Goal: Task Accomplishment & Management: Use online tool/utility

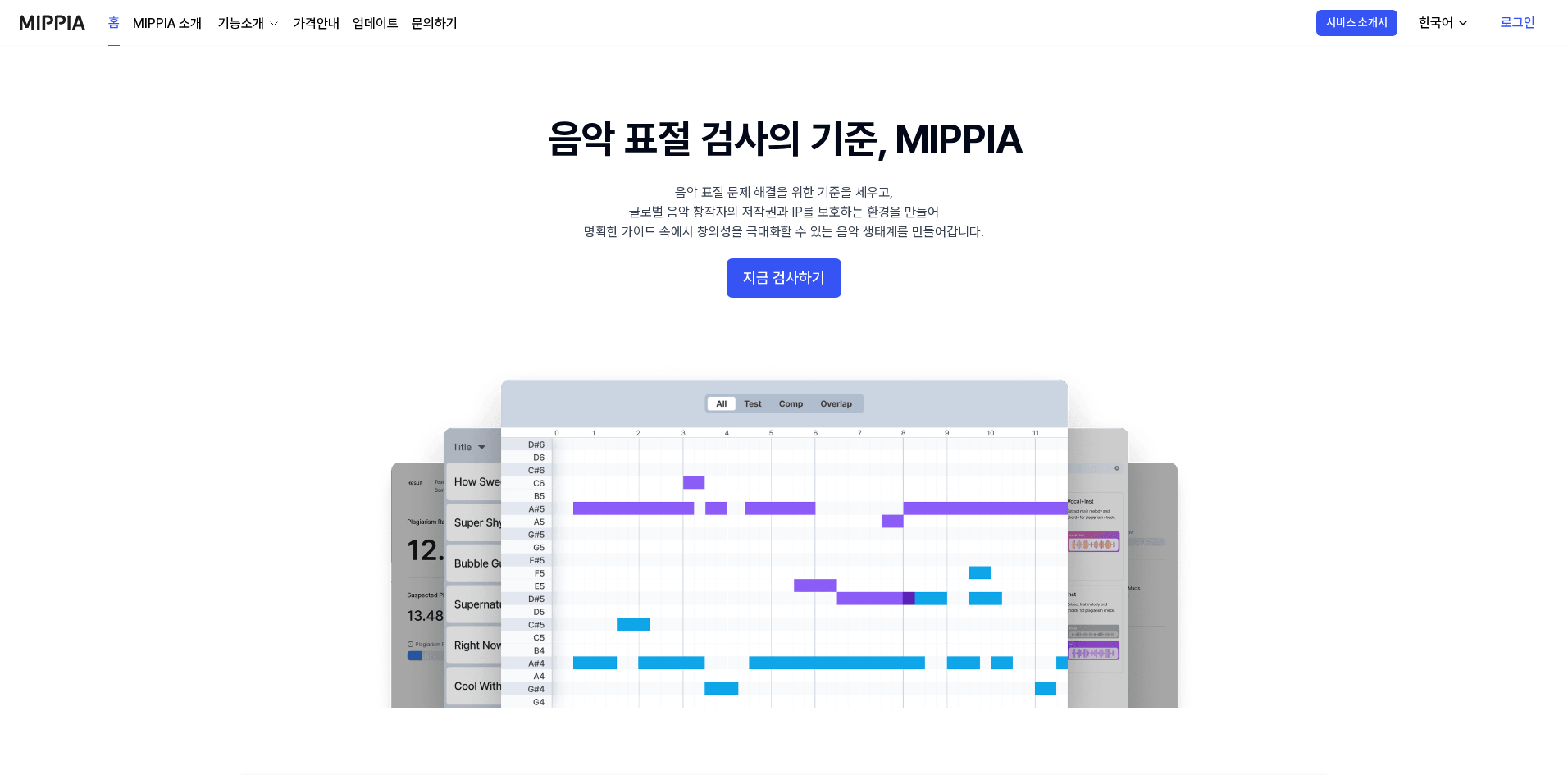
click at [1522, 21] on link "로그인" at bounding box center [1517, 23] width 61 height 46
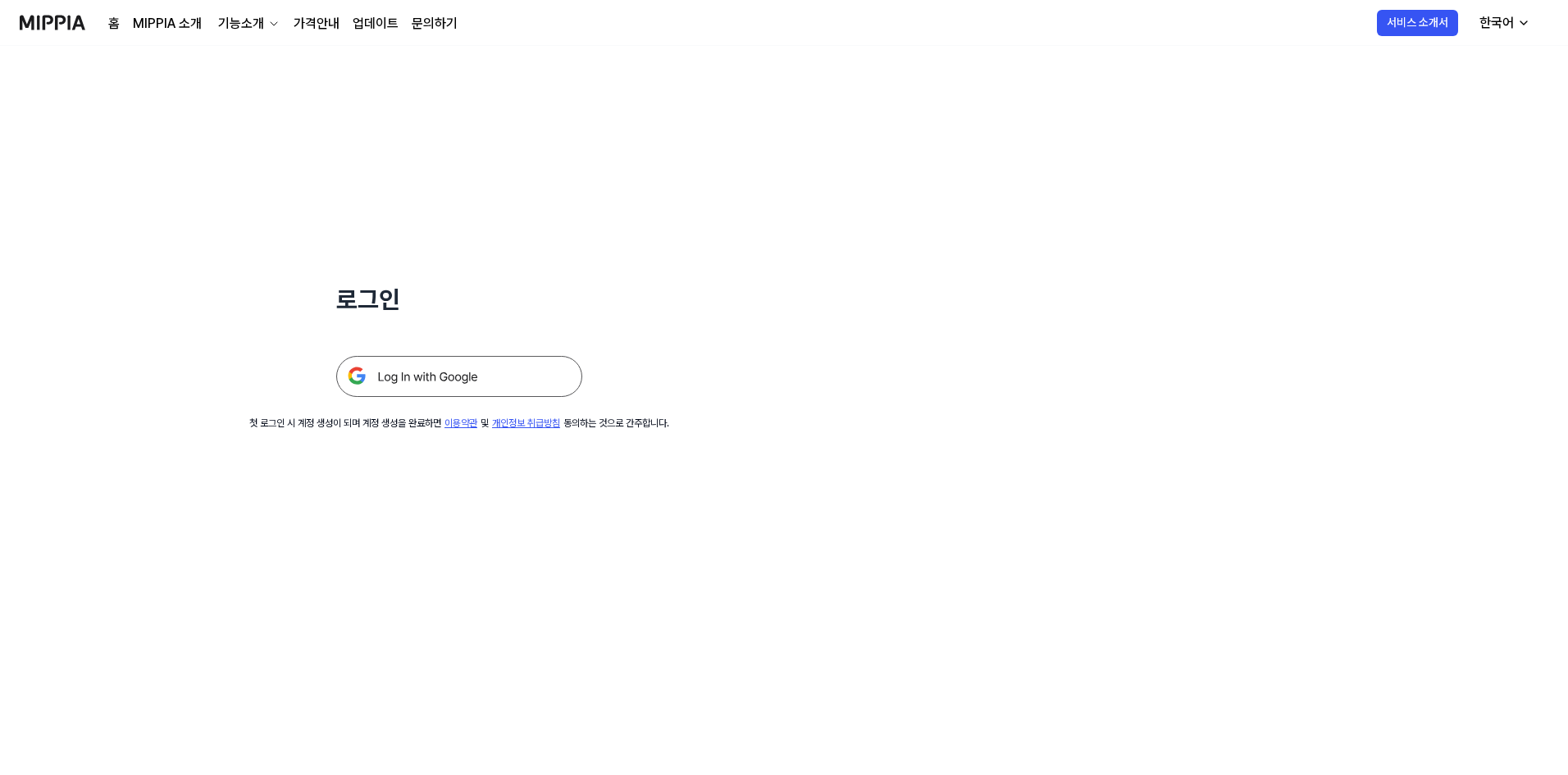
click at [506, 381] on img at bounding box center [459, 376] width 246 height 41
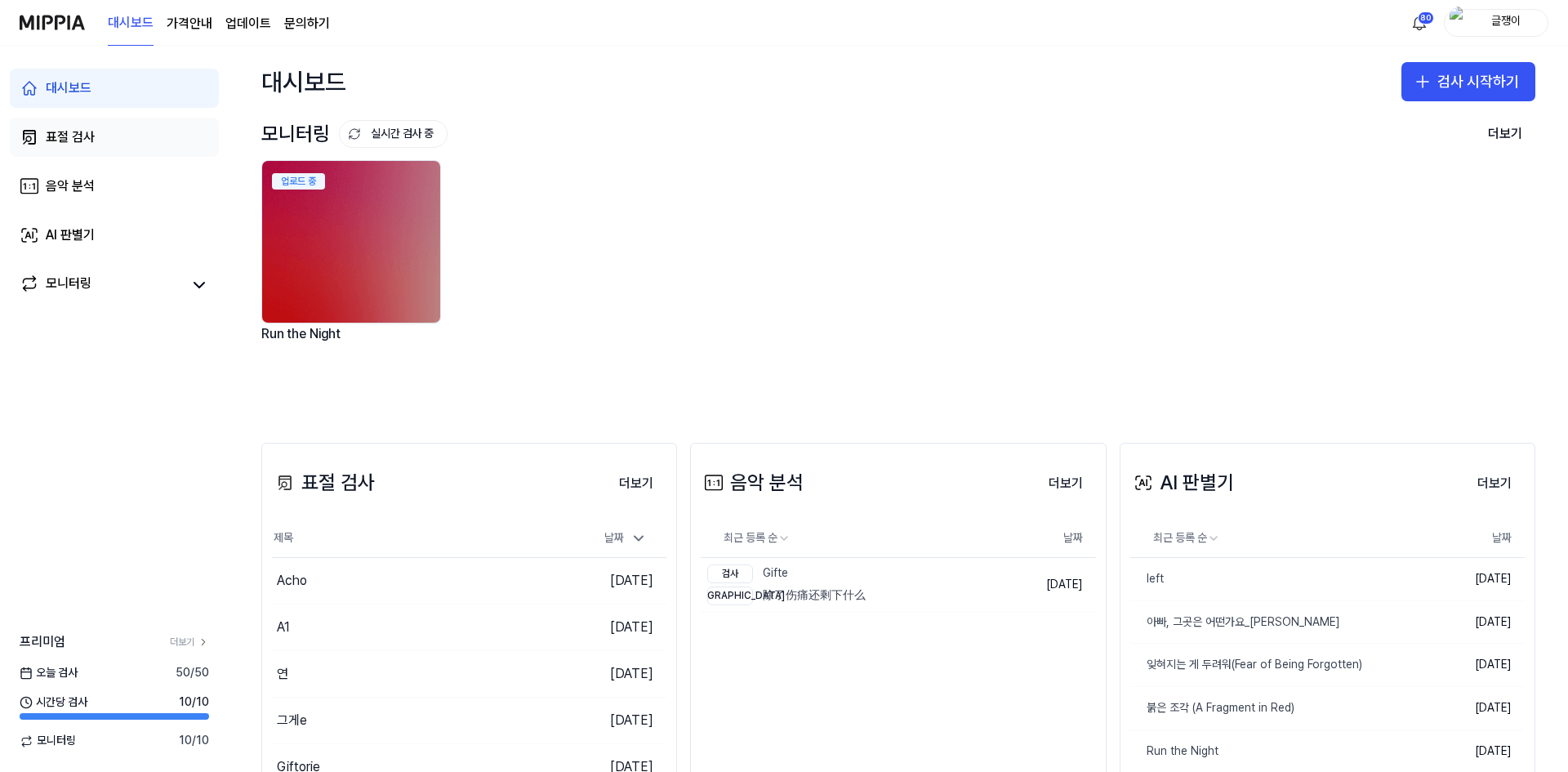
click at [67, 140] on div "표절 검사" at bounding box center [70, 136] width 49 height 20
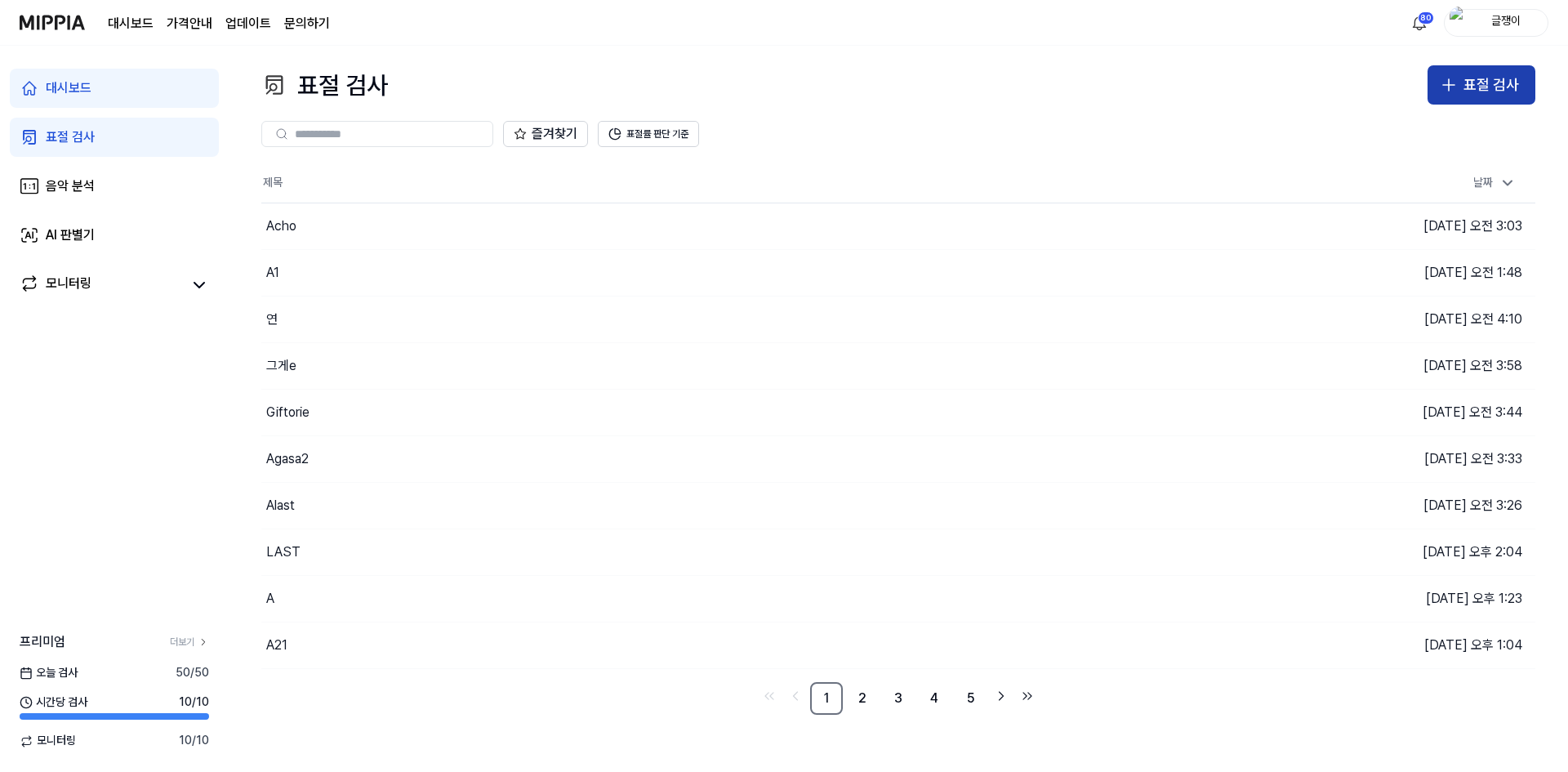
click at [1502, 98] on button "표절 검사" at bounding box center [1480, 85] width 107 height 39
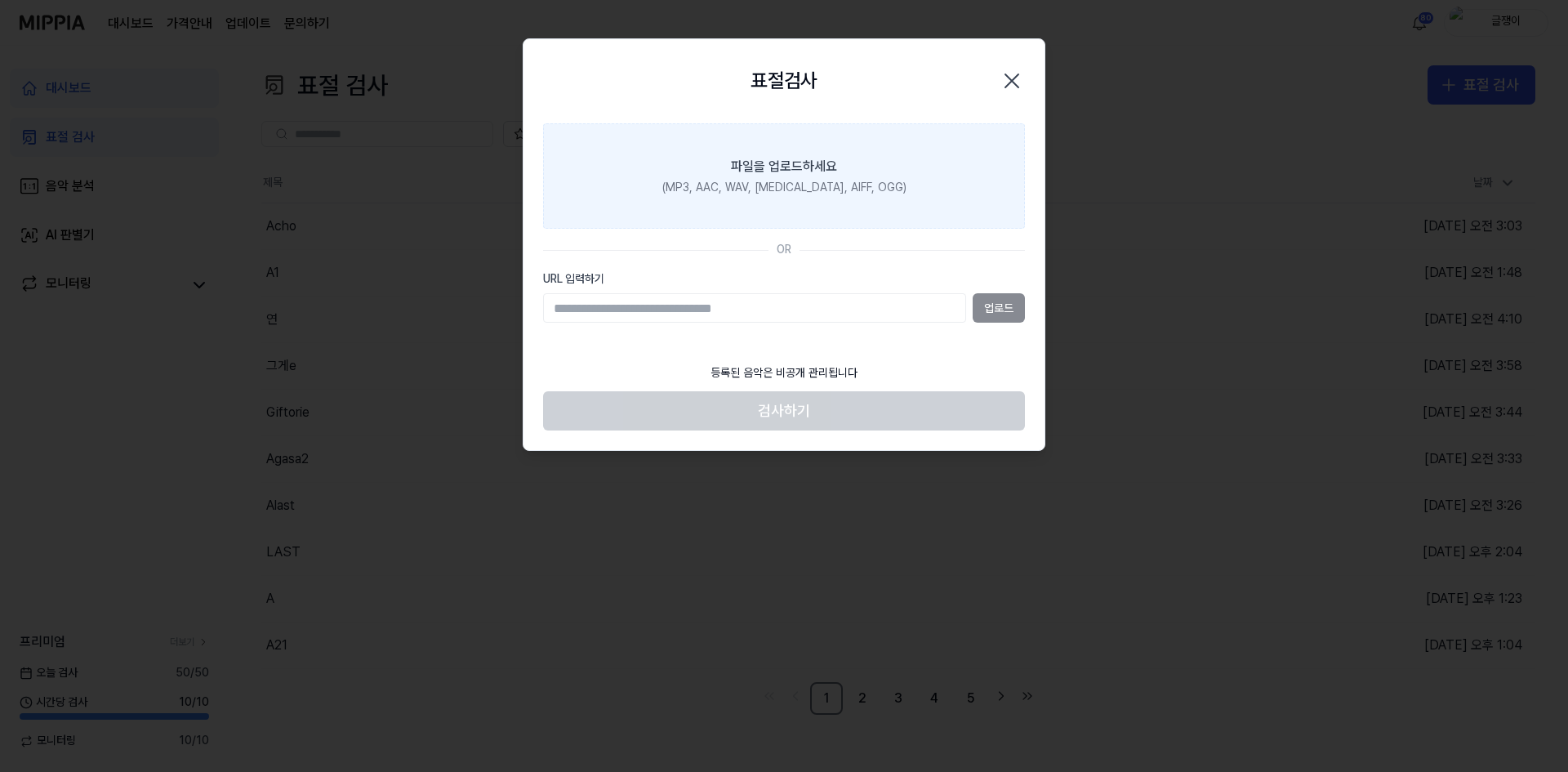
click at [769, 175] on div "파일을 업로드하세요" at bounding box center [784, 166] width 107 height 20
click at [0, 0] on input "파일을 업로드하세요 (MP3, AAC, WAV, [MEDICAL_DATA], AIFF, OGG)" at bounding box center [0, 0] width 0 height 0
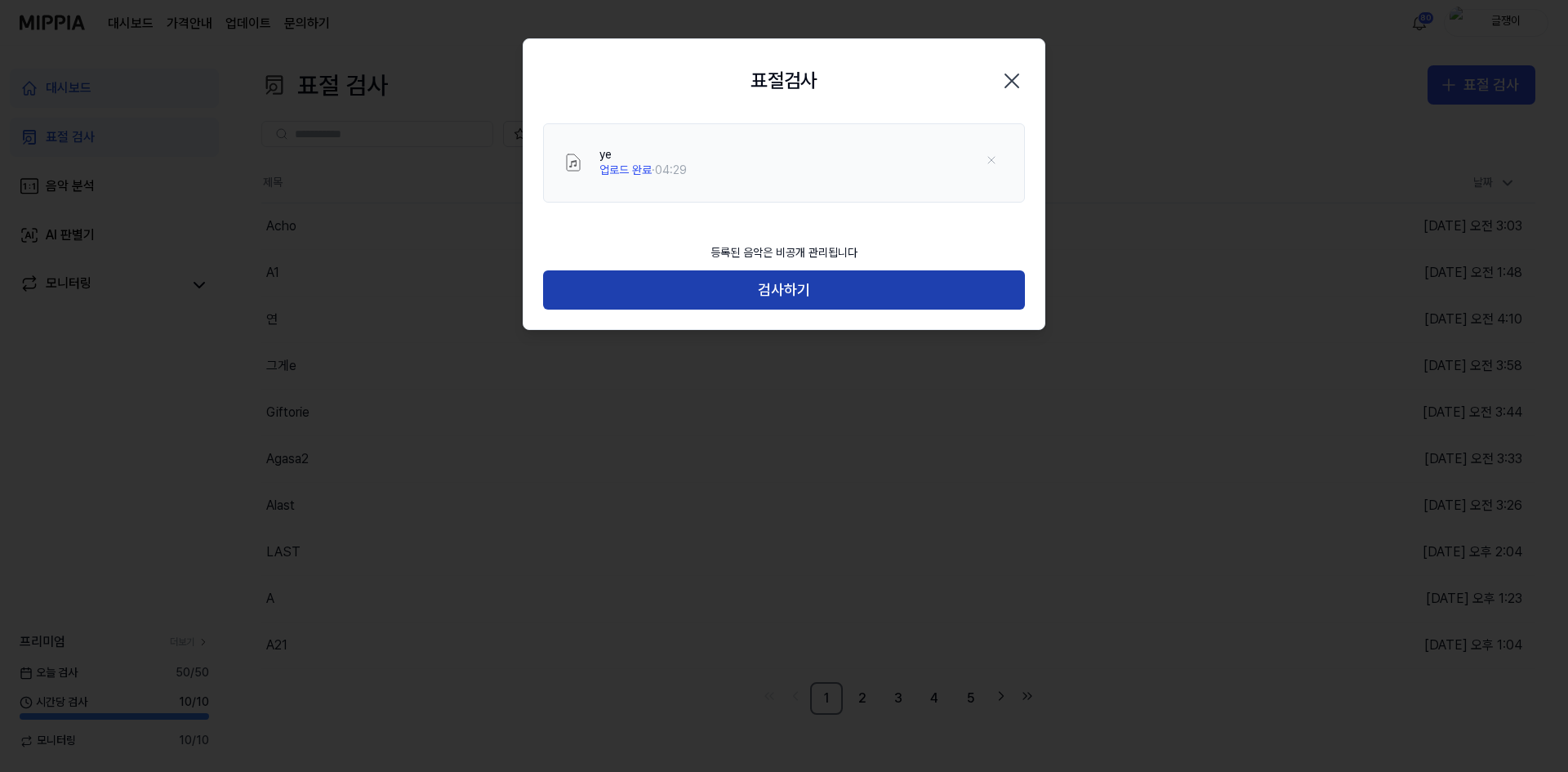
click at [777, 286] on button "검사하기" at bounding box center [784, 290] width 482 height 39
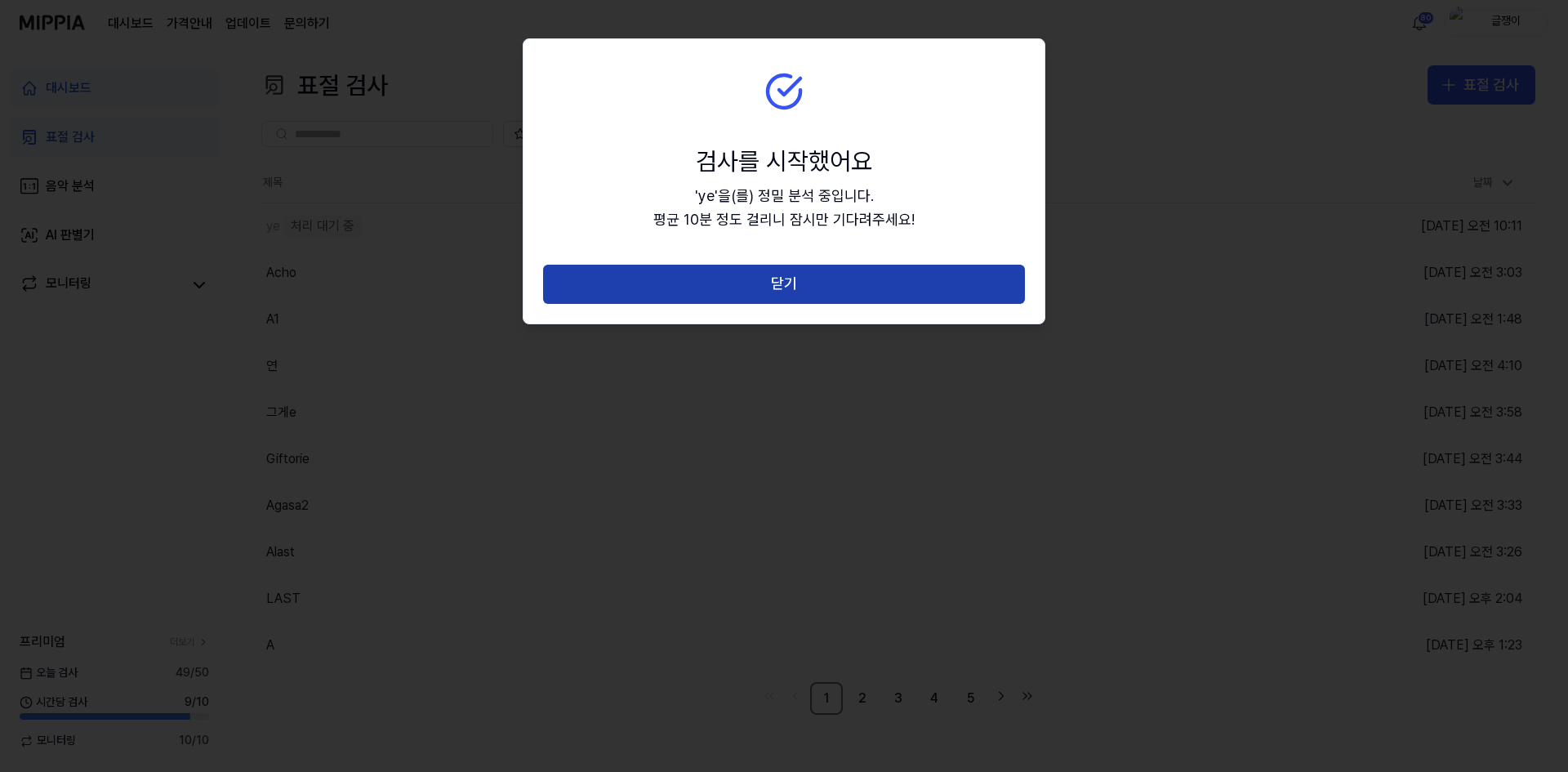
click at [781, 284] on button "닫기" at bounding box center [784, 284] width 482 height 39
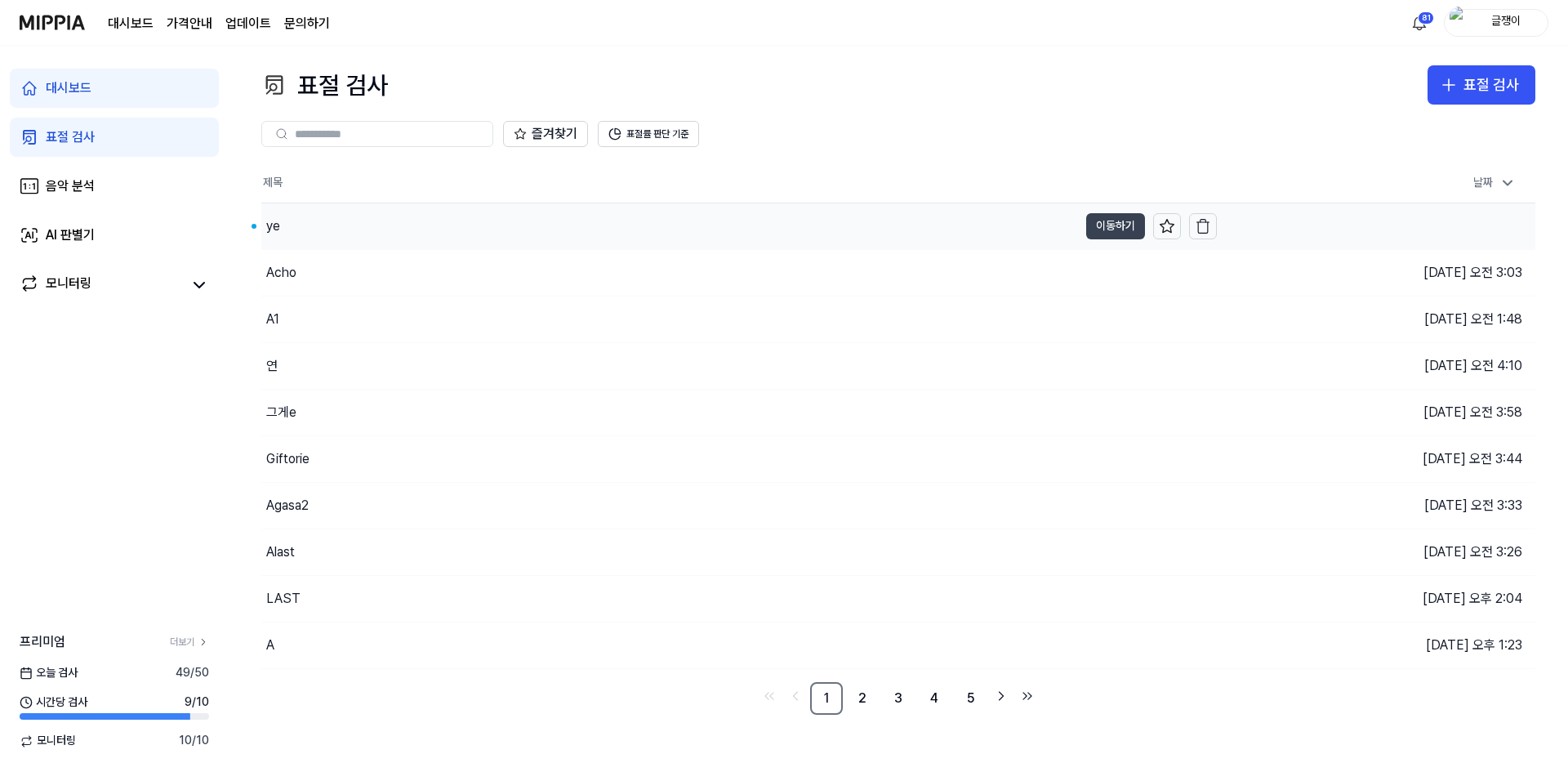
click at [1104, 221] on button "이동하기" at bounding box center [1115, 226] width 59 height 26
click at [1096, 222] on button "이동하기" at bounding box center [1115, 226] width 59 height 26
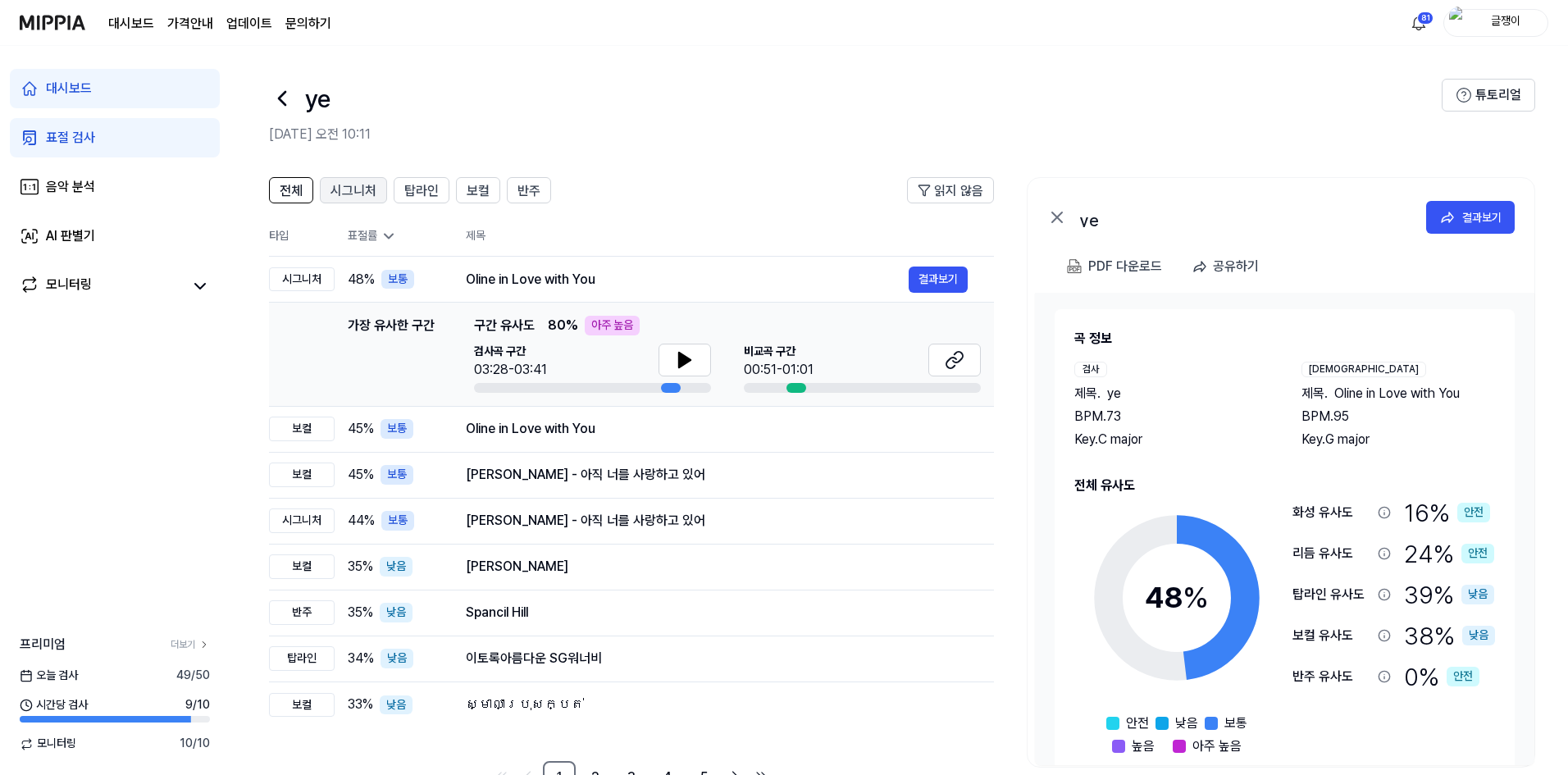
click at [335, 186] on span "시그니처" at bounding box center [353, 190] width 46 height 20
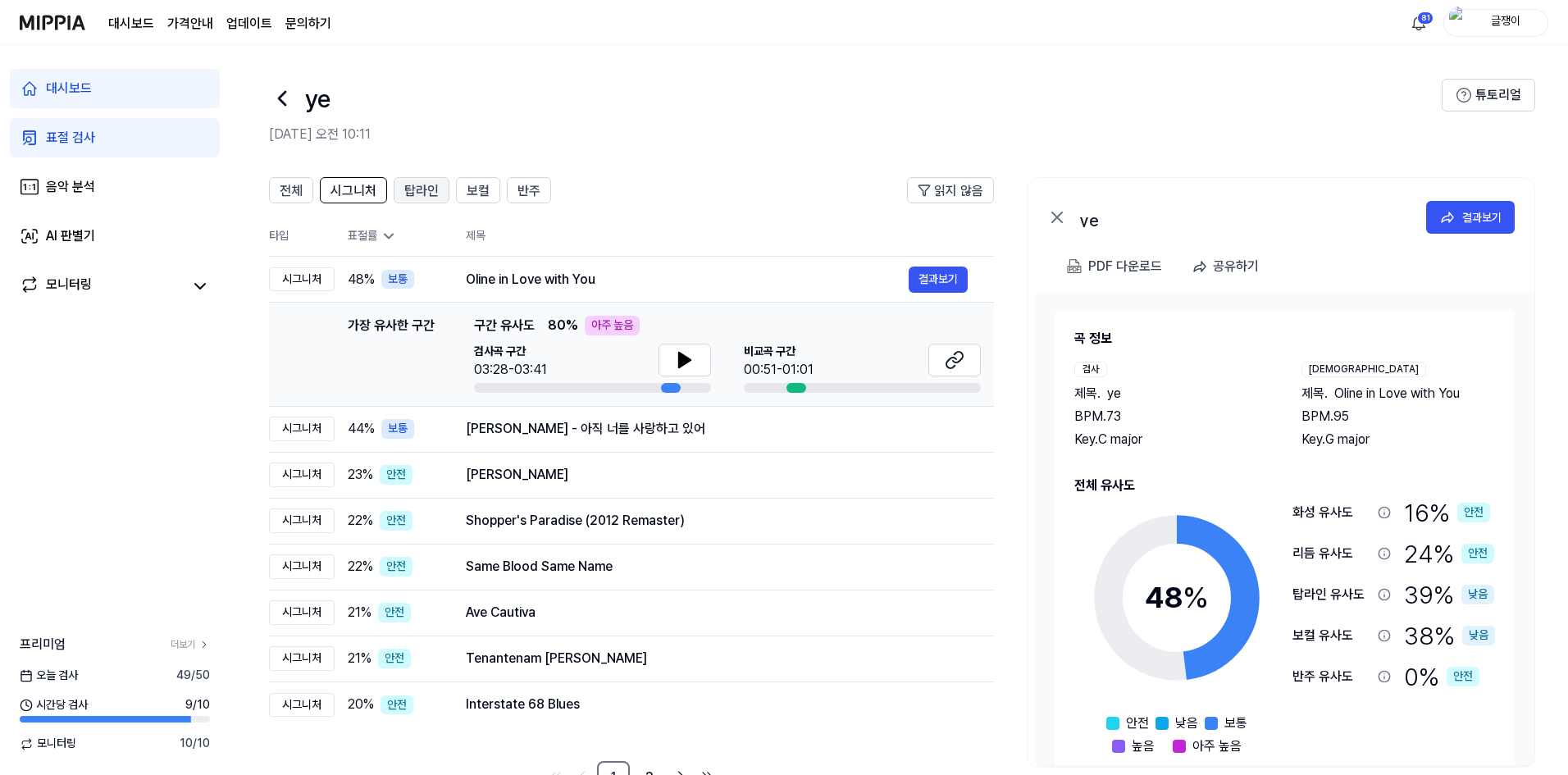
click at [425, 189] on span "탑라인" at bounding box center [421, 190] width 35 height 20
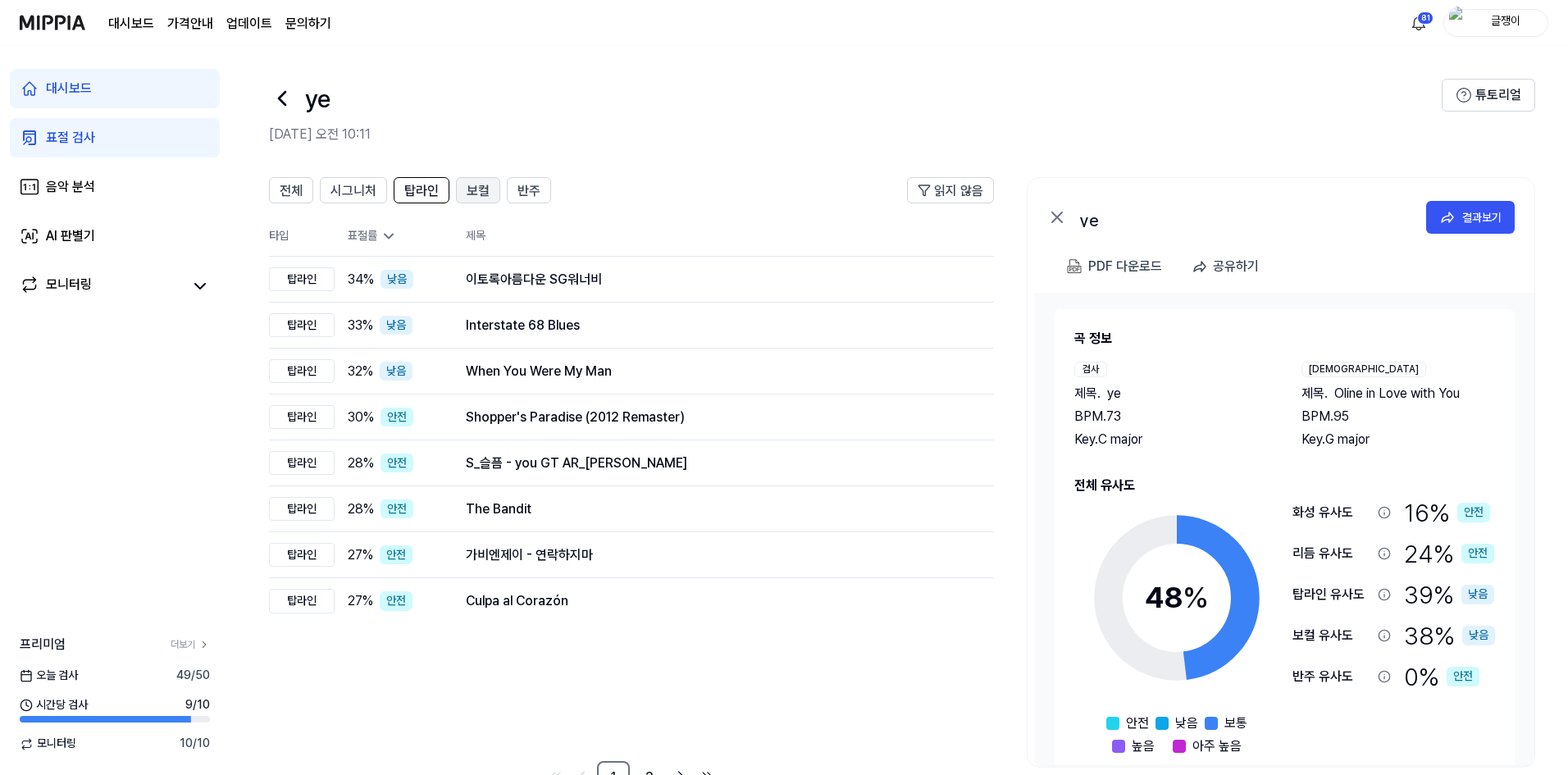
click at [478, 193] on span "보컬" at bounding box center [478, 190] width 23 height 20
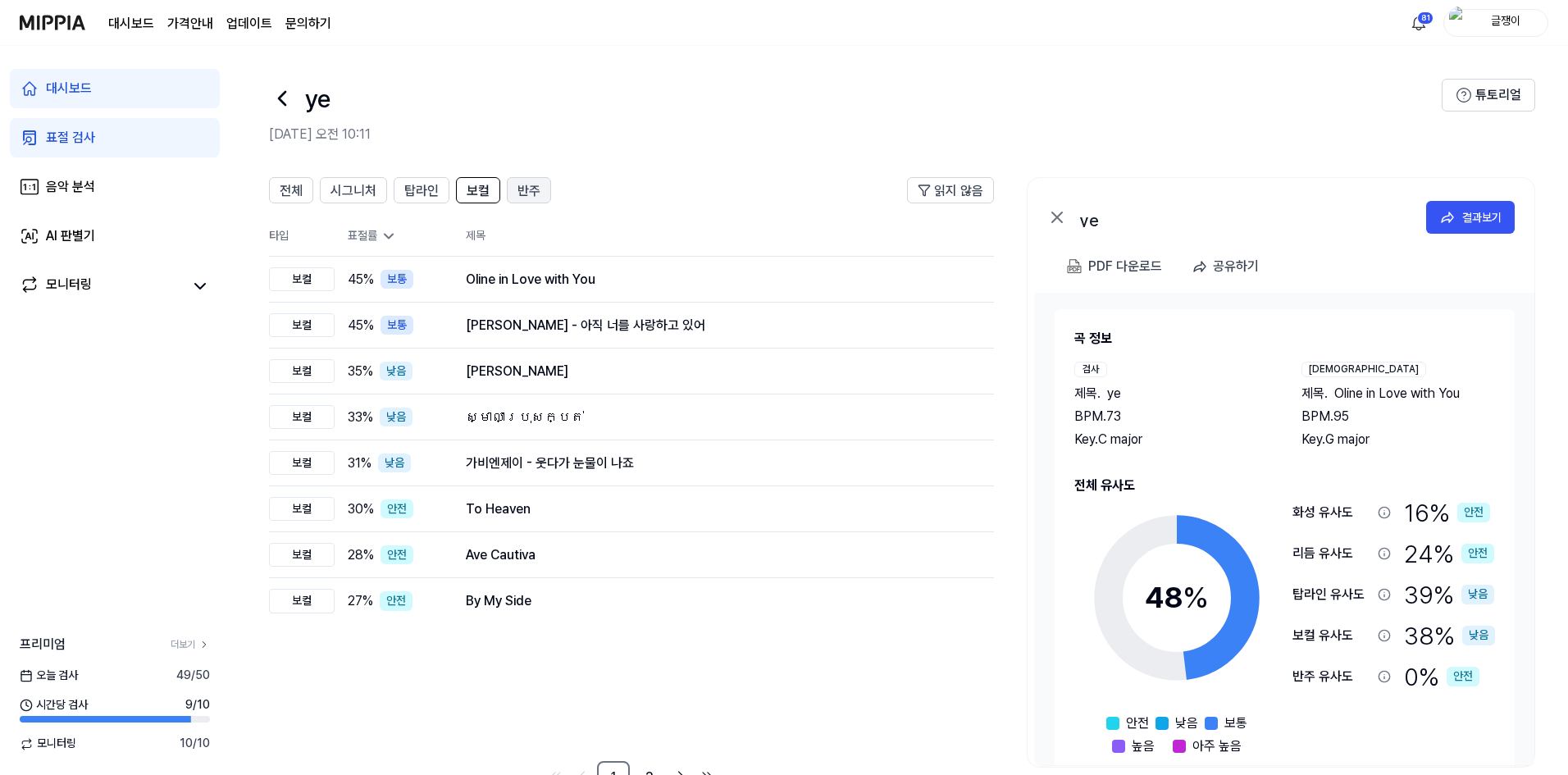
click at [520, 190] on span "반주" at bounding box center [528, 190] width 23 height 20
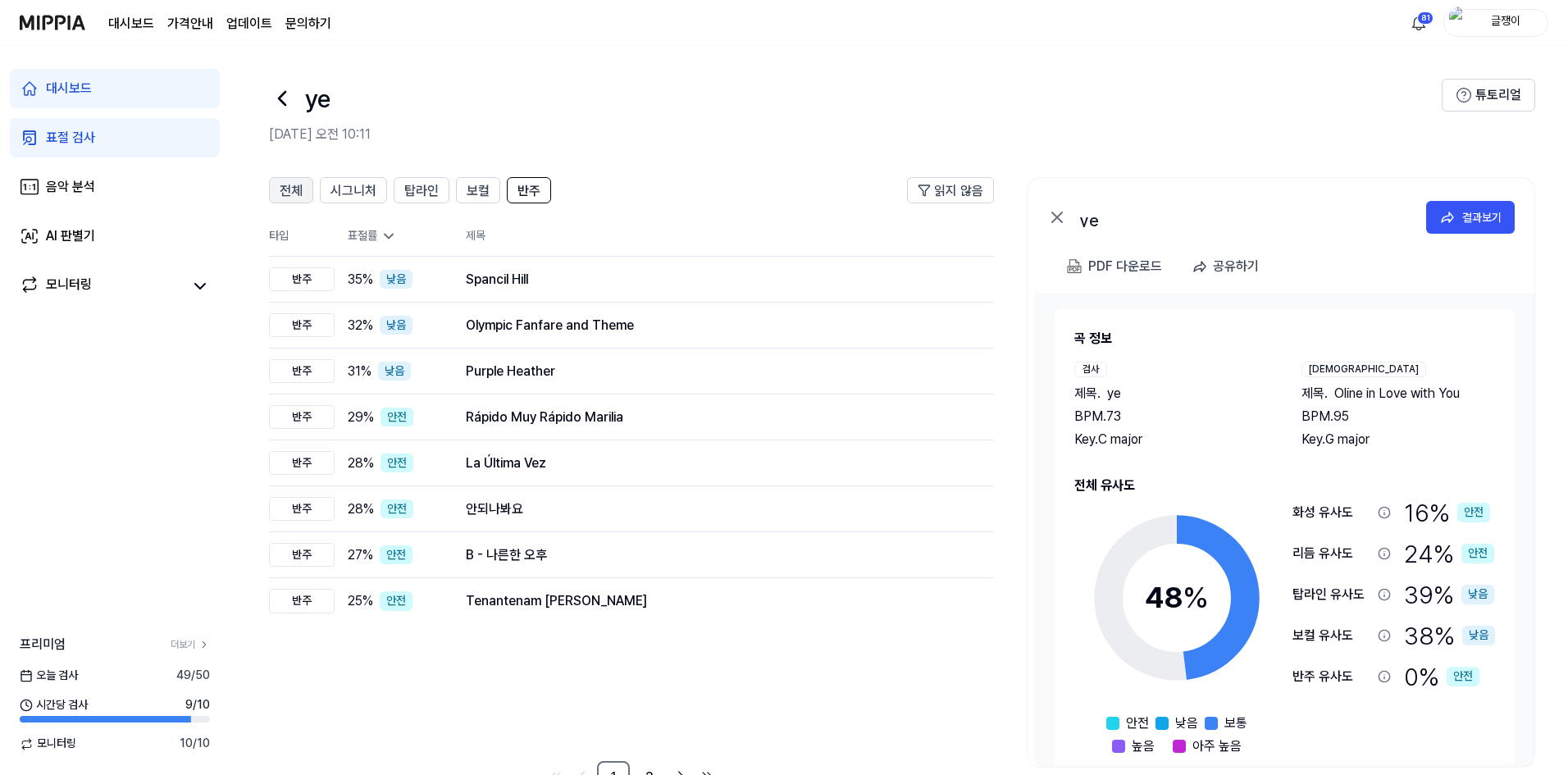
click at [282, 194] on span "전체" at bounding box center [291, 190] width 23 height 20
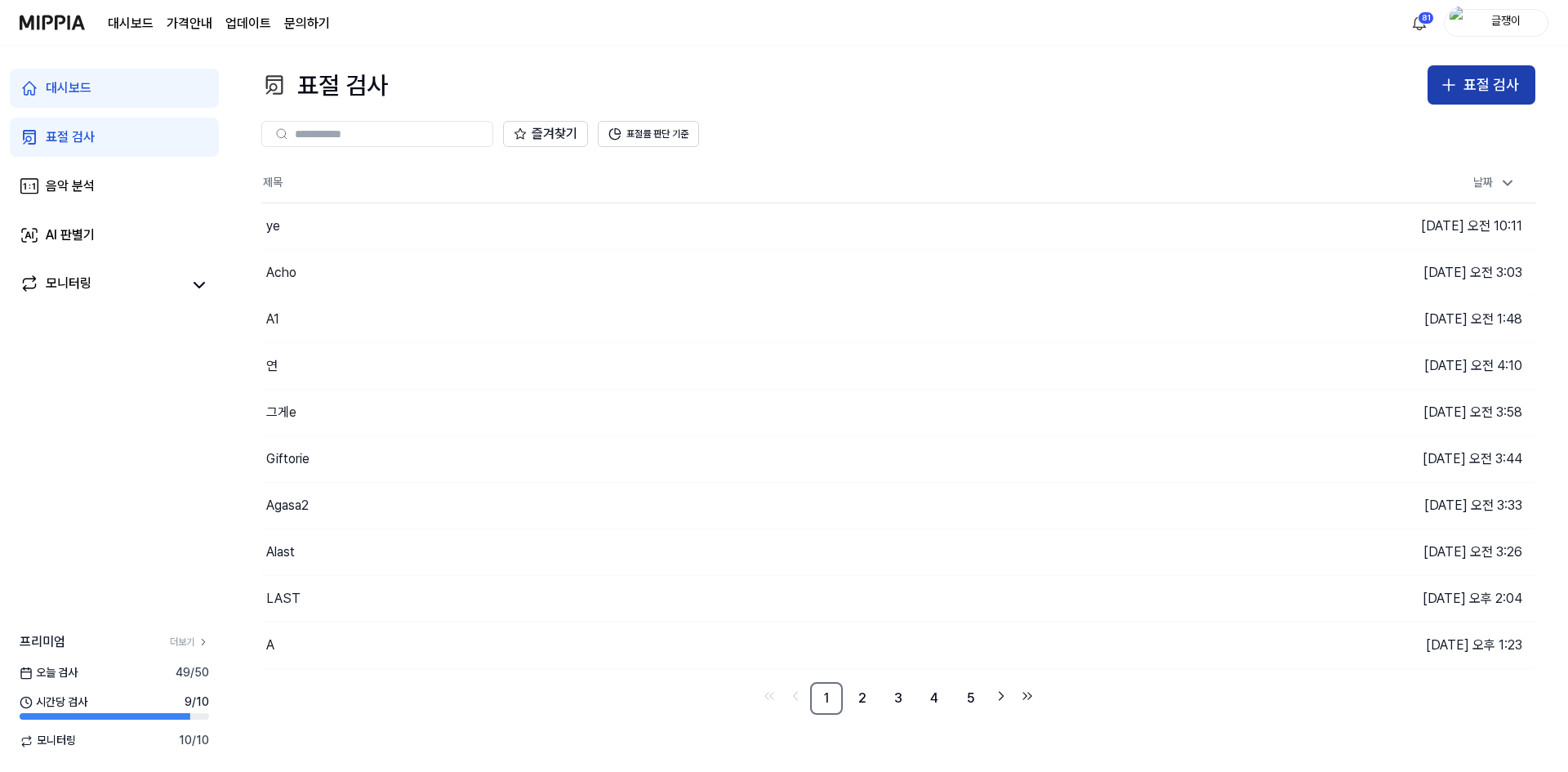
click at [1489, 91] on div "표절 검사" at bounding box center [1490, 85] width 55 height 23
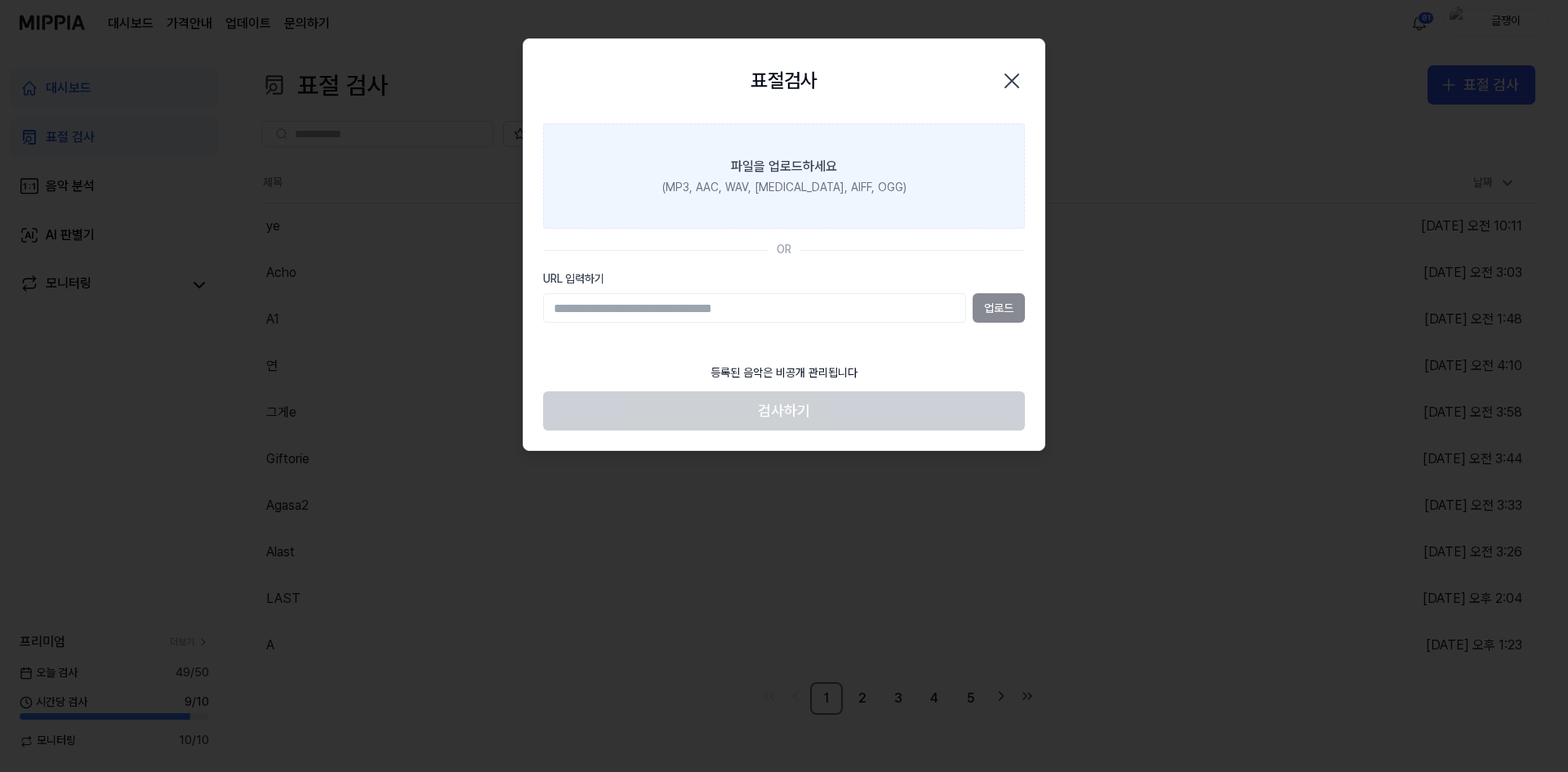
click at [762, 189] on div "(MP3, AAC, WAV, FLAC, AIFF, OGG)" at bounding box center [784, 187] width 244 height 16
click at [0, 0] on input "파일을 업로드하세요 (MP3, AAC, WAV, FLAC, AIFF, OGG)" at bounding box center [0, 0] width 0 height 0
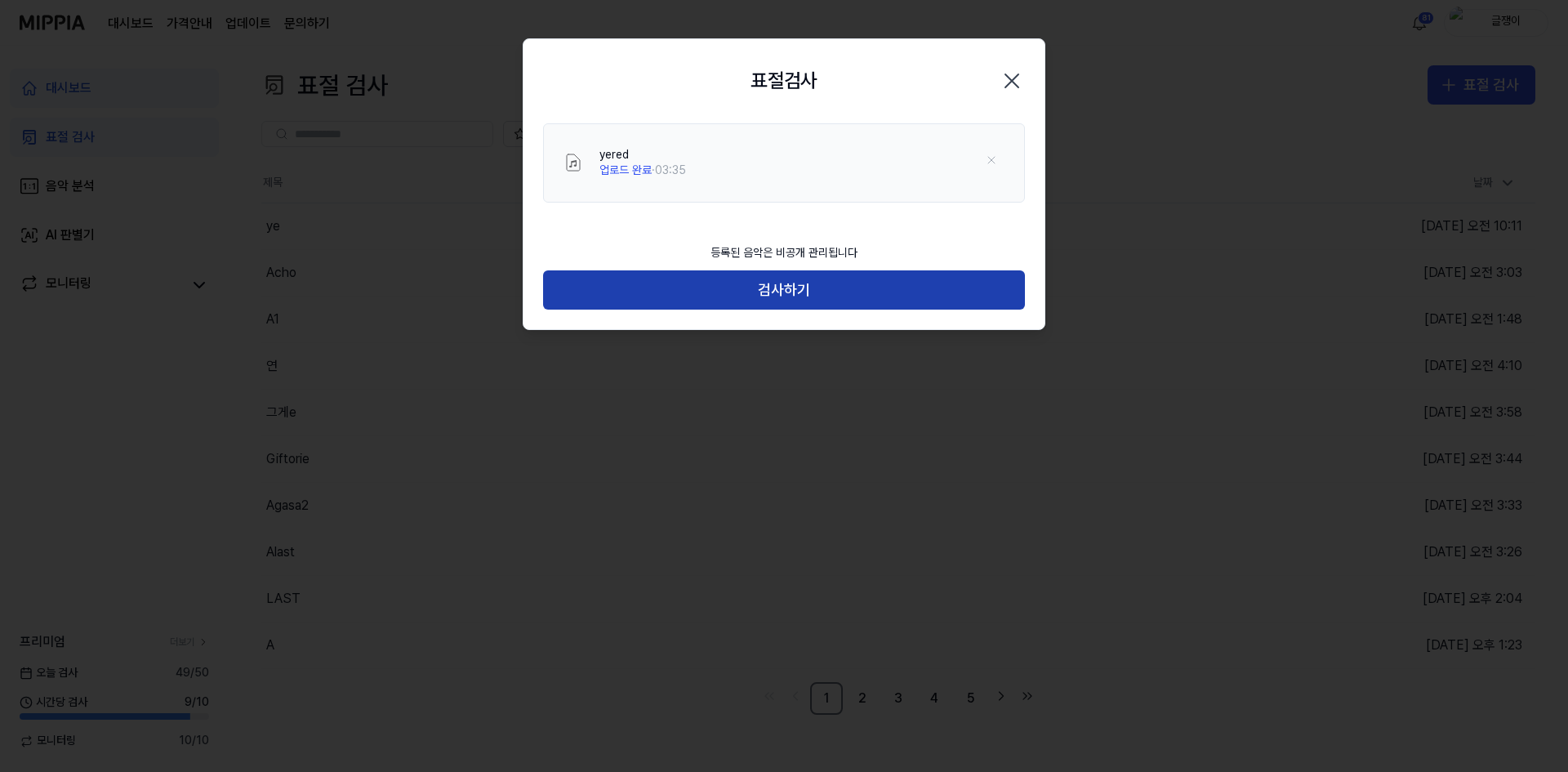
click at [791, 292] on button "검사하기" at bounding box center [784, 290] width 482 height 39
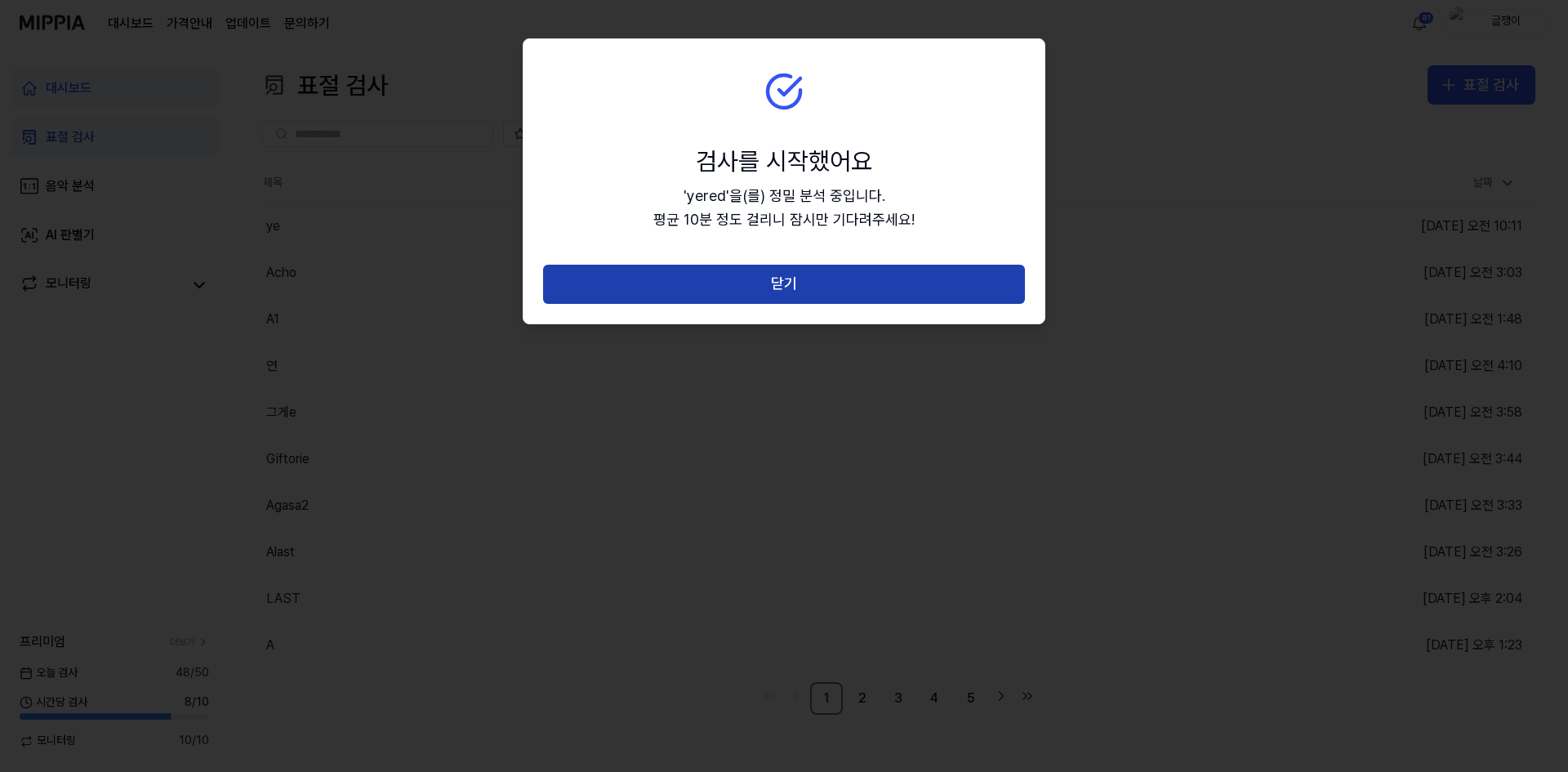
click at [784, 285] on button "닫기" at bounding box center [784, 284] width 482 height 39
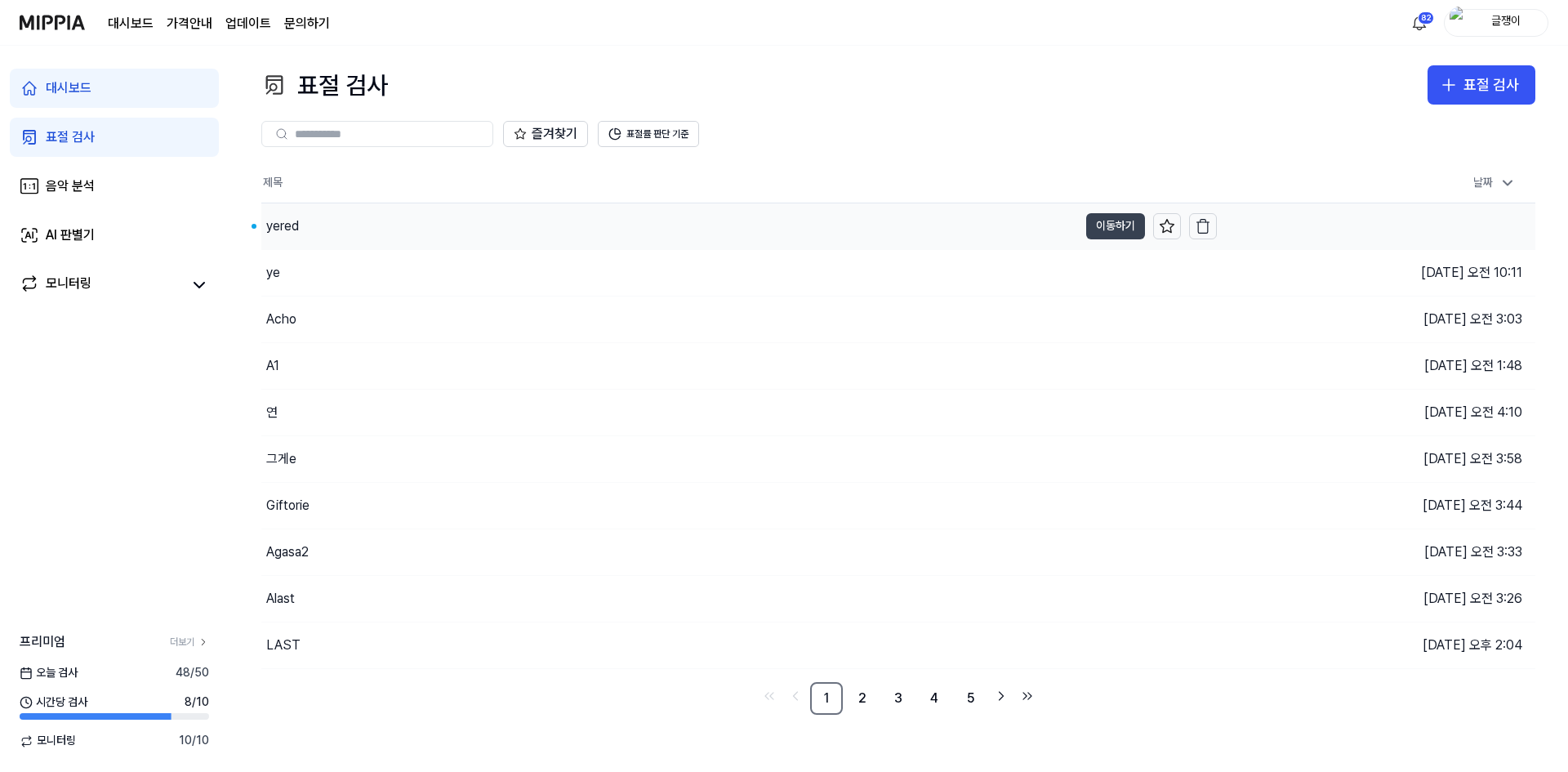
click at [1096, 217] on button "이동하기" at bounding box center [1115, 226] width 59 height 26
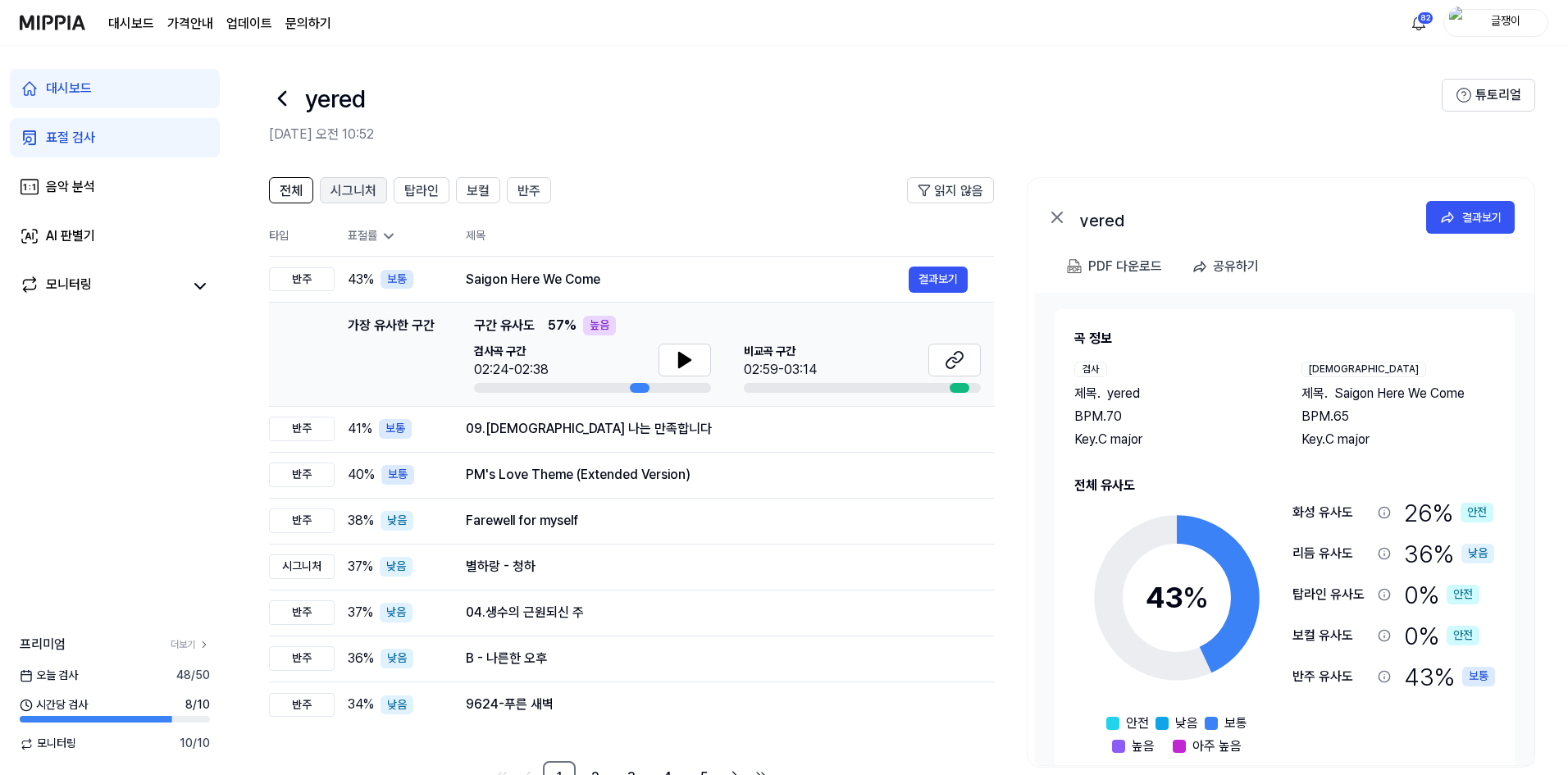
click at [351, 190] on span "시그니처" at bounding box center [353, 190] width 46 height 20
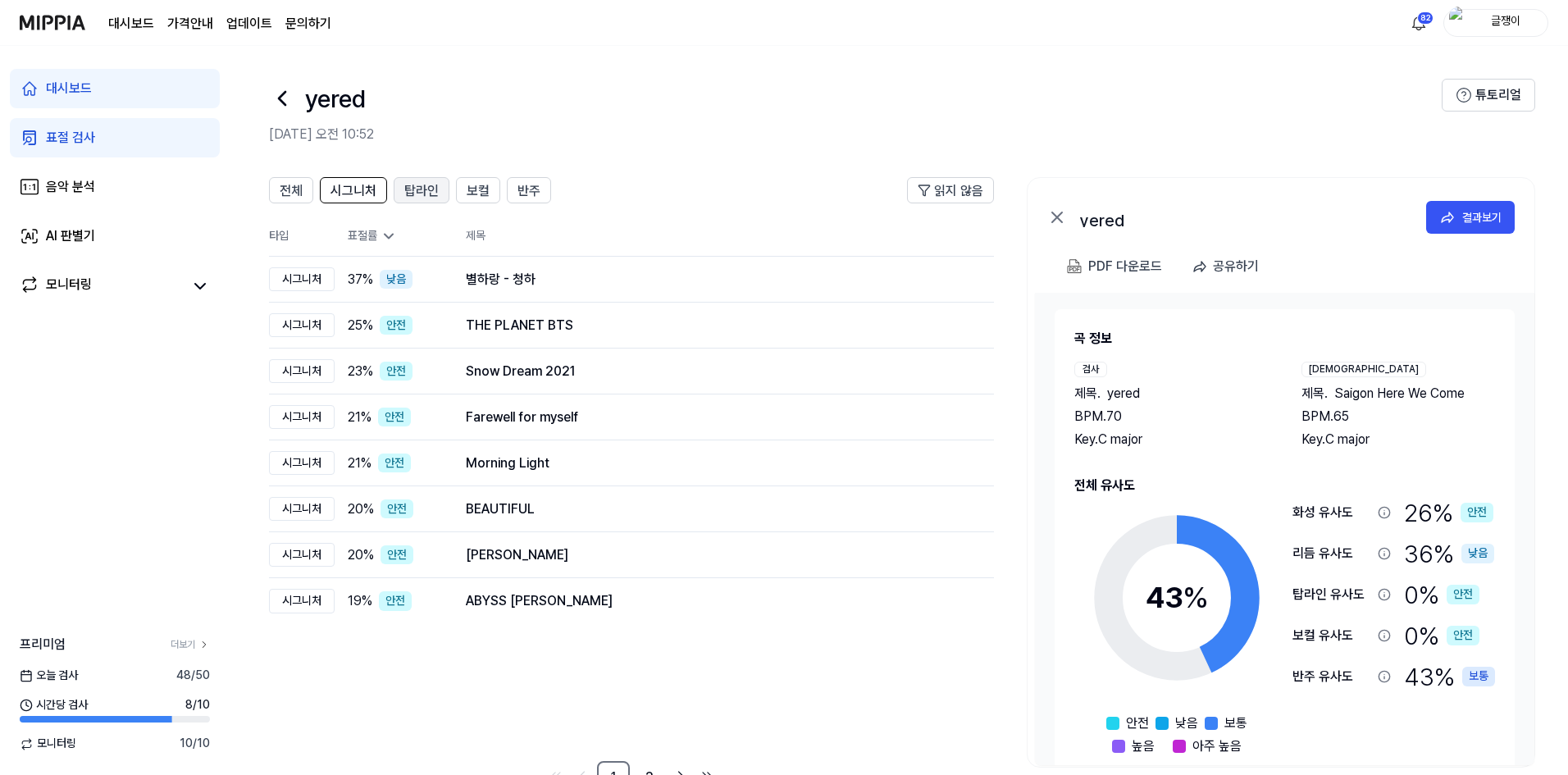
click at [419, 185] on span "탑라인" at bounding box center [421, 190] width 35 height 20
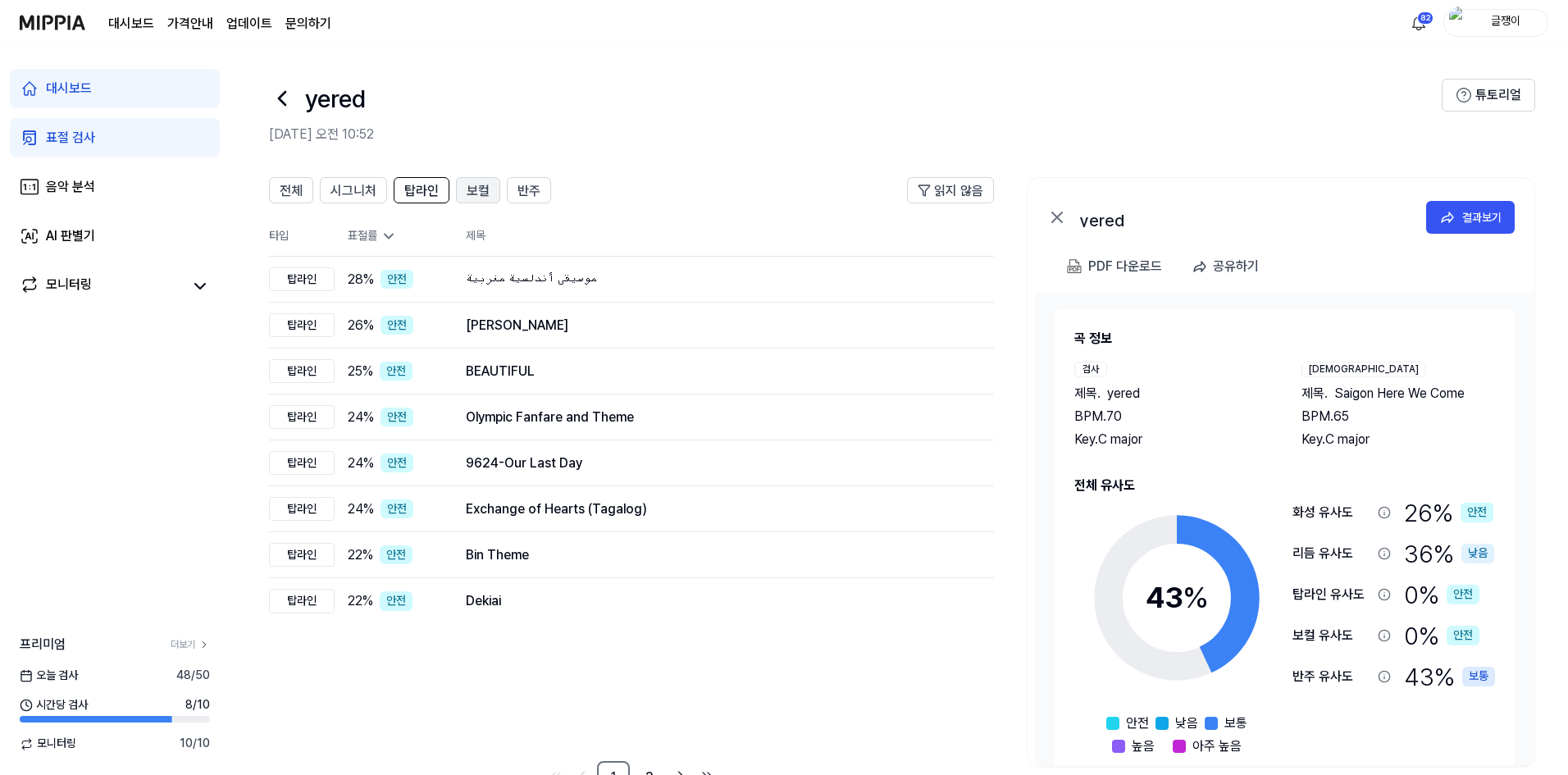
drag, startPoint x: 480, startPoint y: 185, endPoint x: 496, endPoint y: 187, distance: 16.1
click at [481, 185] on span "보컬" at bounding box center [478, 190] width 23 height 20
click at [525, 179] on div "반주" at bounding box center [528, 190] width 23 height 22
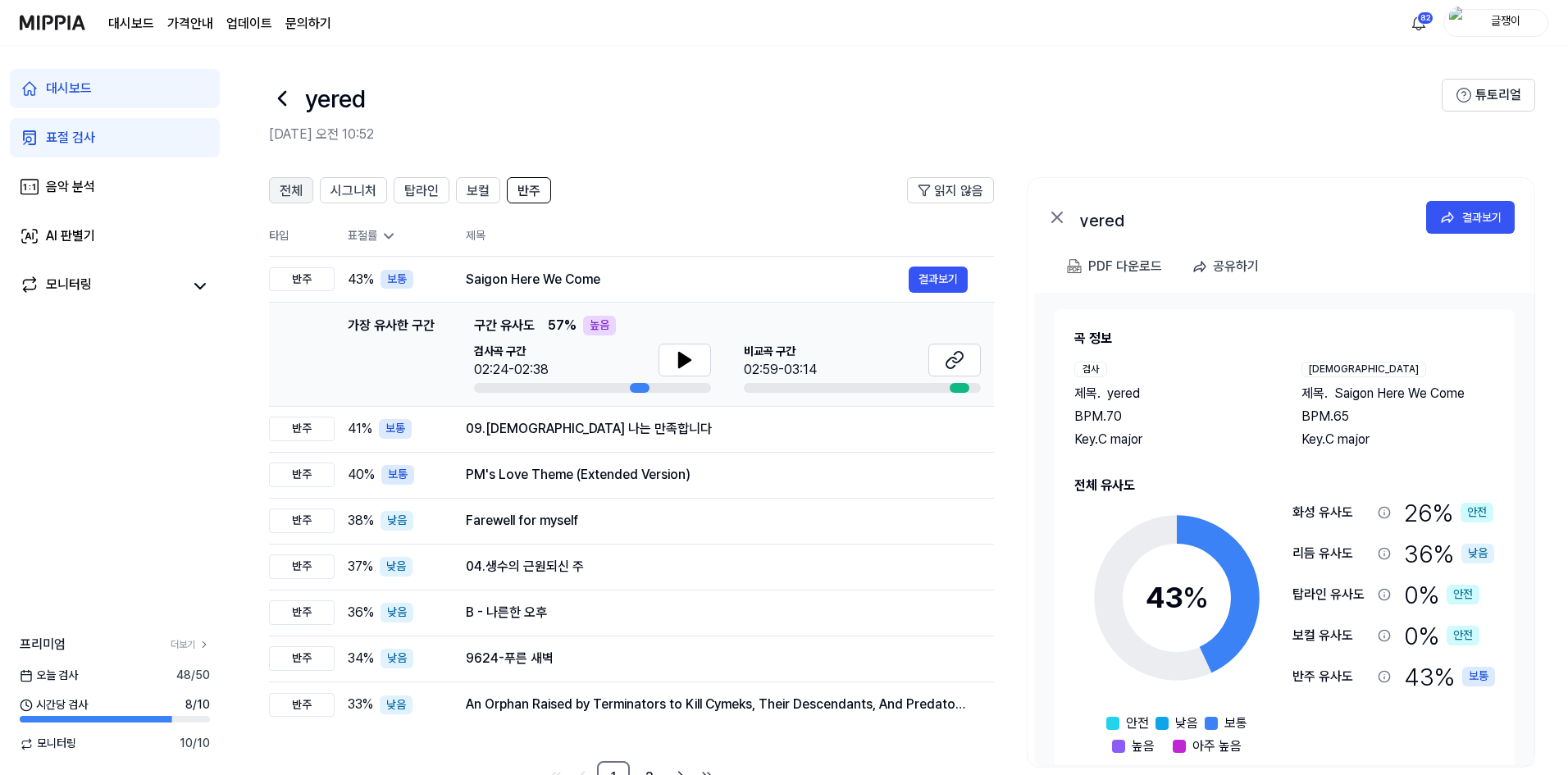
click at [289, 189] on span "전체" at bounding box center [291, 190] width 23 height 20
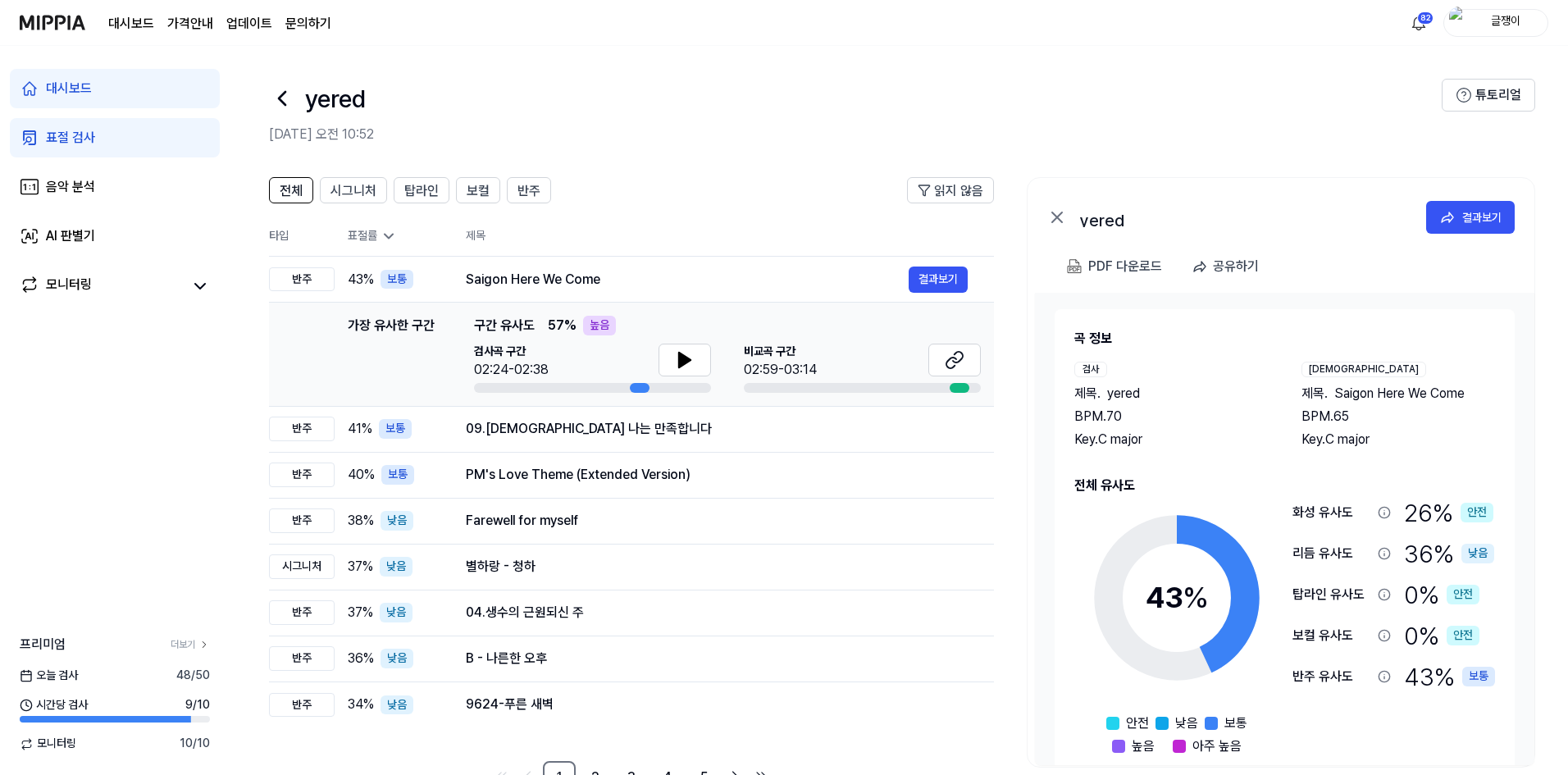
click at [74, 131] on div "표절 검사" at bounding box center [70, 137] width 49 height 20
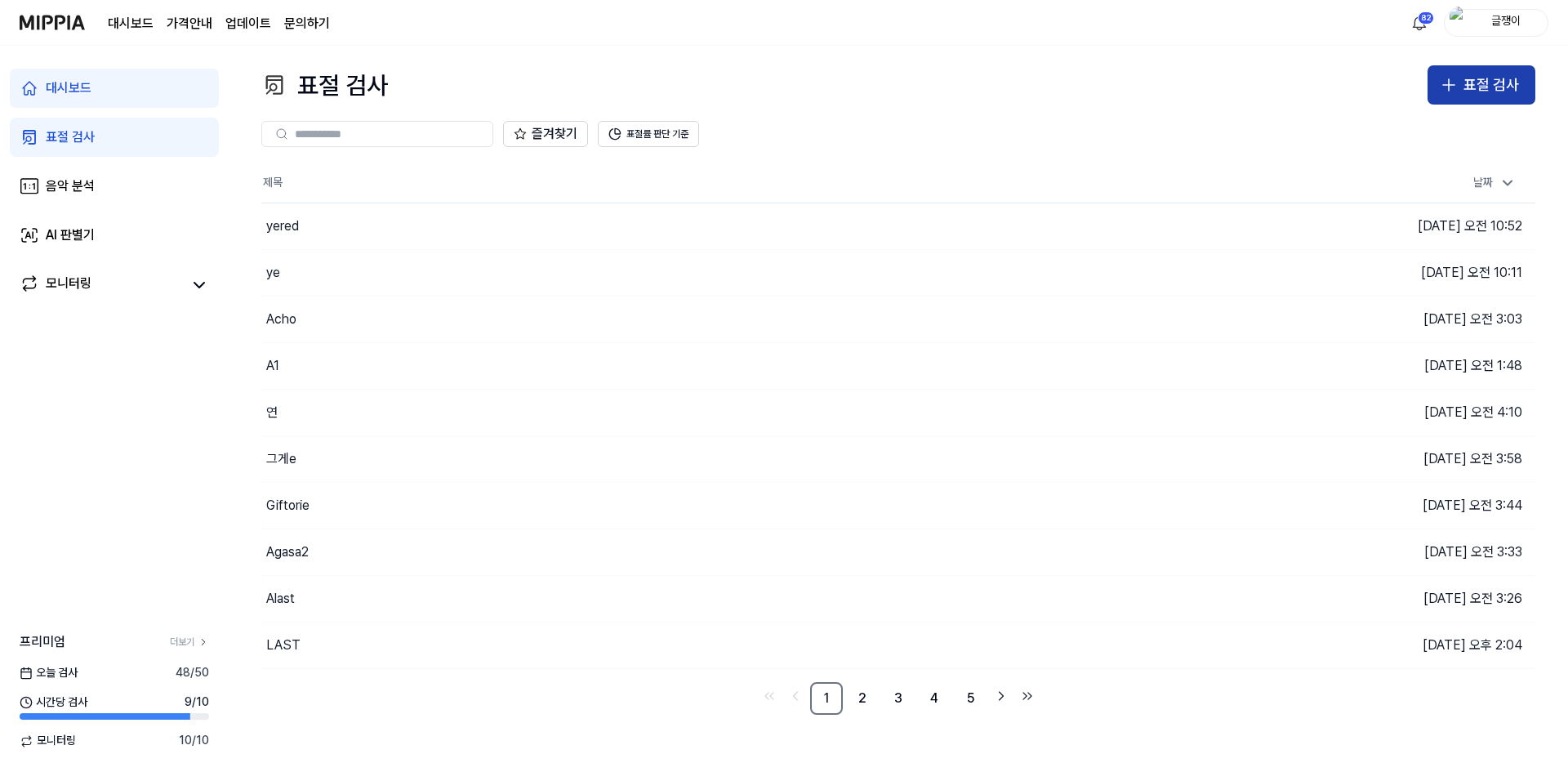
click at [1448, 80] on icon "button" at bounding box center [1448, 84] width 20 height 20
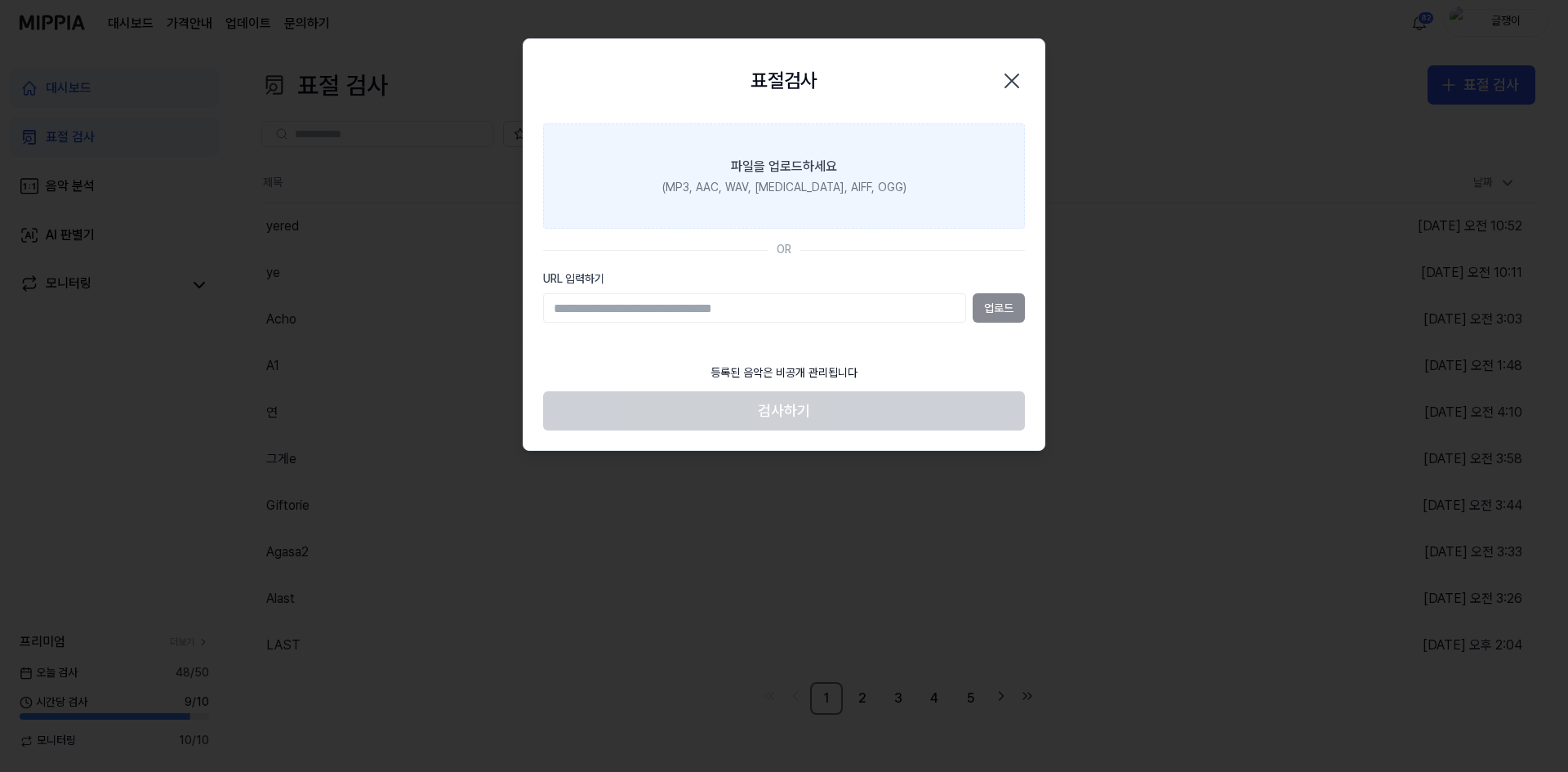
click at [765, 168] on div "파일을 업로드하세요" at bounding box center [784, 166] width 107 height 20
click at [0, 0] on input "파일을 업로드하세요 (MP3, AAC, WAV, FLAC, AIFF, OGG)" at bounding box center [0, 0] width 0 height 0
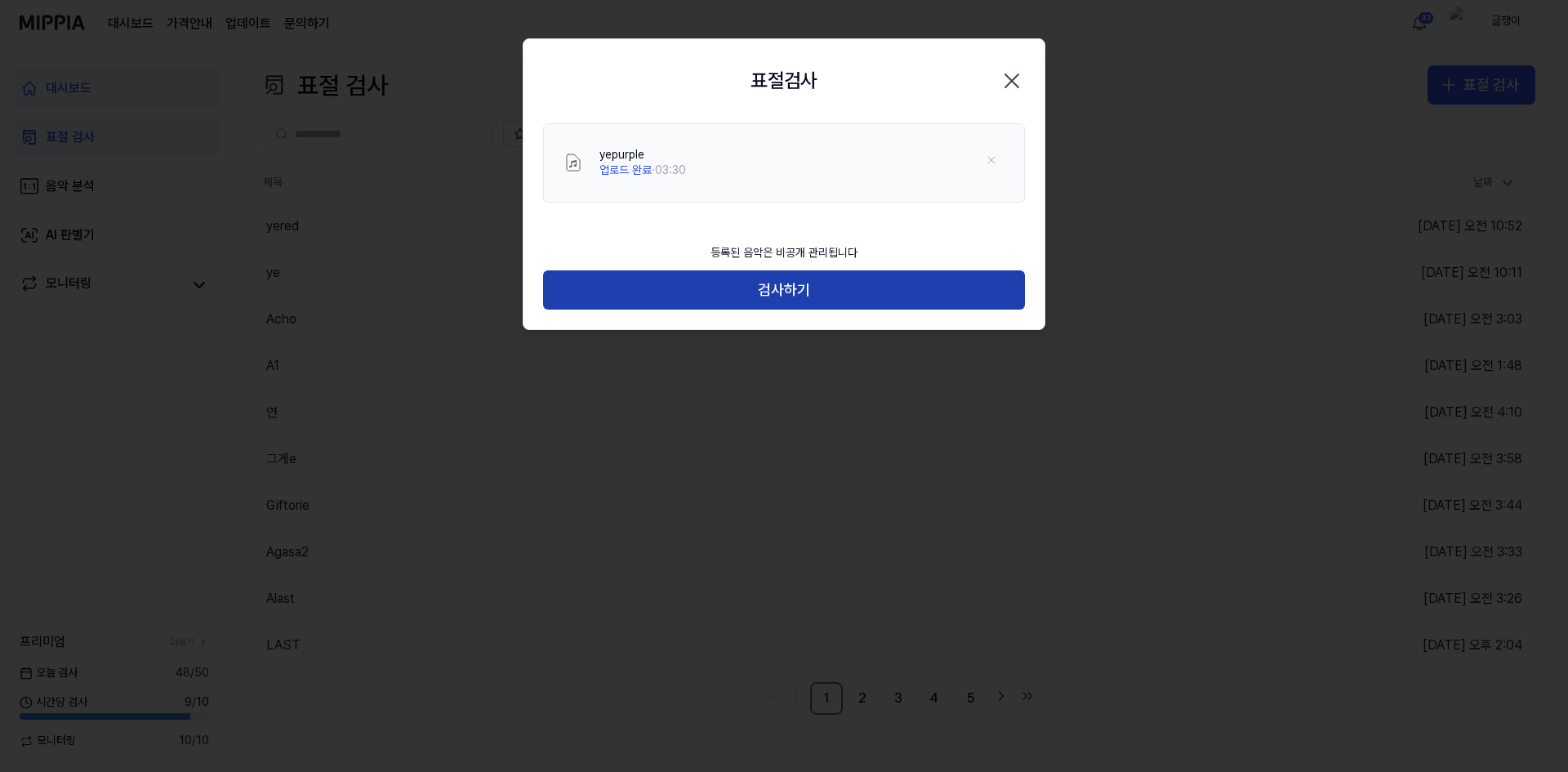
click at [804, 293] on button "검사하기" at bounding box center [784, 290] width 482 height 39
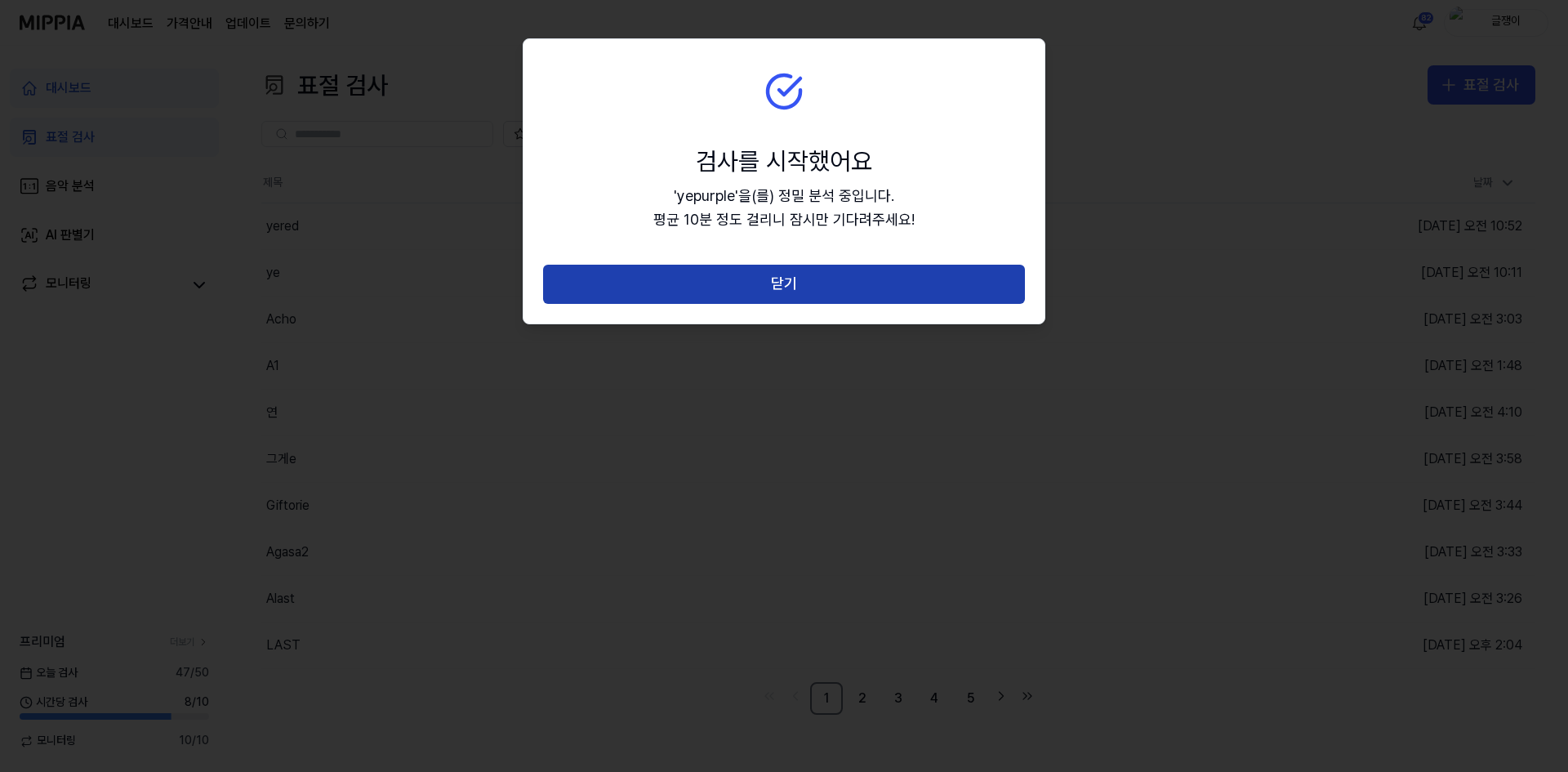
click at [802, 286] on button "닫기" at bounding box center [784, 284] width 482 height 39
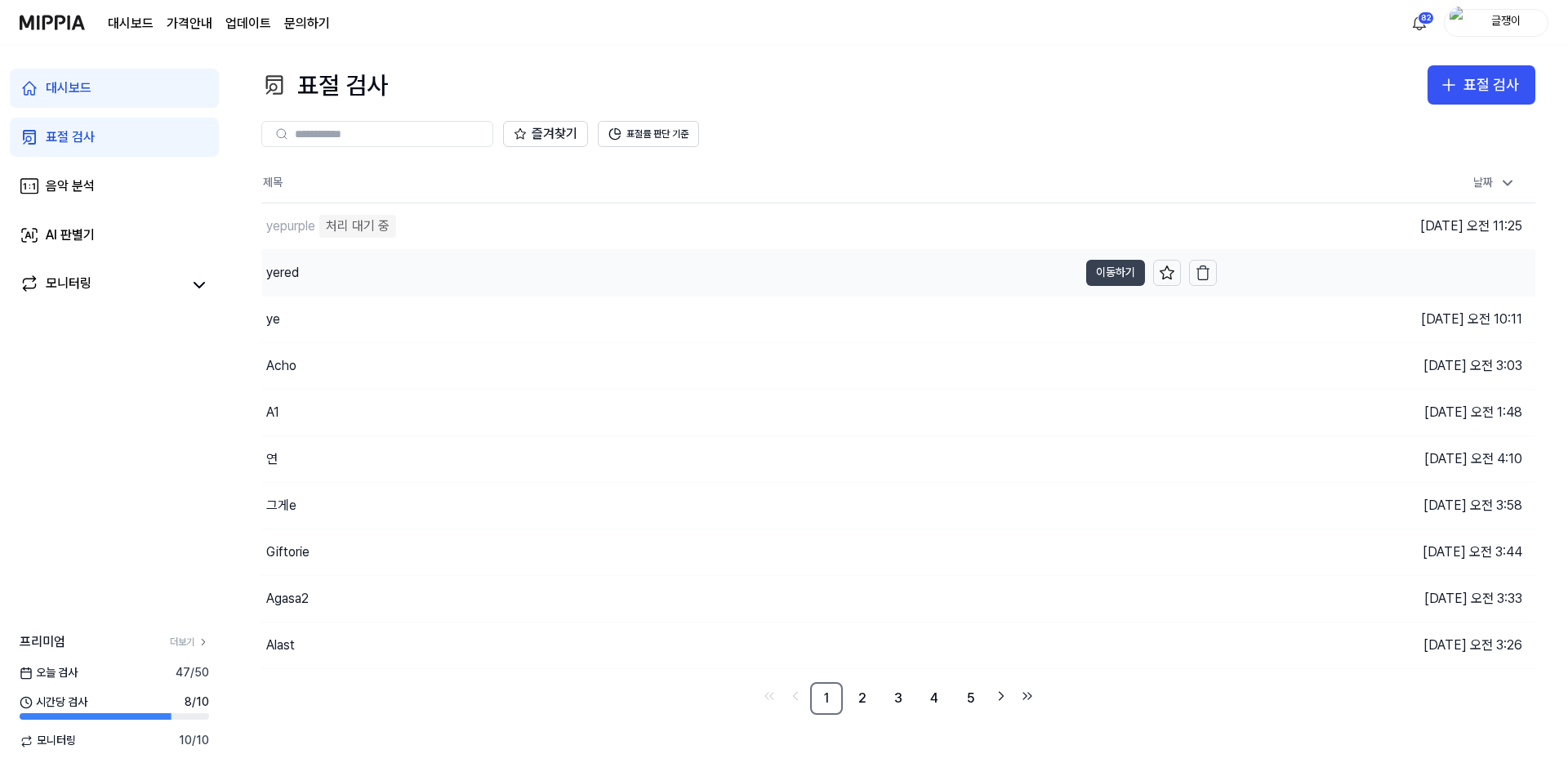
click at [1104, 270] on button "이동하기" at bounding box center [1115, 273] width 59 height 26
click at [1479, 76] on div "표절 검사" at bounding box center [1490, 85] width 55 height 23
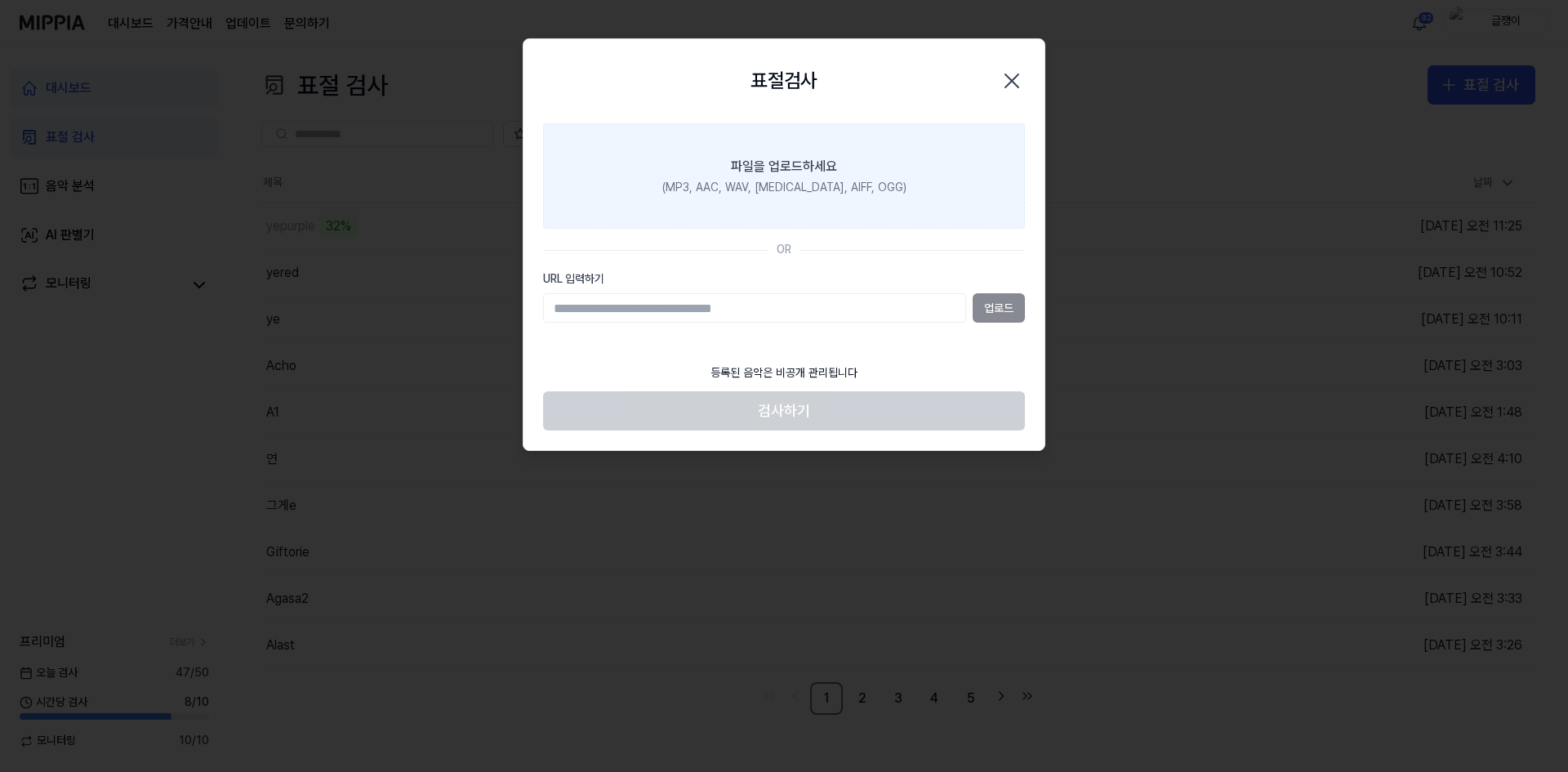
click at [781, 185] on div "(MP3, AAC, WAV, FLAC, AIFF, OGG)" at bounding box center [784, 187] width 244 height 16
click at [0, 0] on input "파일을 업로드하세요 (MP3, AAC, WAV, FLAC, AIFF, OGG)" at bounding box center [0, 0] width 0 height 0
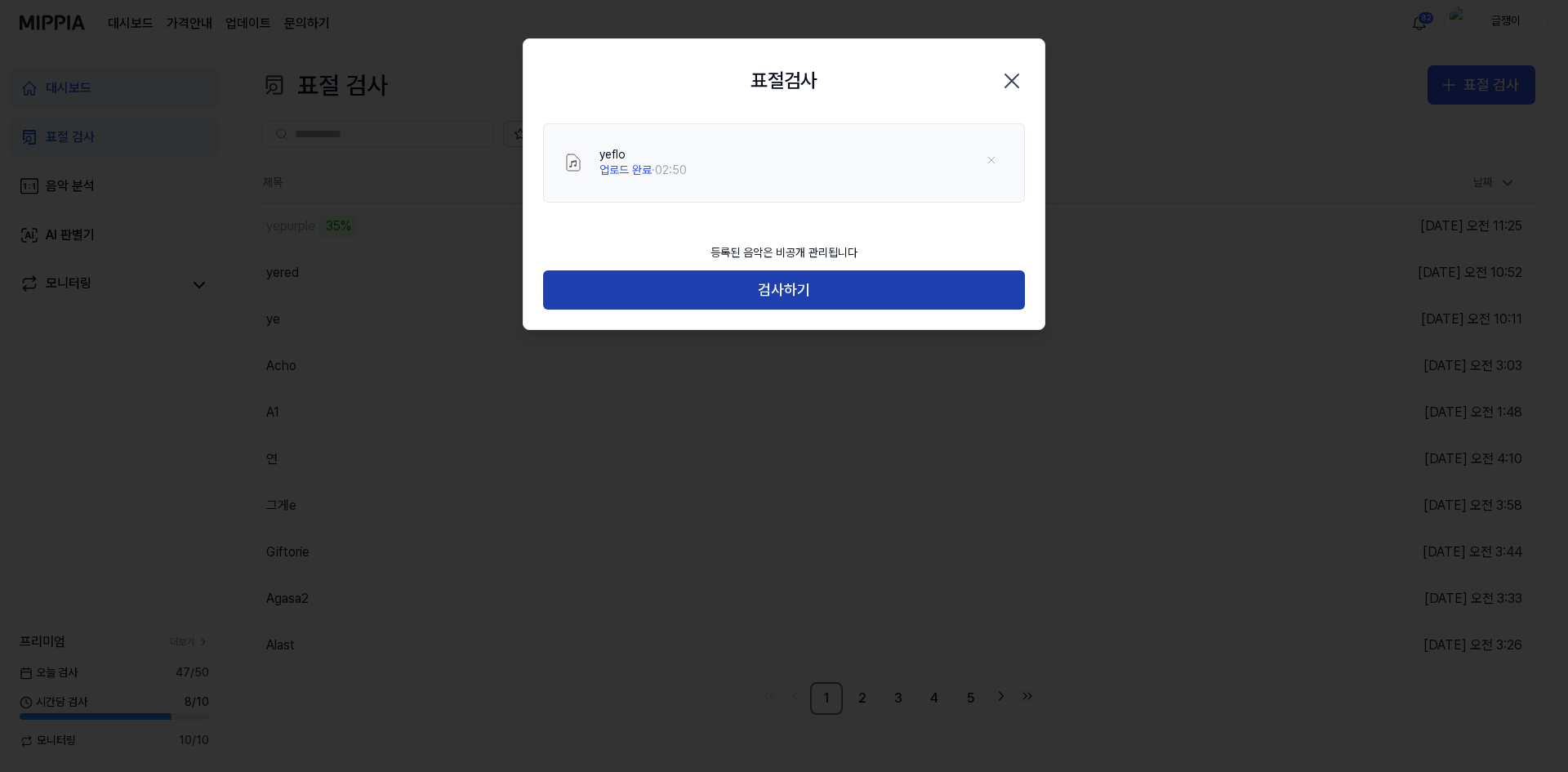
click at [789, 288] on button "검사하기" at bounding box center [784, 290] width 482 height 39
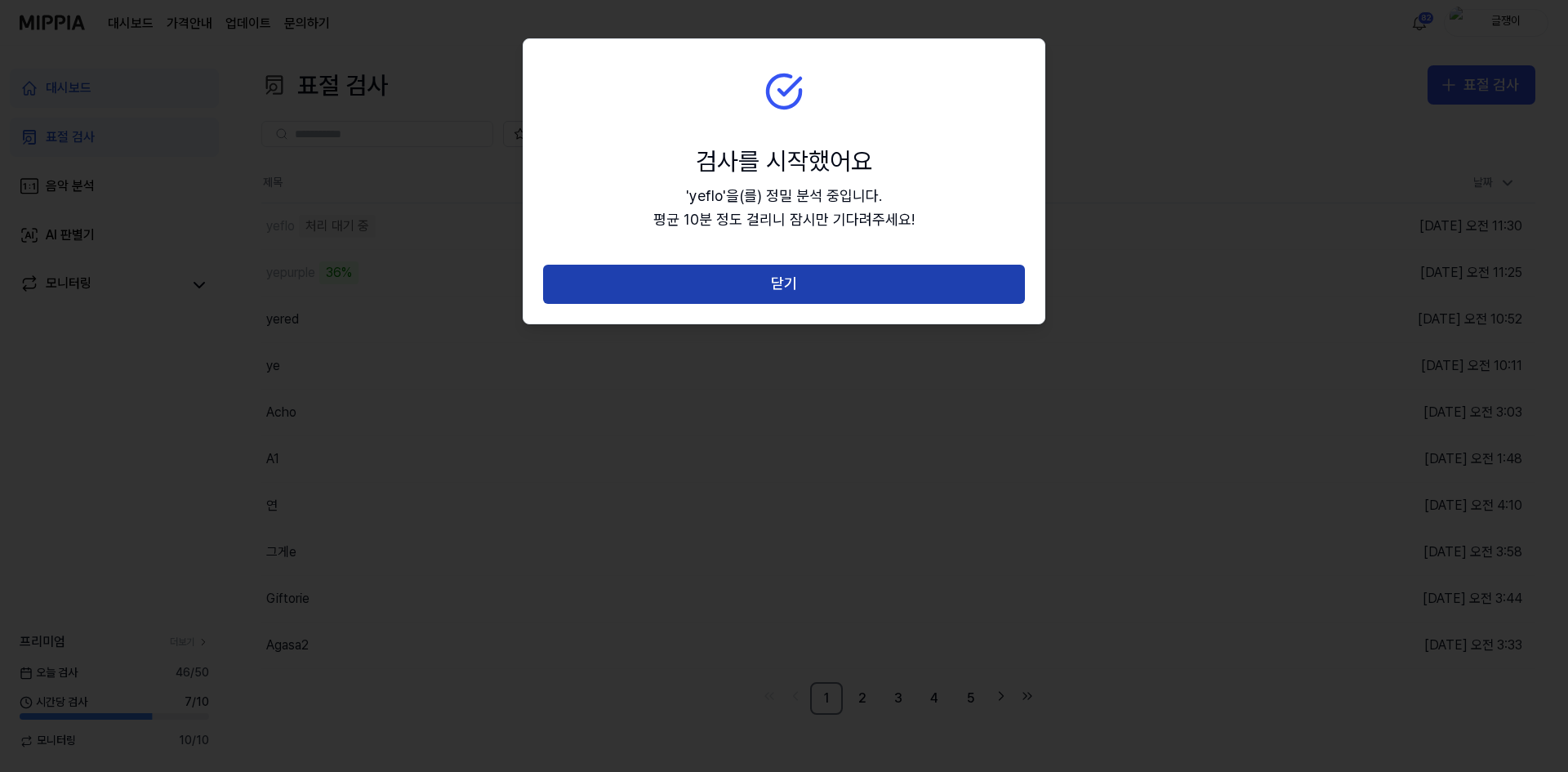
click at [797, 284] on button "닫기" at bounding box center [784, 284] width 482 height 39
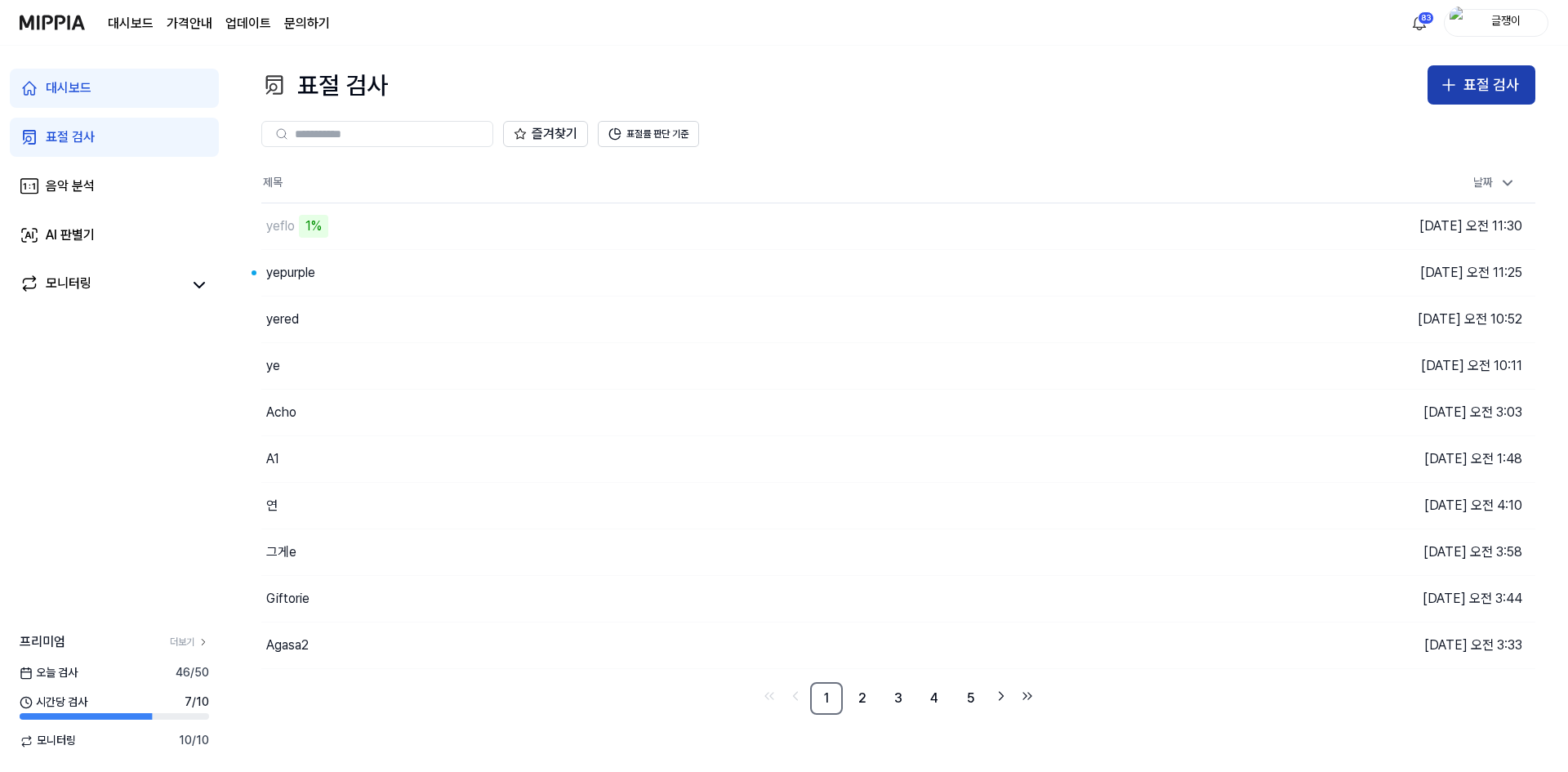
click at [1490, 81] on div "표절 검사" at bounding box center [1490, 85] width 55 height 23
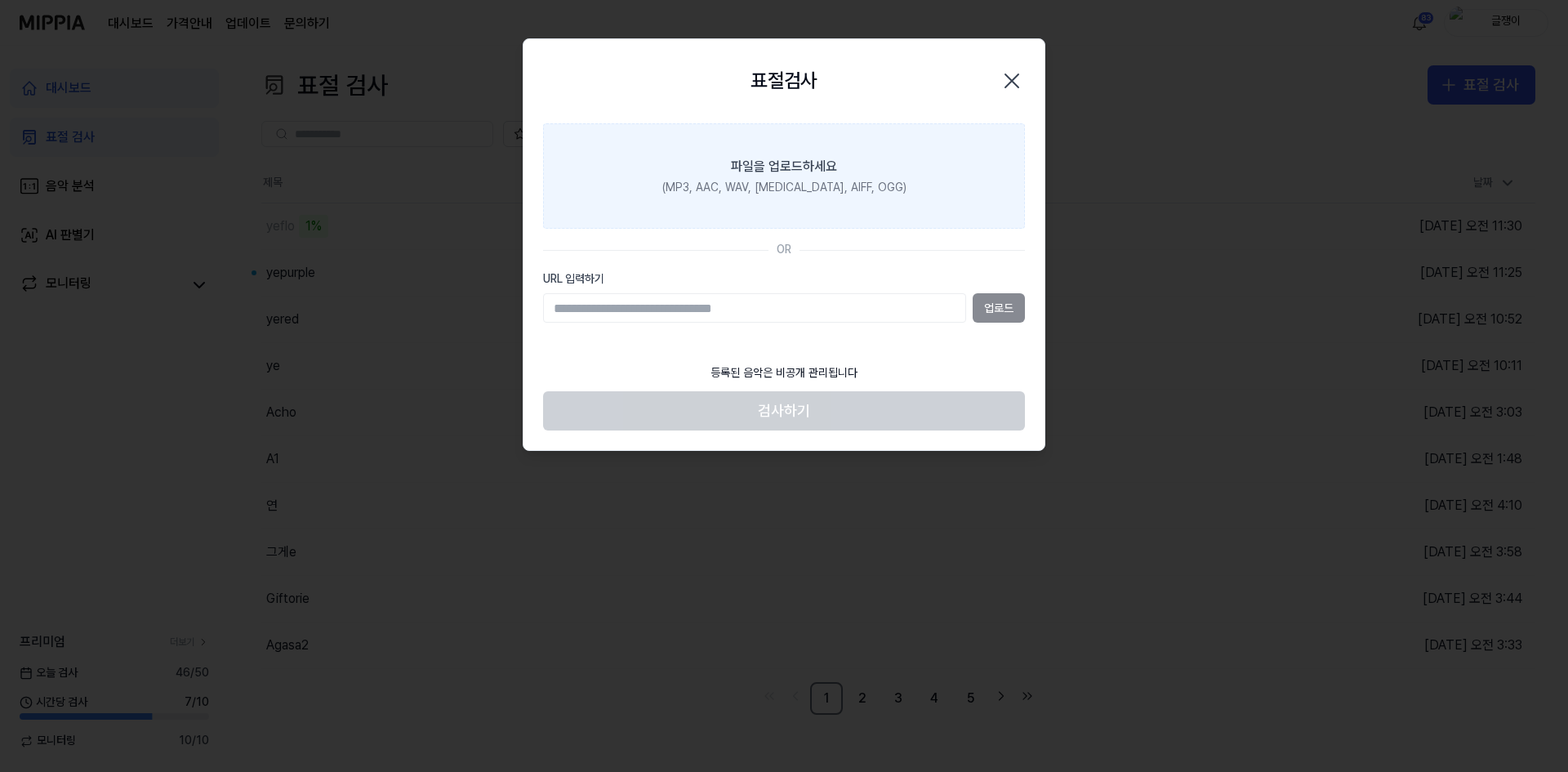
click at [820, 180] on div "(MP3, AAC, WAV, FLAC, AIFF, OGG)" at bounding box center [784, 187] width 244 height 16
click at [0, 0] on input "파일을 업로드하세요 (MP3, AAC, WAV, FLAC, AIFF, OGG)" at bounding box center [0, 0] width 0 height 0
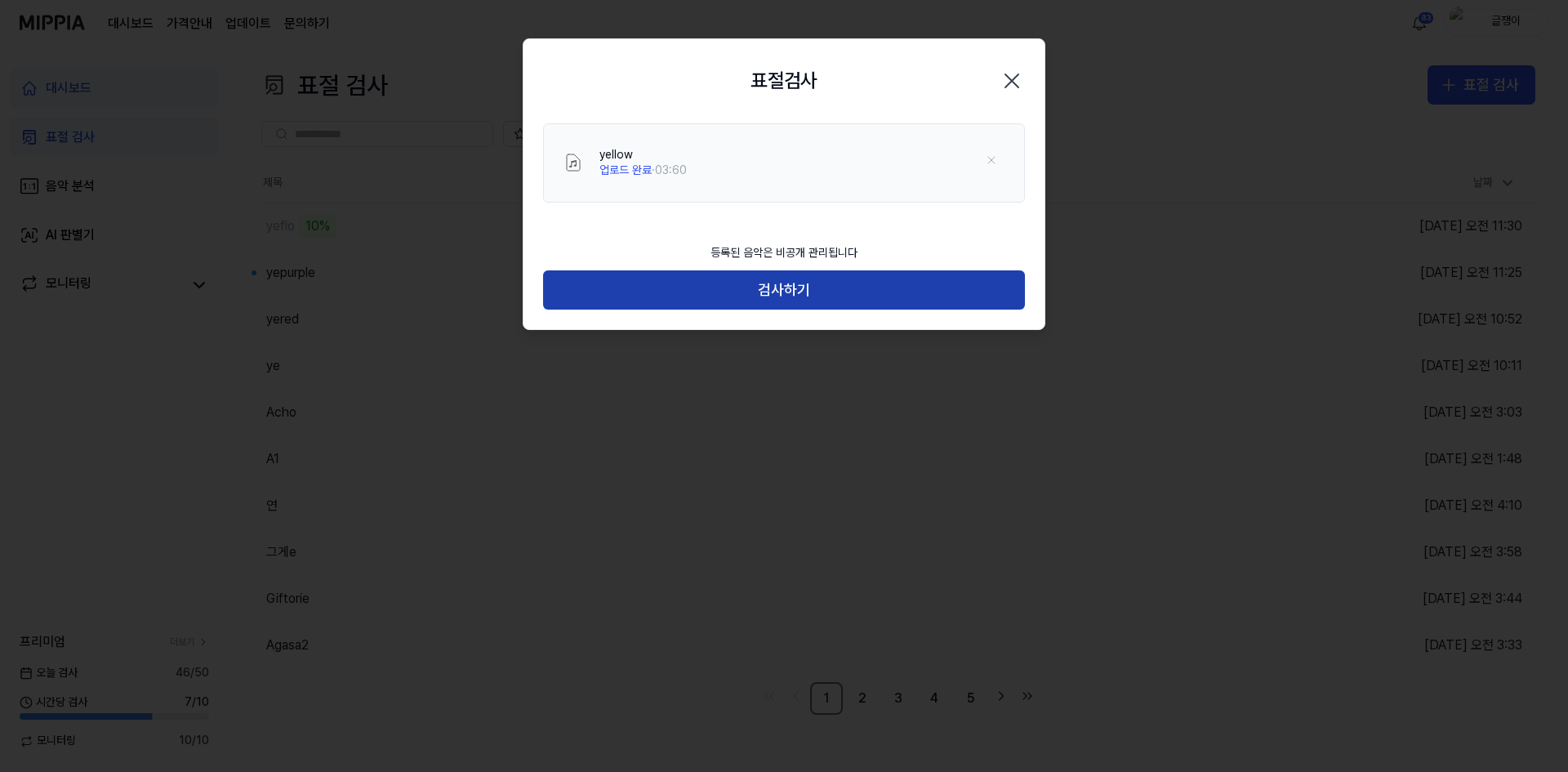
click at [786, 287] on button "검사하기" at bounding box center [784, 290] width 482 height 39
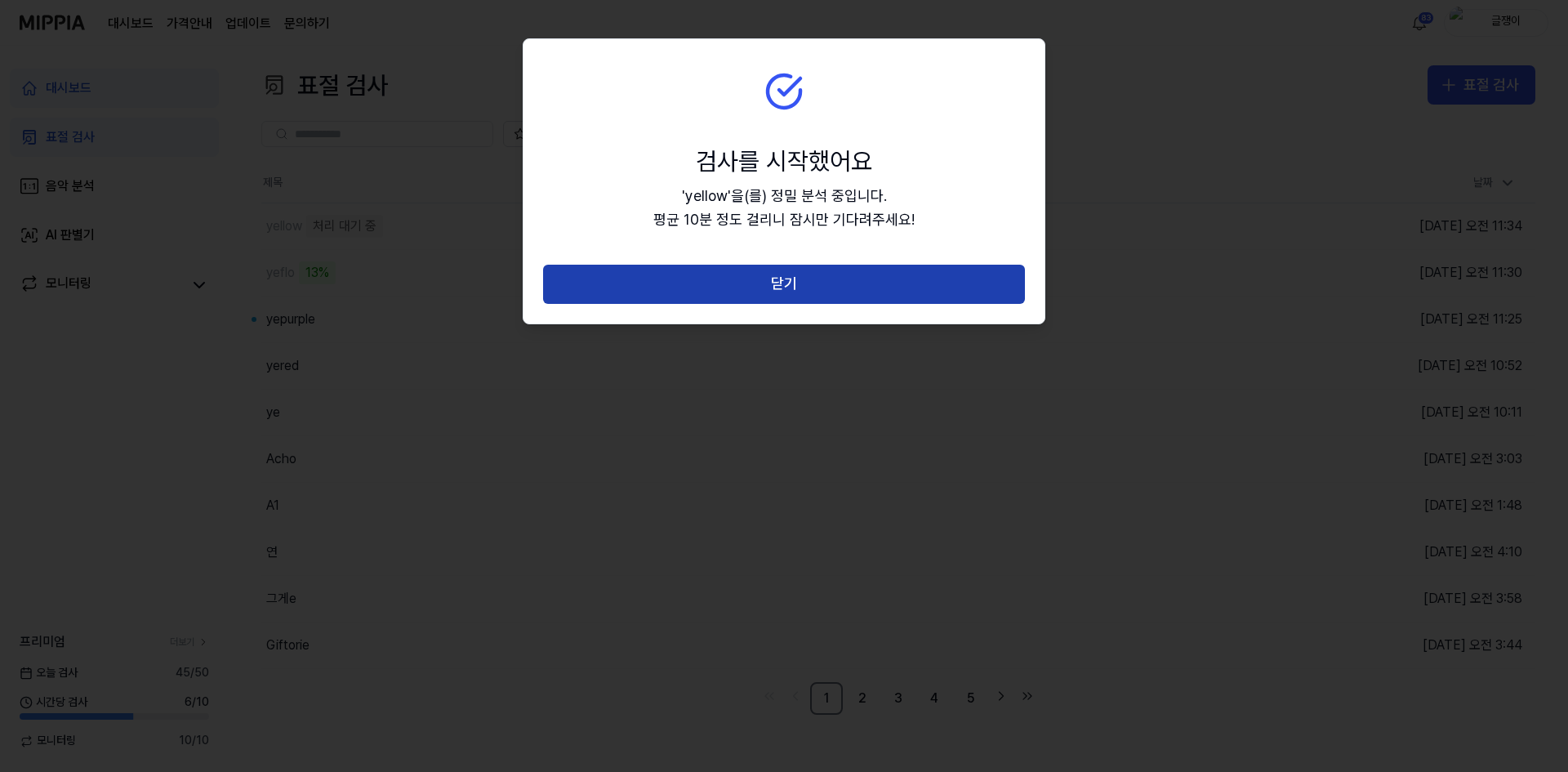
click at [793, 284] on button "닫기" at bounding box center [784, 284] width 482 height 39
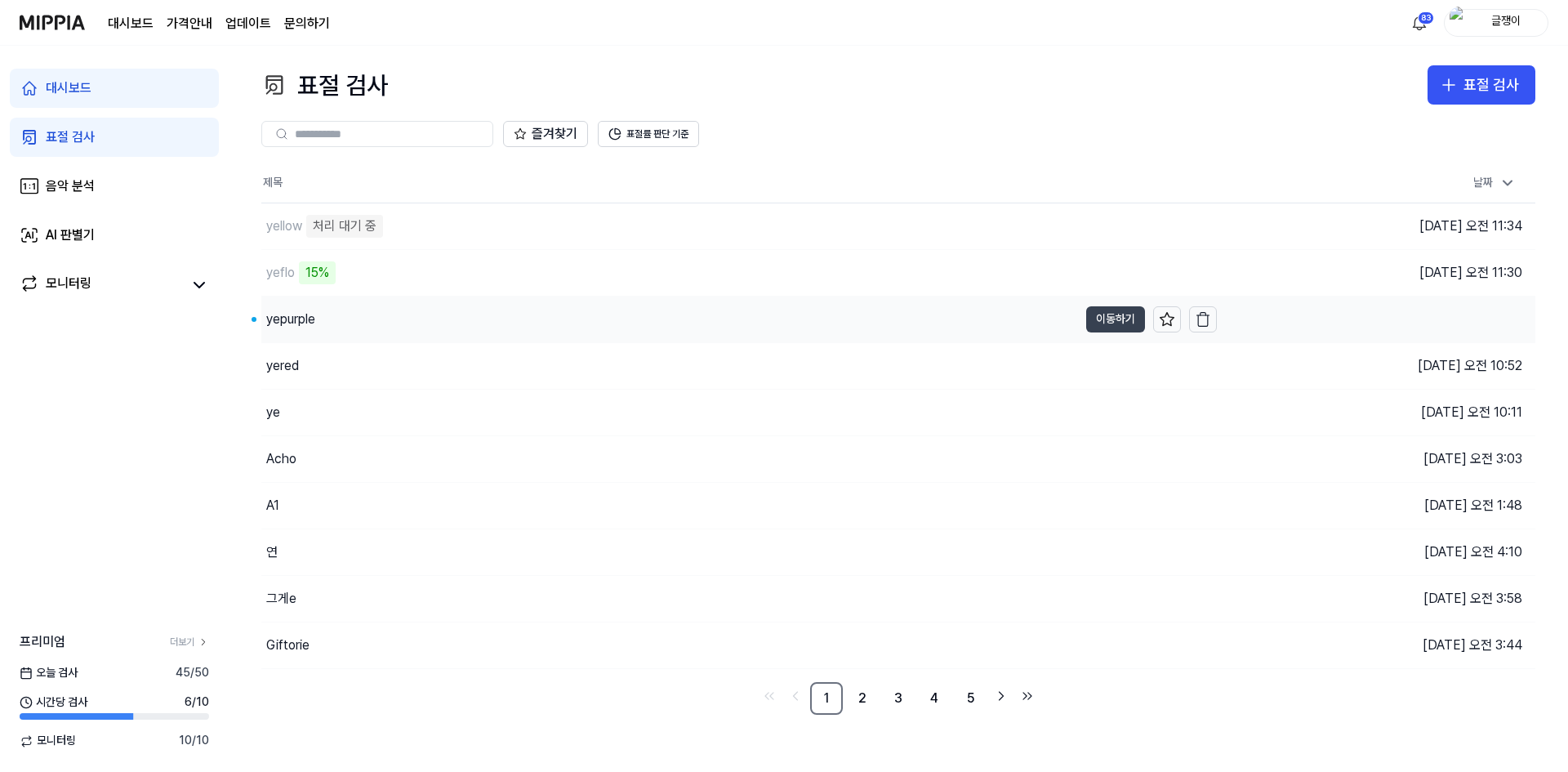
click at [1100, 308] on button "이동하기" at bounding box center [1115, 320] width 59 height 26
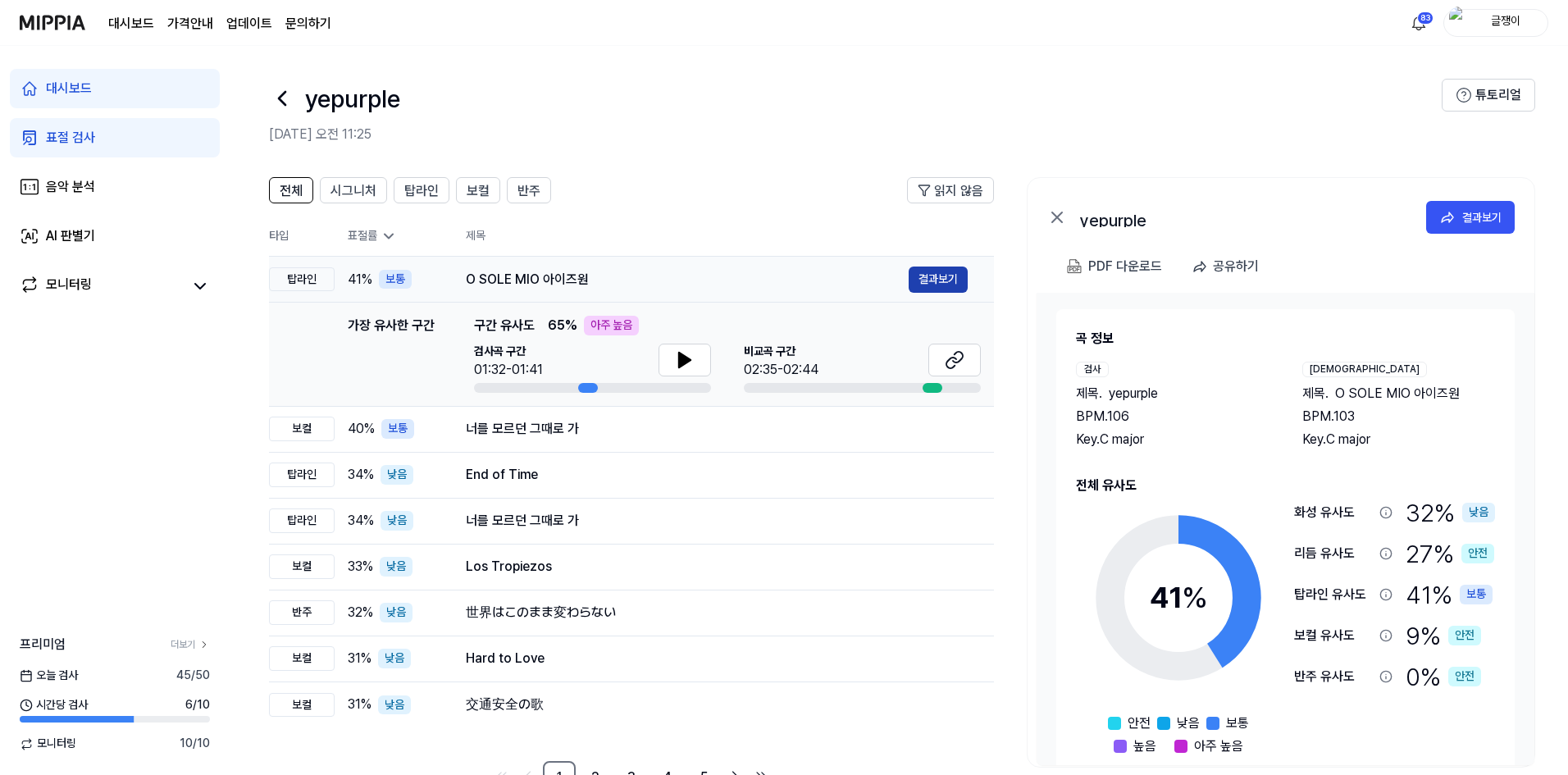
click at [942, 277] on button "결과보기" at bounding box center [937, 280] width 59 height 26
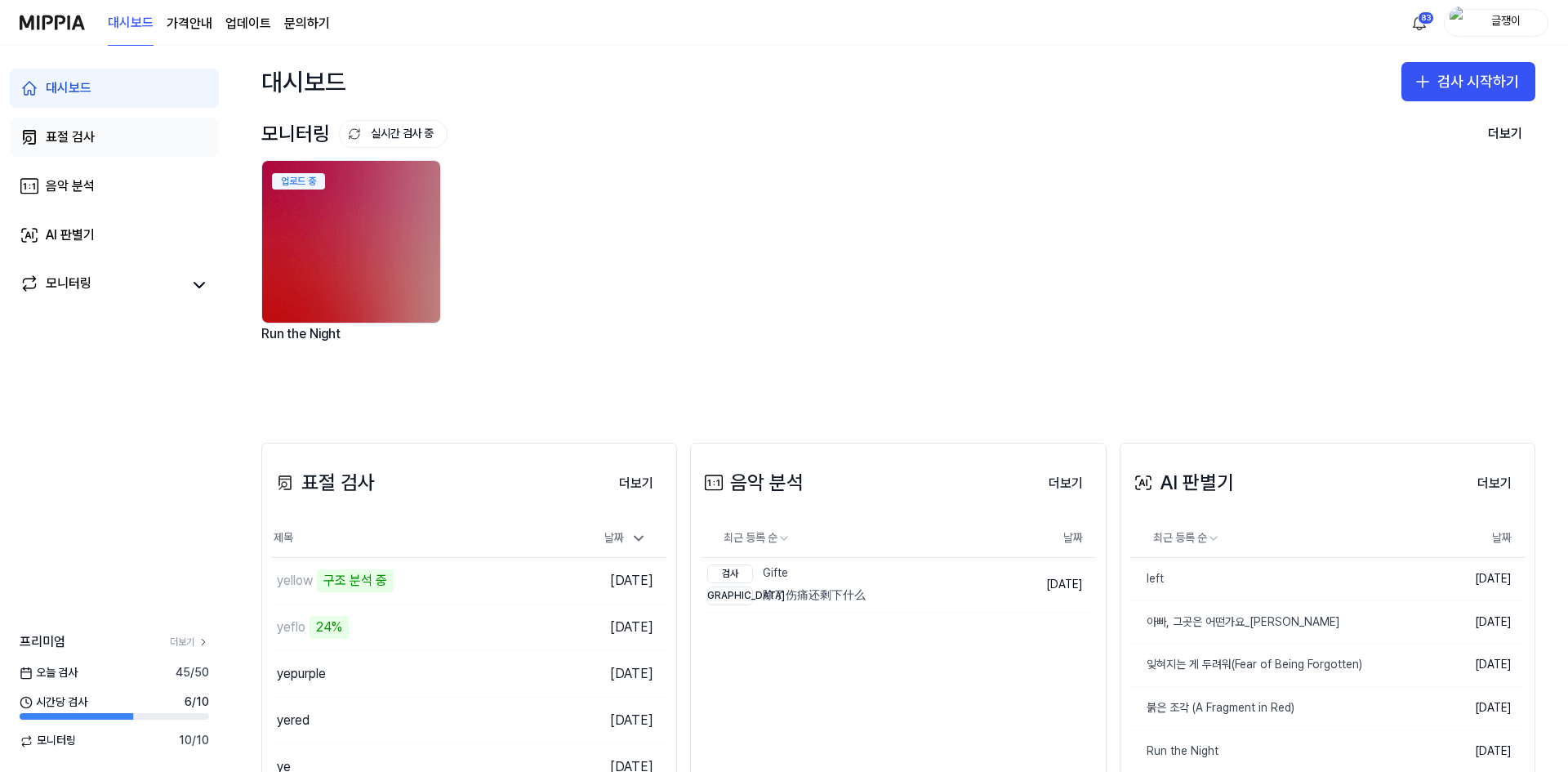
click at [68, 140] on div "표절 검사" at bounding box center [70, 136] width 49 height 20
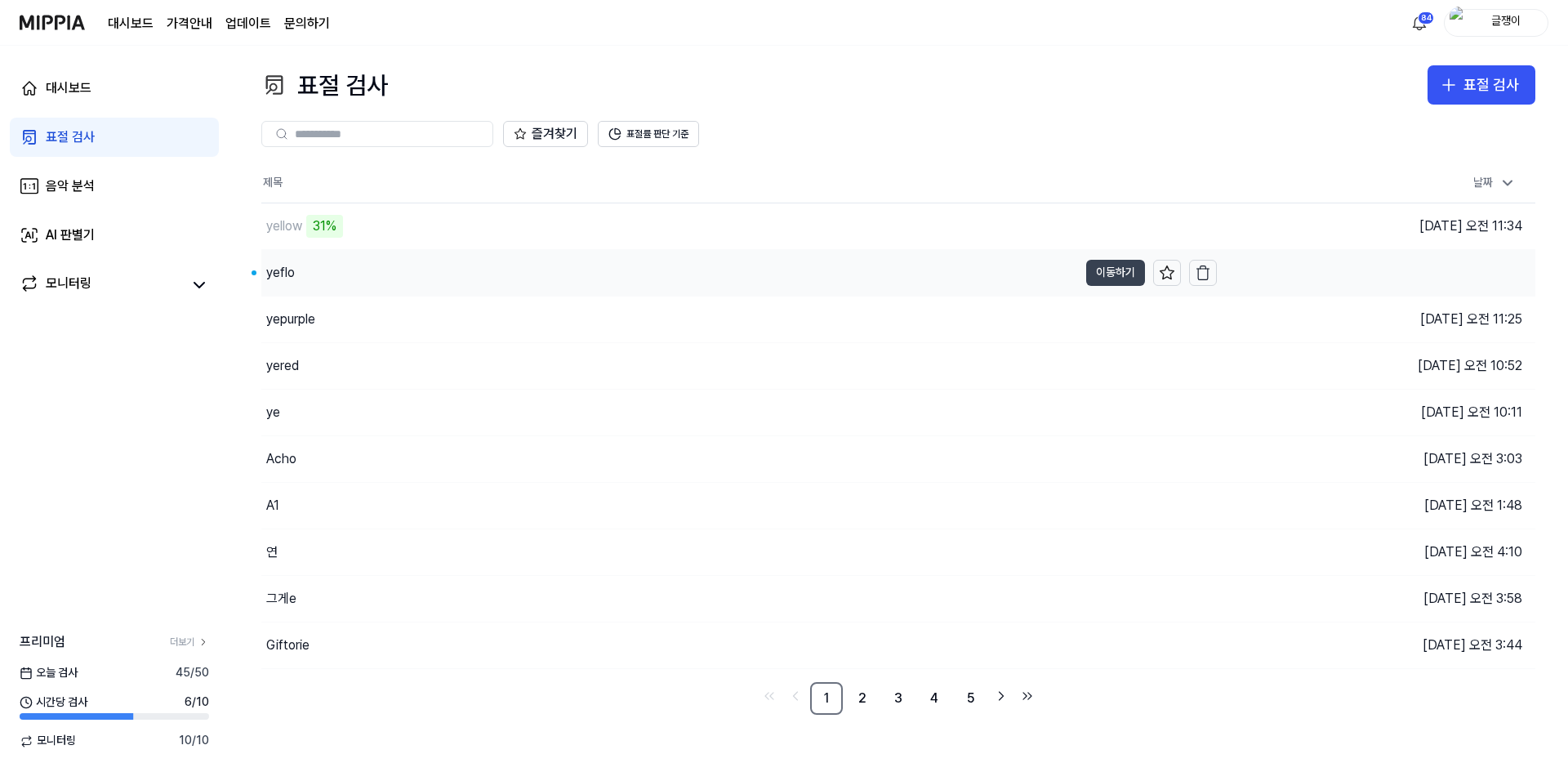
click at [1101, 275] on button "이동하기" at bounding box center [1115, 273] width 59 height 26
click at [1108, 321] on button "이동하기" at bounding box center [1115, 320] width 59 height 26
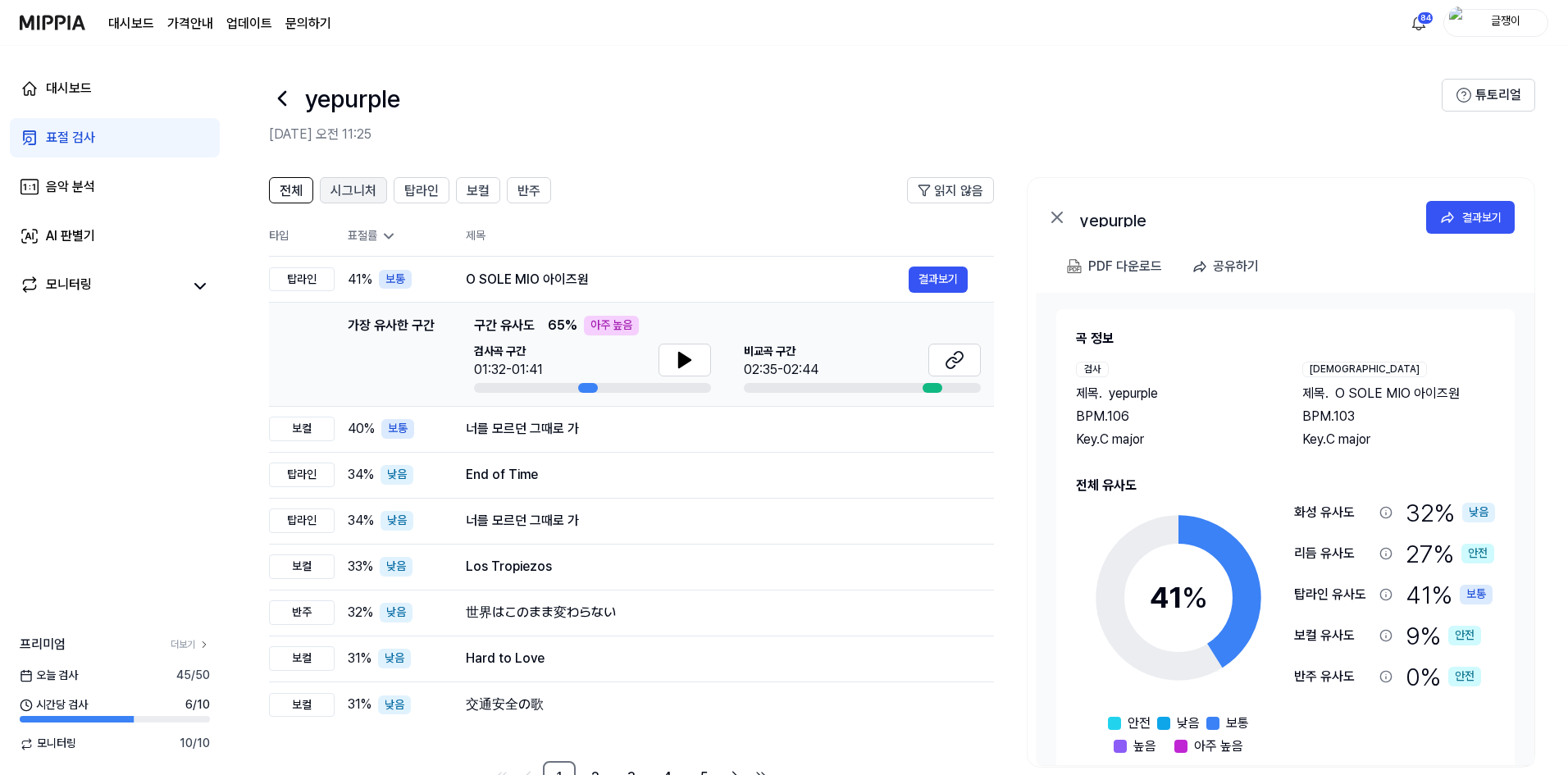
click at [343, 192] on span "시그니처" at bounding box center [353, 190] width 46 height 20
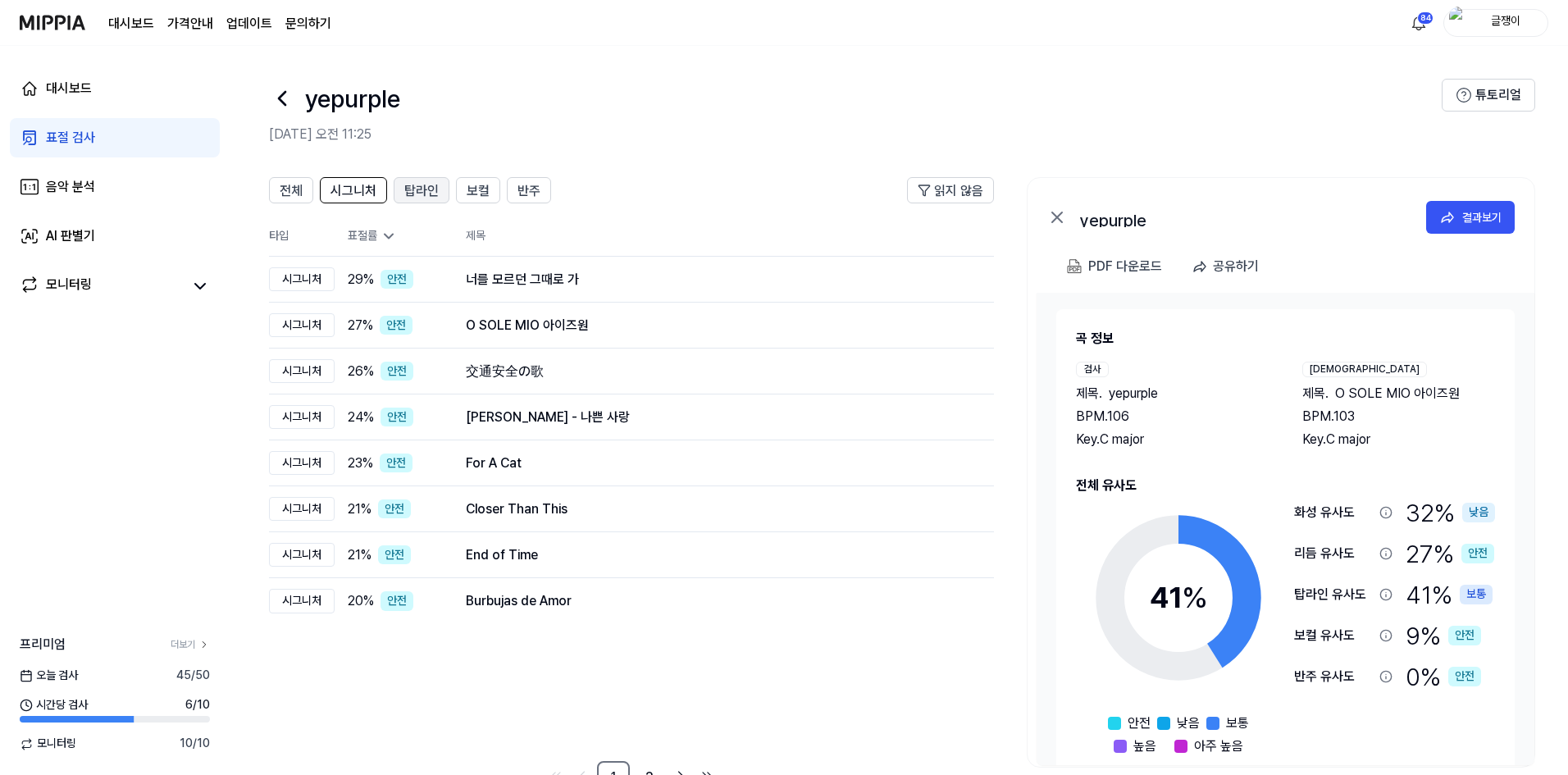
click at [433, 190] on span "탑라인" at bounding box center [421, 190] width 35 height 20
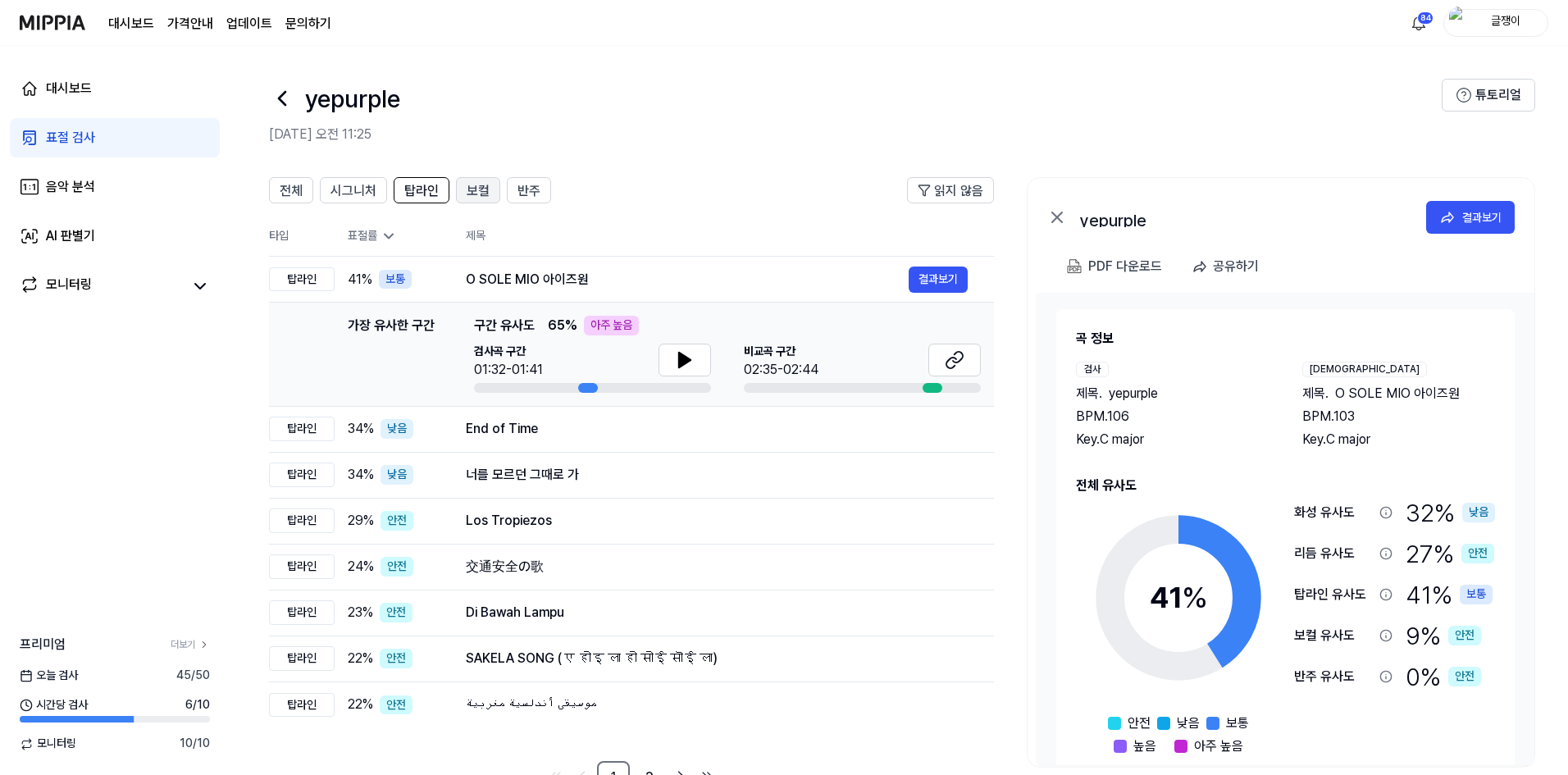
click at [473, 186] on span "보컬" at bounding box center [478, 190] width 23 height 20
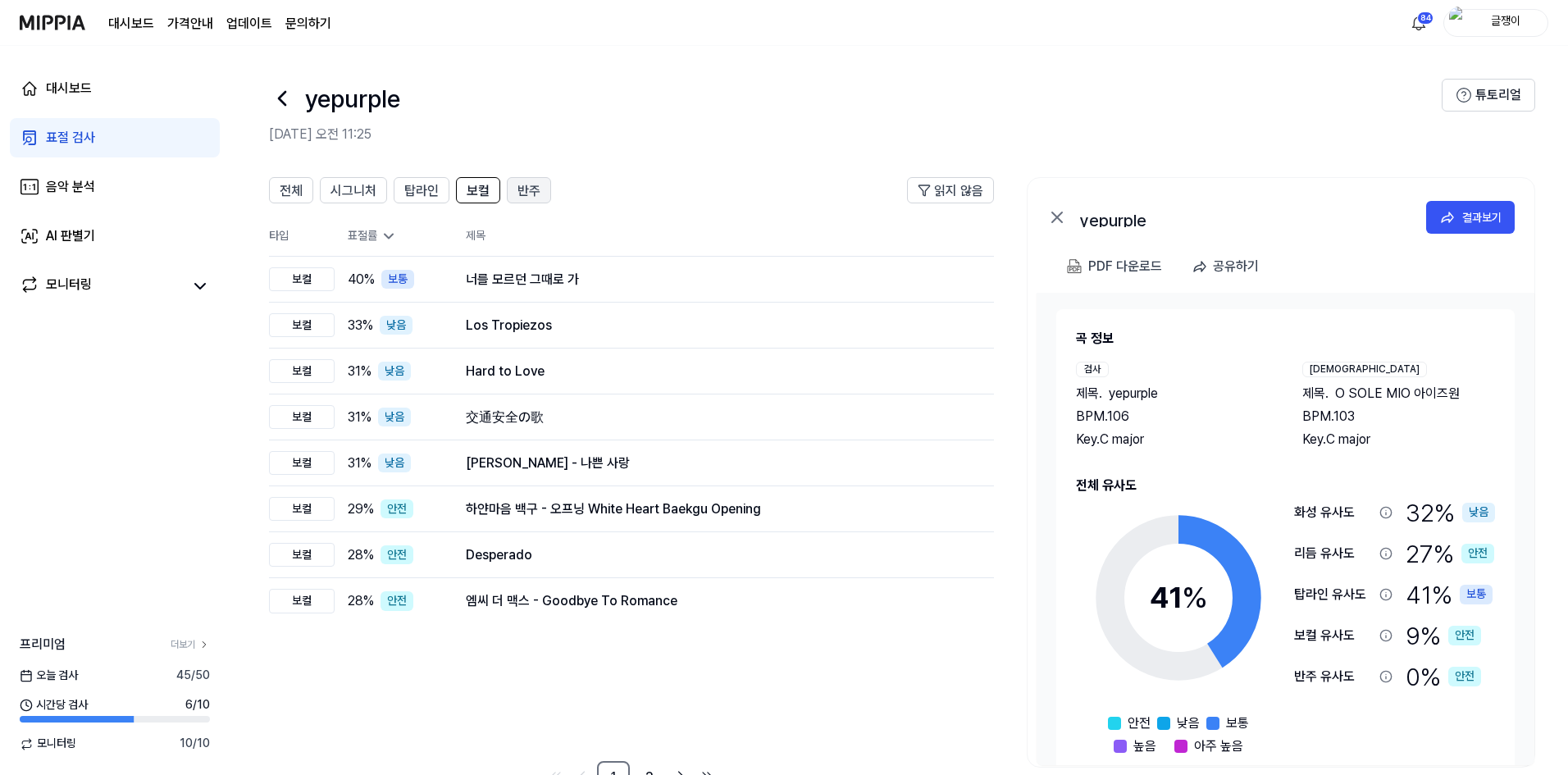
click at [536, 184] on span "반주" at bounding box center [528, 190] width 23 height 20
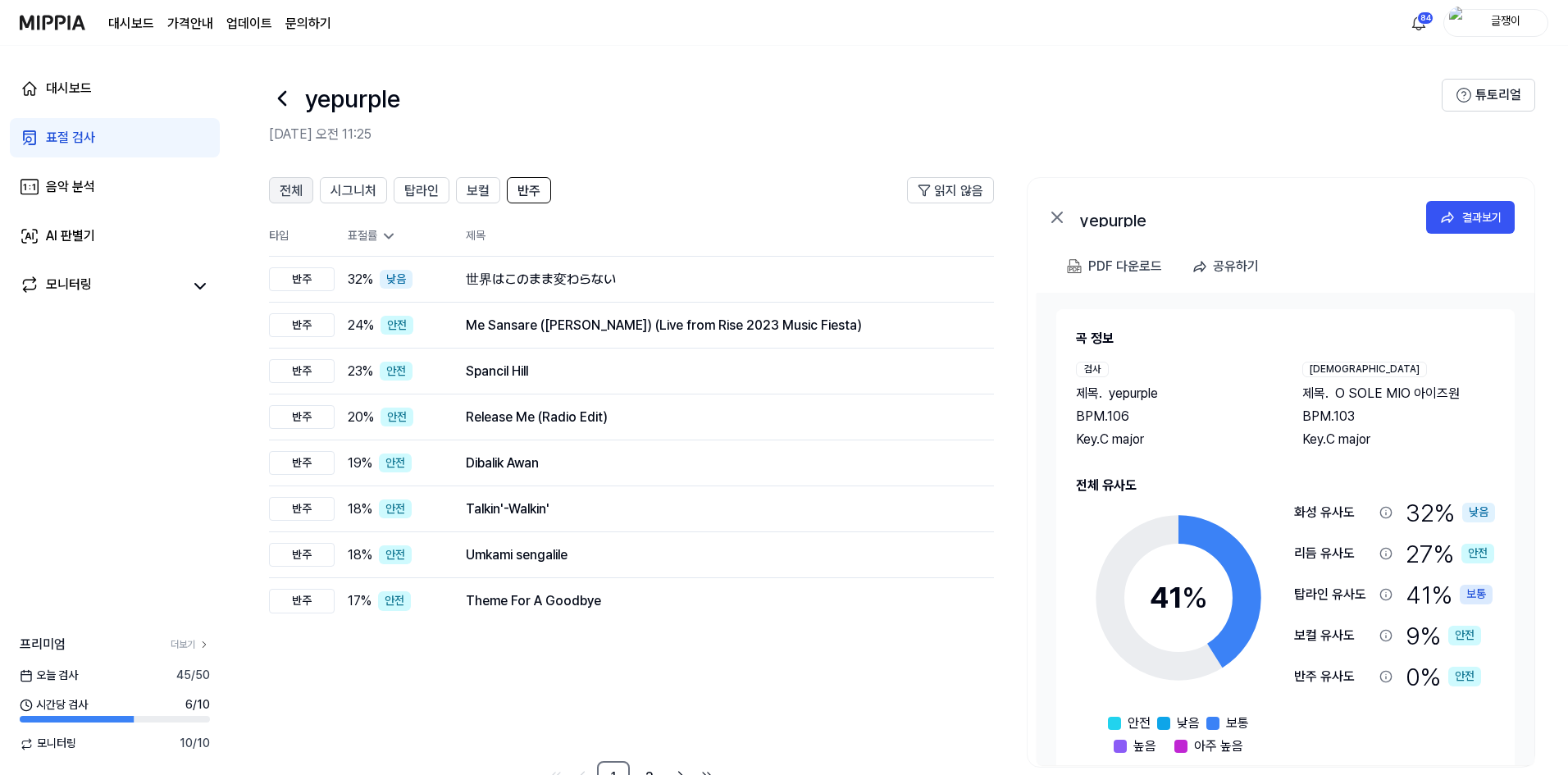
click at [298, 196] on span "전체" at bounding box center [291, 190] width 23 height 20
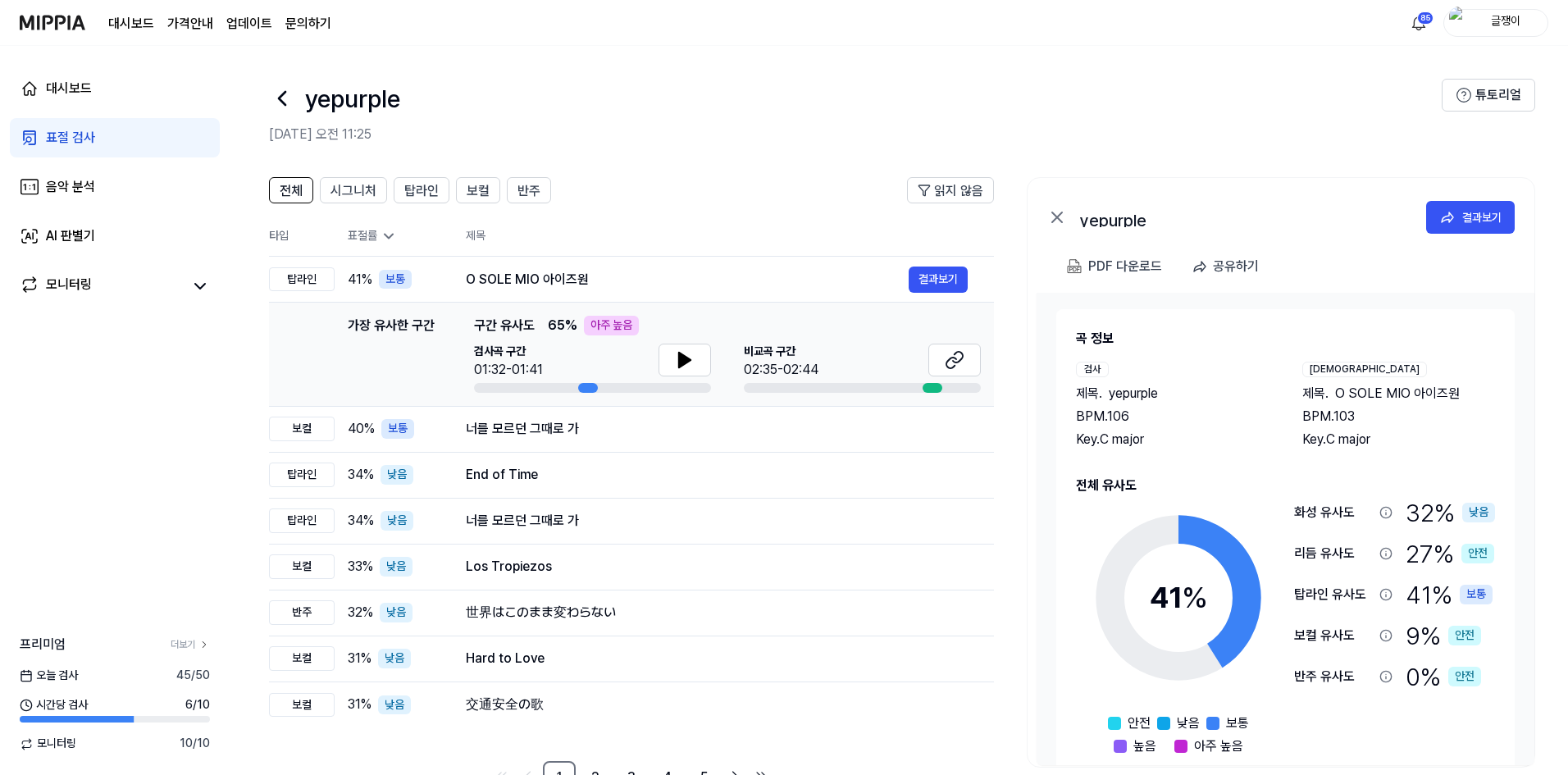
click at [60, 134] on div "표절 검사" at bounding box center [70, 137] width 49 height 20
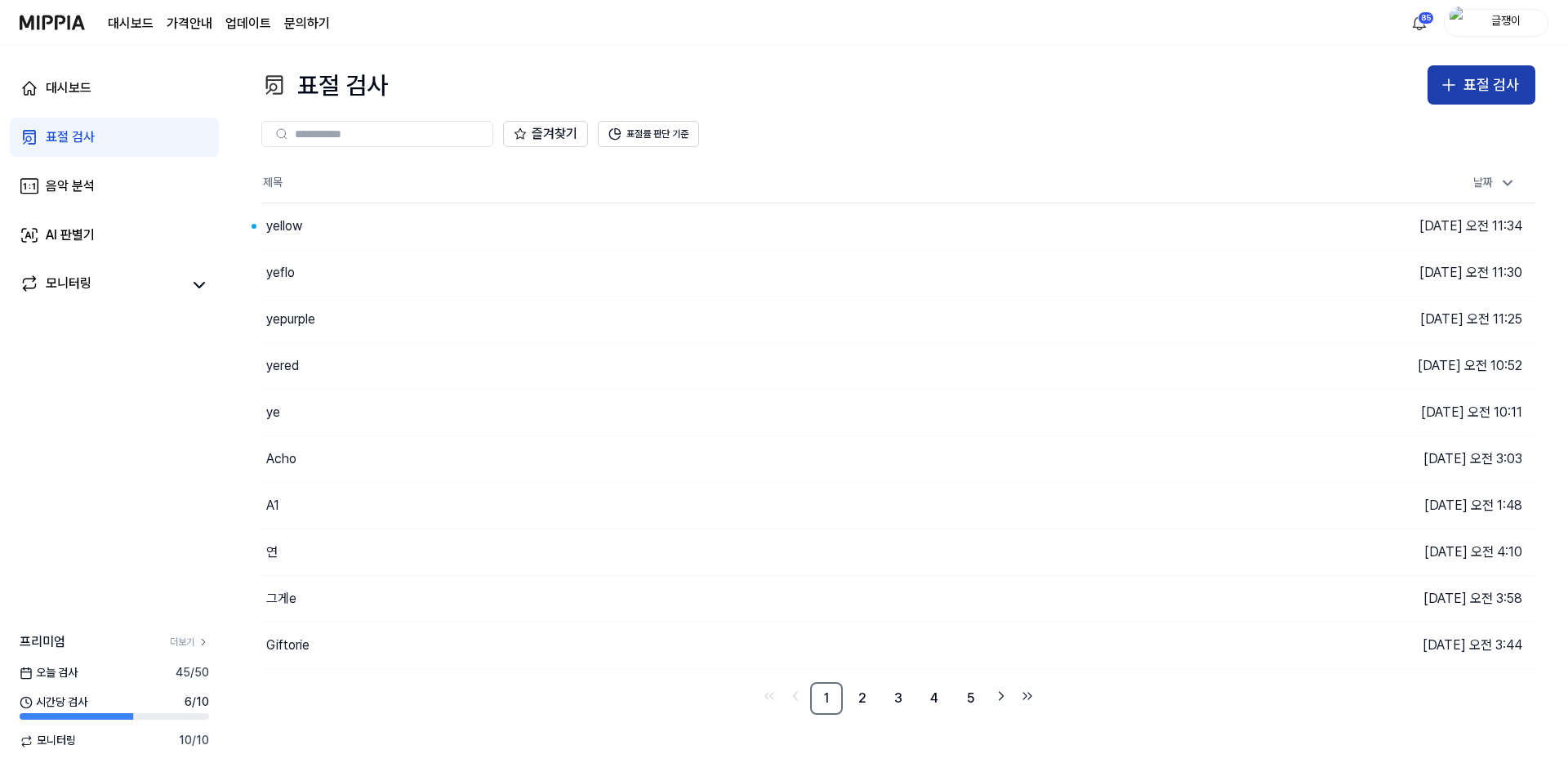
click at [1484, 79] on div "표절 검사" at bounding box center [1490, 85] width 55 height 23
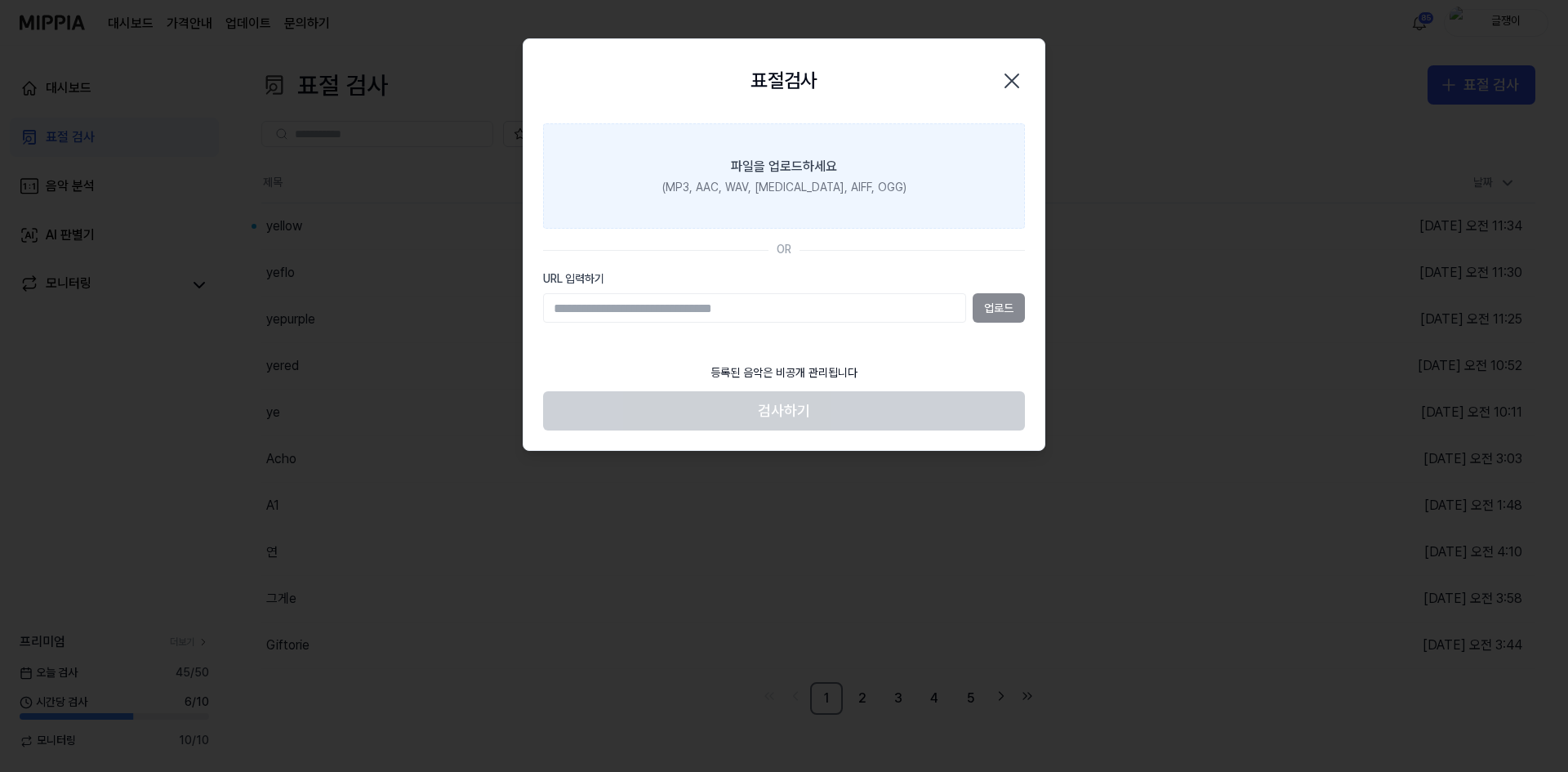
click at [823, 186] on div "(MP3, AAC, WAV, FLAC, AIFF, OGG)" at bounding box center [784, 187] width 244 height 16
click at [0, 0] on input "파일을 업로드하세요 (MP3, AAC, WAV, FLAC, AIFF, OGG)" at bounding box center [0, 0] width 0 height 0
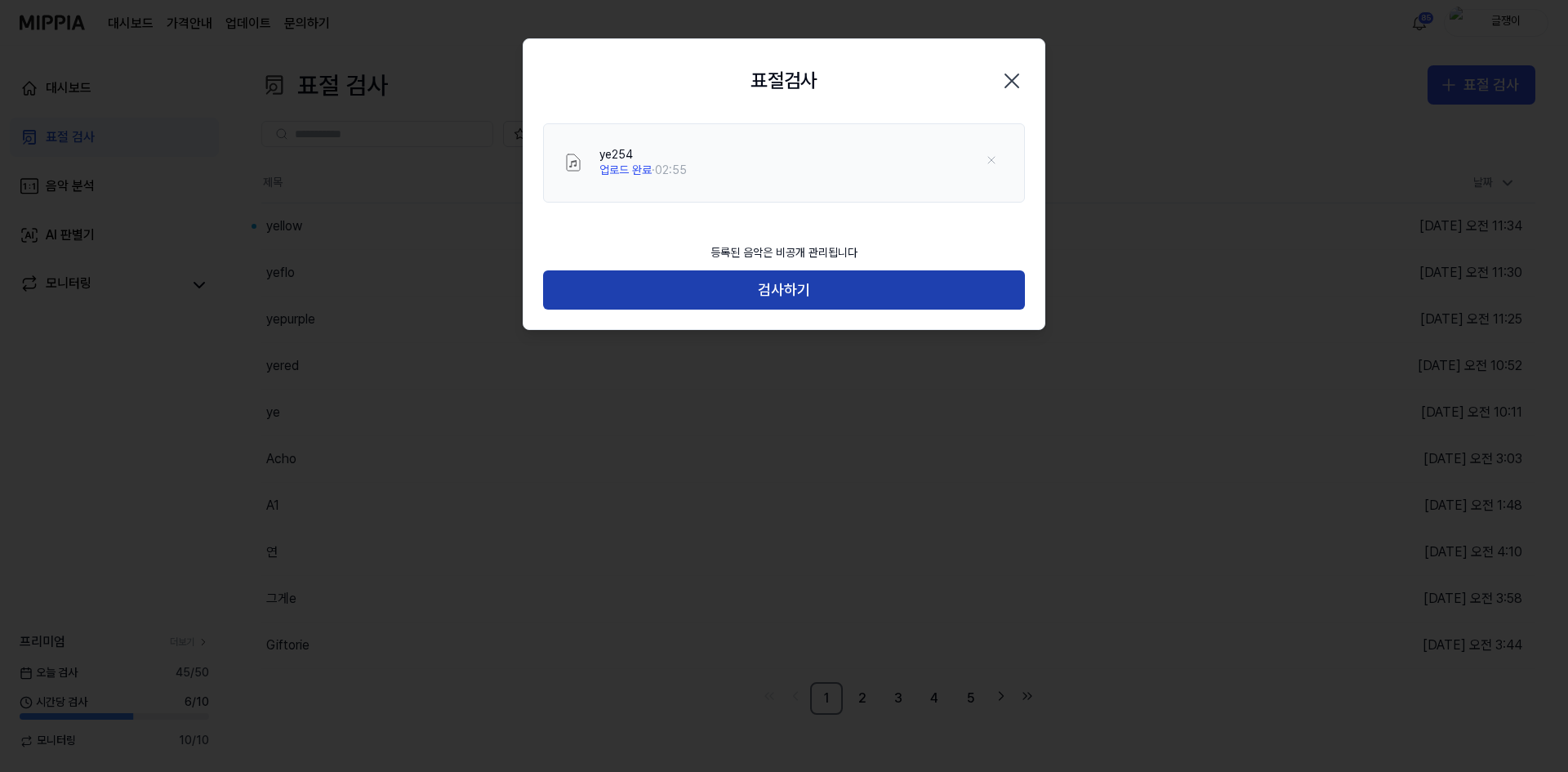
click at [817, 280] on button "검사하기" at bounding box center [784, 290] width 482 height 39
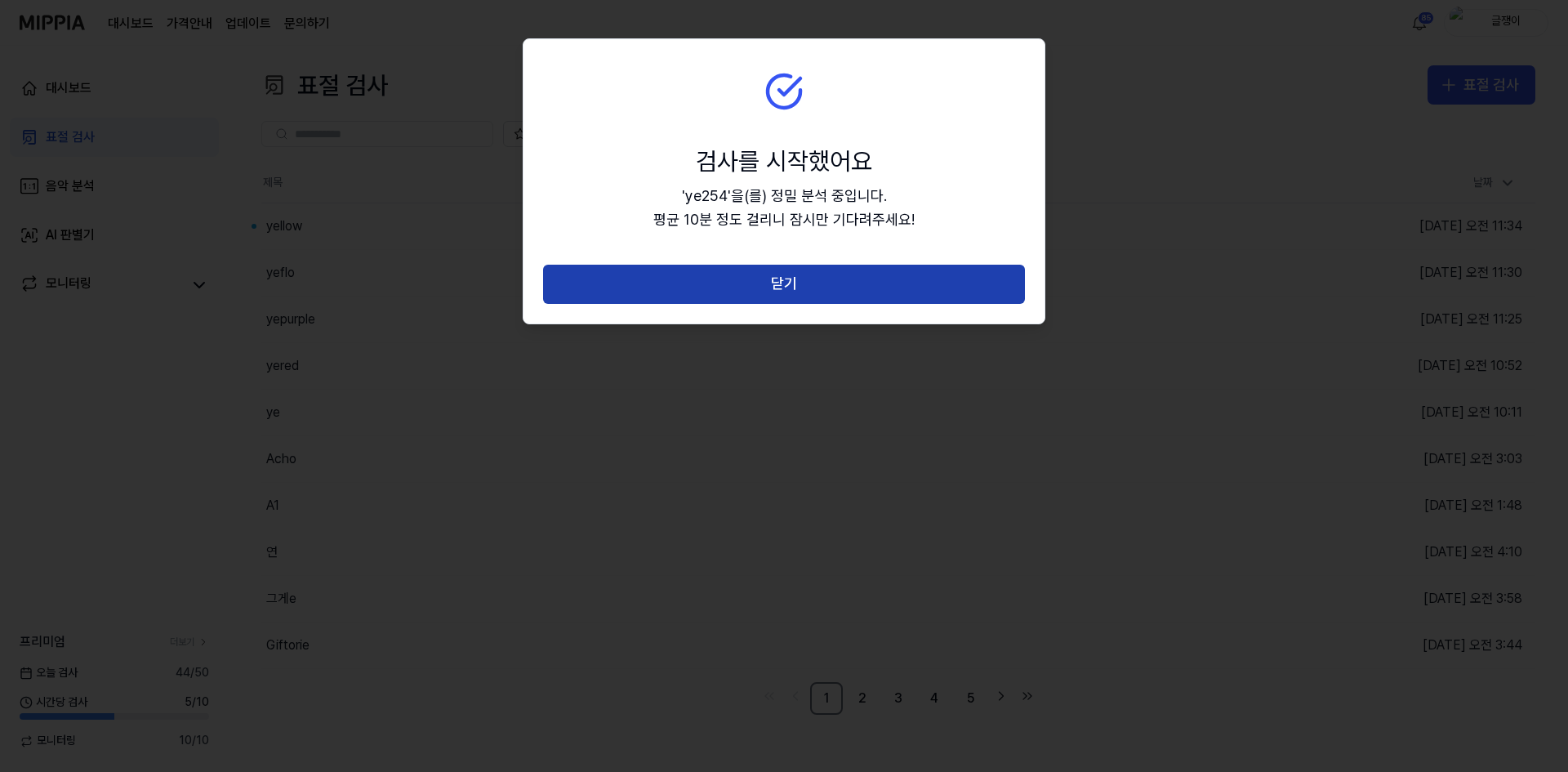
click at [816, 280] on button "닫기" at bounding box center [784, 284] width 482 height 39
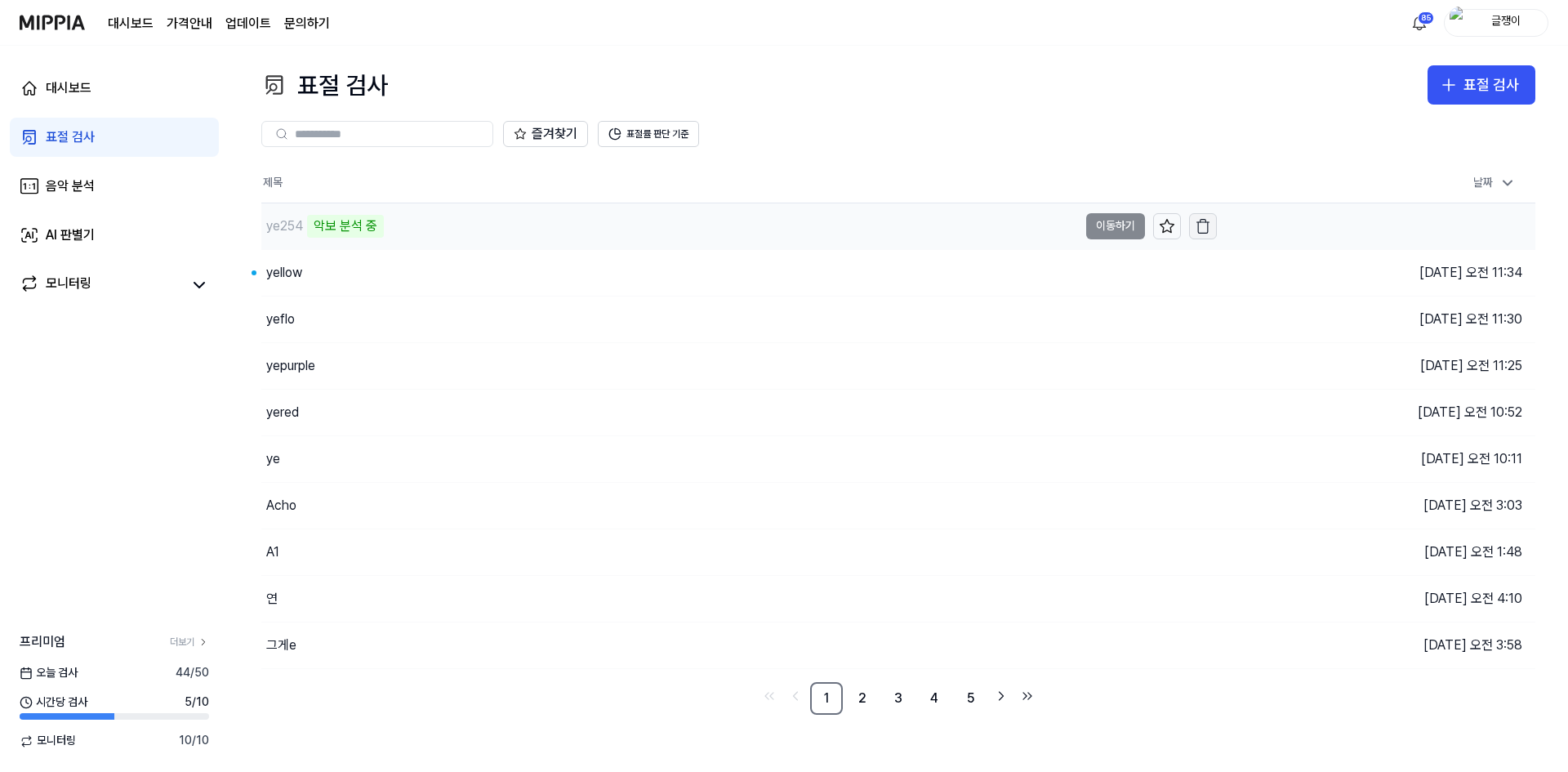
click at [1205, 222] on icon "button" at bounding box center [1202, 225] width 16 height 16
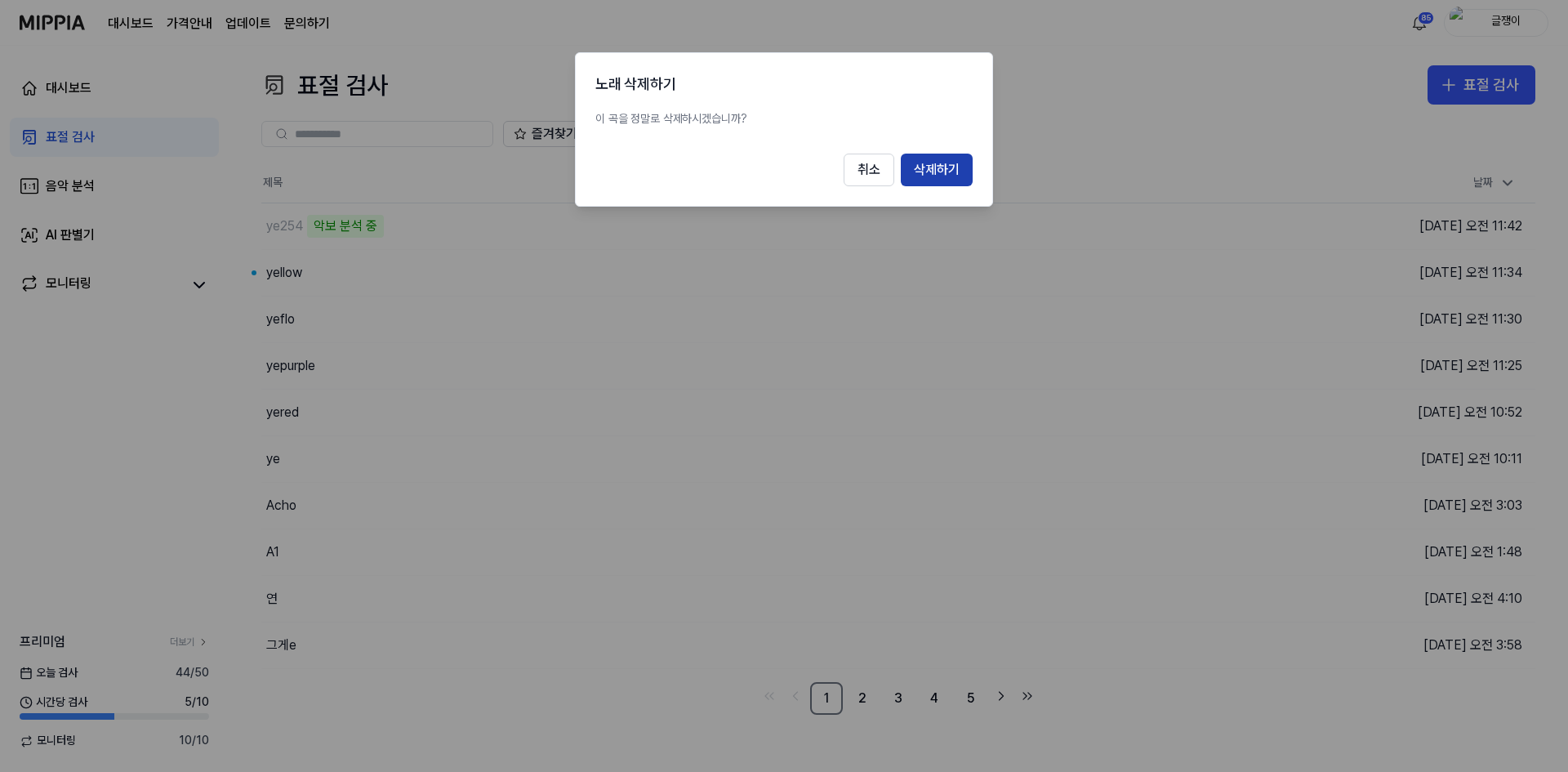
click at [947, 169] on button "삭제하기" at bounding box center [936, 169] width 72 height 33
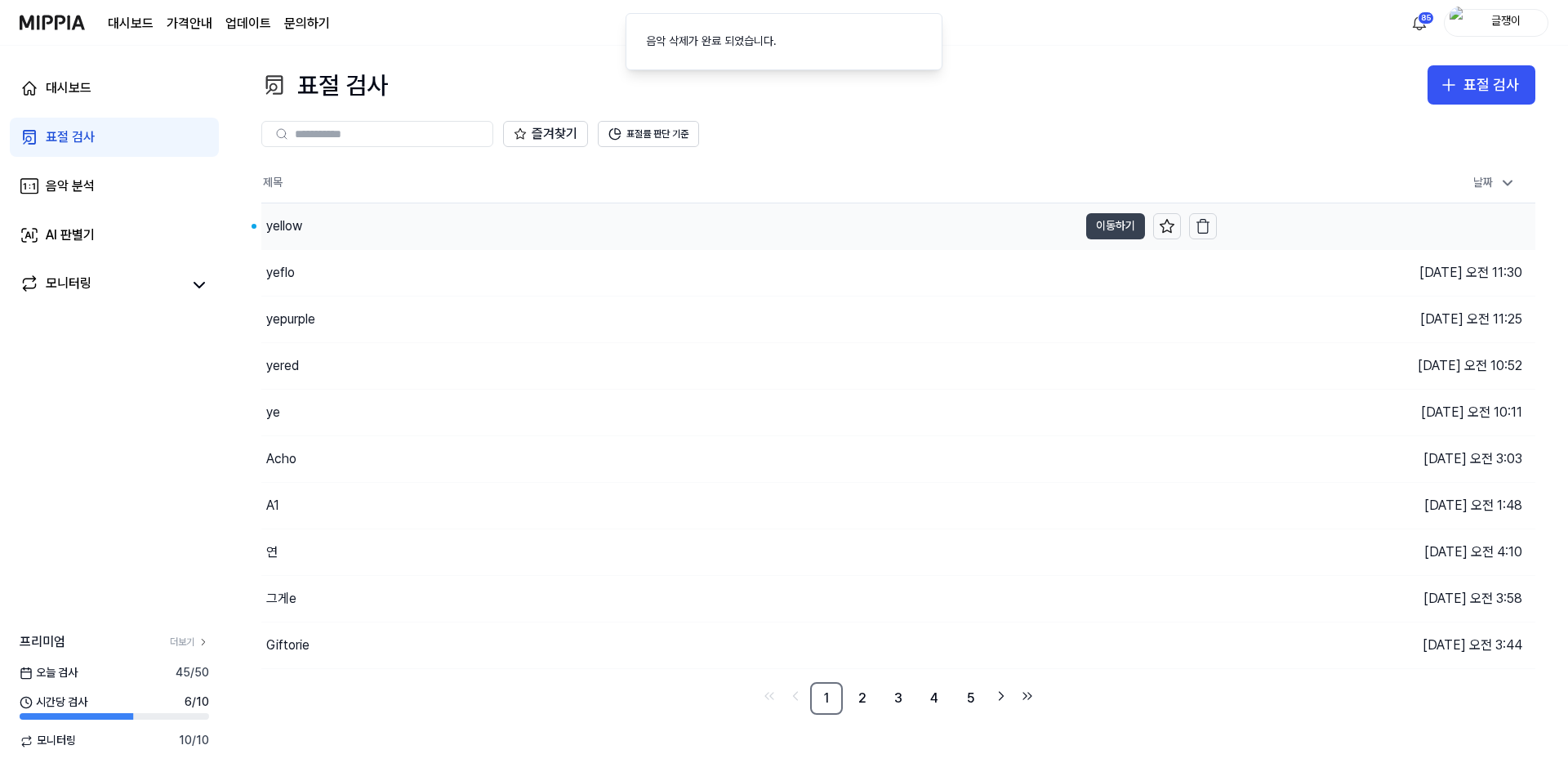
click at [1108, 224] on button "이동하기" at bounding box center [1115, 226] width 59 height 26
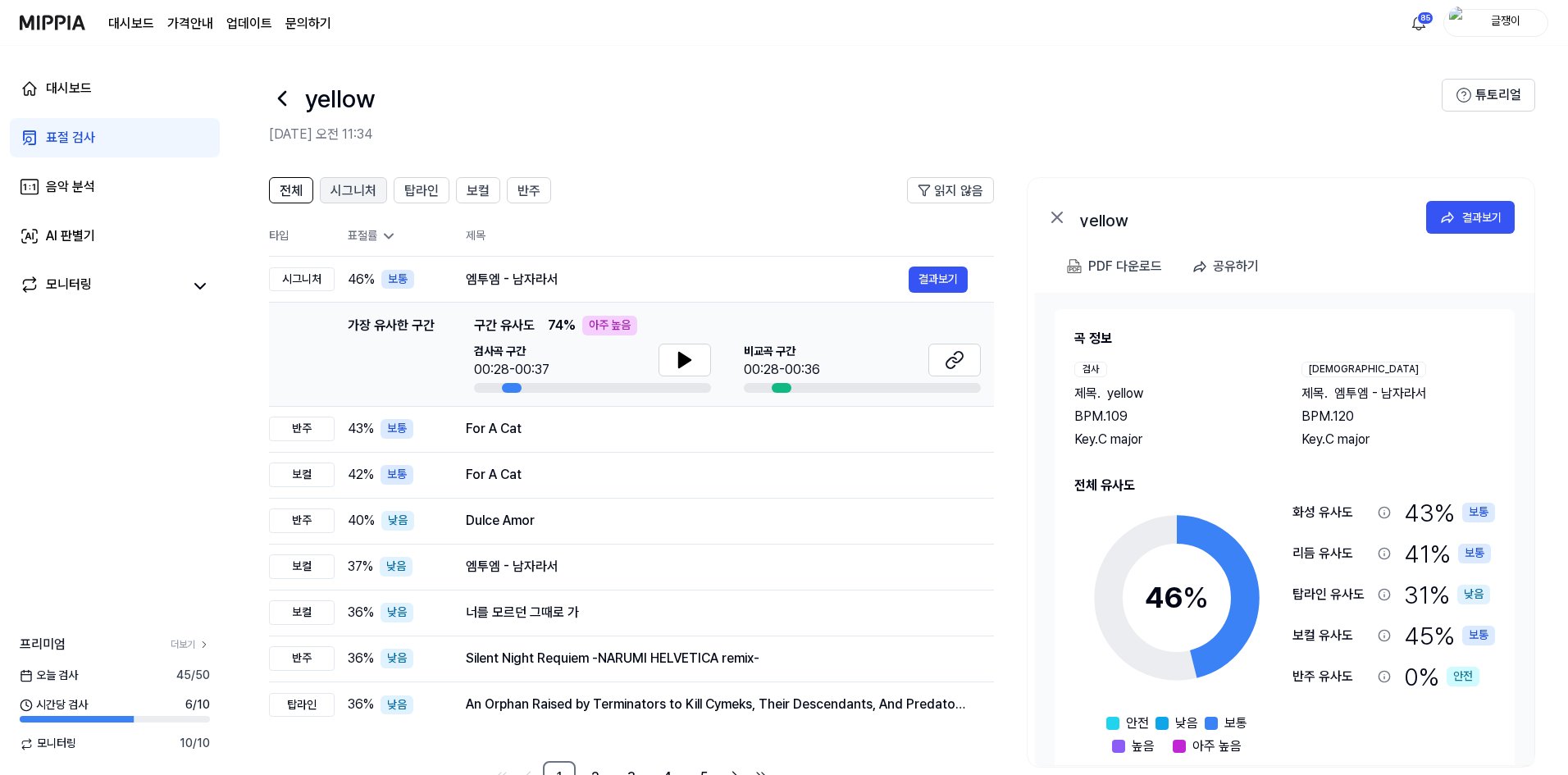
click at [347, 190] on span "시그니처" at bounding box center [353, 190] width 46 height 20
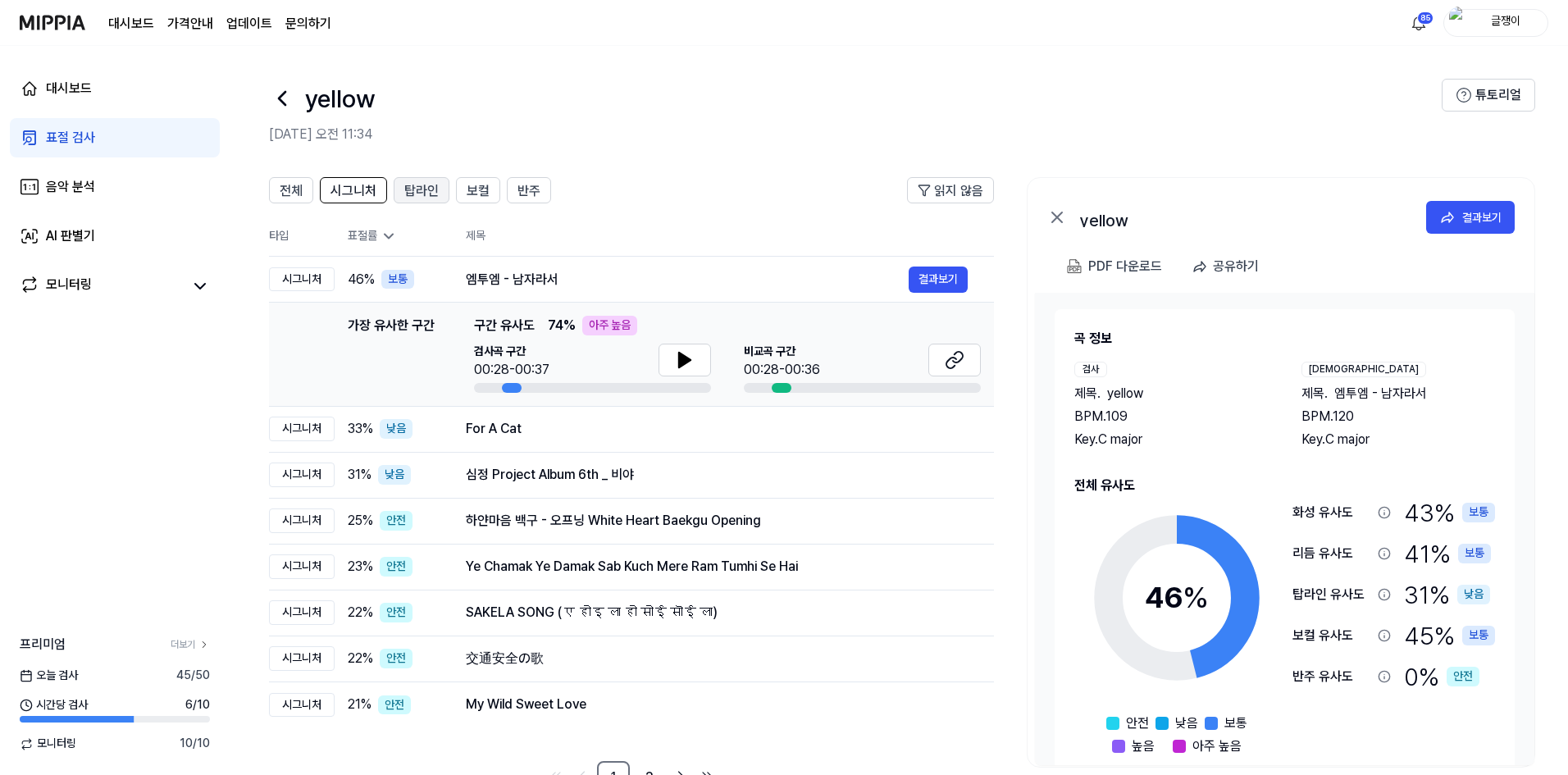
click at [419, 180] on div "탑라인" at bounding box center [421, 190] width 35 height 22
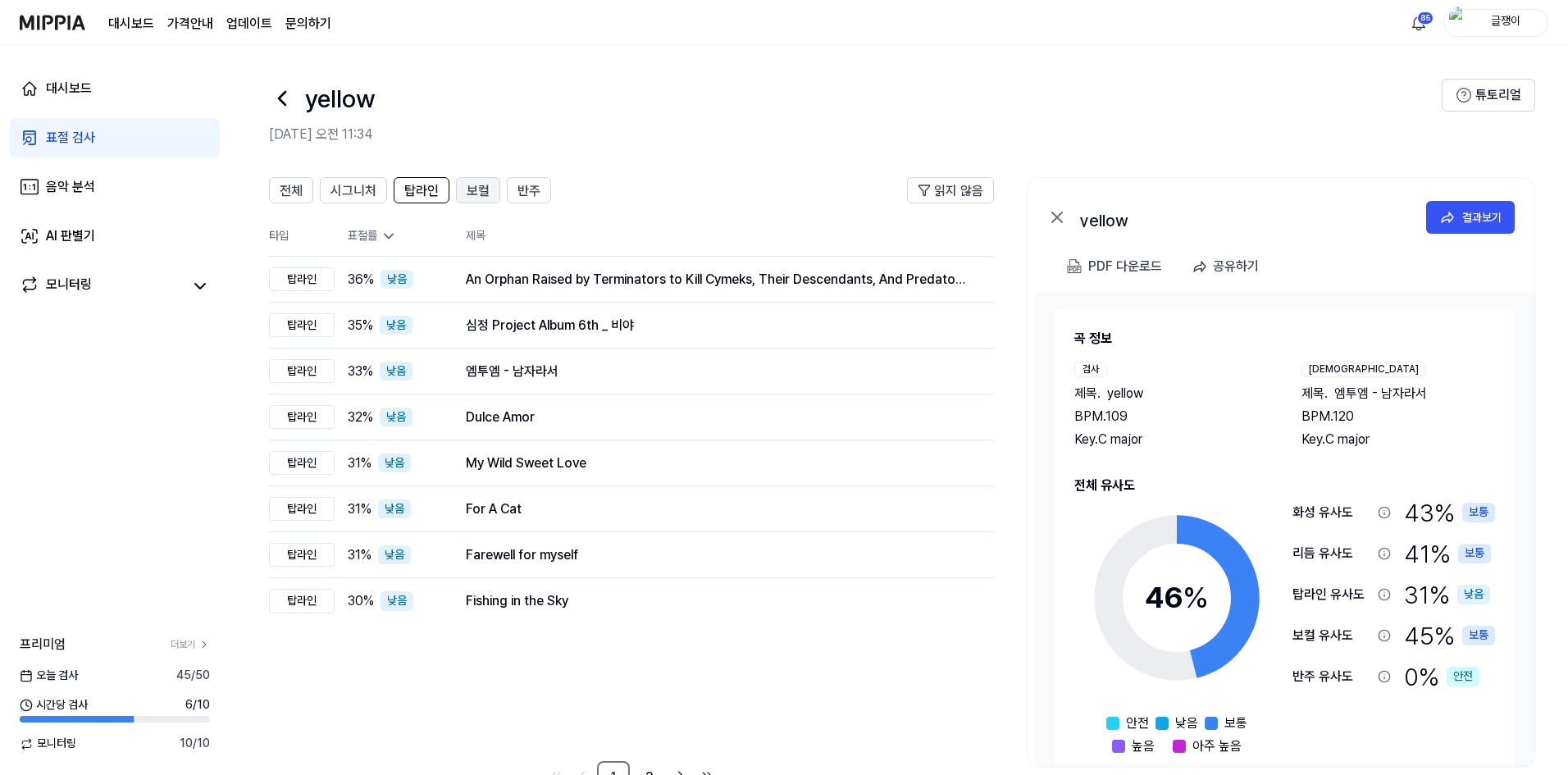
click at [473, 190] on span "보컬" at bounding box center [478, 190] width 23 height 20
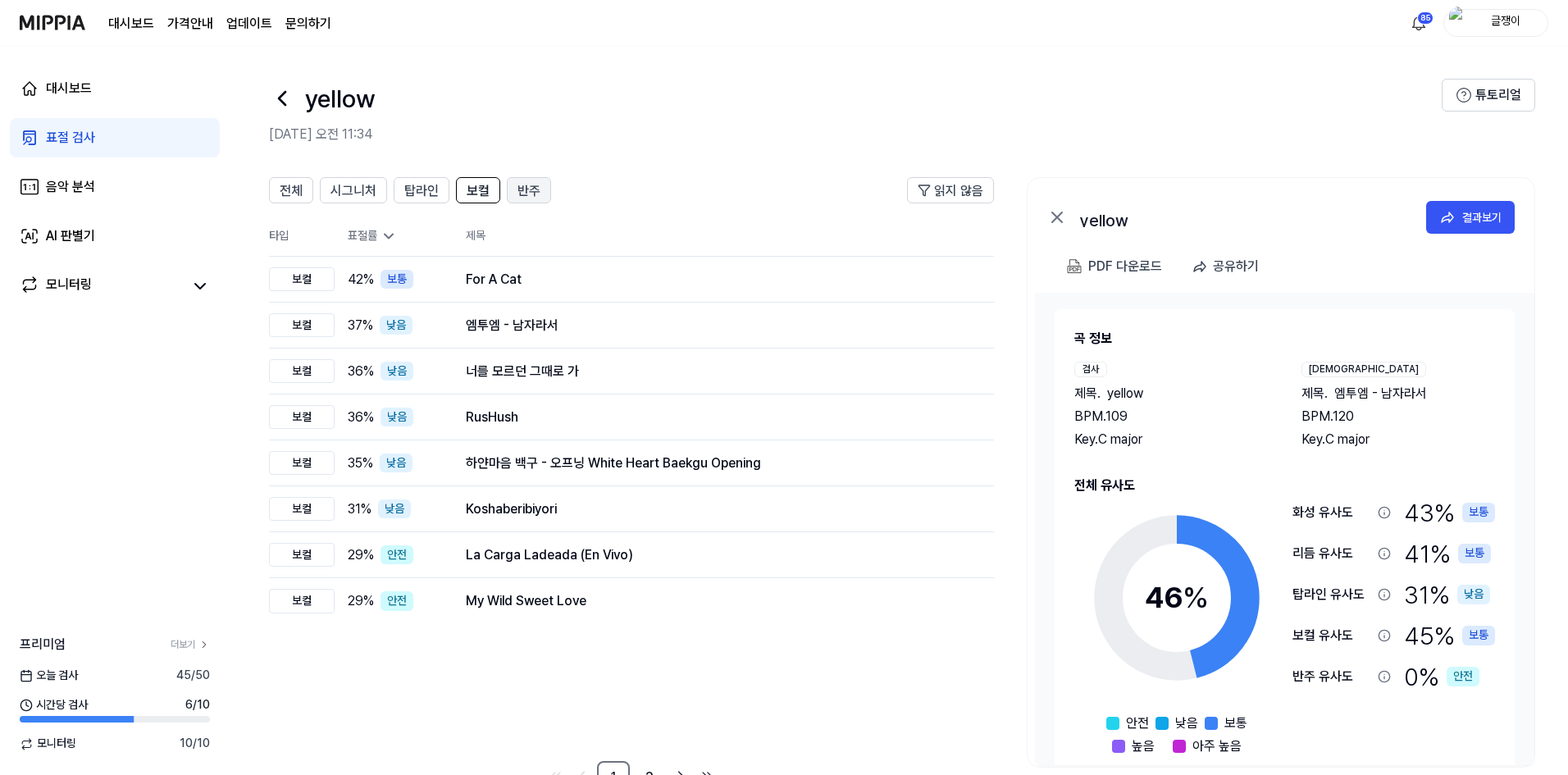
click at [527, 179] on div "반주" at bounding box center [528, 190] width 23 height 22
click at [411, 186] on span "탑라인" at bounding box center [421, 190] width 35 height 20
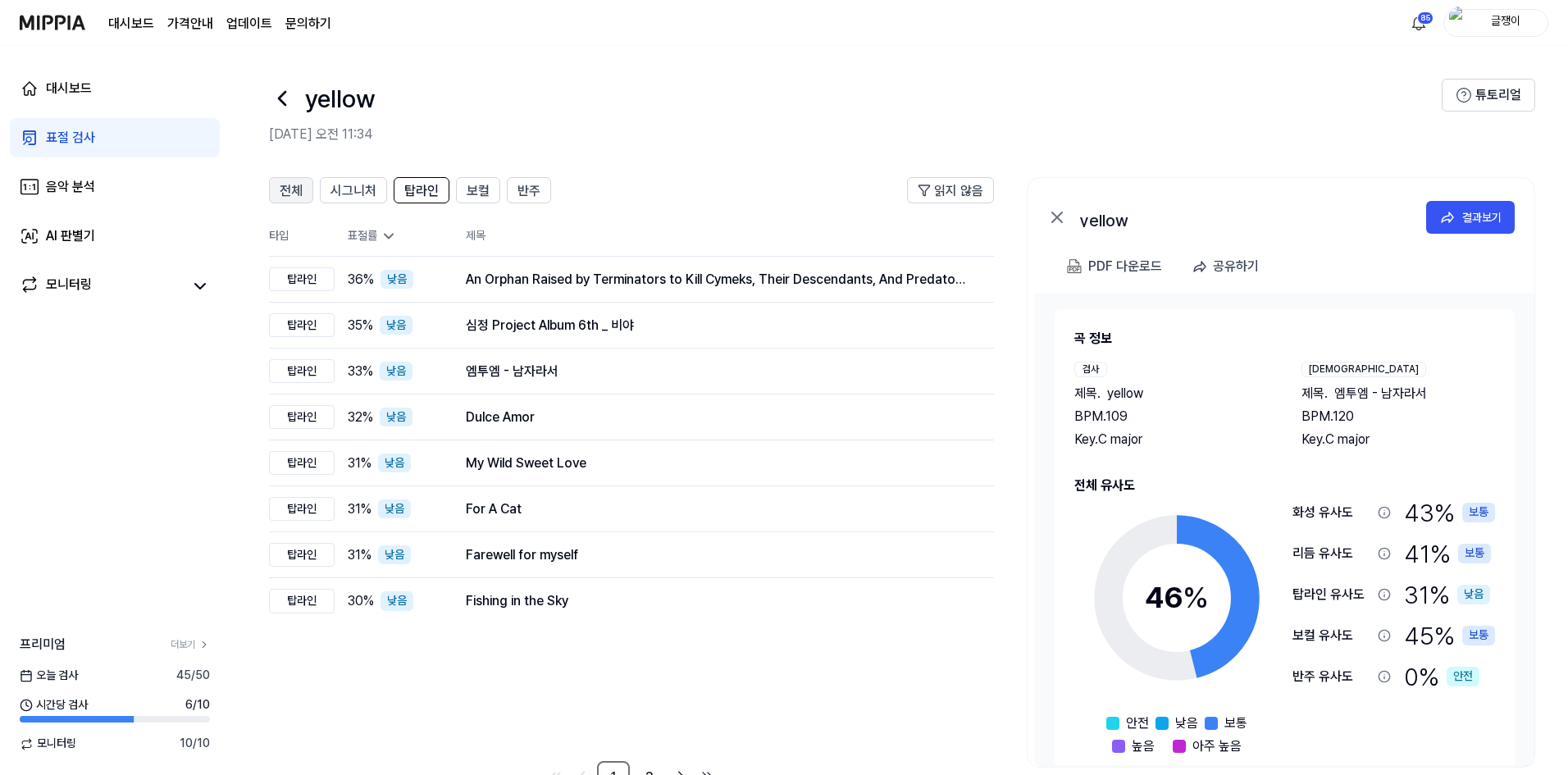
click at [282, 190] on span "전체" at bounding box center [291, 190] width 23 height 20
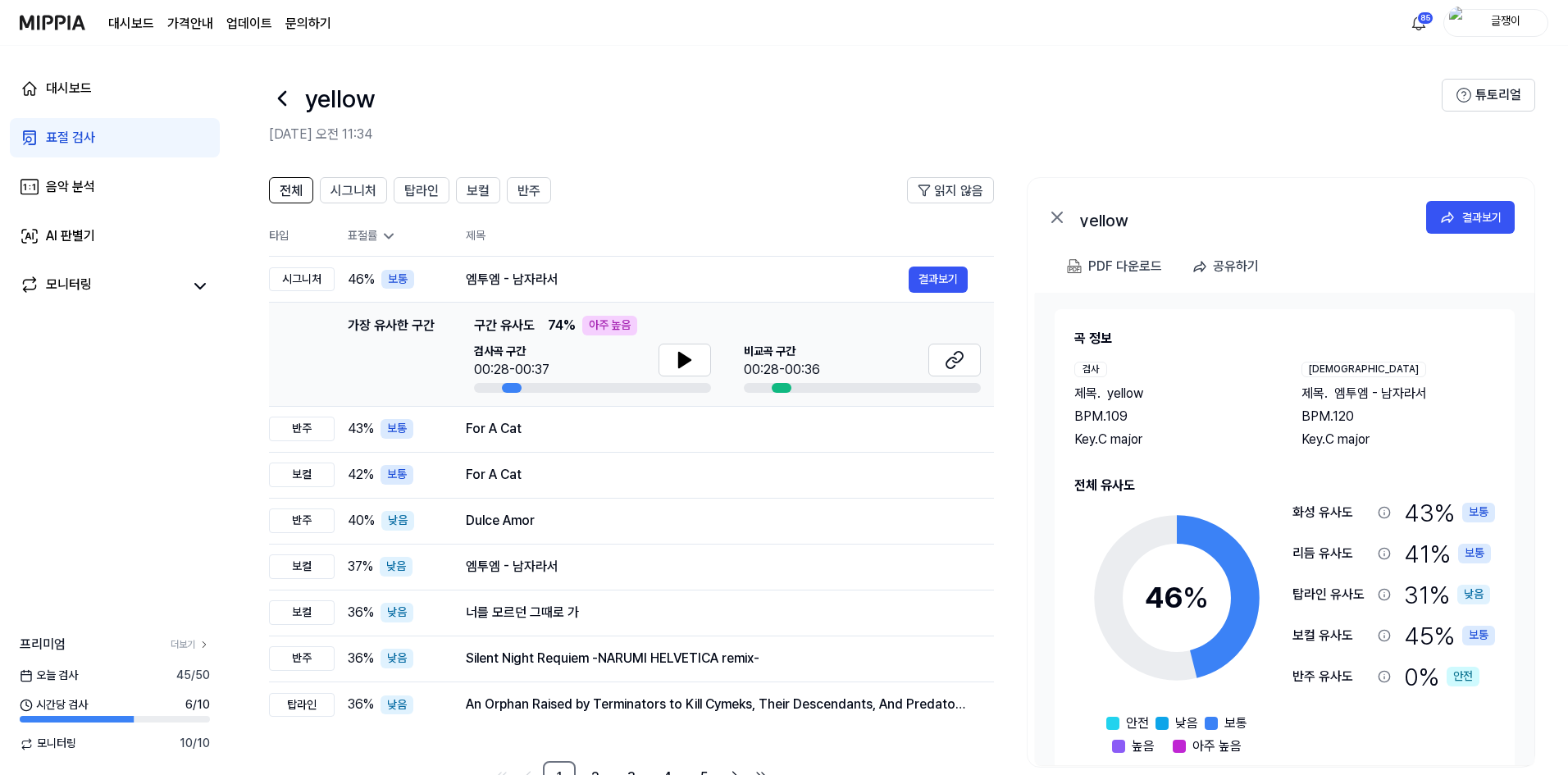
click at [58, 141] on div "표절 검사" at bounding box center [70, 137] width 49 height 20
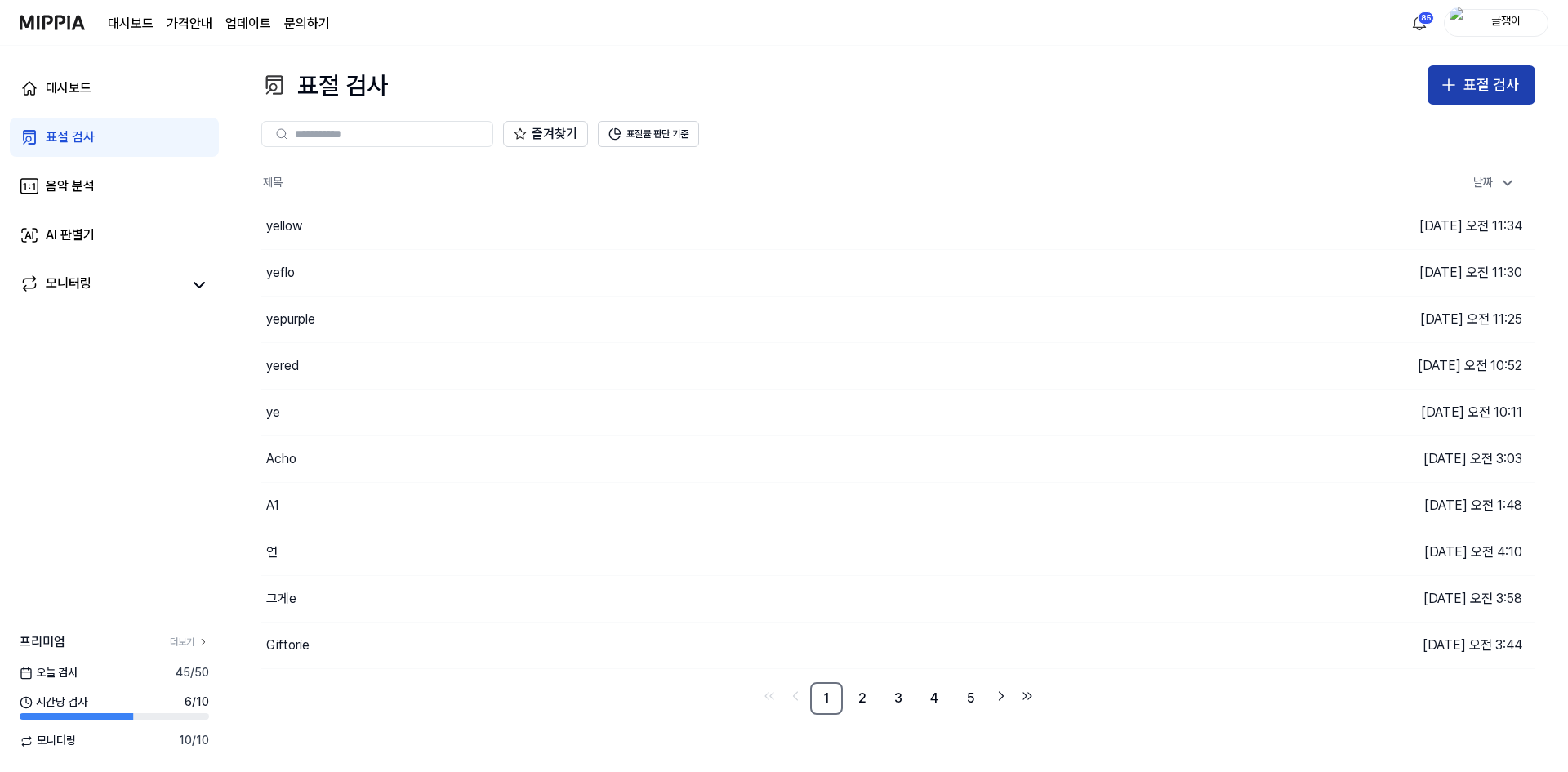
click at [1477, 79] on div "표절 검사" at bounding box center [1490, 85] width 55 height 23
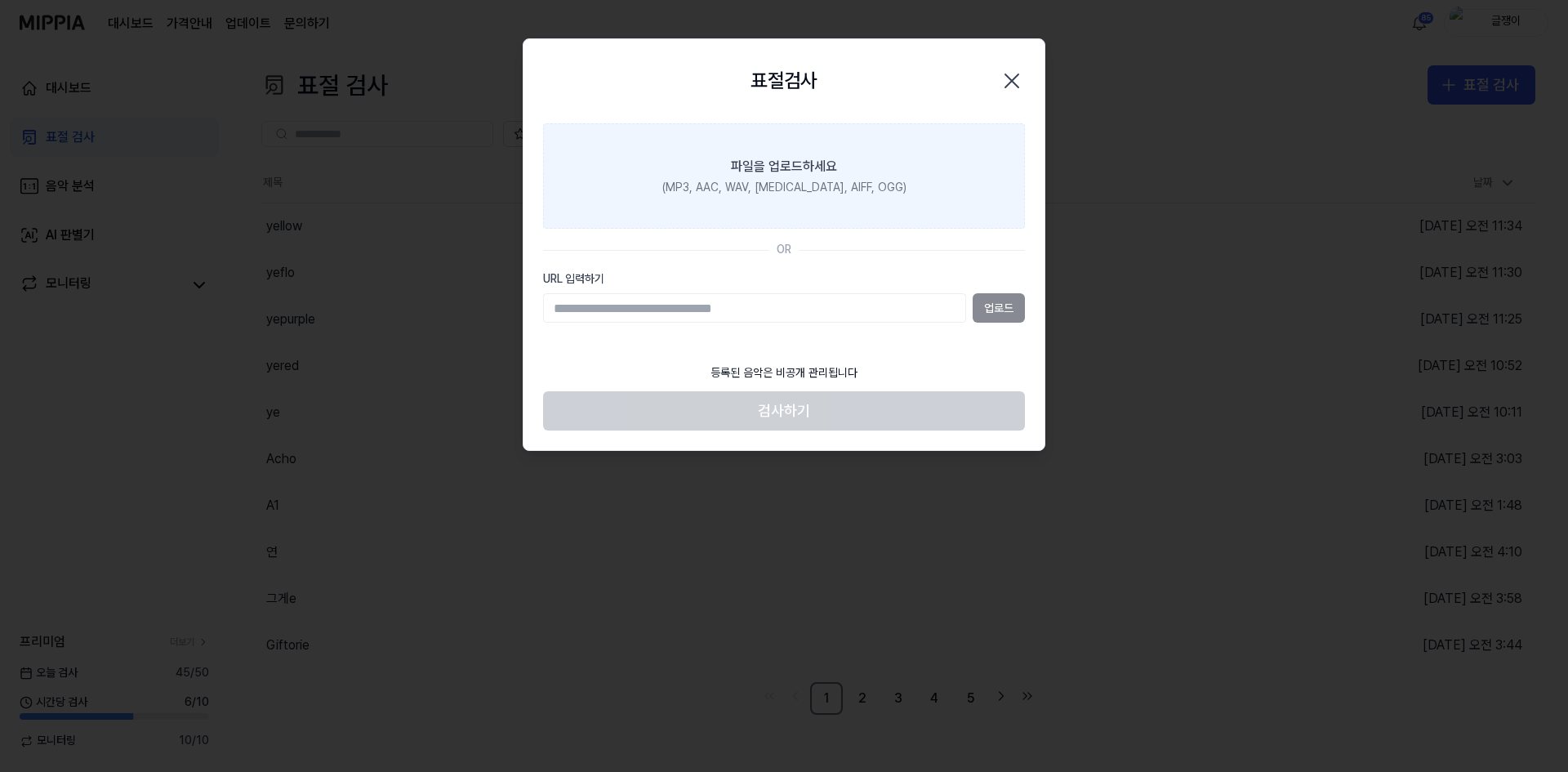
click at [740, 196] on label "파일을 업로드하세요 (MP3, AAC, WAV, FLAC, AIFF, OGG)" at bounding box center [784, 177] width 482 height 107
click at [0, 0] on input "파일을 업로드하세요 (MP3, AAC, WAV, FLAC, AIFF, OGG)" at bounding box center [0, 0] width 0 height 0
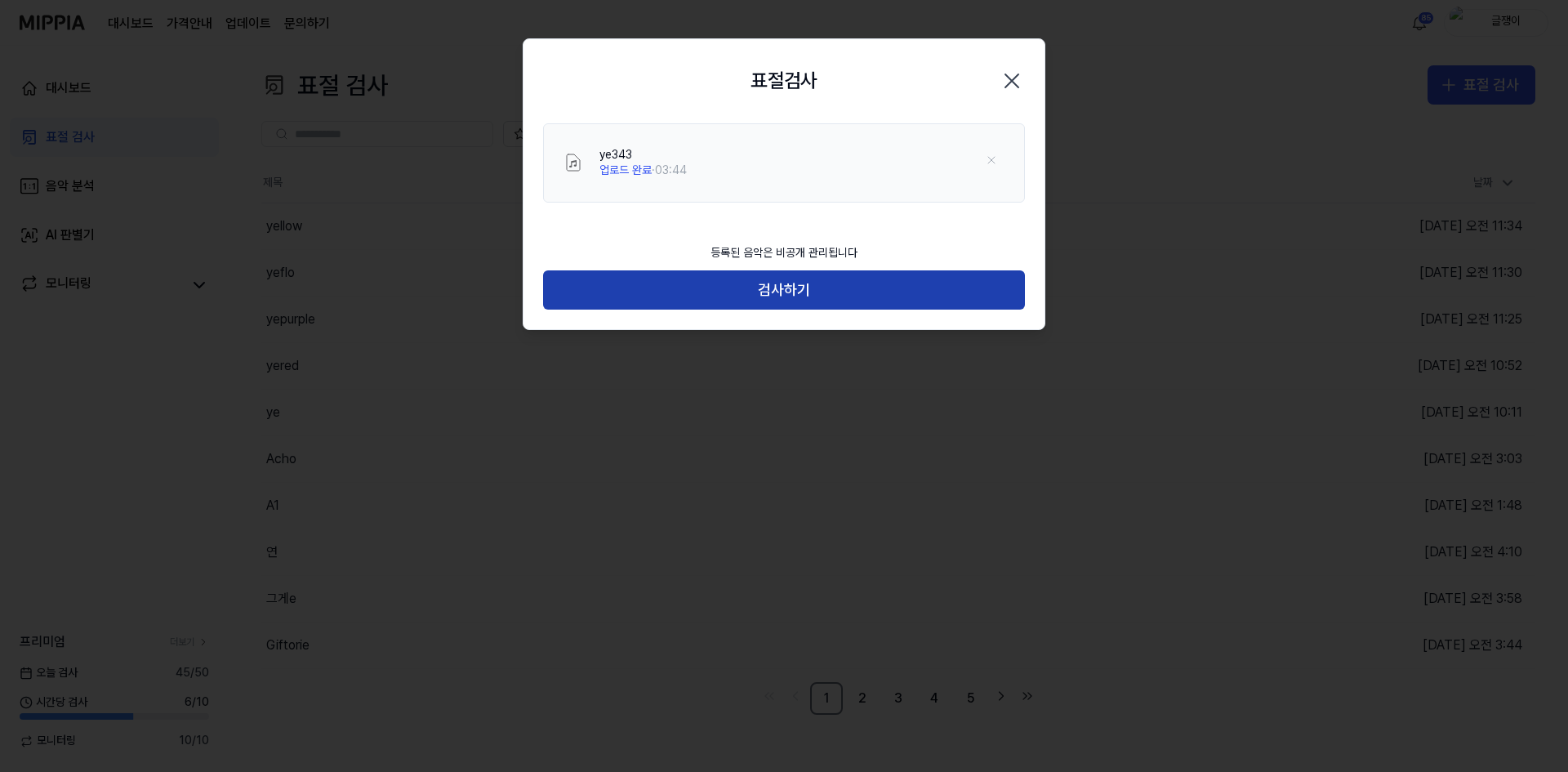
click at [800, 286] on button "검사하기" at bounding box center [784, 290] width 482 height 39
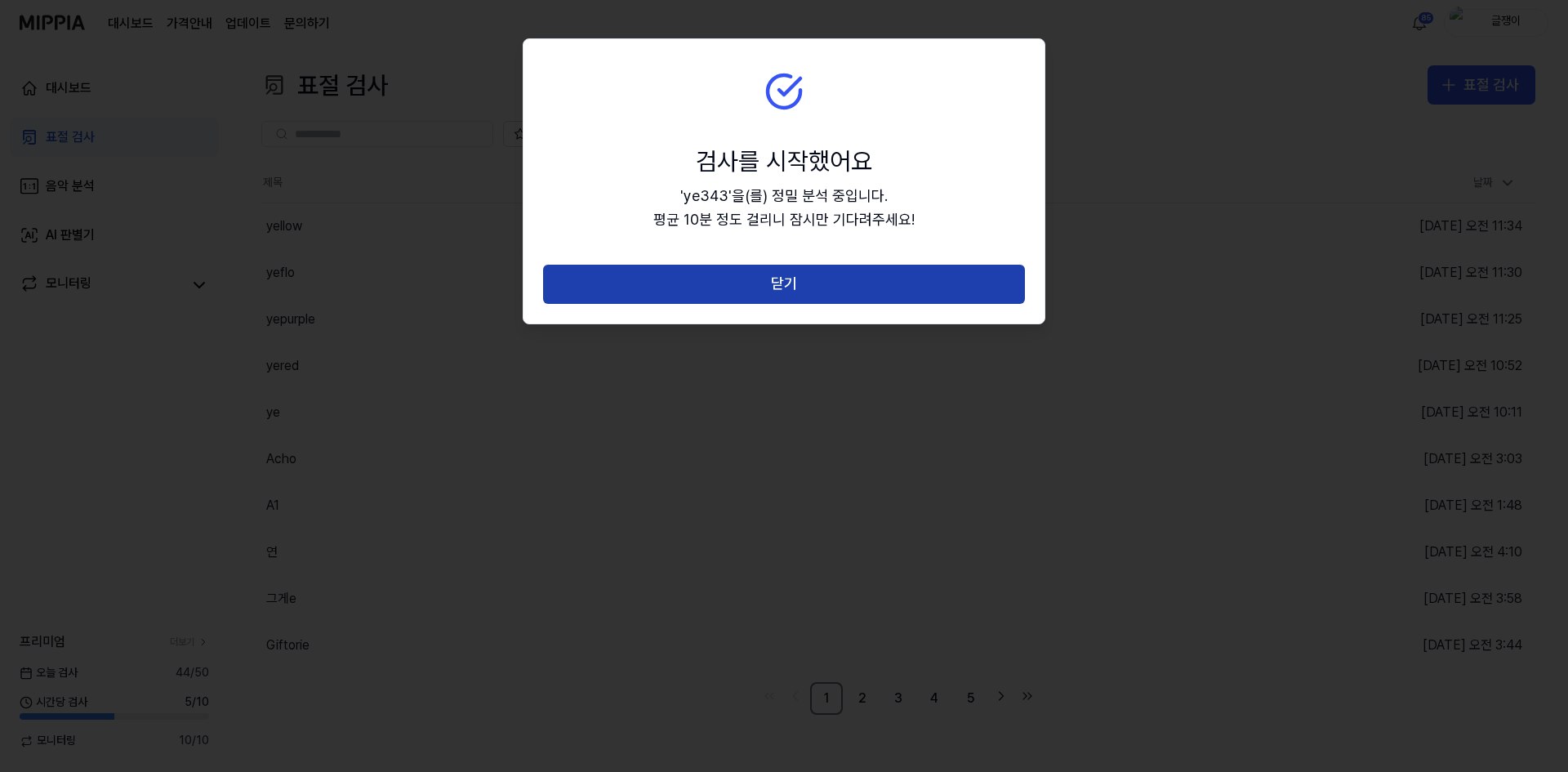
click at [794, 274] on button "닫기" at bounding box center [784, 284] width 482 height 39
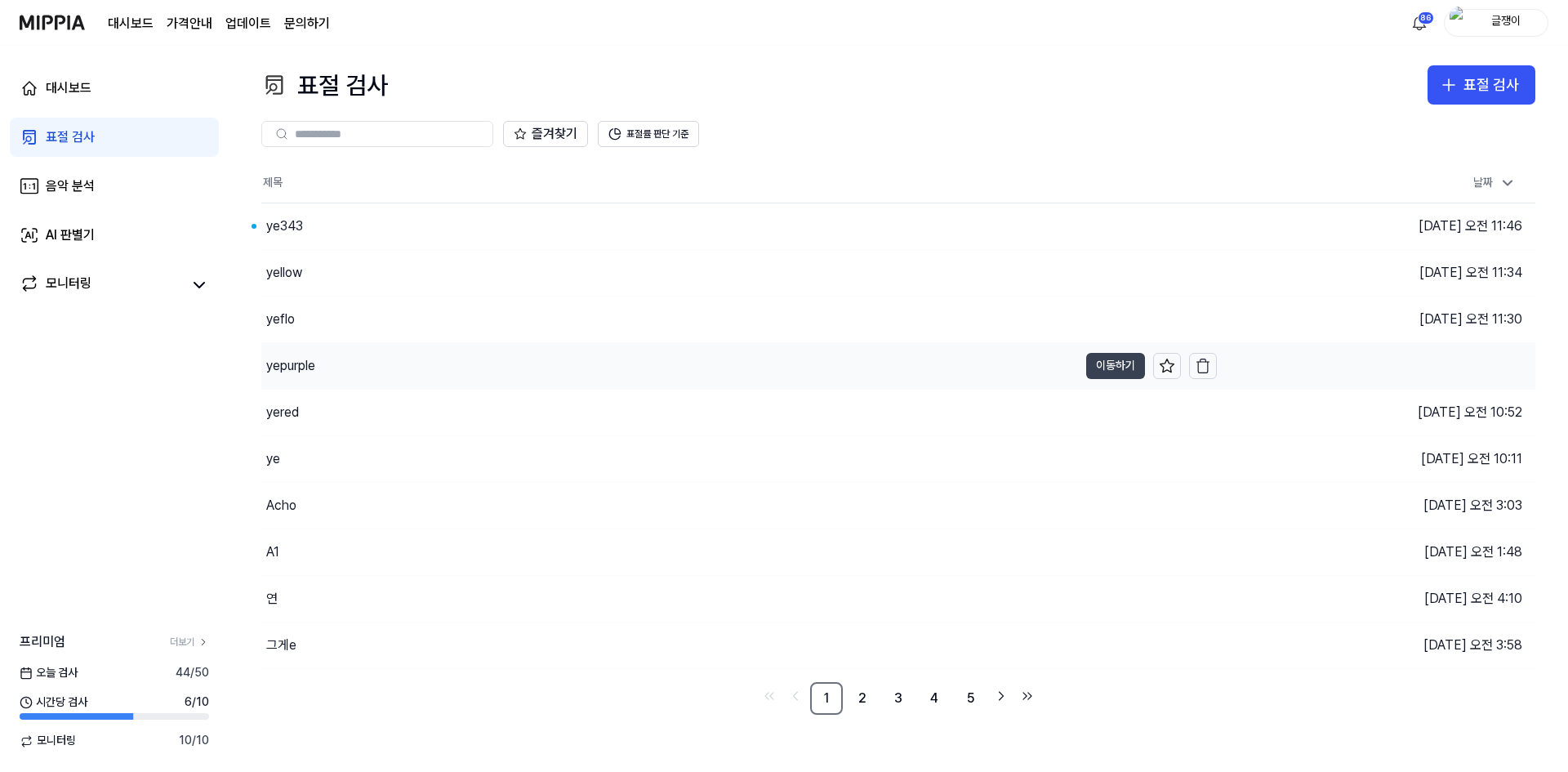
click at [1116, 365] on button "이동하기" at bounding box center [1115, 365] width 59 height 26
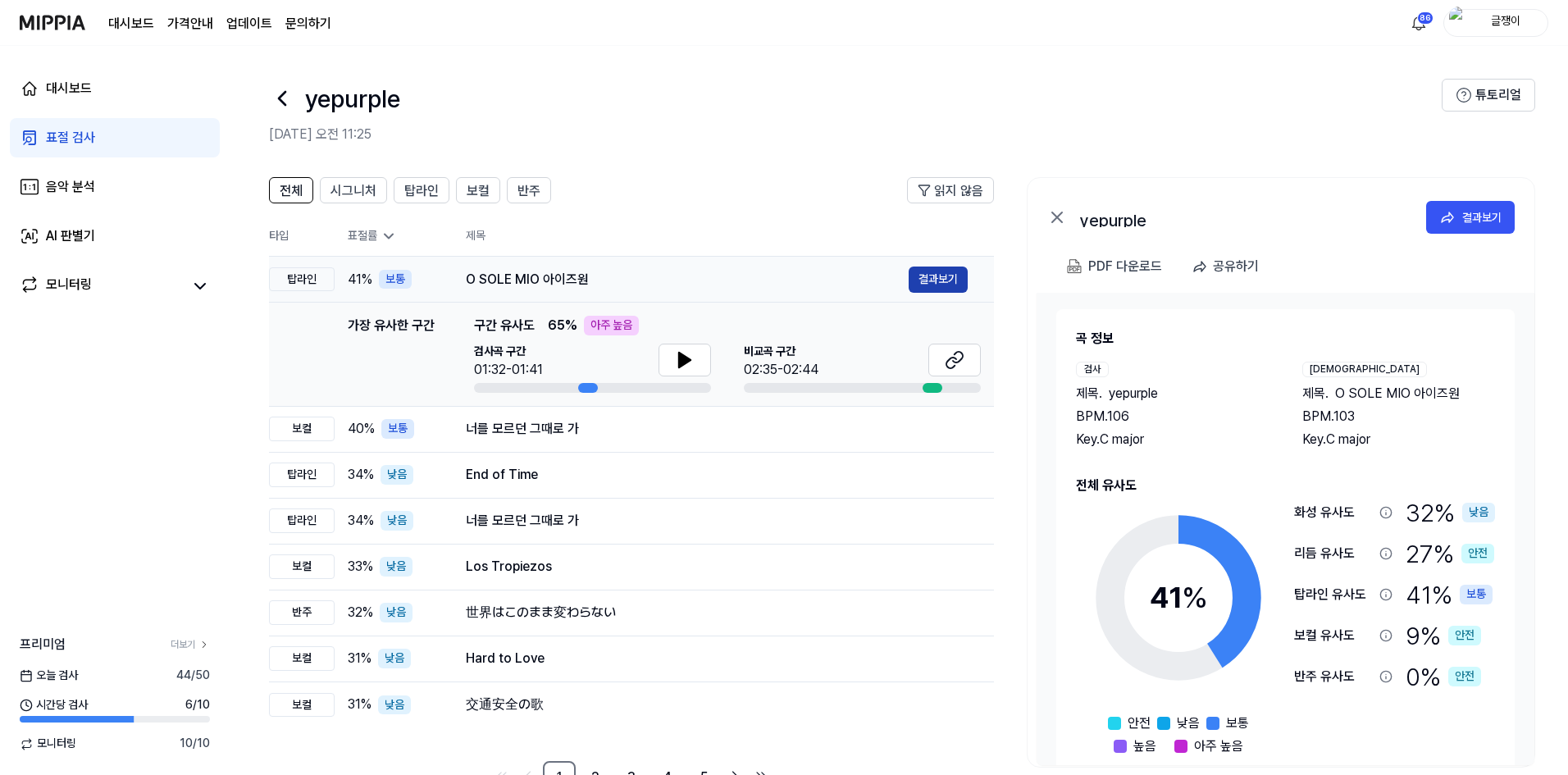
click at [936, 276] on button "결과보기" at bounding box center [937, 280] width 59 height 26
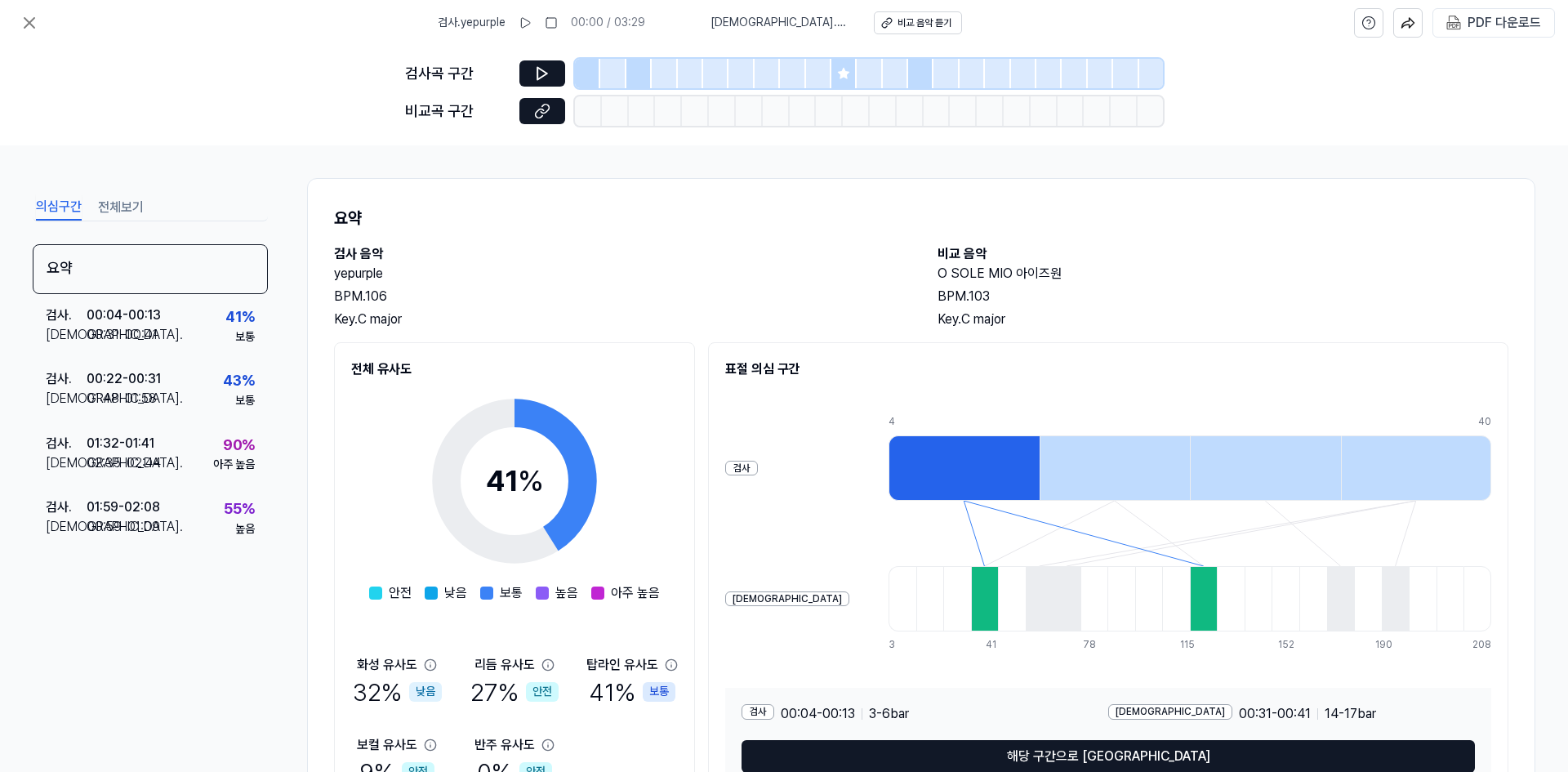
click at [123, 206] on button "전체보기" at bounding box center [121, 207] width 46 height 26
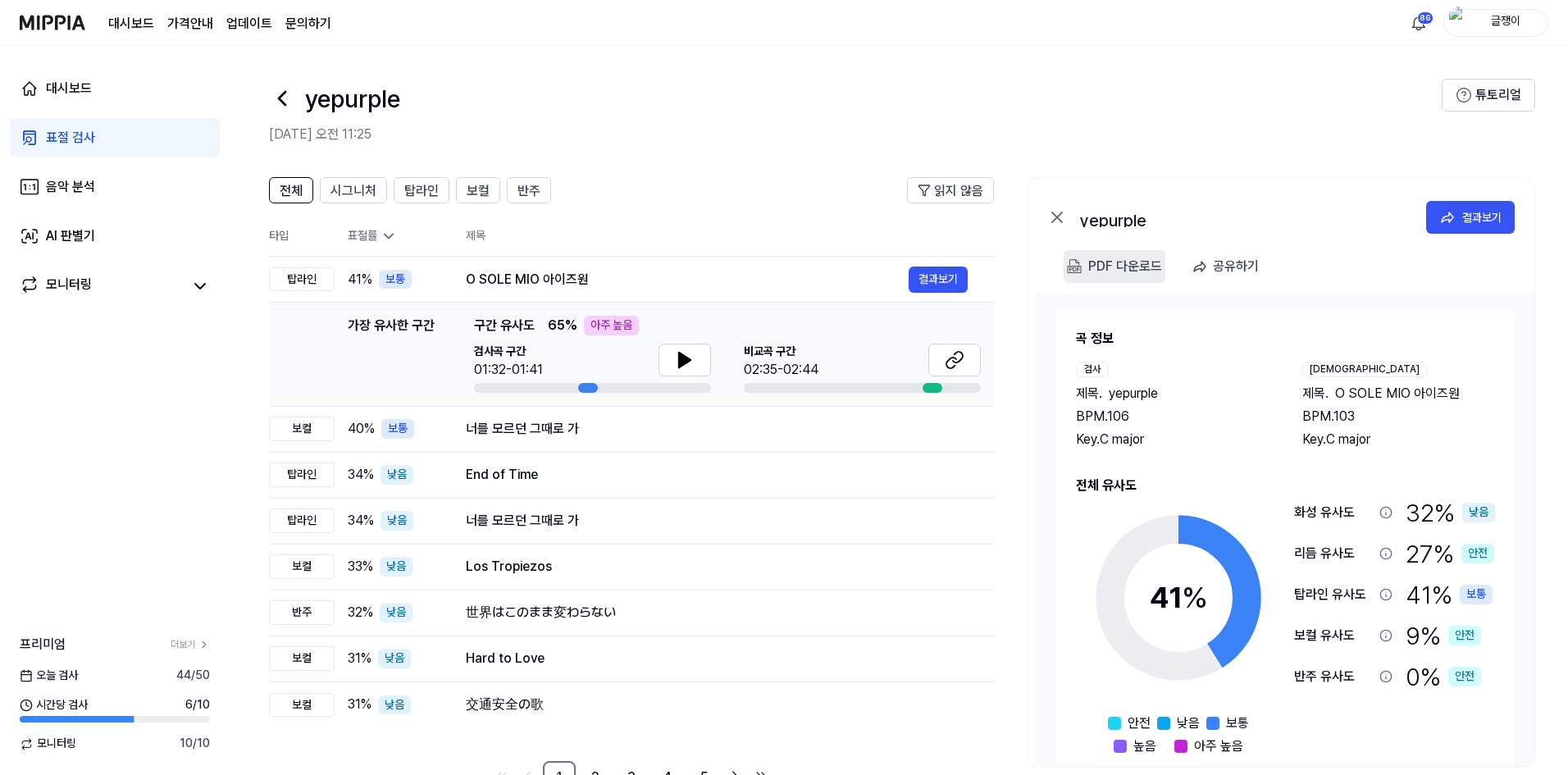
click at [1120, 264] on div "PDF 다운로드" at bounding box center [1124, 266] width 74 height 22
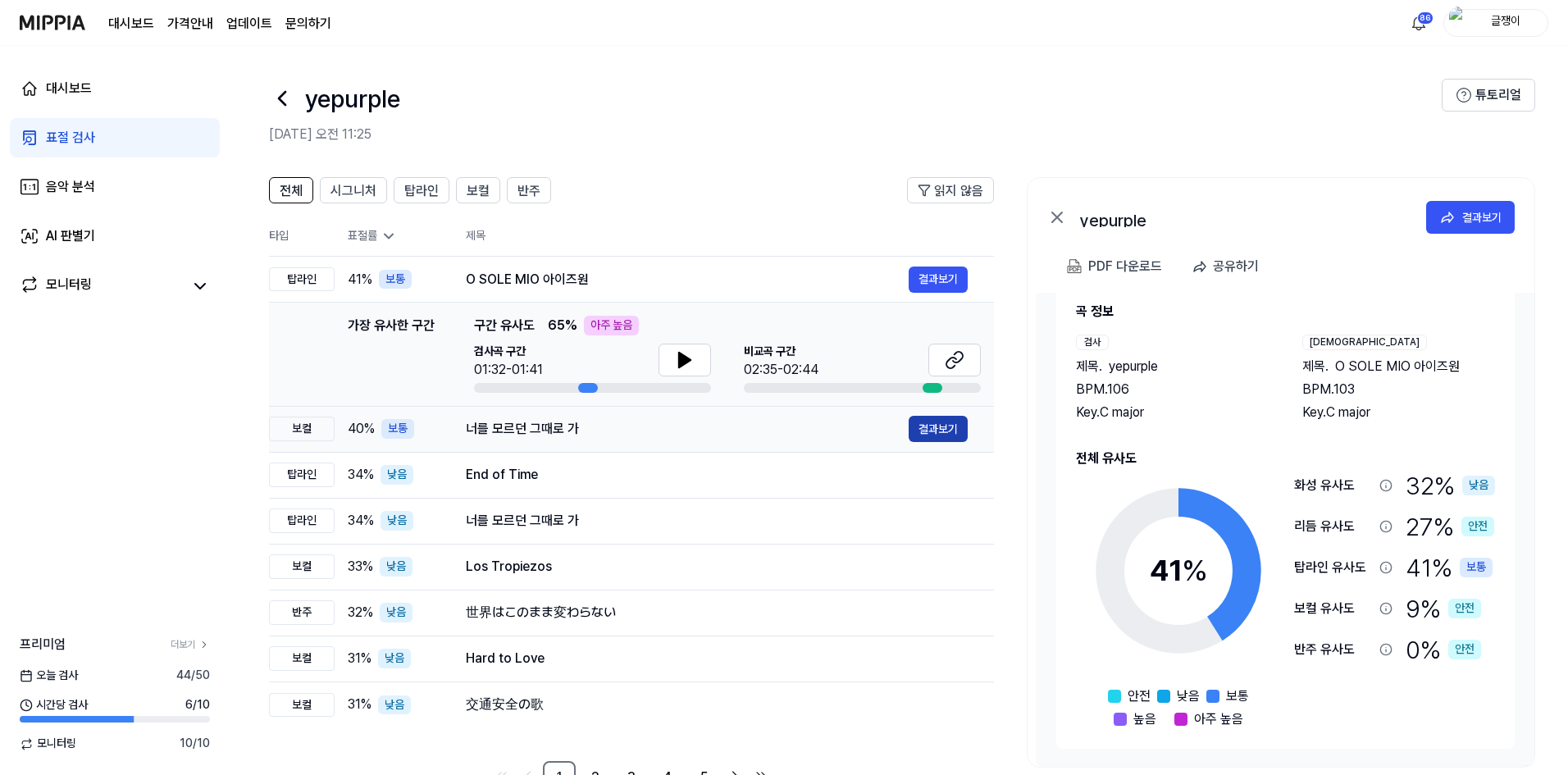
click at [924, 427] on button "결과보기" at bounding box center [937, 429] width 59 height 26
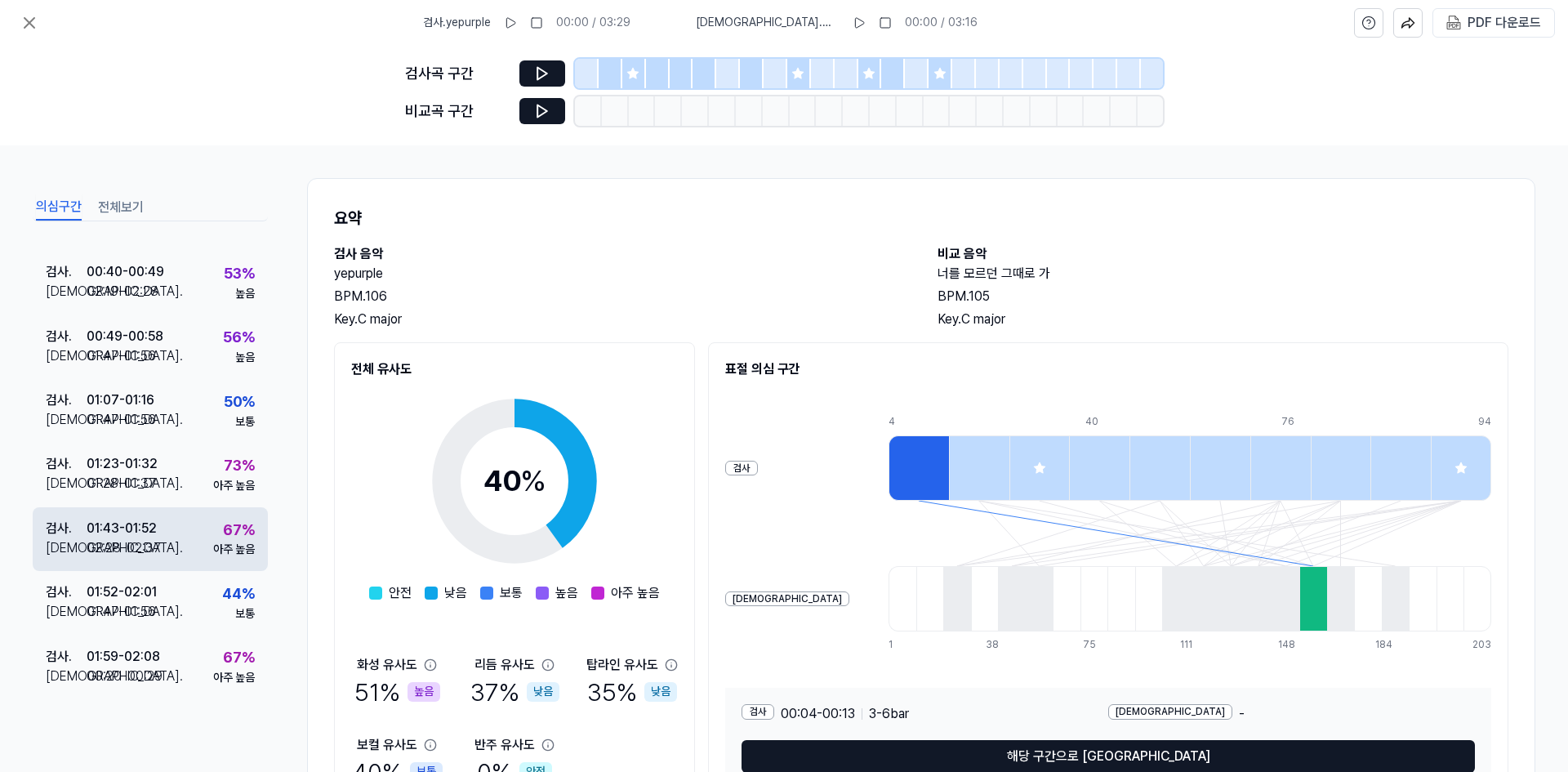
scroll to position [250, 0]
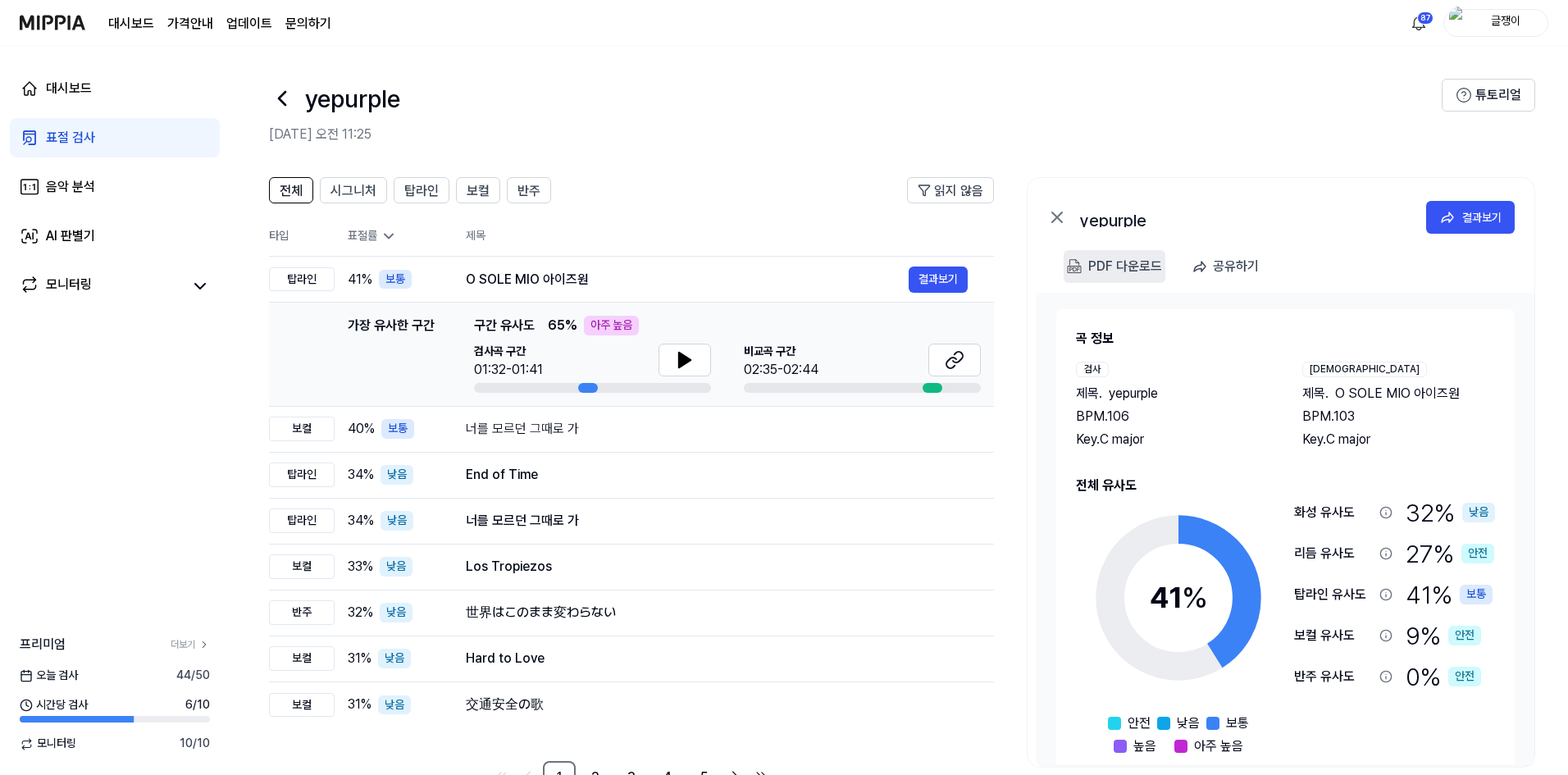
click at [1109, 266] on div "PDF 다운로드" at bounding box center [1124, 266] width 74 height 22
click at [340, 191] on span "시그니처" at bounding box center [353, 190] width 46 height 20
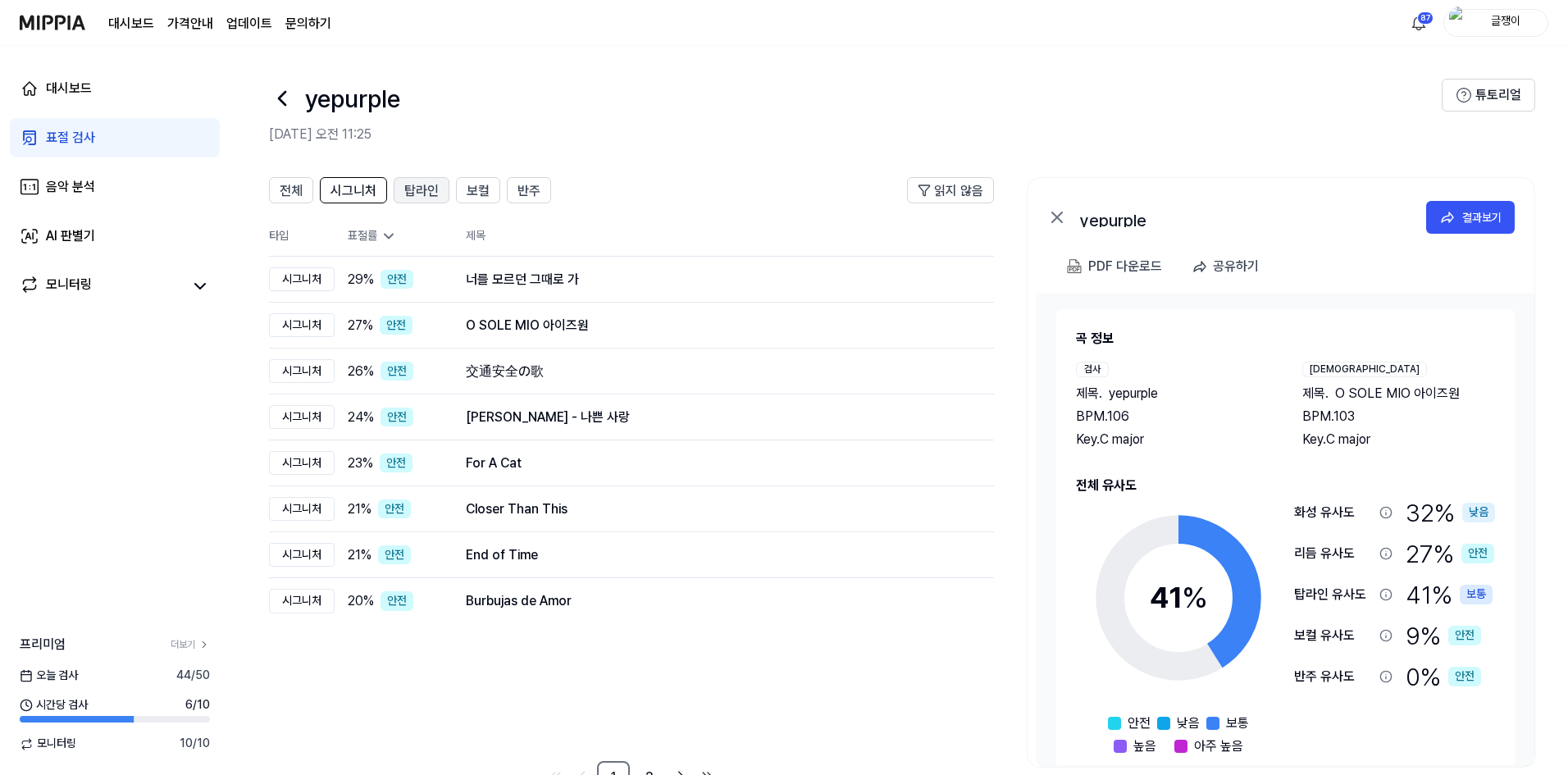
click at [410, 196] on span "탑라인" at bounding box center [421, 190] width 35 height 20
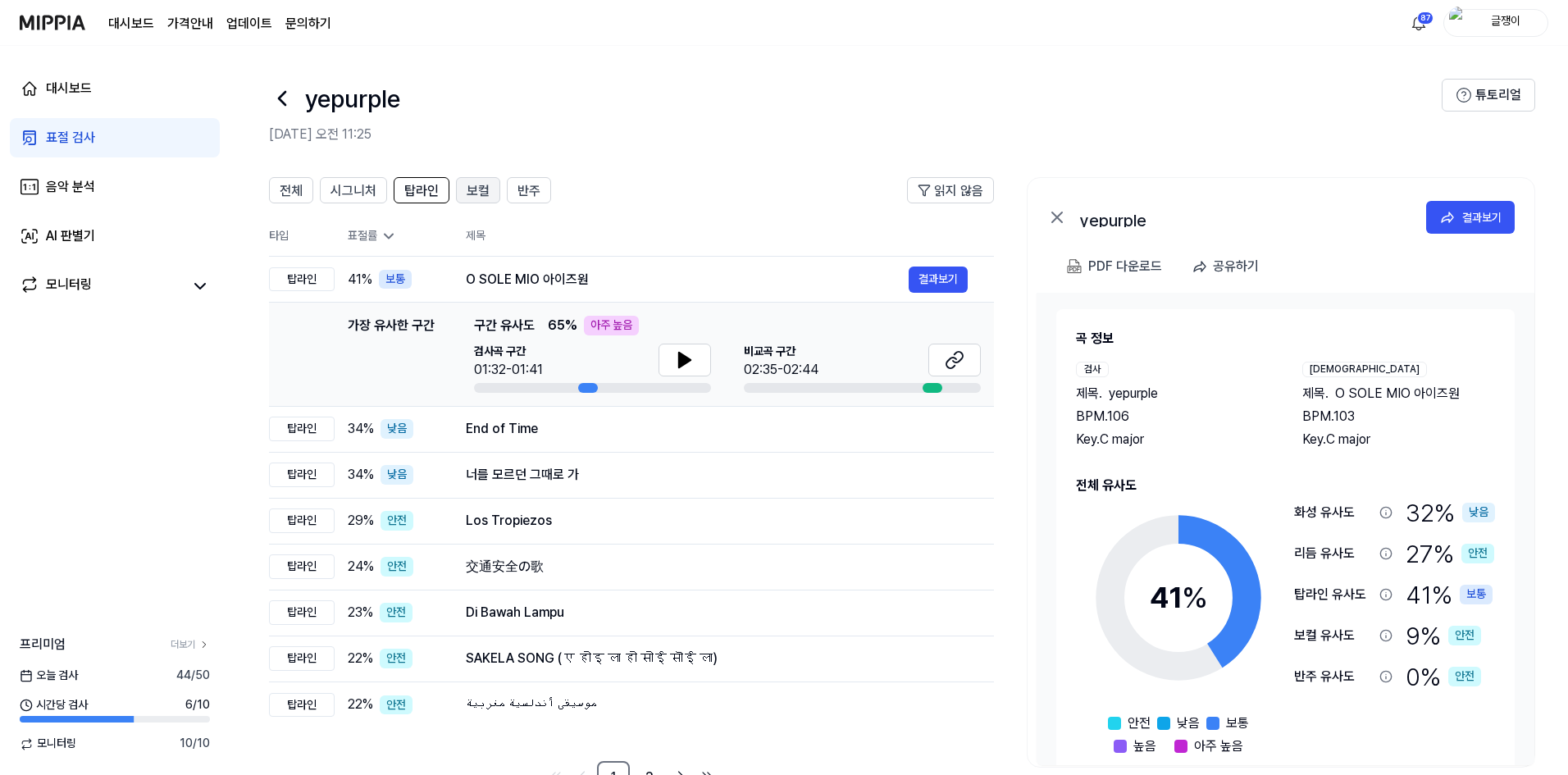
click at [475, 191] on span "보컬" at bounding box center [478, 190] width 23 height 20
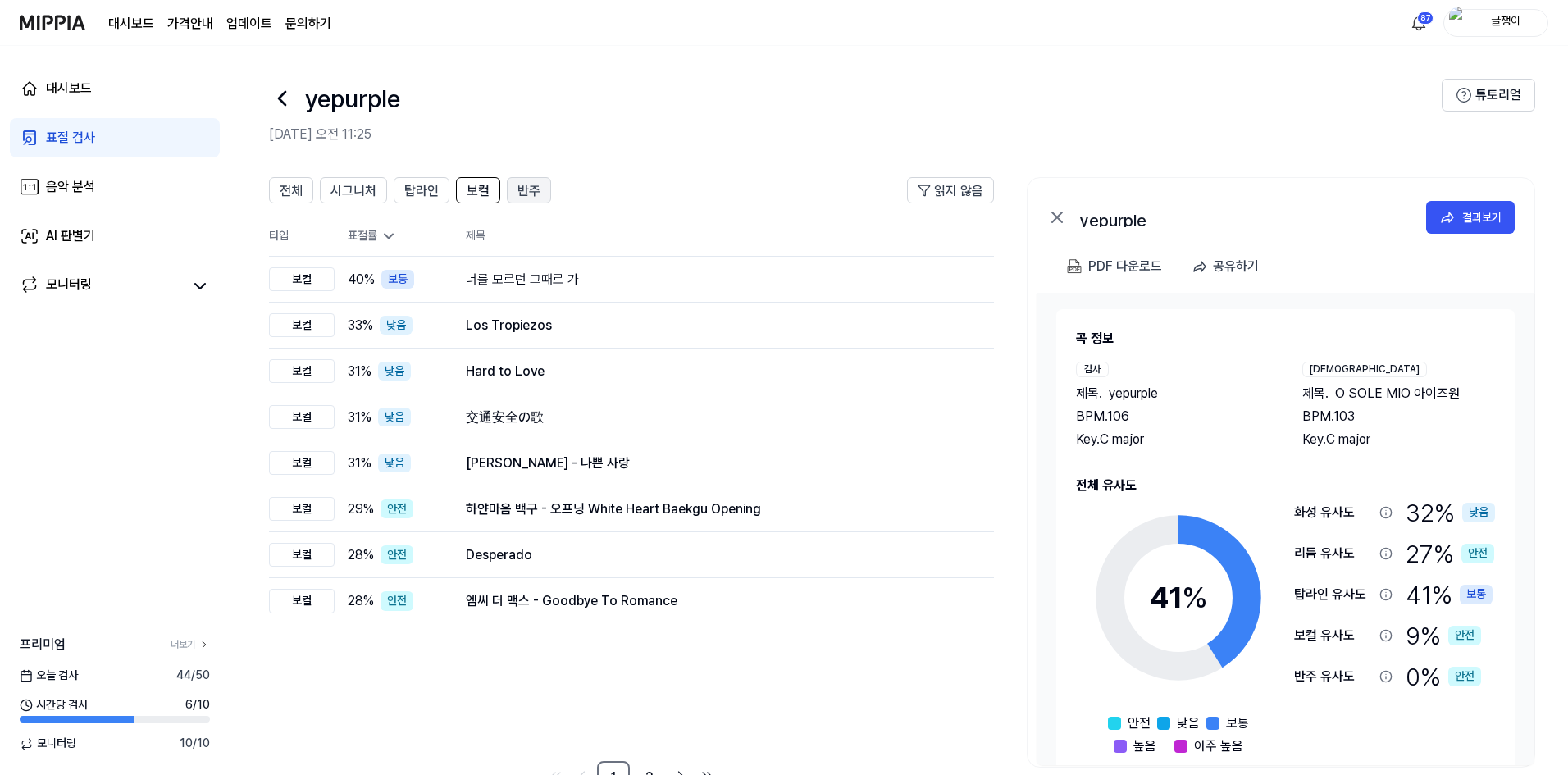
click at [525, 187] on span "반주" at bounding box center [528, 190] width 23 height 20
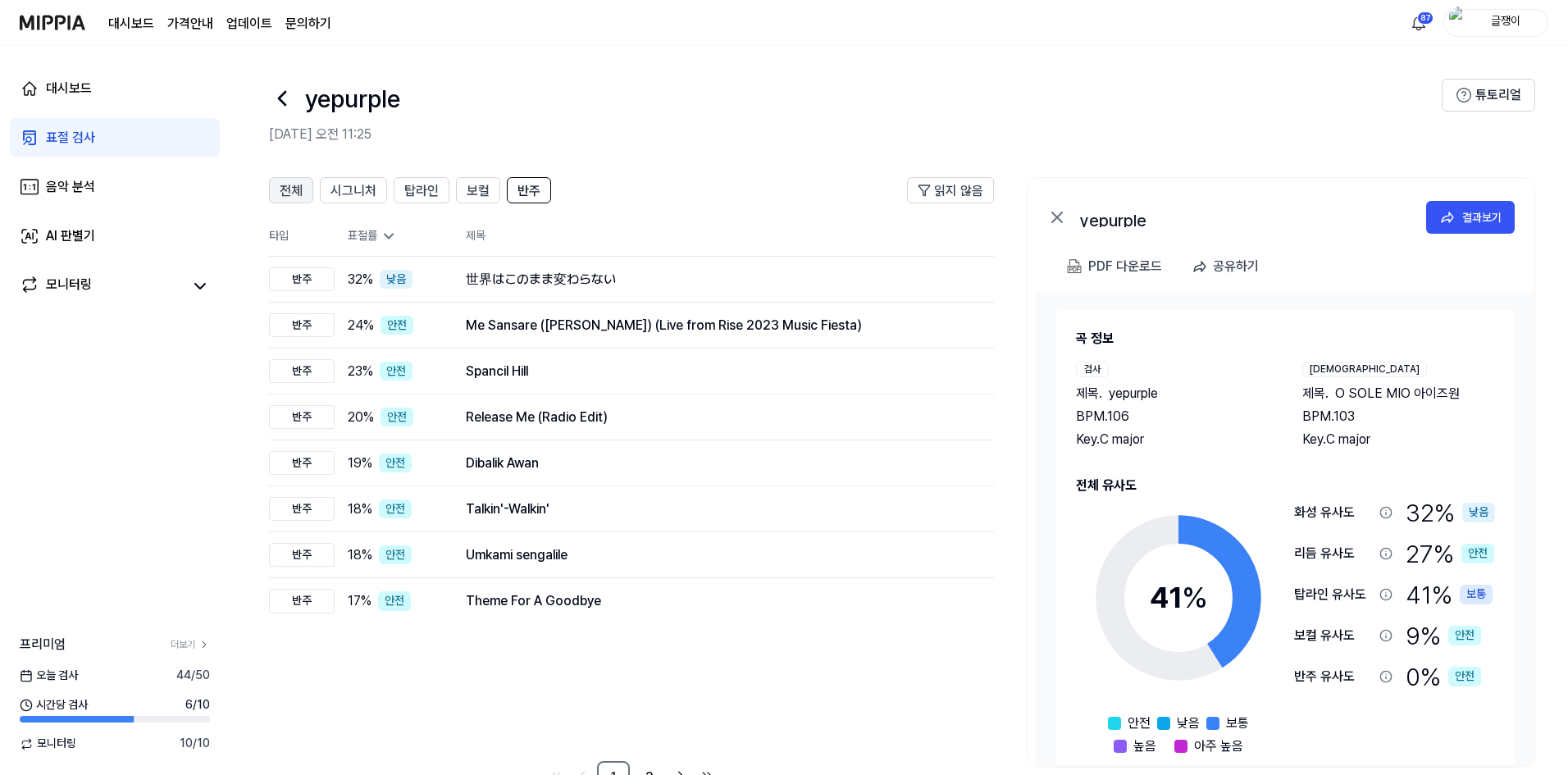
click at [284, 191] on span "전체" at bounding box center [291, 190] width 23 height 20
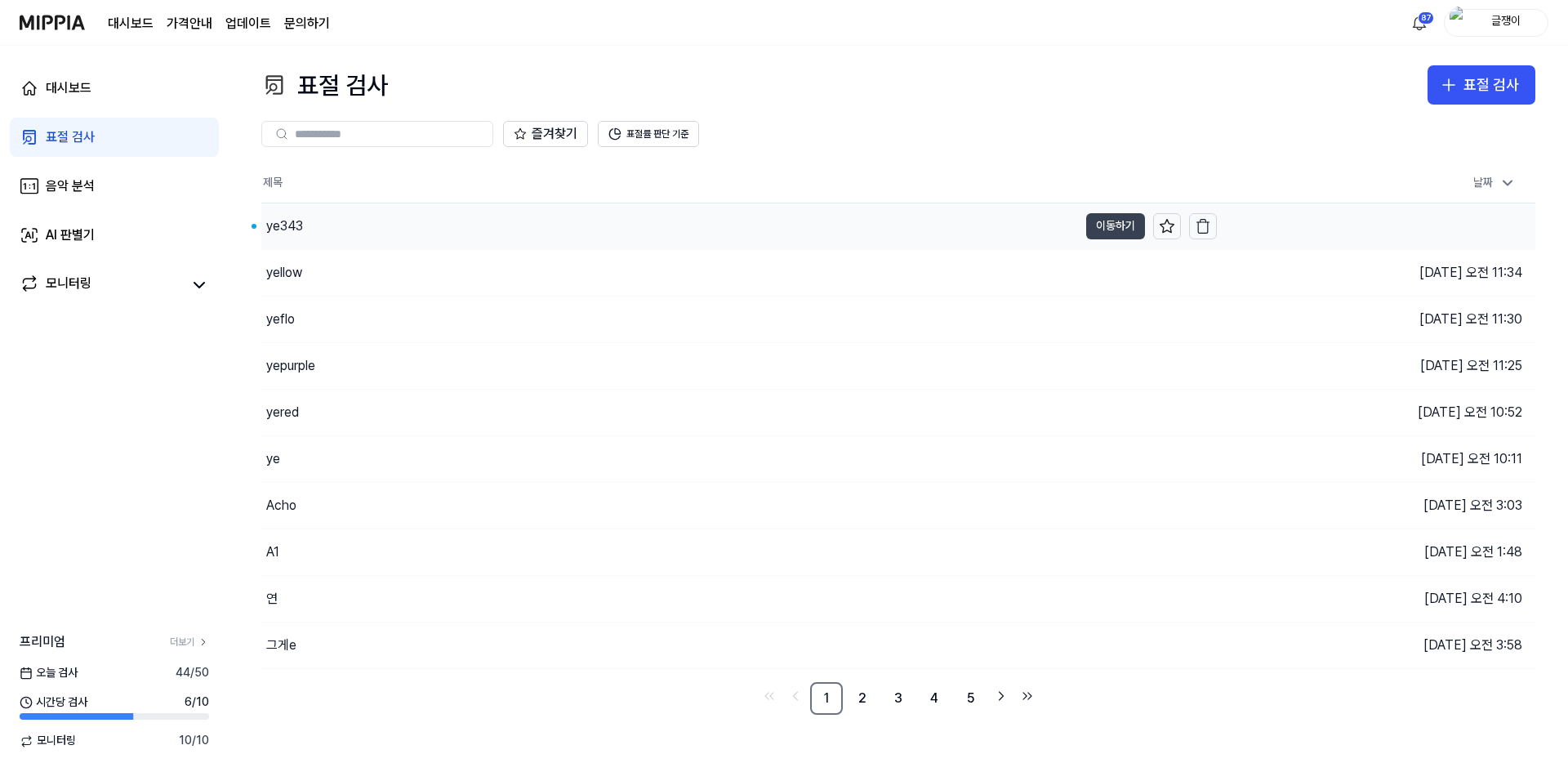
click at [1116, 217] on button "이동하기" at bounding box center [1115, 226] width 59 height 26
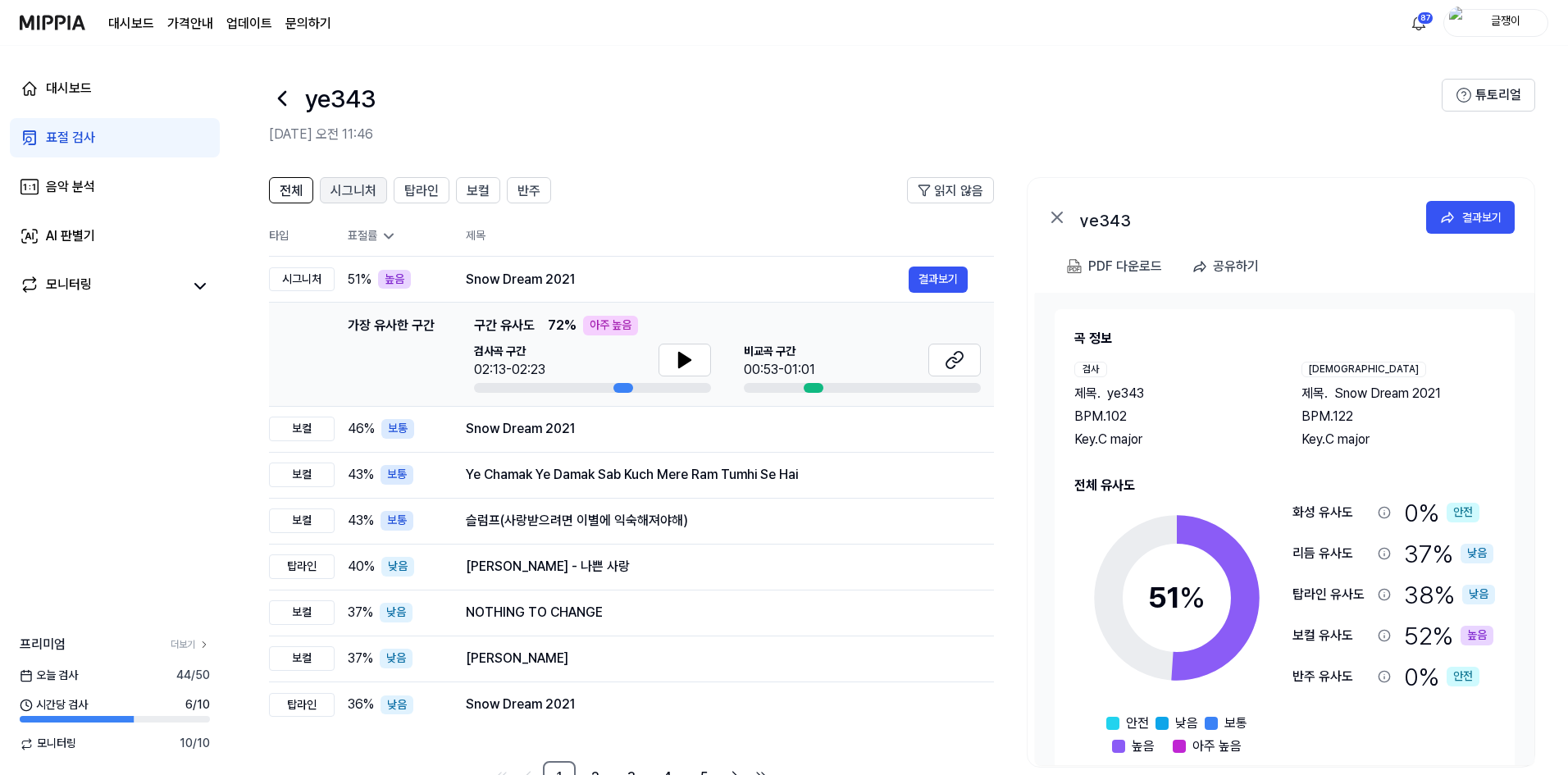
click at [367, 191] on span "시그니처" at bounding box center [353, 190] width 46 height 20
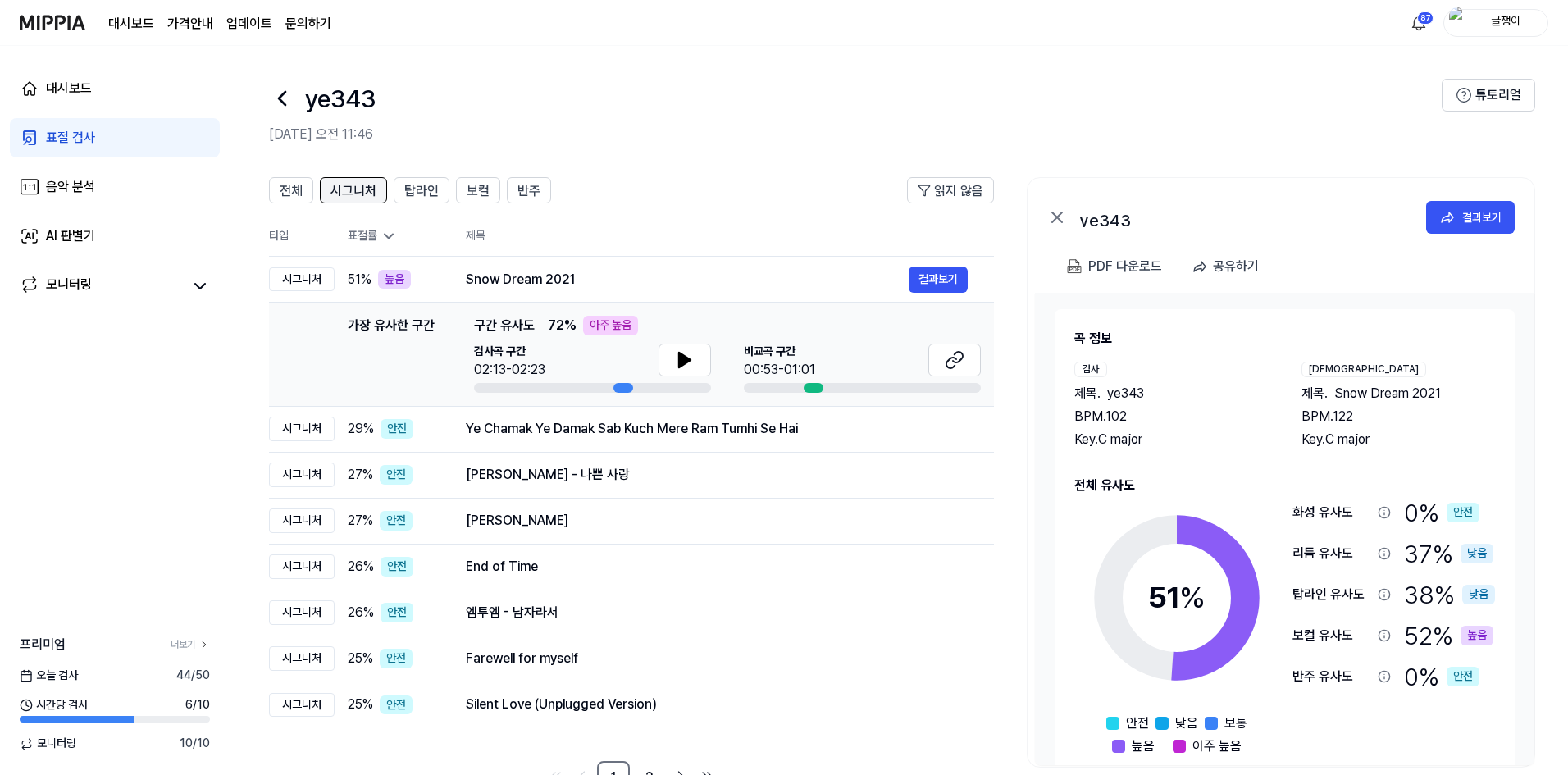
click at [360, 190] on span "시그니처" at bounding box center [353, 190] width 46 height 20
click at [414, 183] on span "탑라인" at bounding box center [421, 190] width 35 height 20
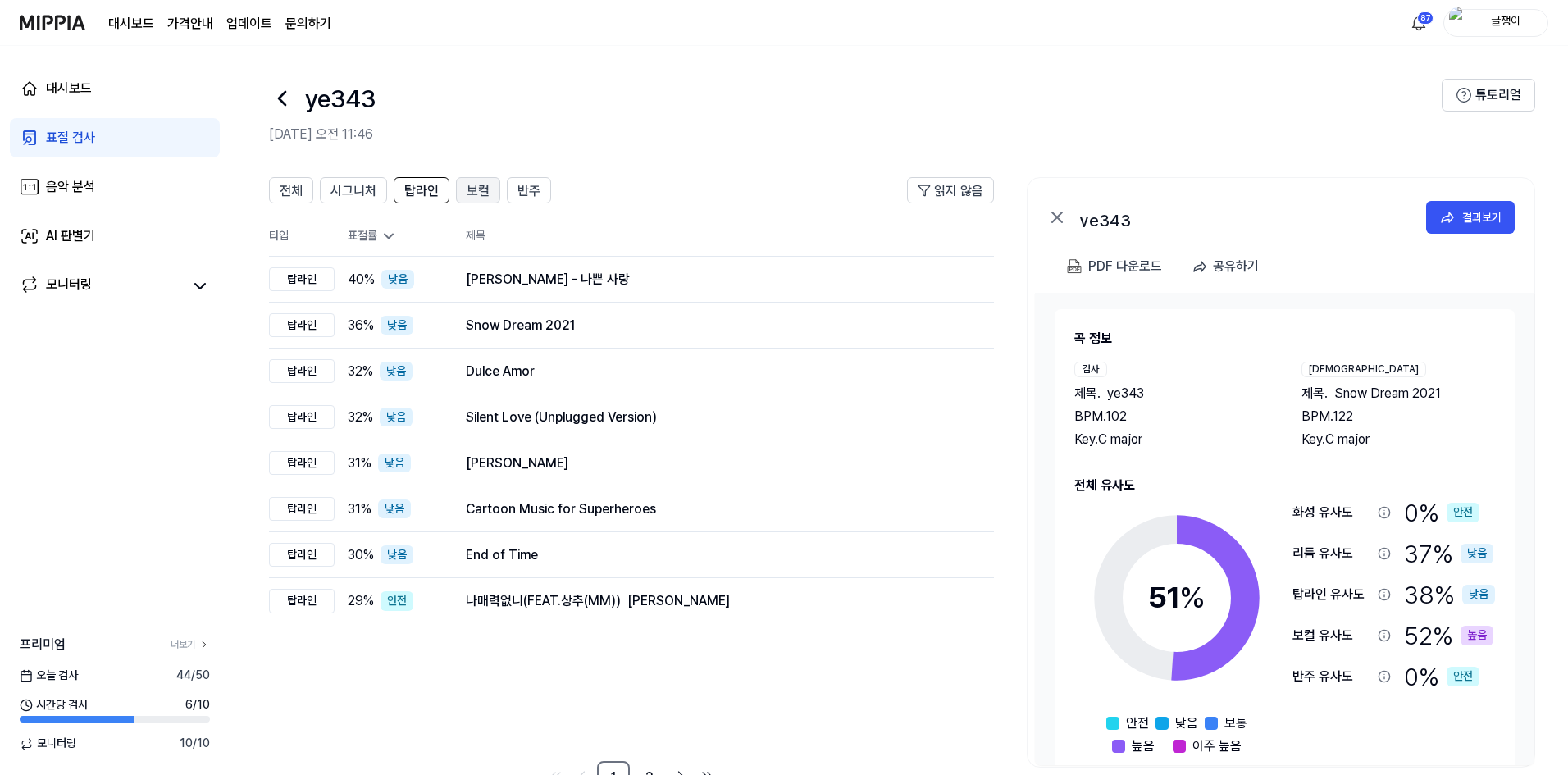
click at [480, 182] on span "보컬" at bounding box center [478, 190] width 23 height 20
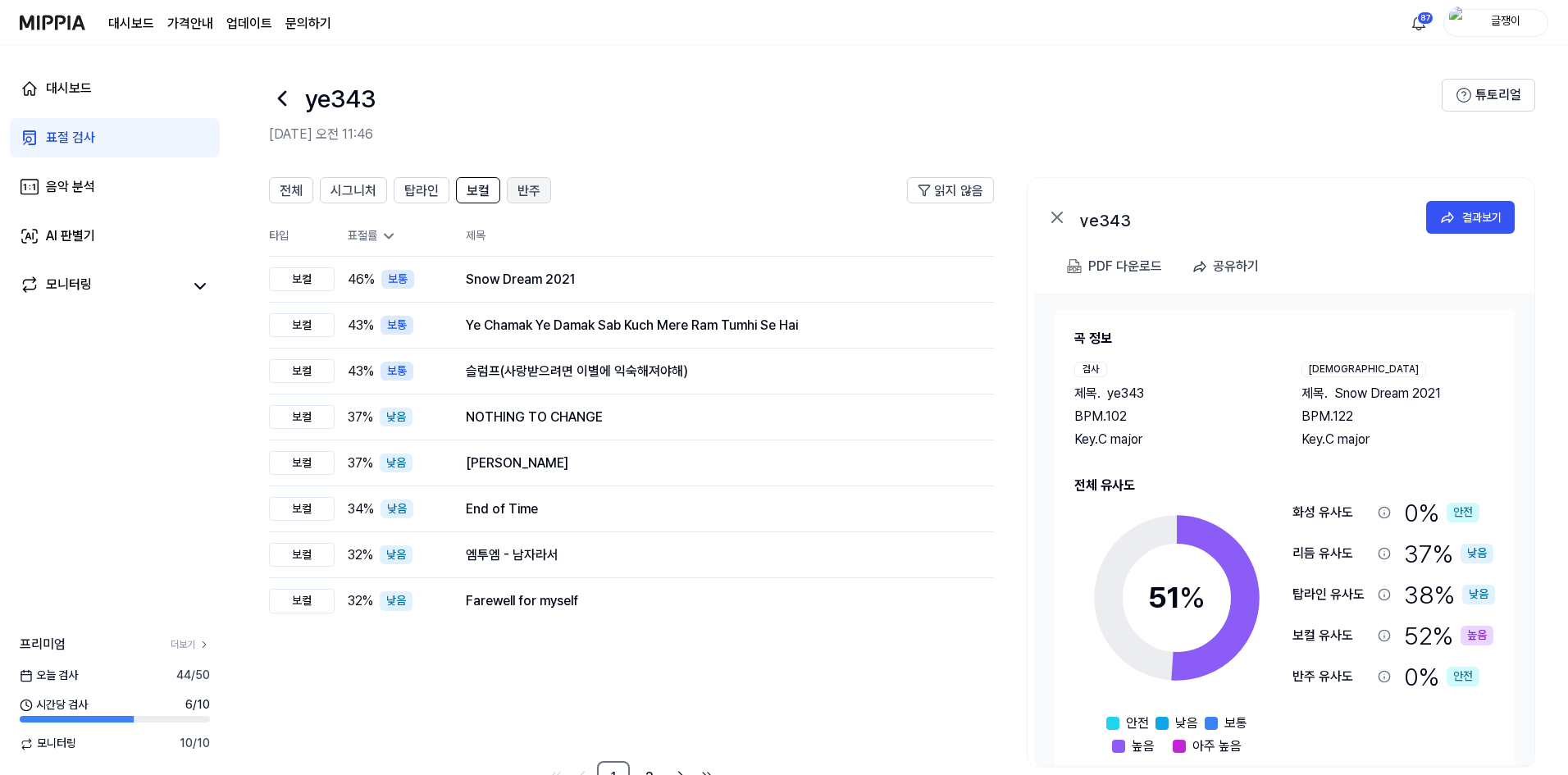
click at [536, 180] on div "반주" at bounding box center [528, 190] width 23 height 22
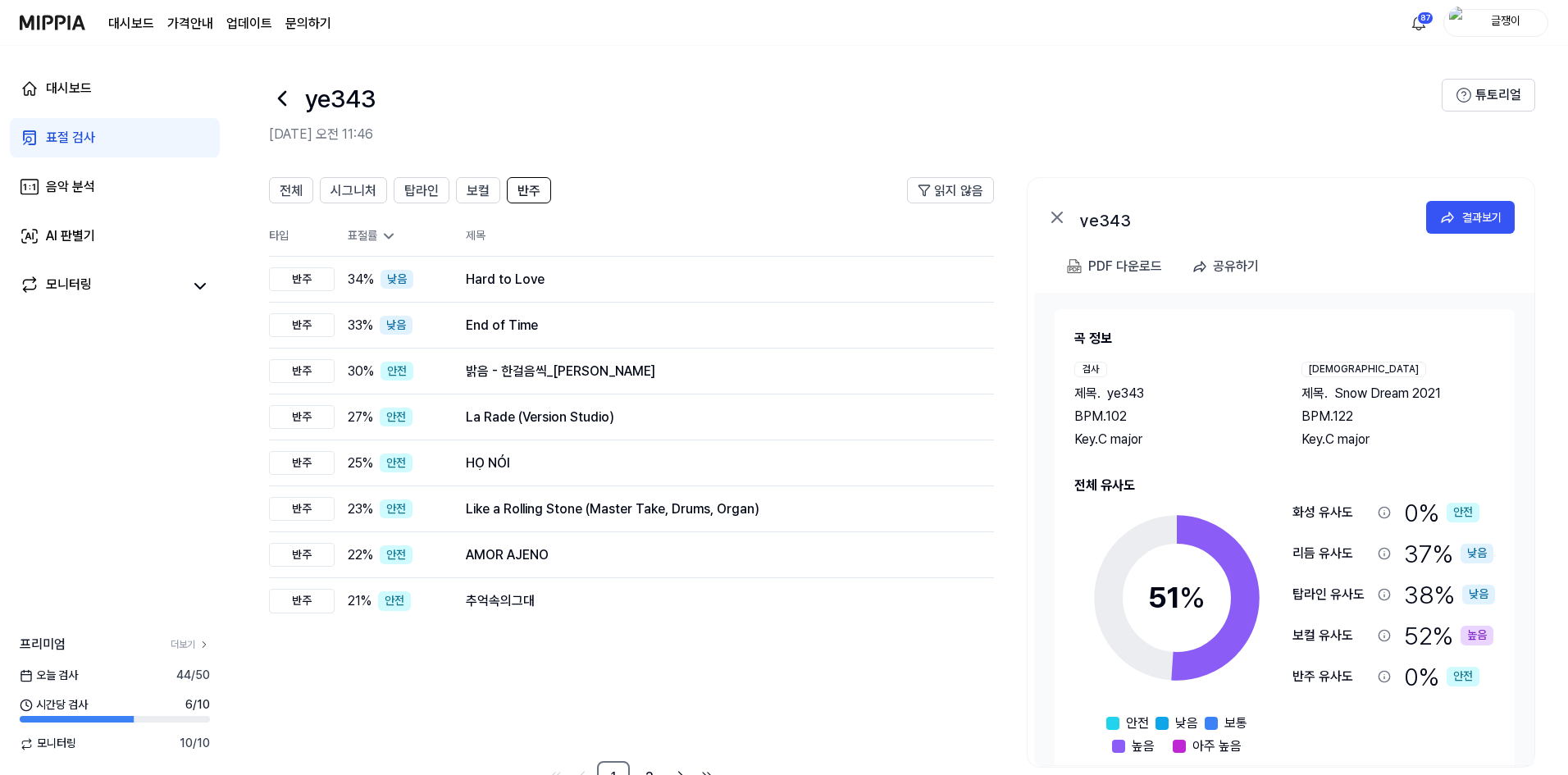
click at [81, 140] on div "표절 검사" at bounding box center [70, 137] width 49 height 20
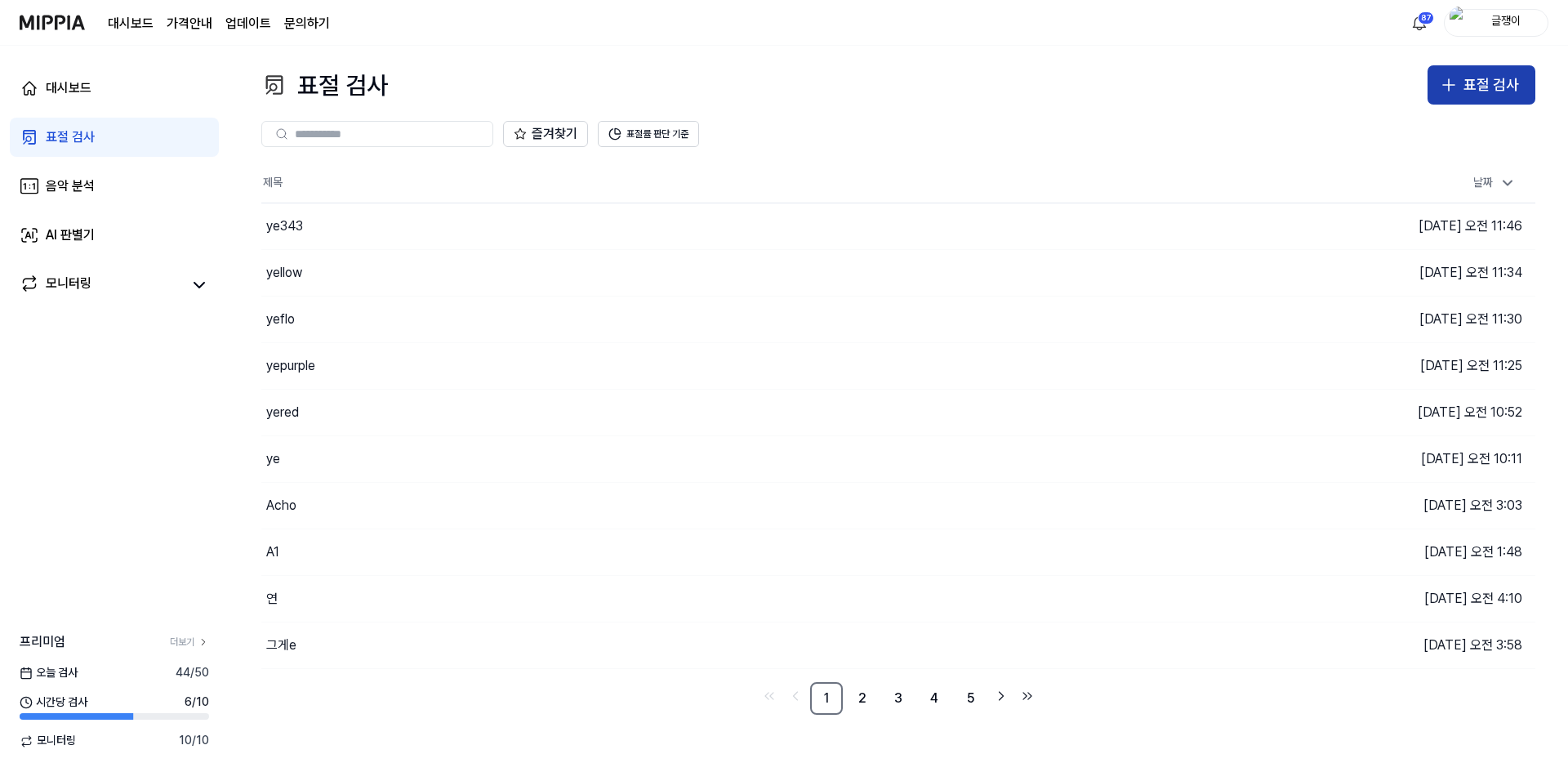
click at [1475, 79] on div "표절 검사" at bounding box center [1490, 85] width 55 height 23
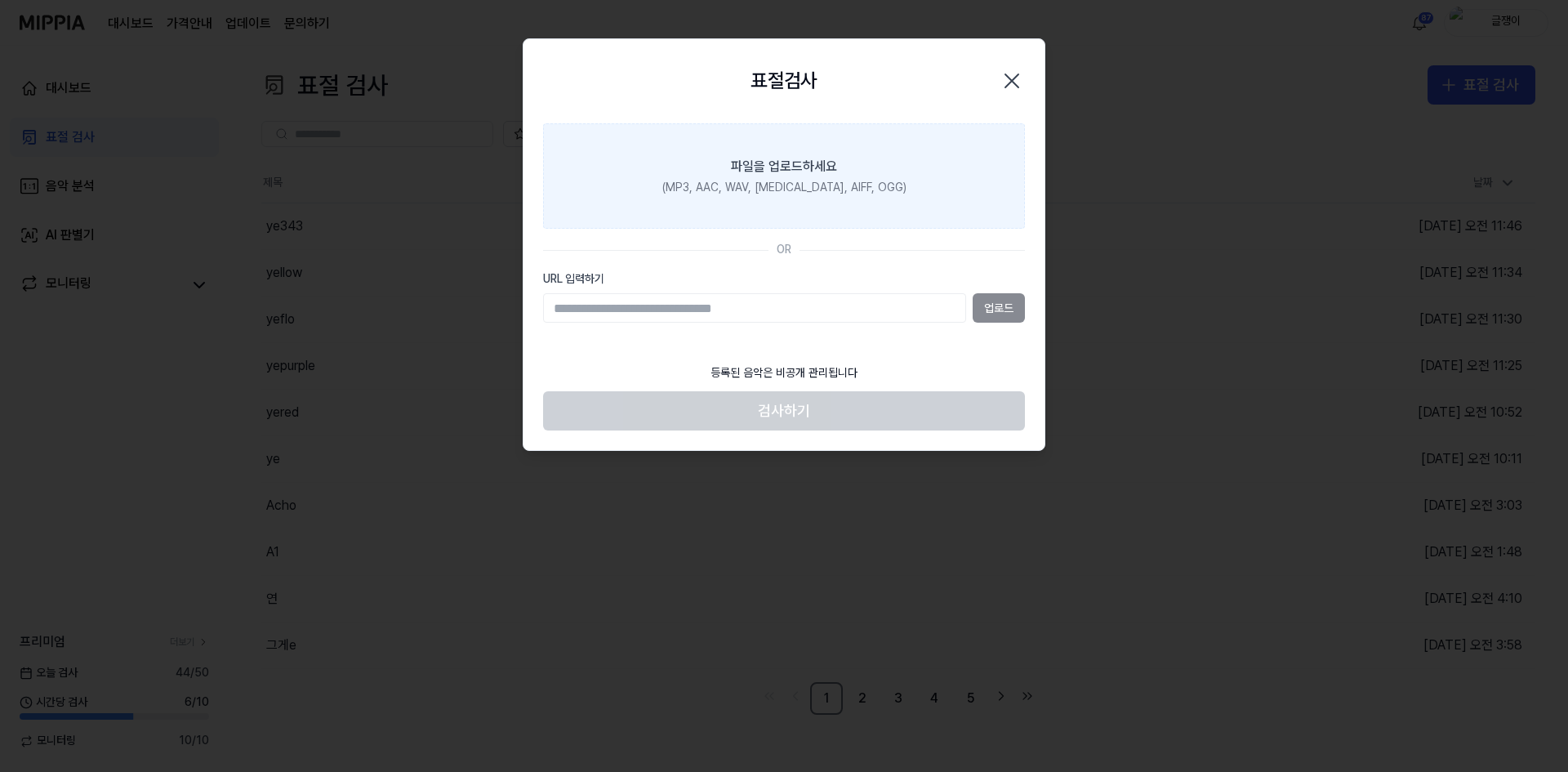
click at [799, 174] on div "파일을 업로드하세요" at bounding box center [784, 166] width 107 height 20
click at [0, 0] on input "파일을 업로드하세요 (MP3, AAC, WAV, FLAC, AIFF, OGG)" at bounding box center [0, 0] width 0 height 0
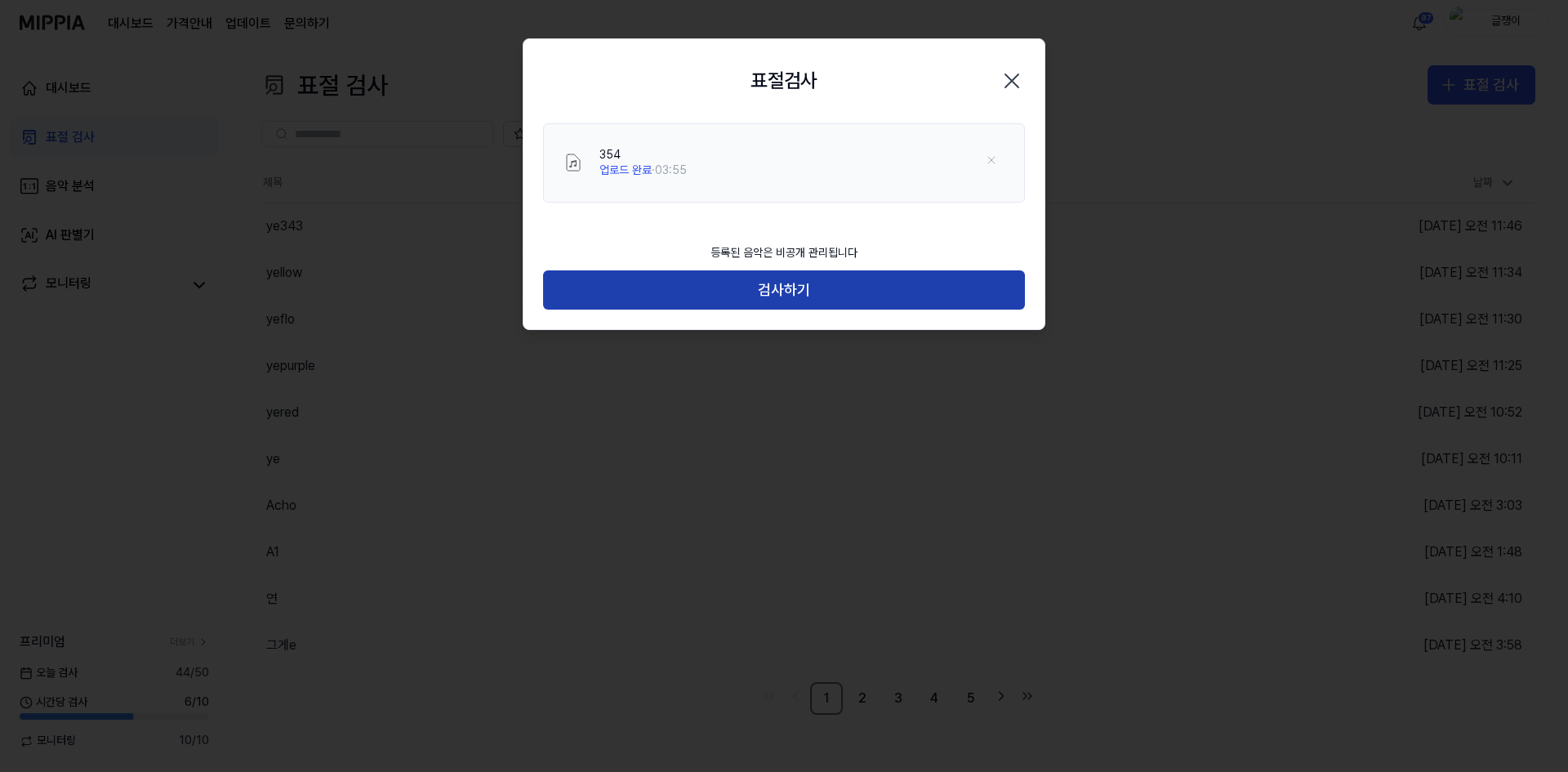
click at [790, 278] on button "검사하기" at bounding box center [784, 290] width 482 height 39
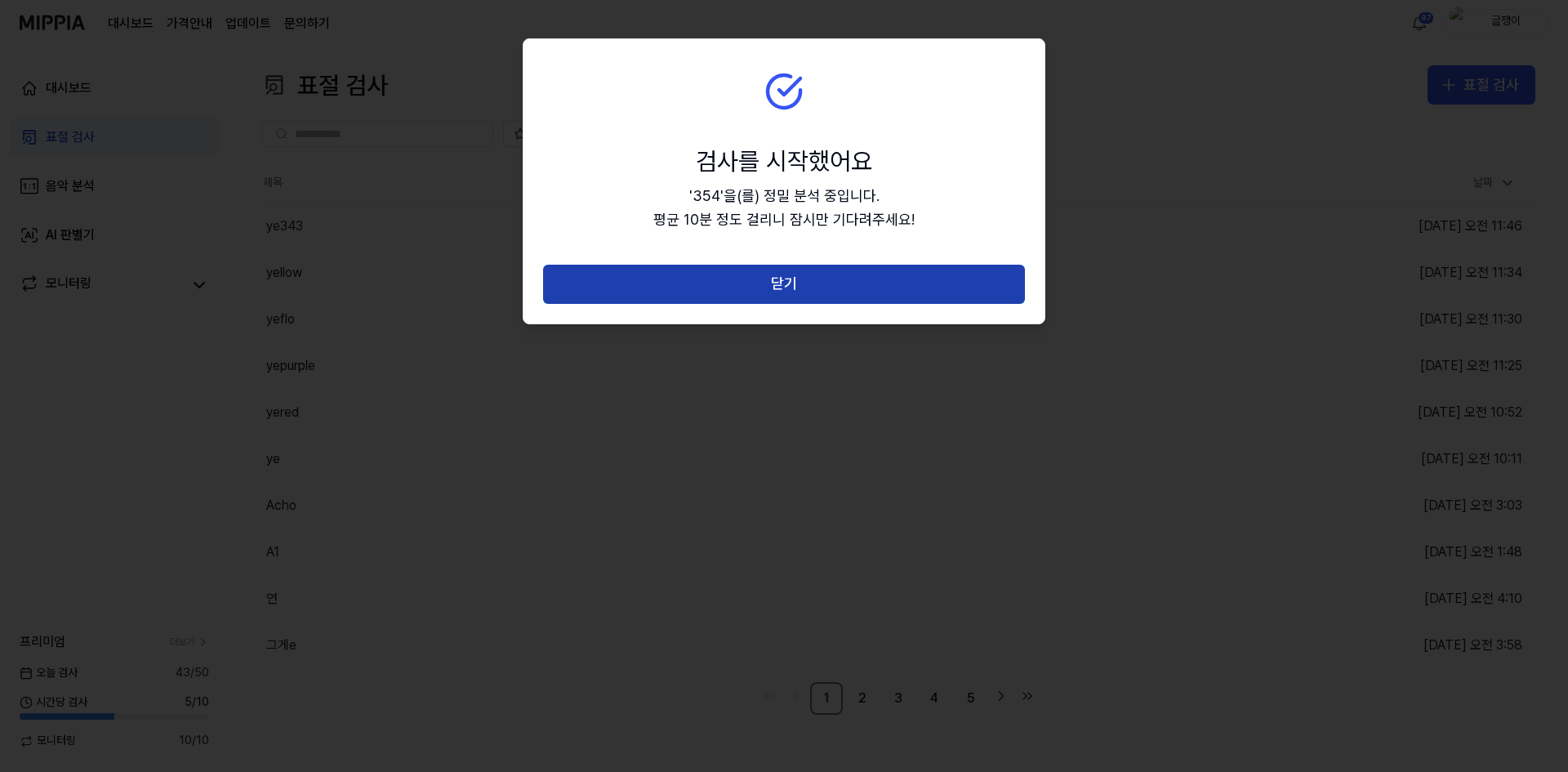
click at [774, 273] on button "닫기" at bounding box center [784, 284] width 482 height 39
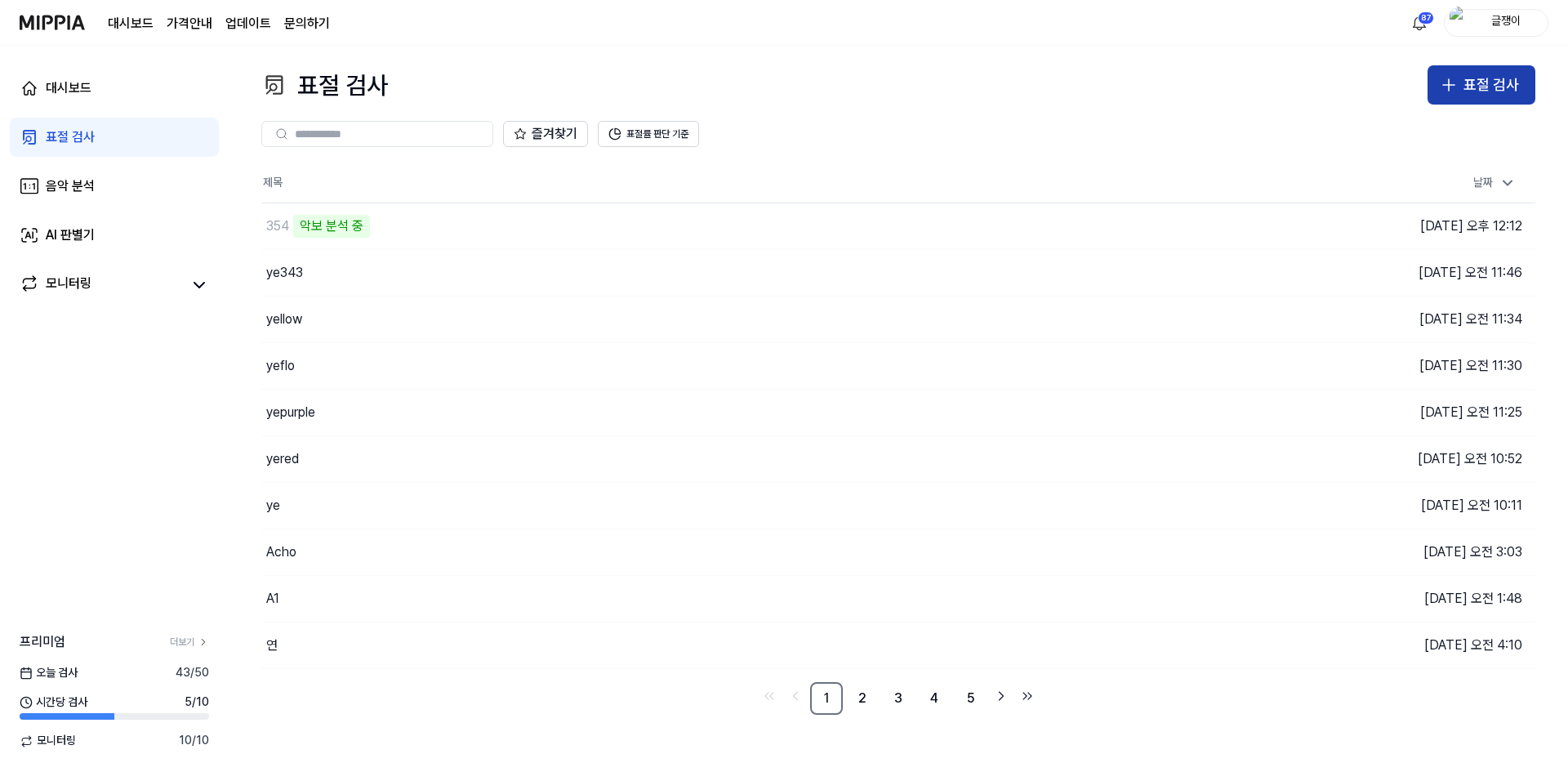
click at [1456, 87] on icon "button" at bounding box center [1448, 84] width 20 height 20
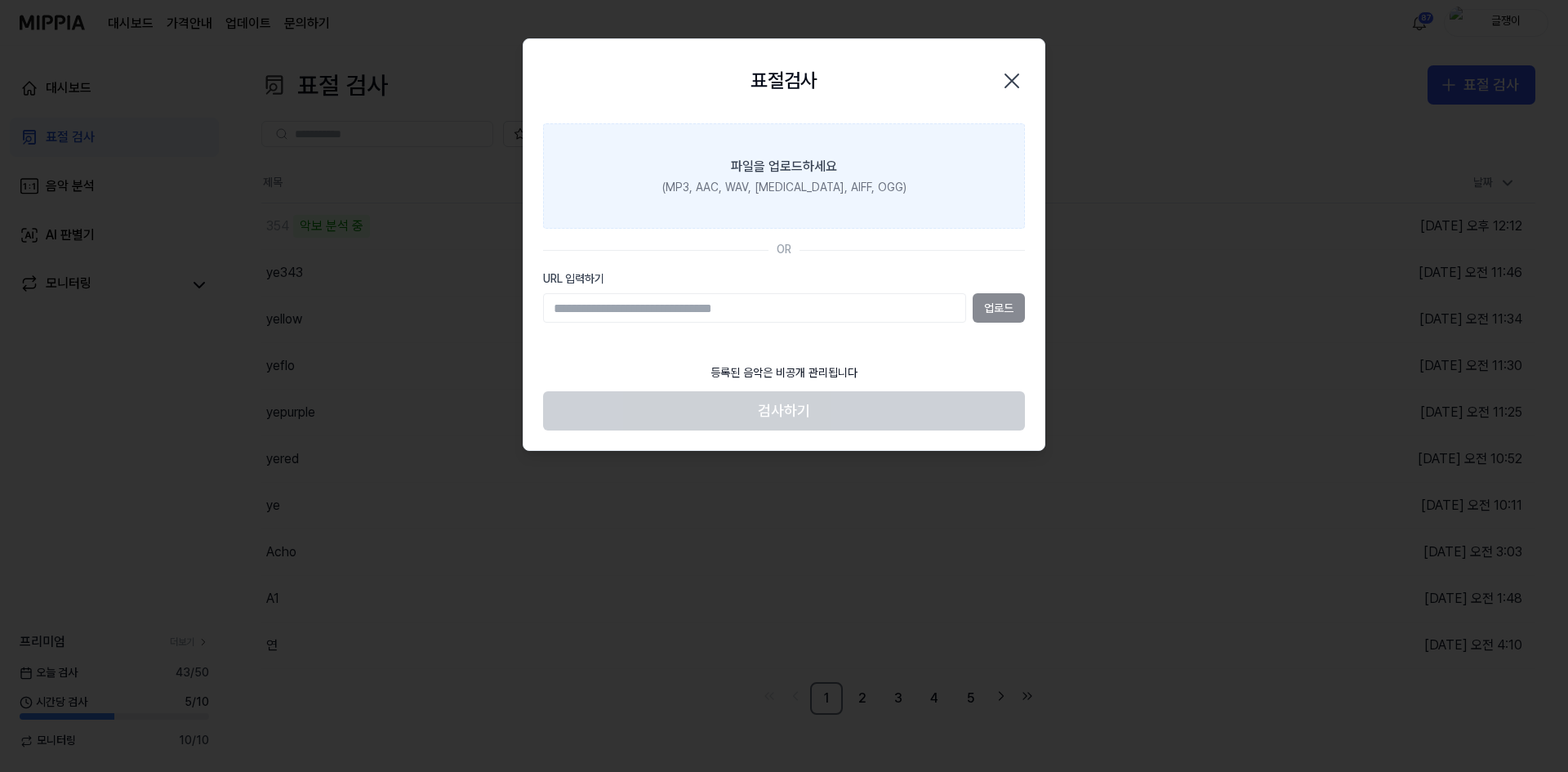
click at [819, 158] on div "파일을 업로드하세요" at bounding box center [784, 166] width 107 height 20
click at [0, 0] on input "파일을 업로드하세요 (MP3, AAC, WAV, FLAC, AIFF, OGG)" at bounding box center [0, 0] width 0 height 0
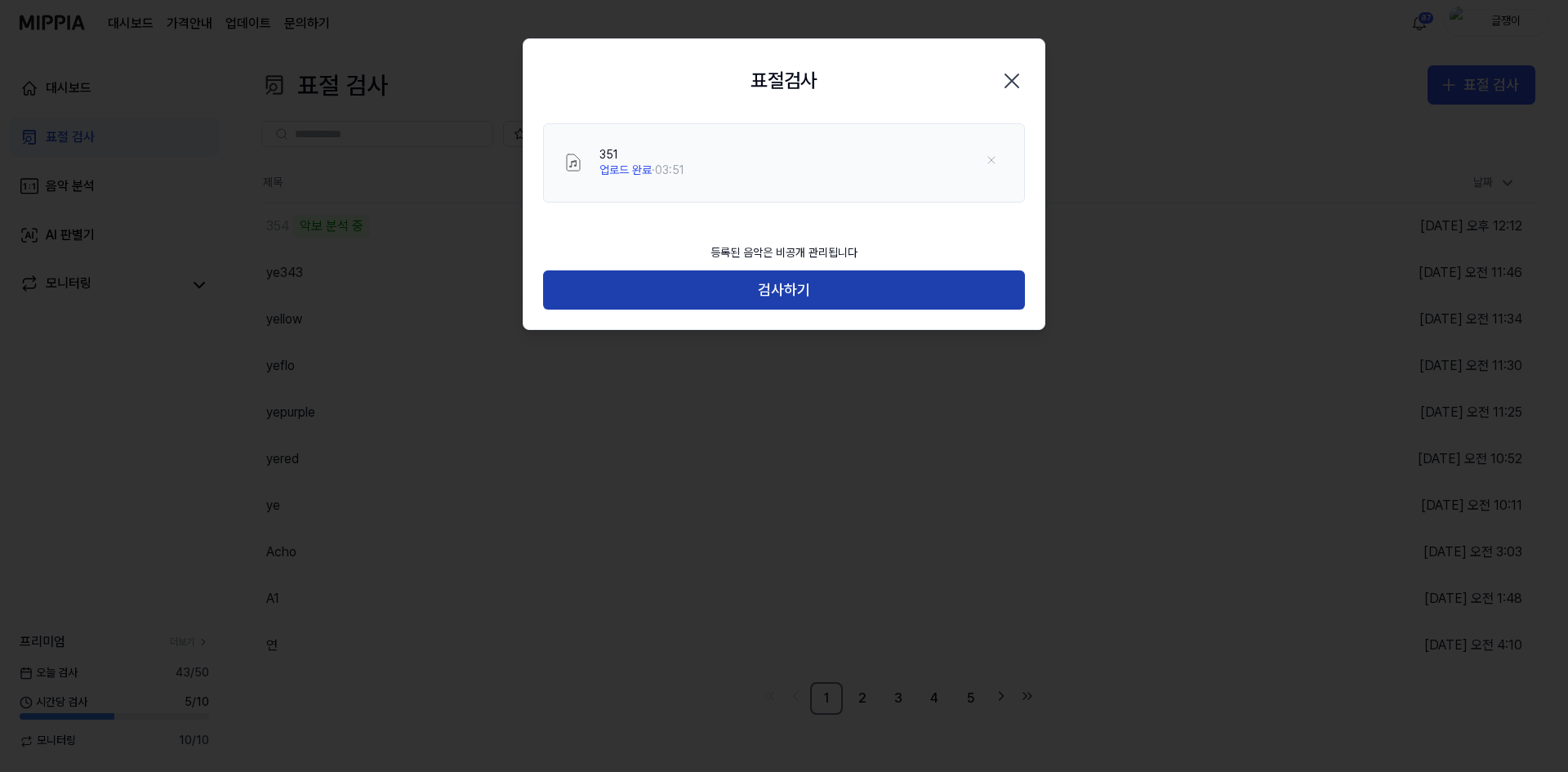
click at [795, 283] on button "검사하기" at bounding box center [784, 290] width 482 height 39
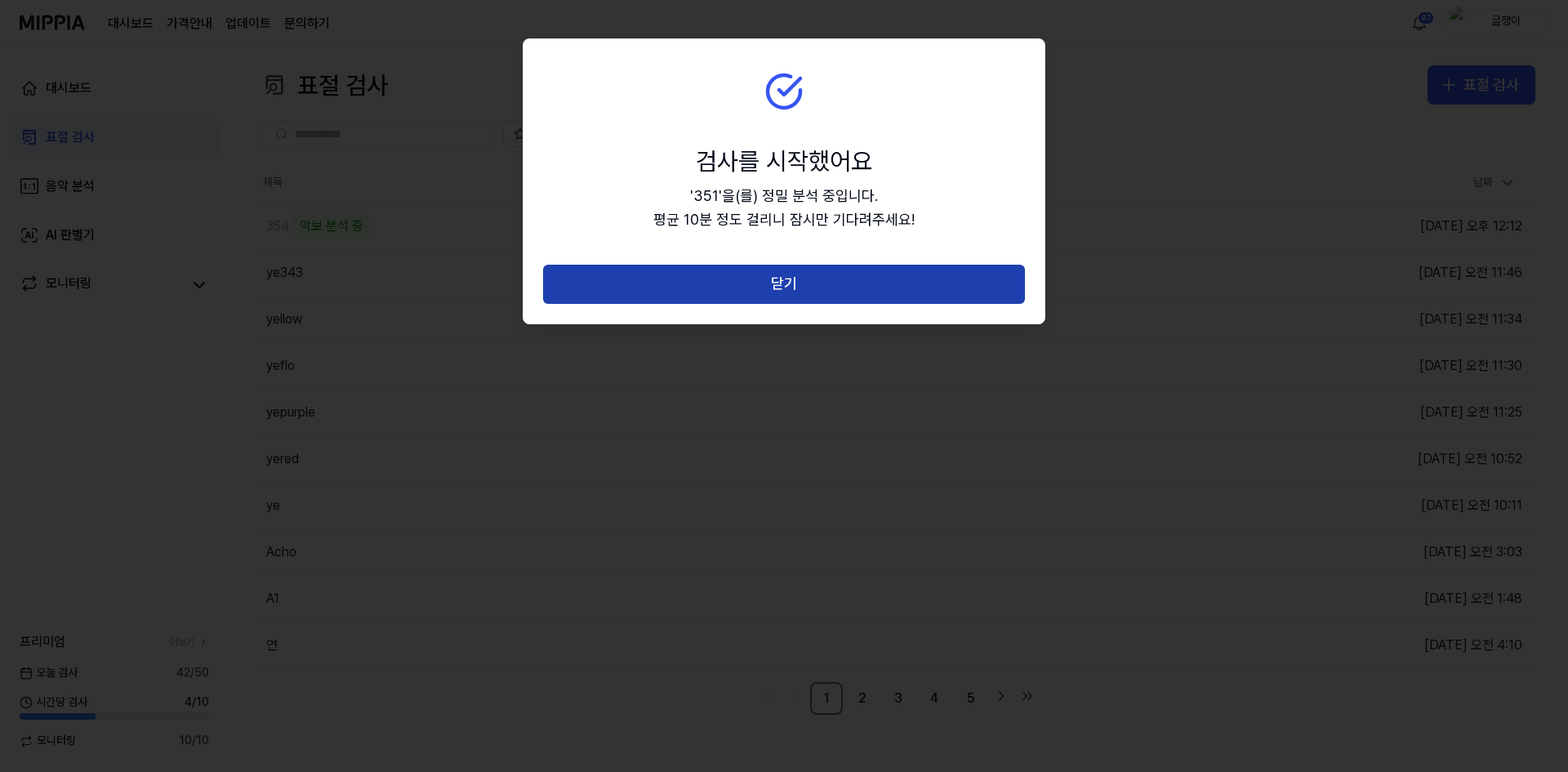
click at [795, 285] on button "닫기" at bounding box center [784, 284] width 482 height 39
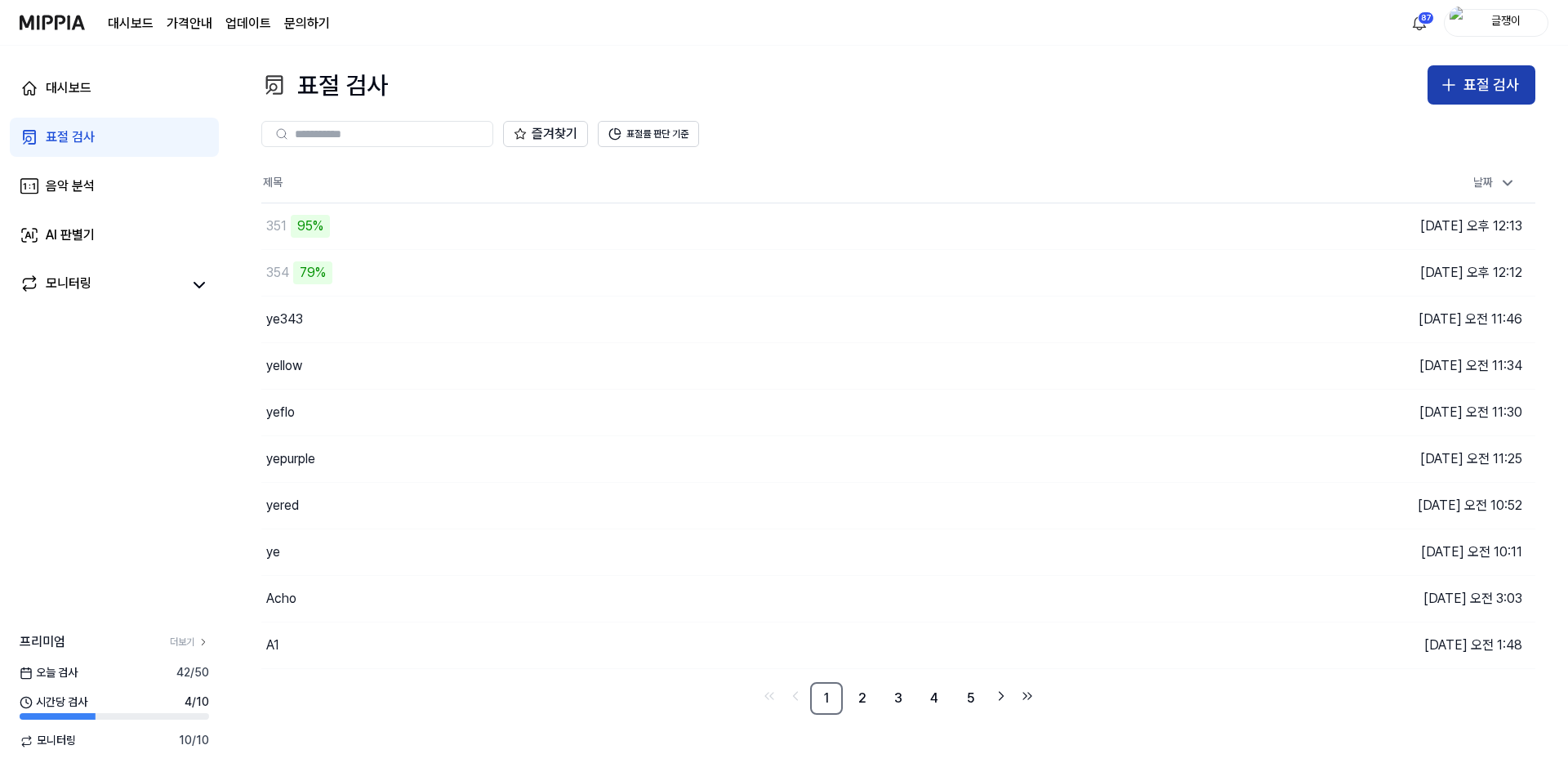
click at [1461, 90] on button "표절 검사" at bounding box center [1480, 85] width 107 height 39
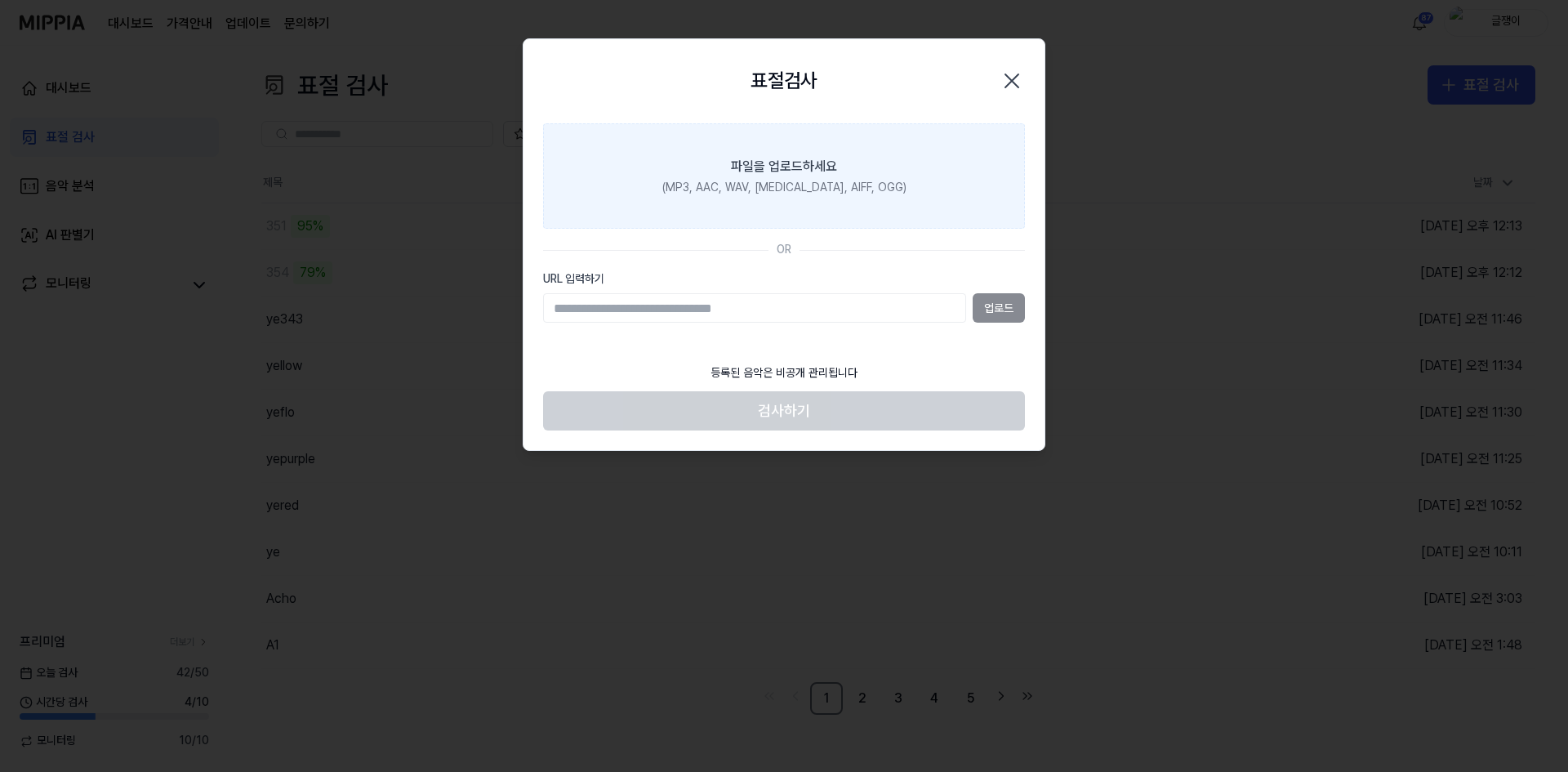
click at [811, 158] on div "파일을 업로드하세요" at bounding box center [784, 166] width 107 height 20
click at [0, 0] on input "파일을 업로드하세요 (MP3, AAC, WAV, FLAC, AIFF, OGG)" at bounding box center [0, 0] width 0 height 0
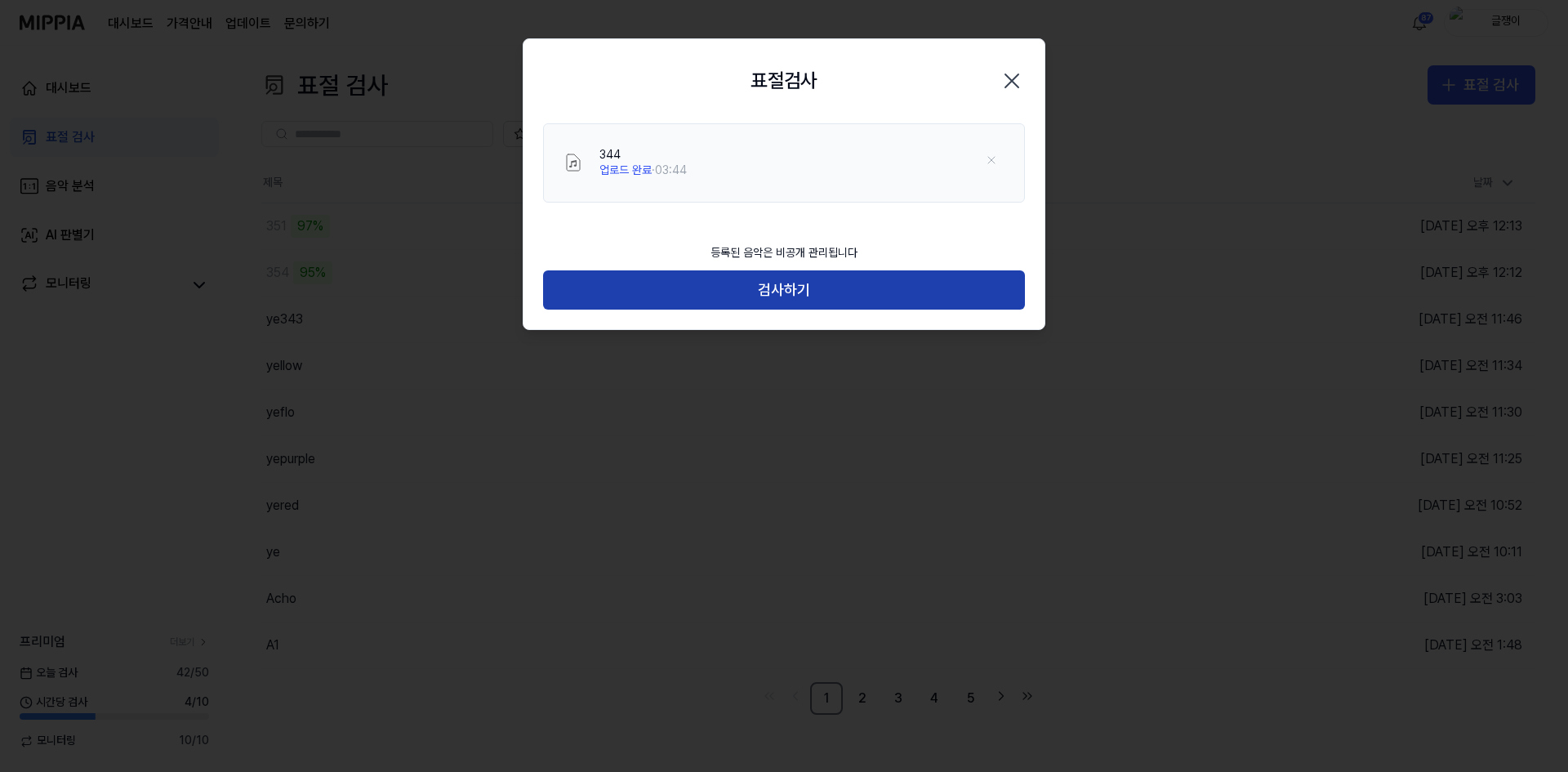
click at [792, 292] on button "검사하기" at bounding box center [784, 290] width 482 height 39
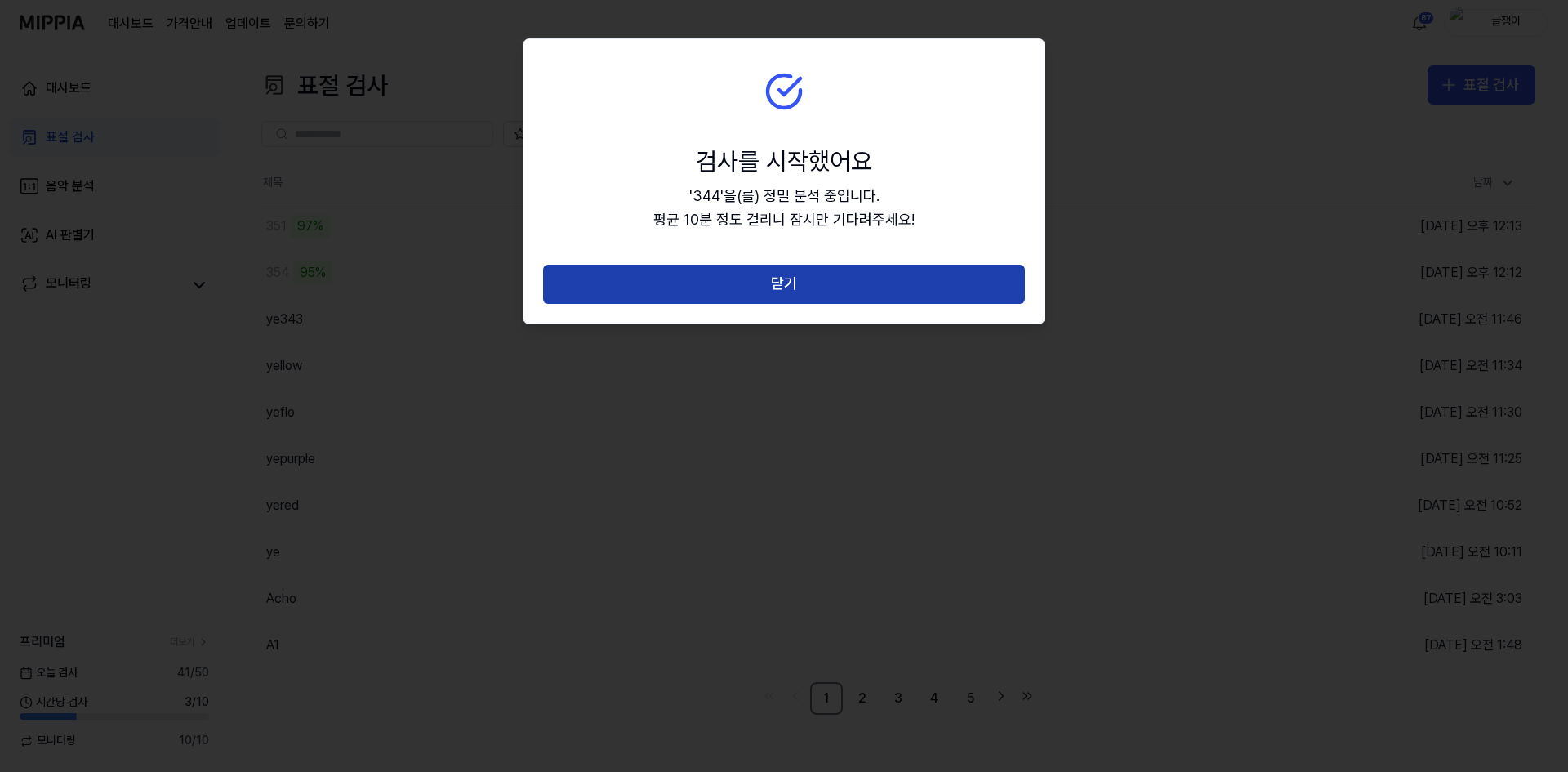
click at [790, 275] on button "닫기" at bounding box center [784, 284] width 482 height 39
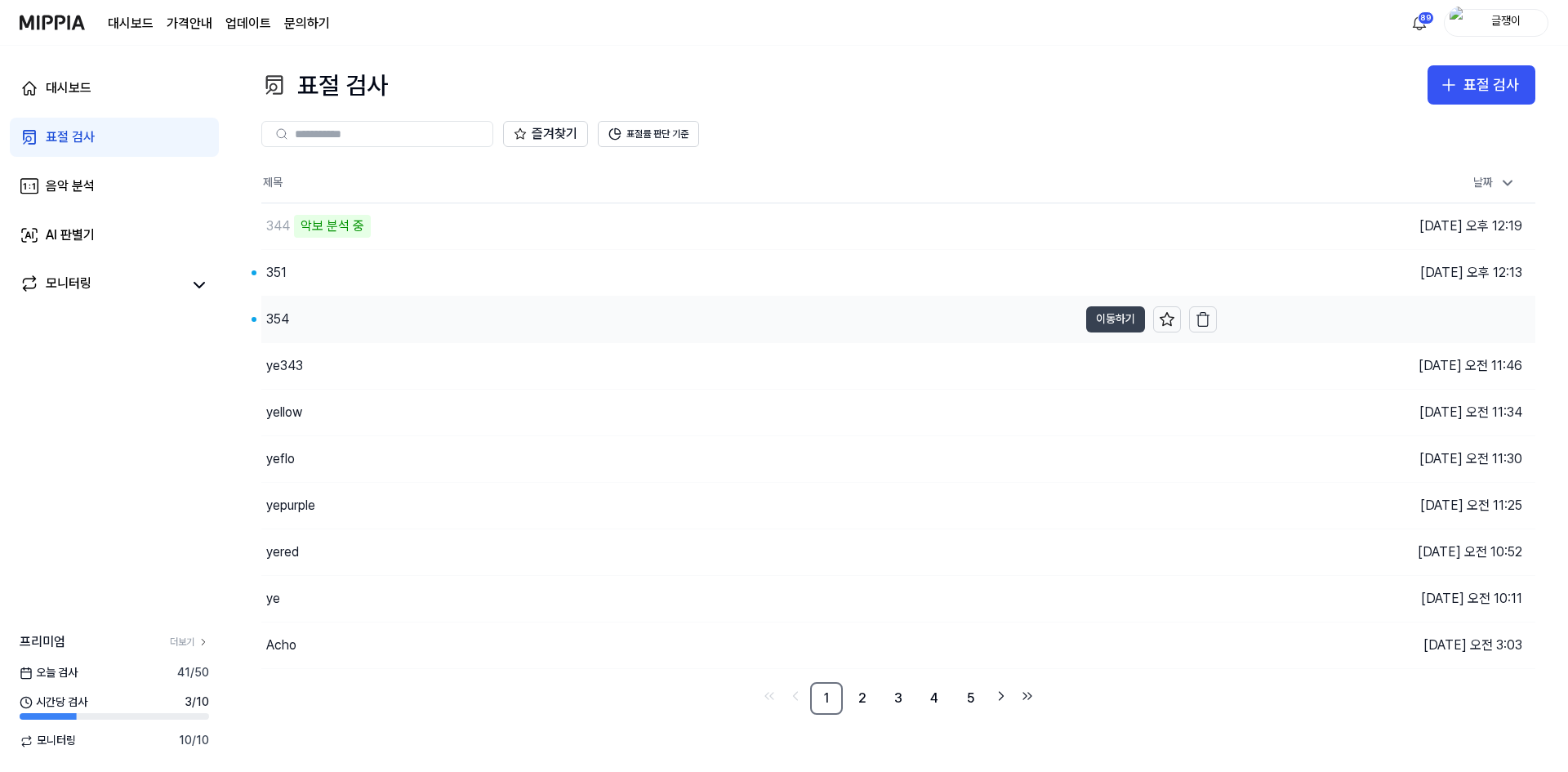
click at [1103, 316] on button "이동하기" at bounding box center [1115, 320] width 59 height 26
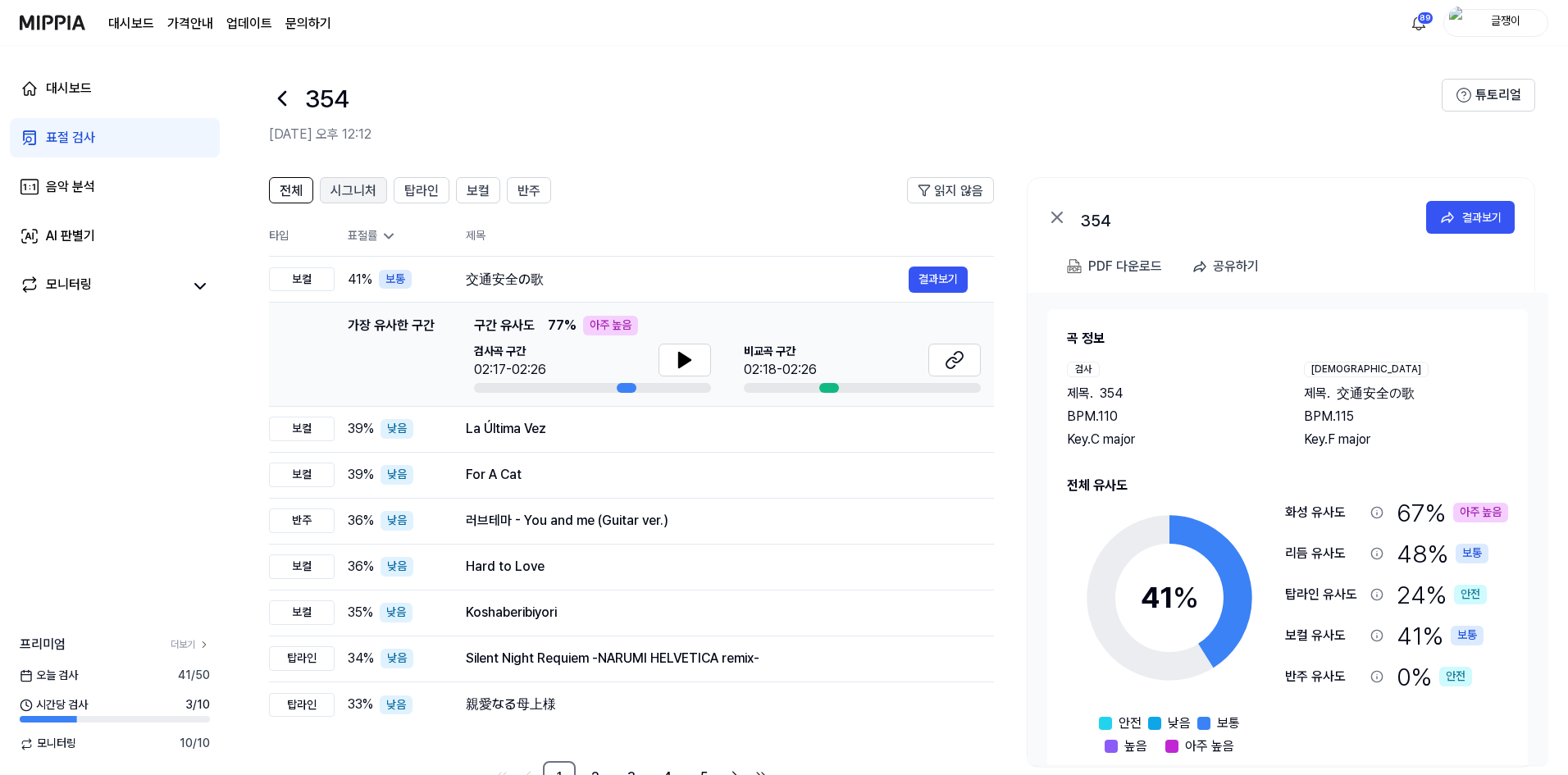
click at [367, 189] on span "시그니처" at bounding box center [353, 190] width 46 height 20
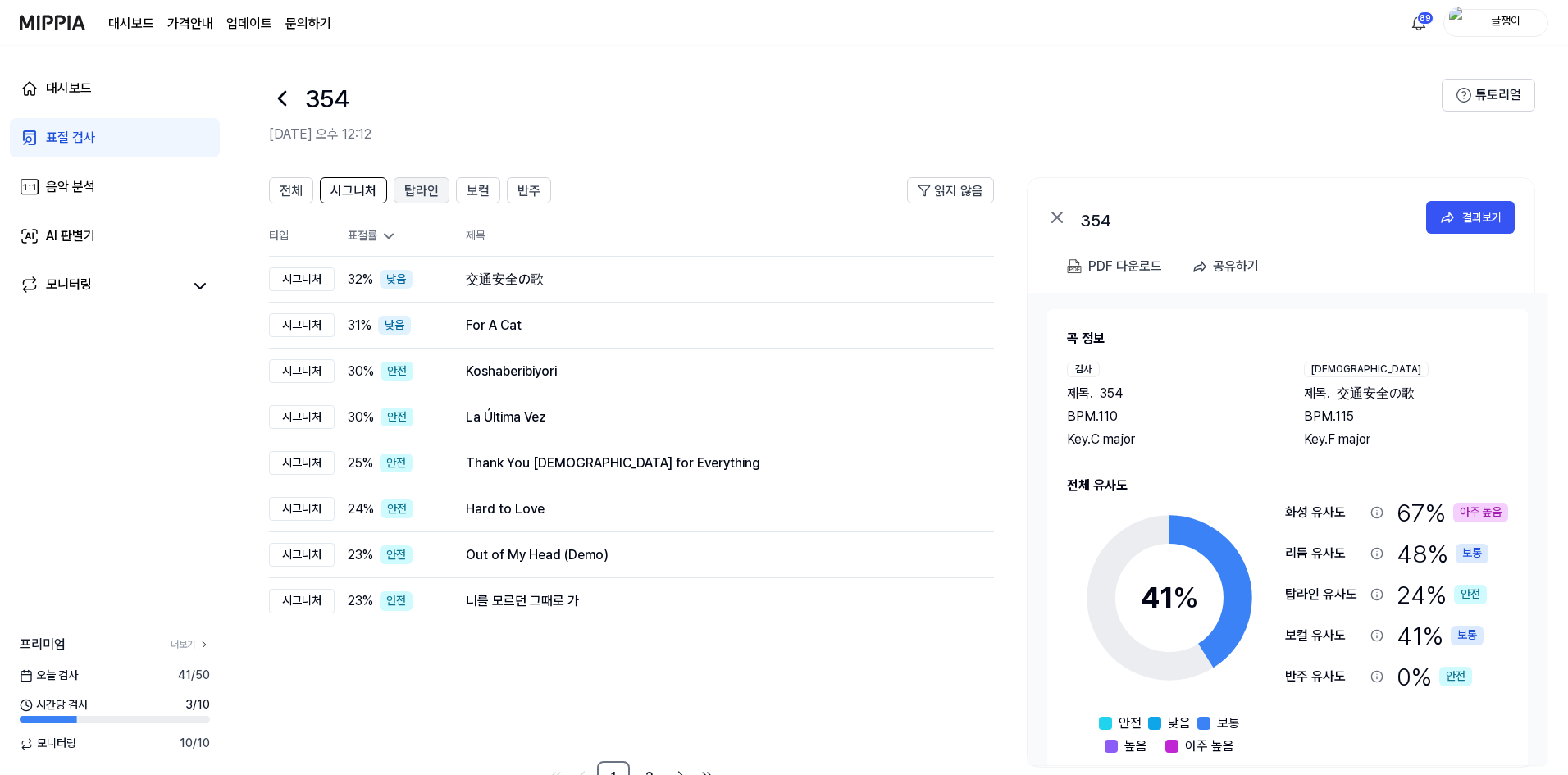
click at [427, 189] on span "탑라인" at bounding box center [421, 190] width 35 height 20
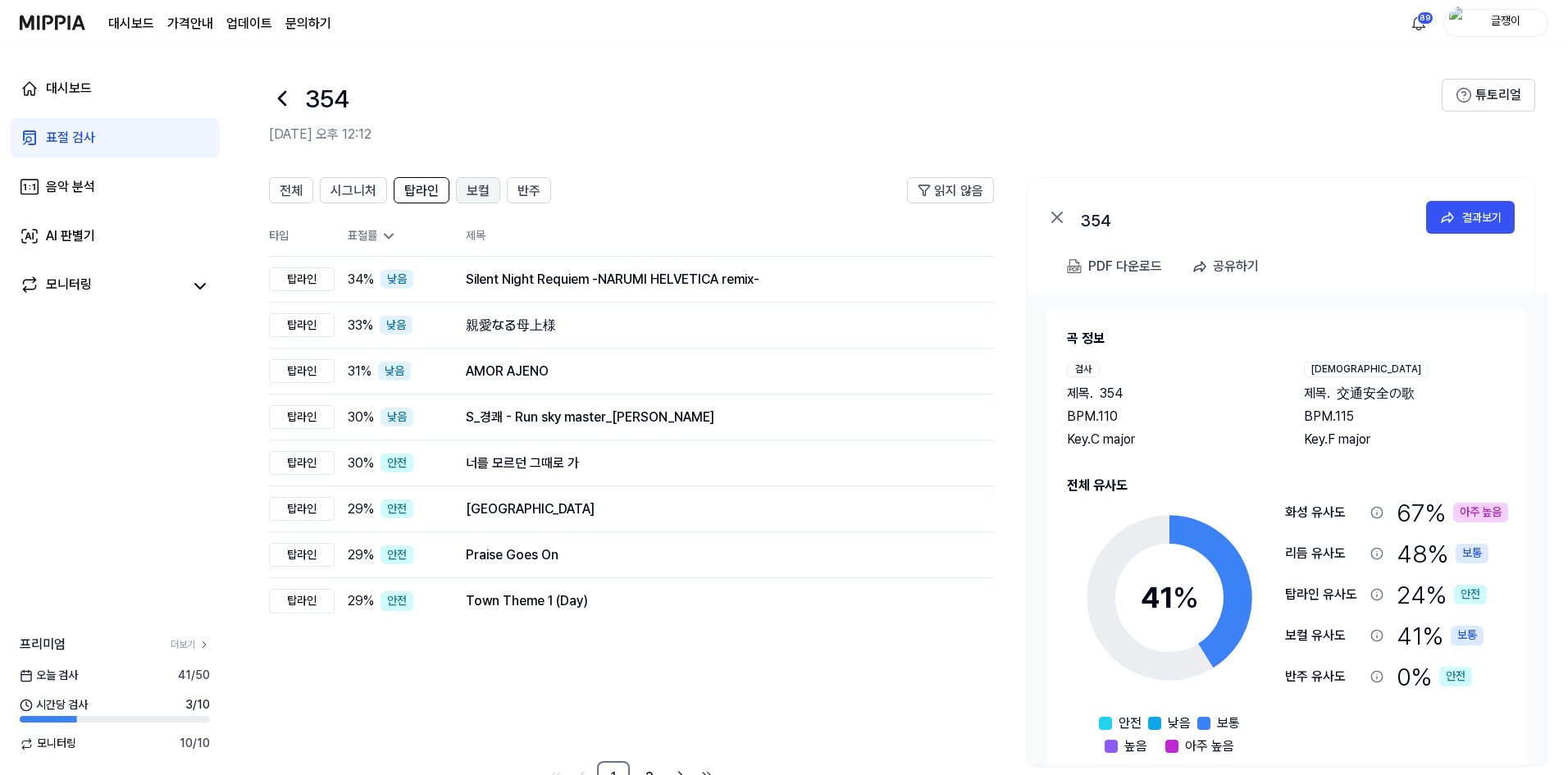
click at [467, 191] on span "보컬" at bounding box center [478, 190] width 23 height 20
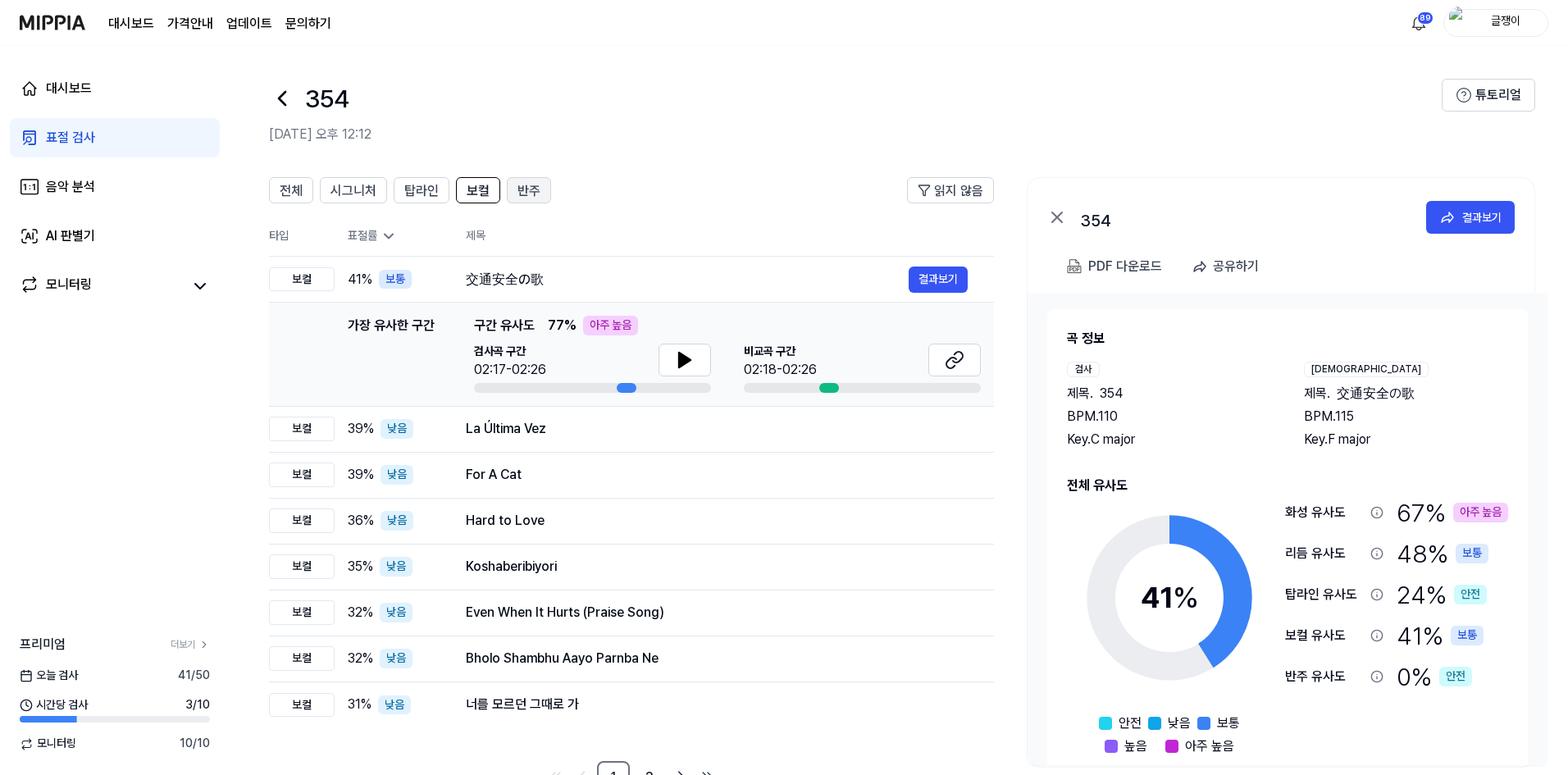
click at [525, 190] on span "반주" at bounding box center [528, 190] width 23 height 20
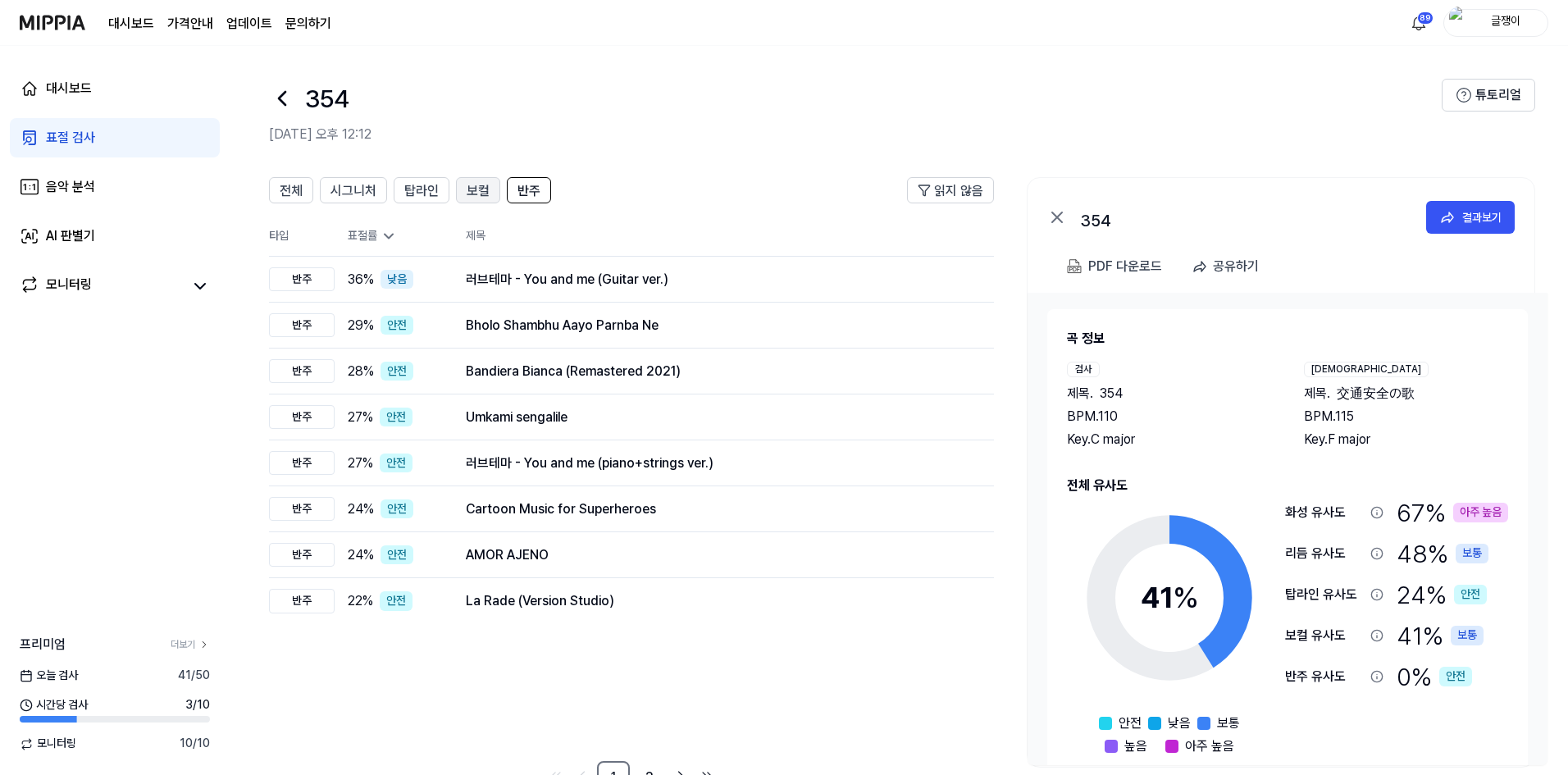
click at [470, 195] on span "보컬" at bounding box center [478, 190] width 23 height 20
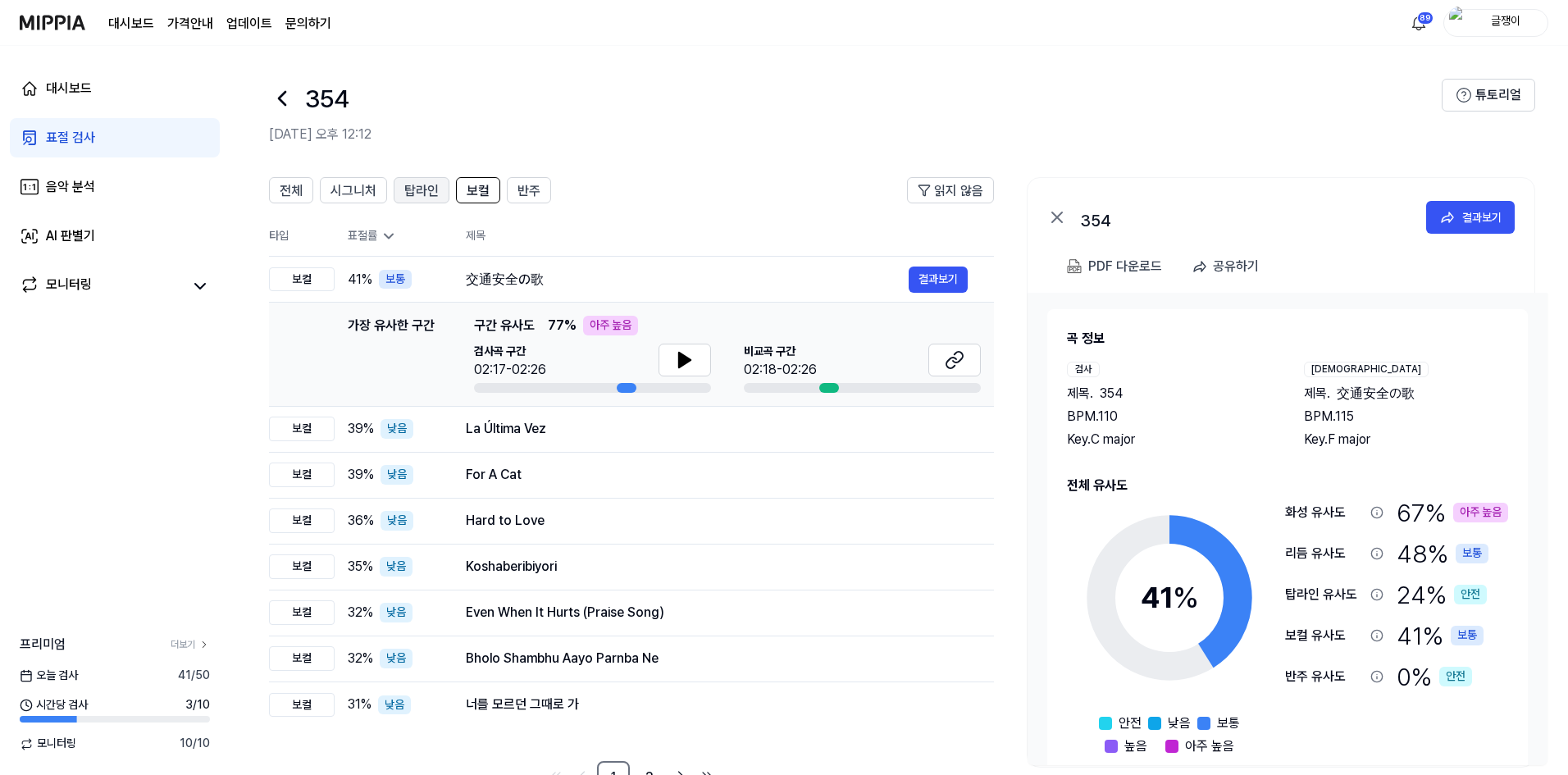
click at [425, 192] on span "탑라인" at bounding box center [421, 190] width 35 height 20
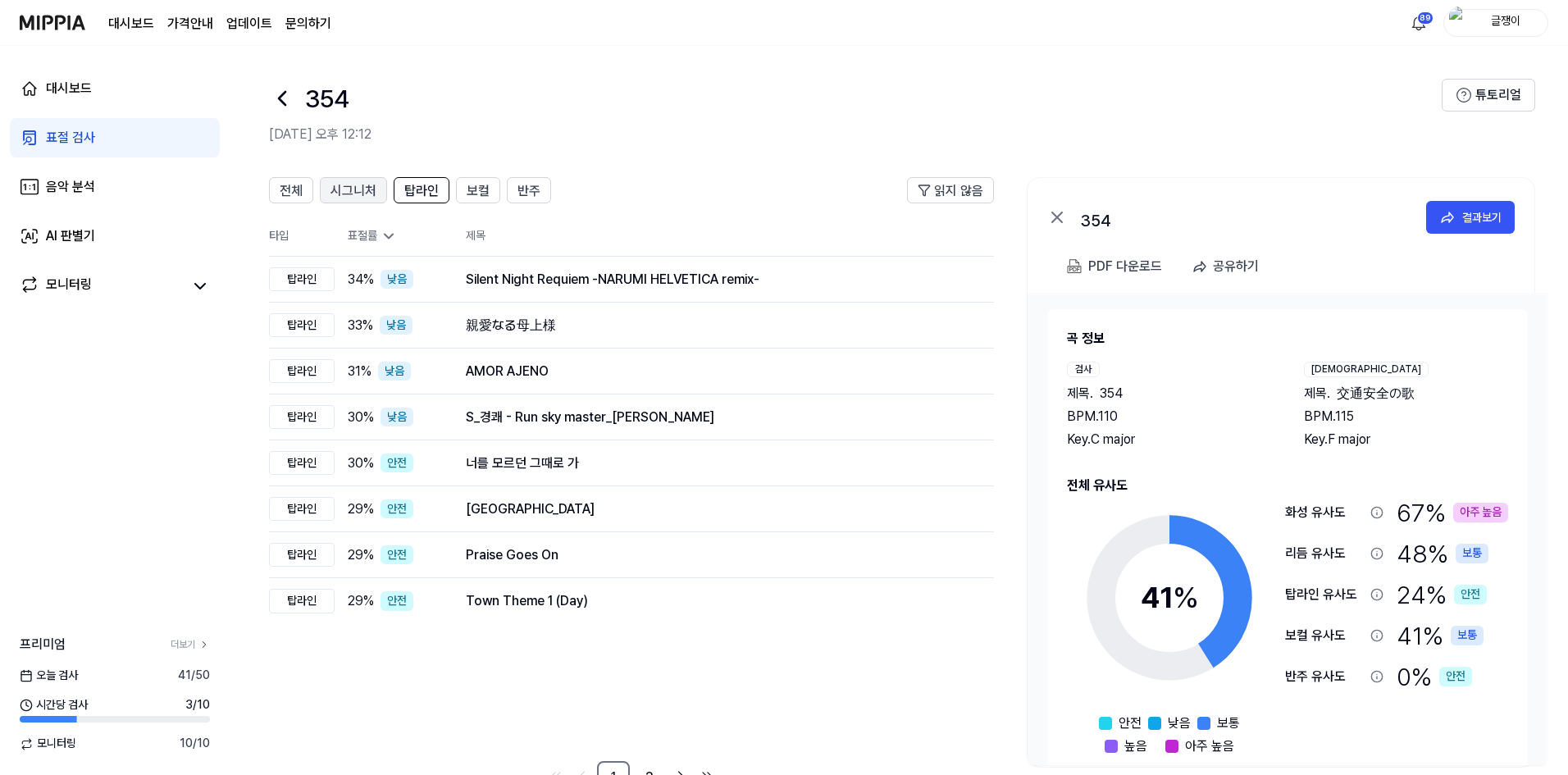
click at [359, 183] on span "시그니처" at bounding box center [353, 190] width 46 height 20
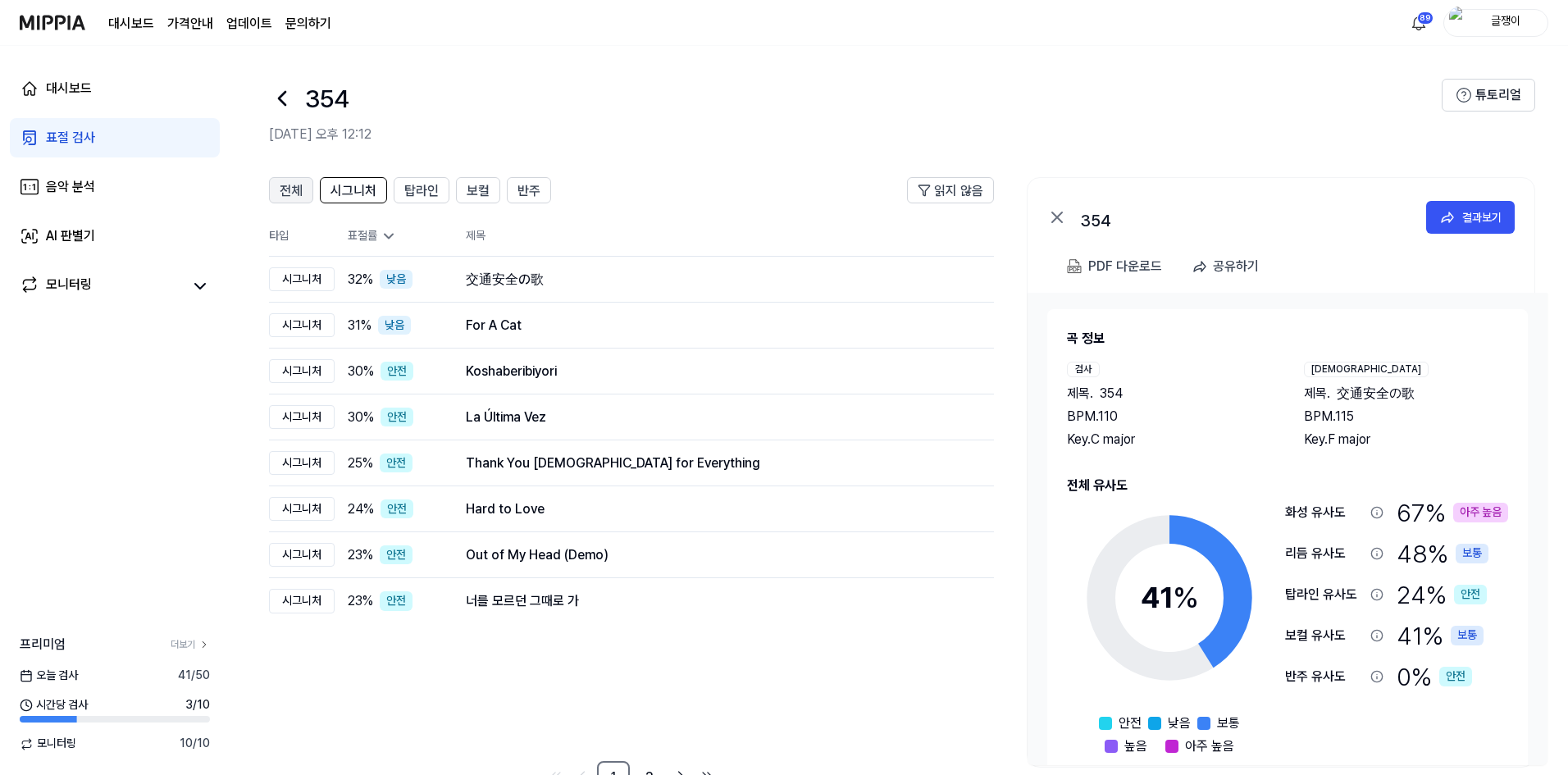
click at [303, 188] on button "전체" at bounding box center [291, 190] width 44 height 26
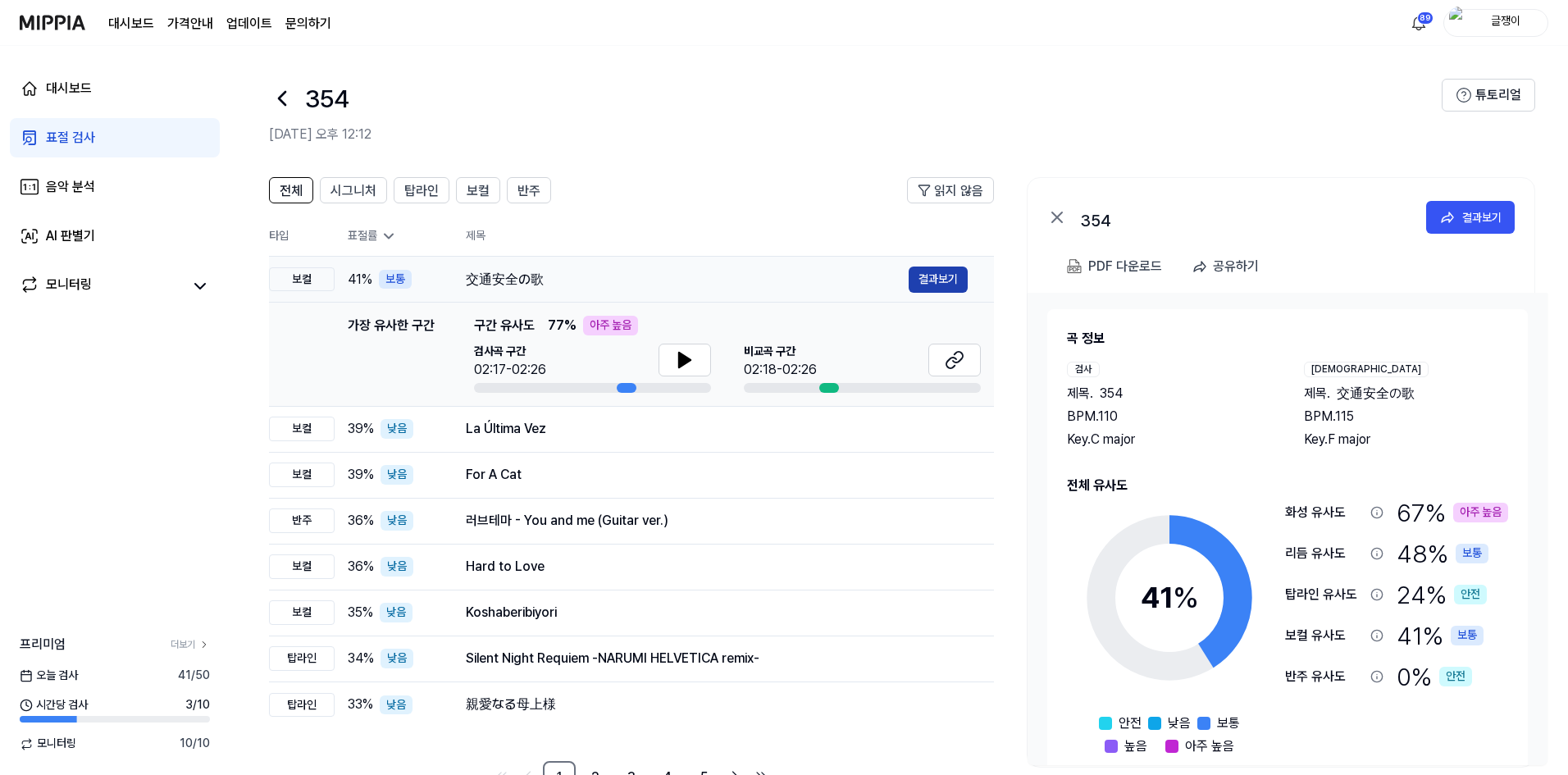
click at [923, 277] on button "결과보기" at bounding box center [937, 280] width 59 height 26
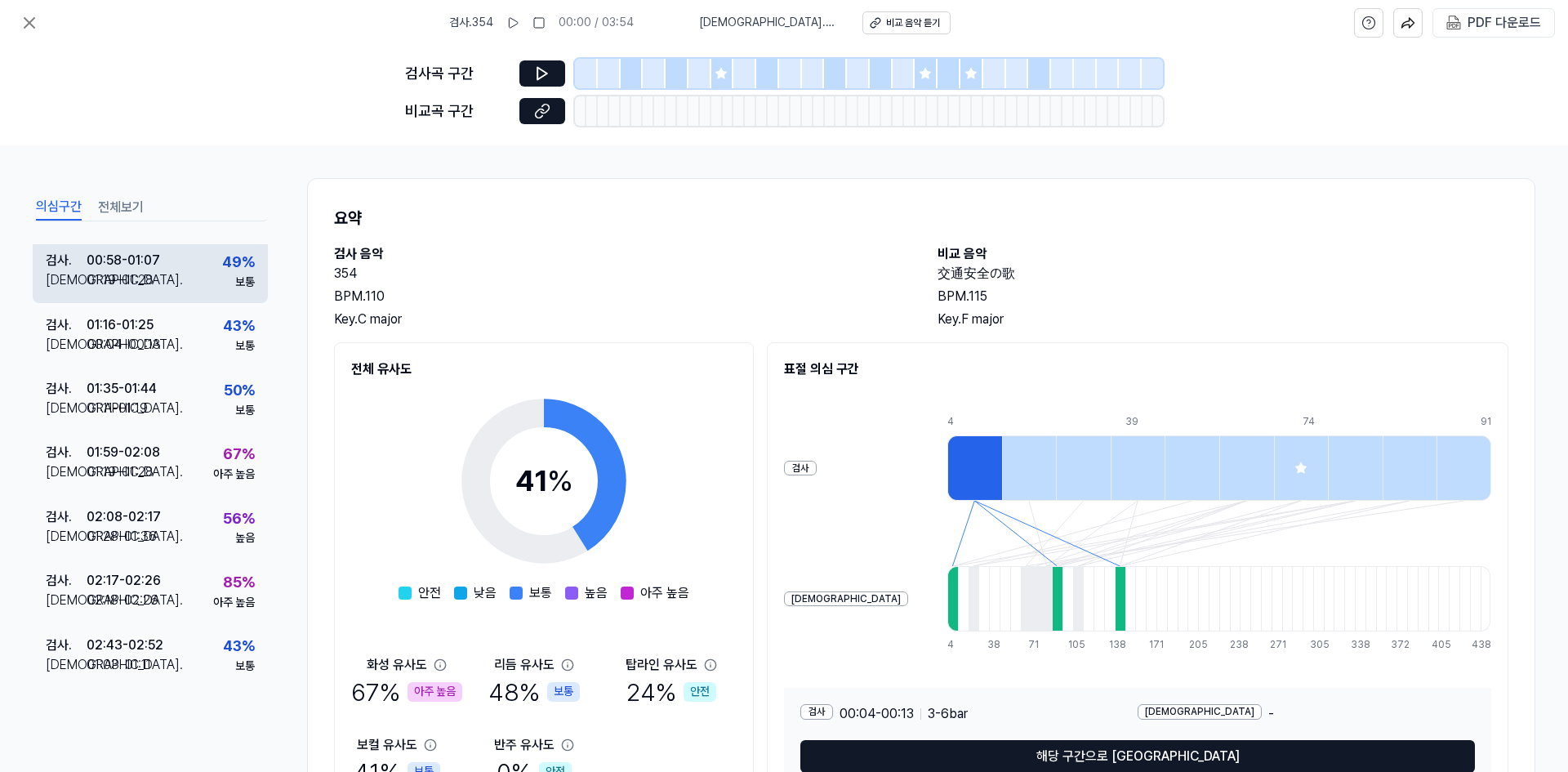
scroll to position [250, 0]
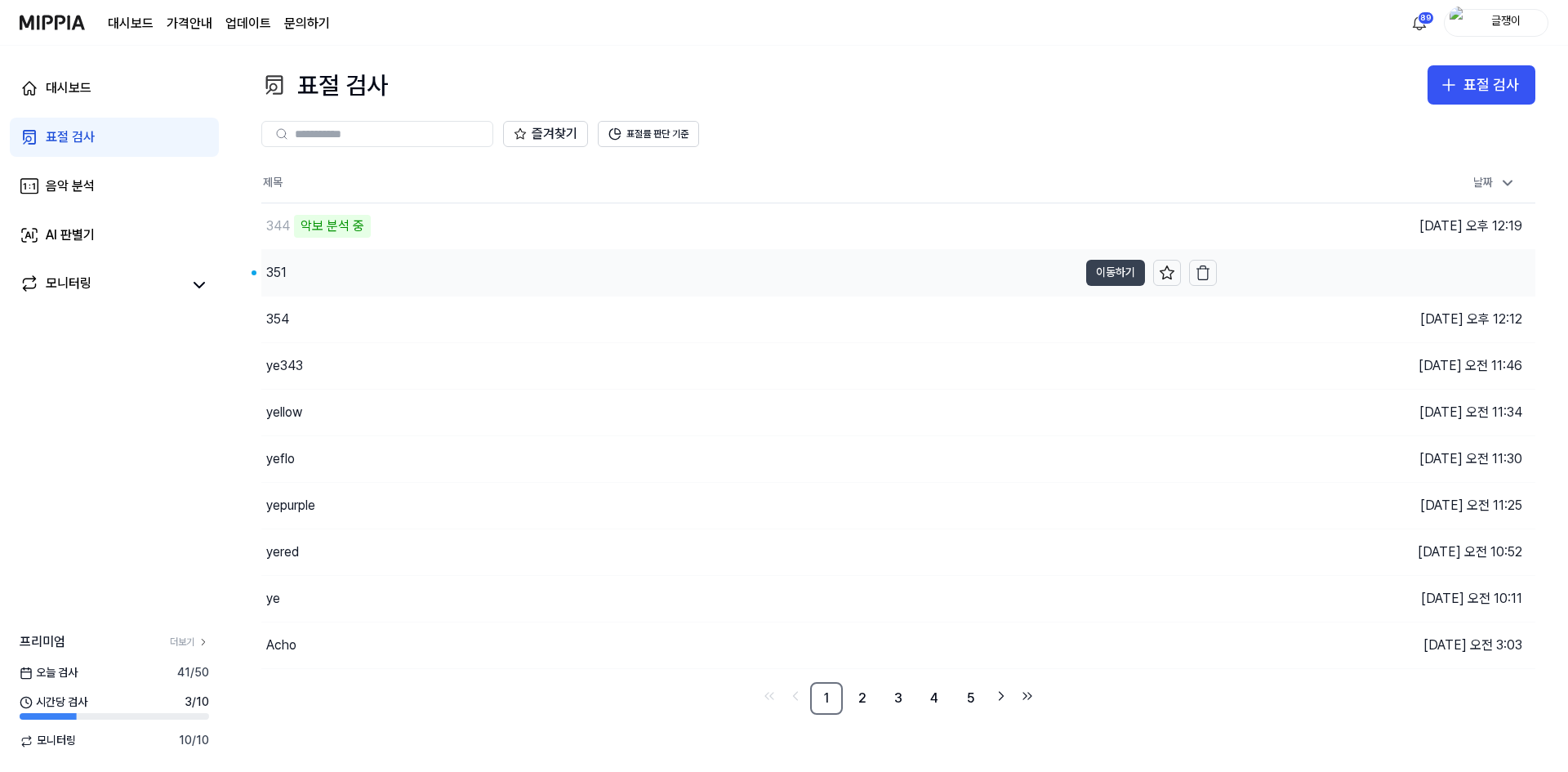
click at [1098, 275] on button "이동하기" at bounding box center [1115, 273] width 59 height 26
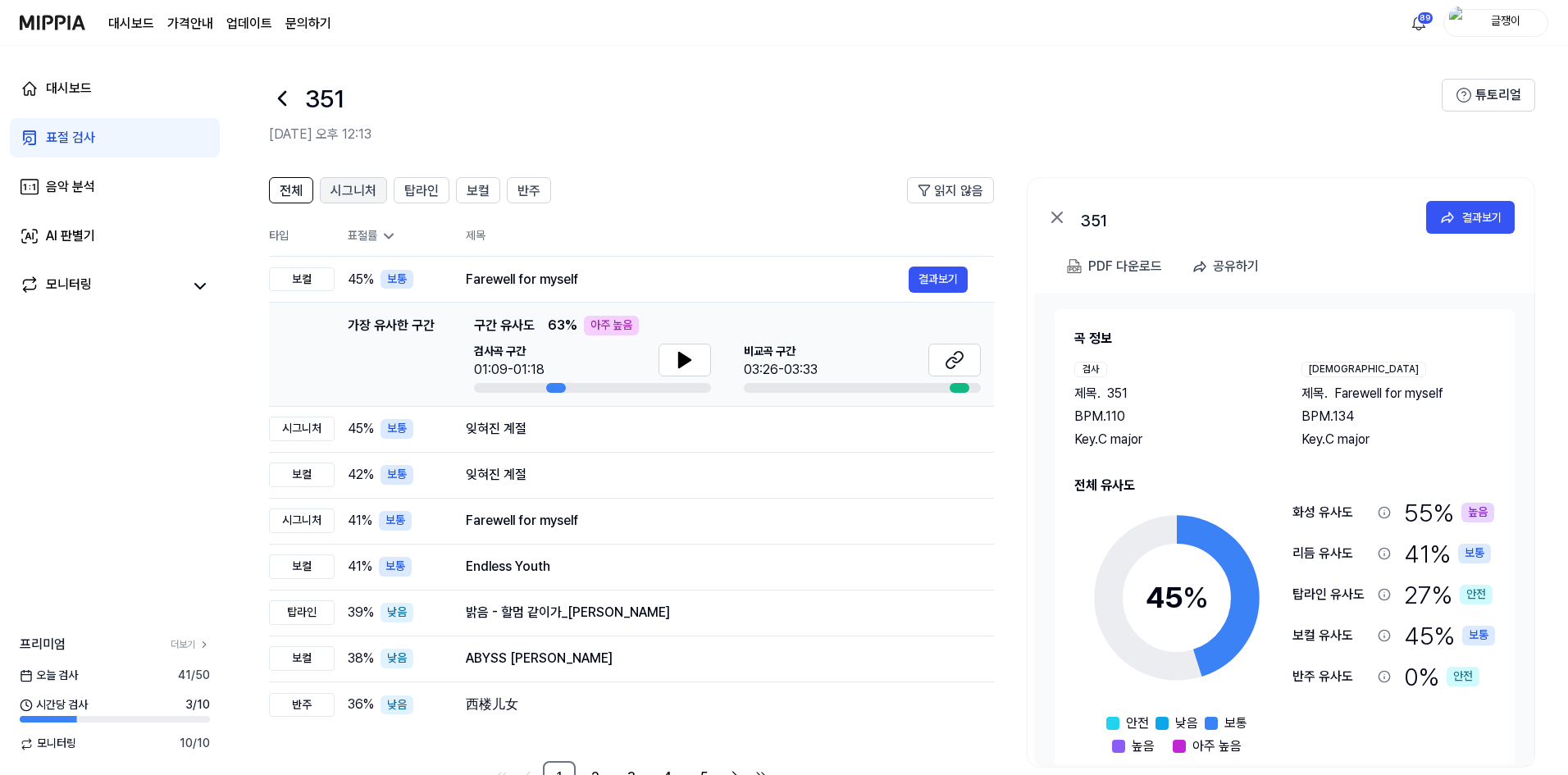
click at [341, 192] on span "시그니처" at bounding box center [353, 190] width 46 height 20
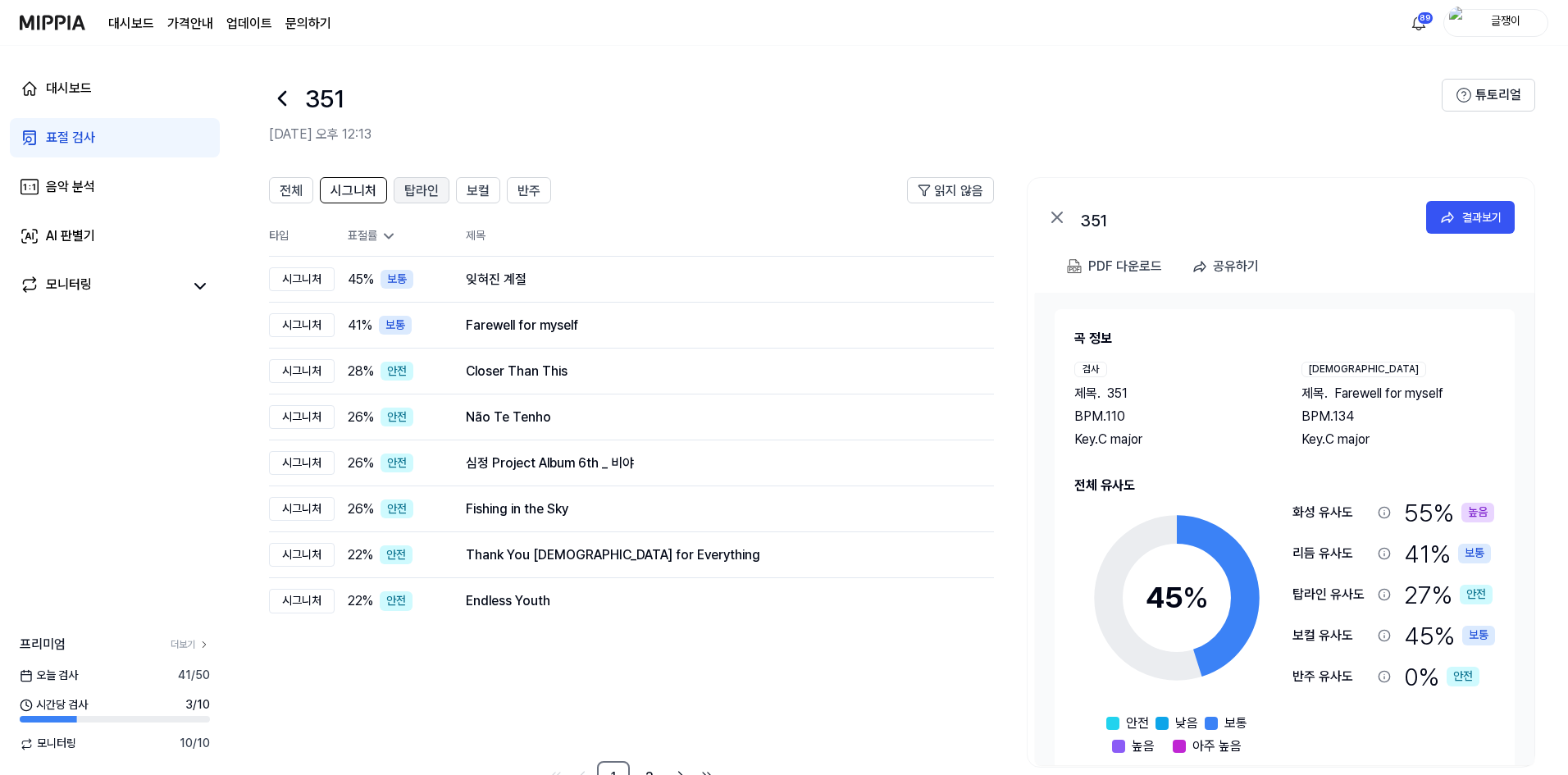
click at [412, 197] on span "탑라인" at bounding box center [421, 190] width 35 height 20
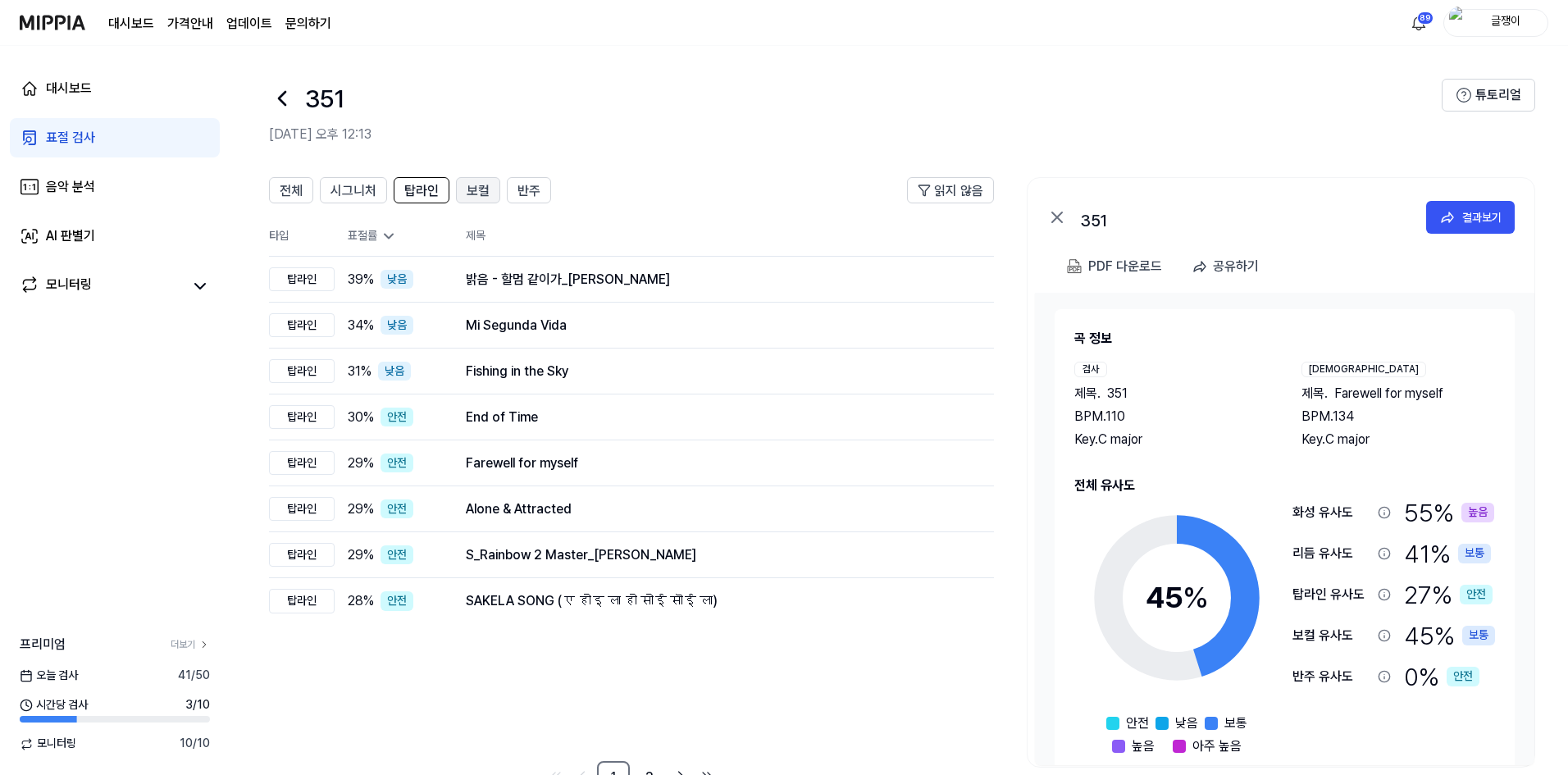
click at [475, 197] on span "보컬" at bounding box center [478, 190] width 23 height 20
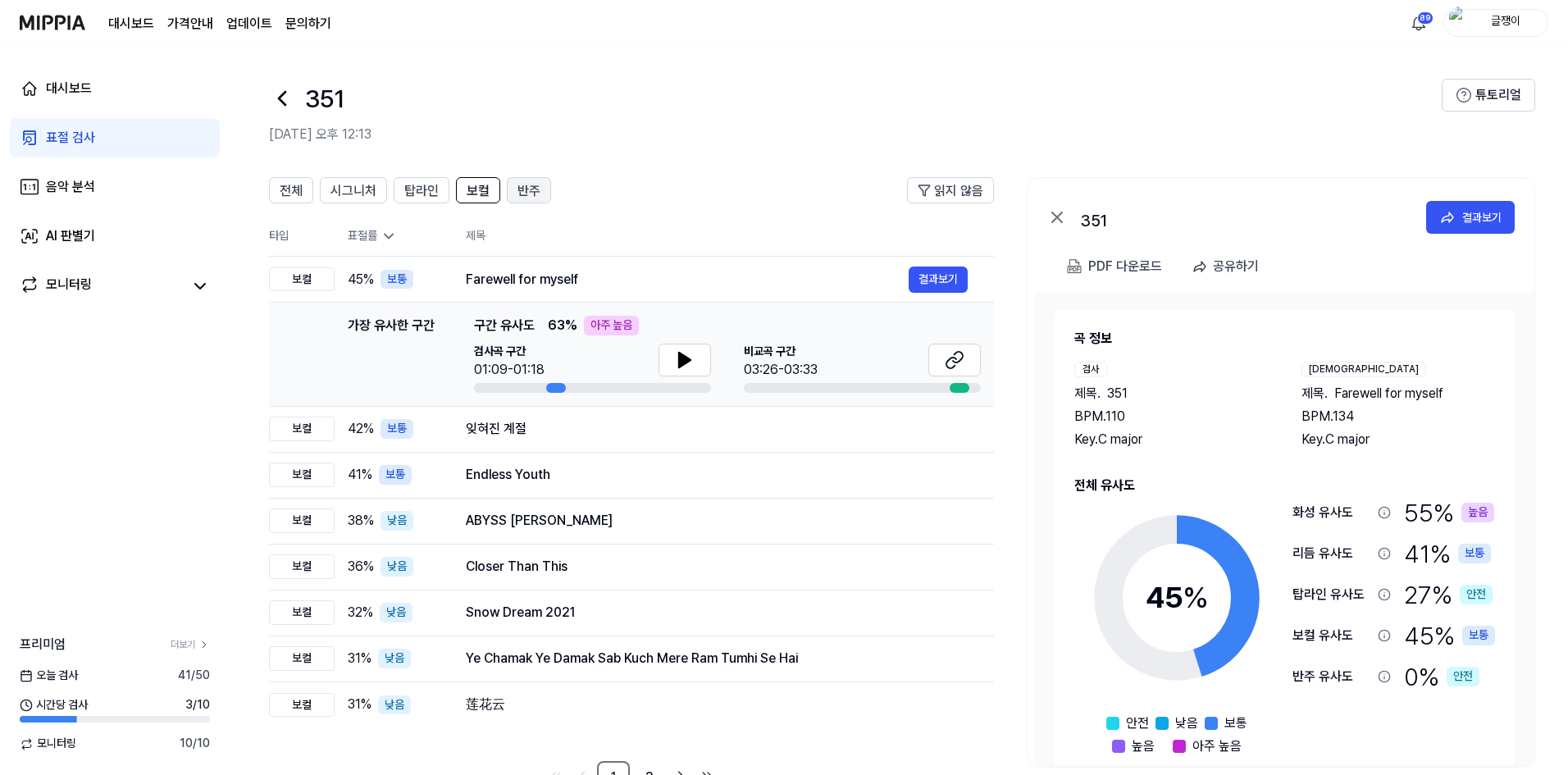
click at [541, 191] on button "반주" at bounding box center [528, 190] width 44 height 26
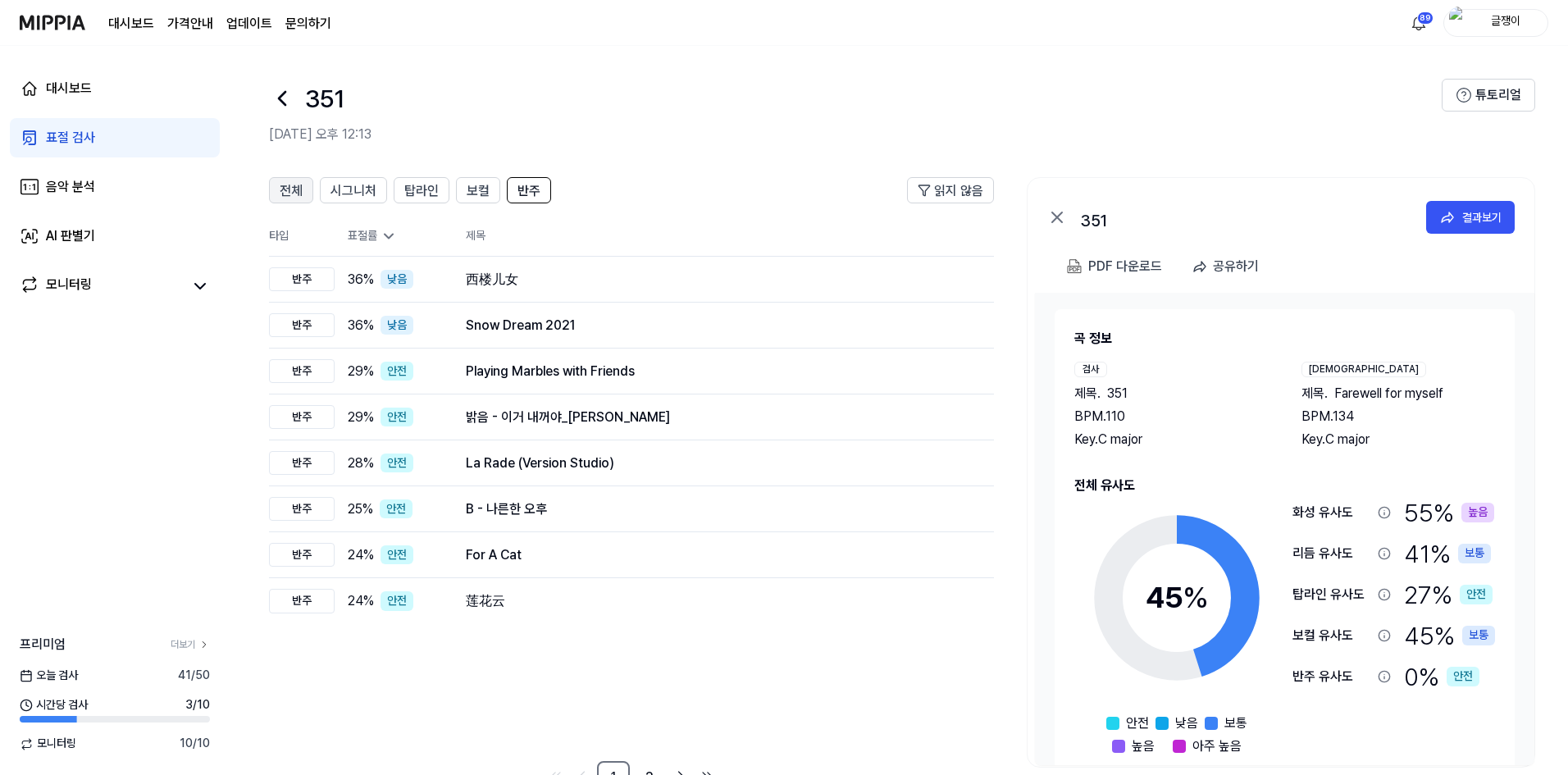
click at [272, 193] on button "전체" at bounding box center [291, 190] width 44 height 26
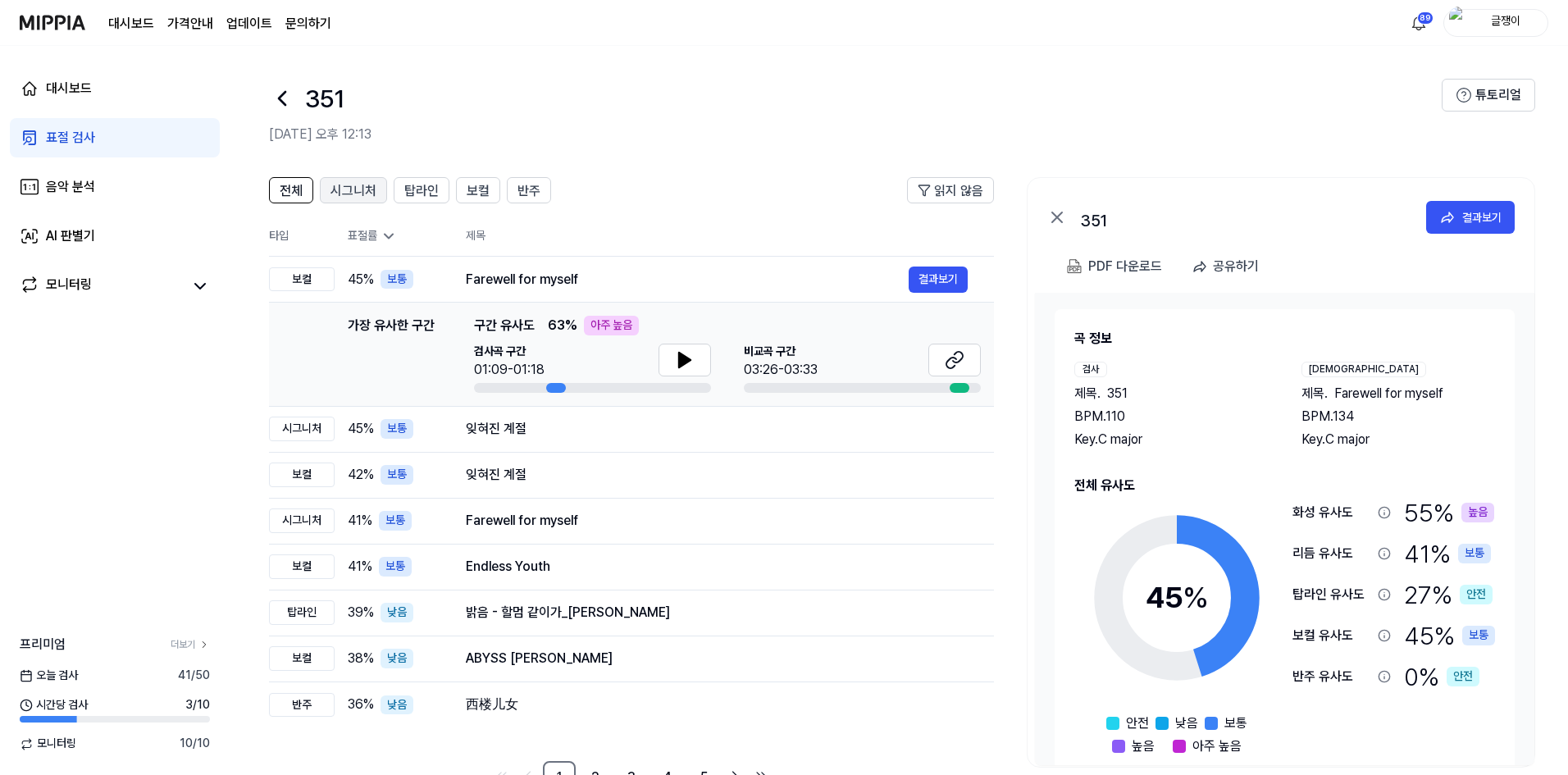
click at [356, 190] on span "시그니처" at bounding box center [353, 190] width 46 height 20
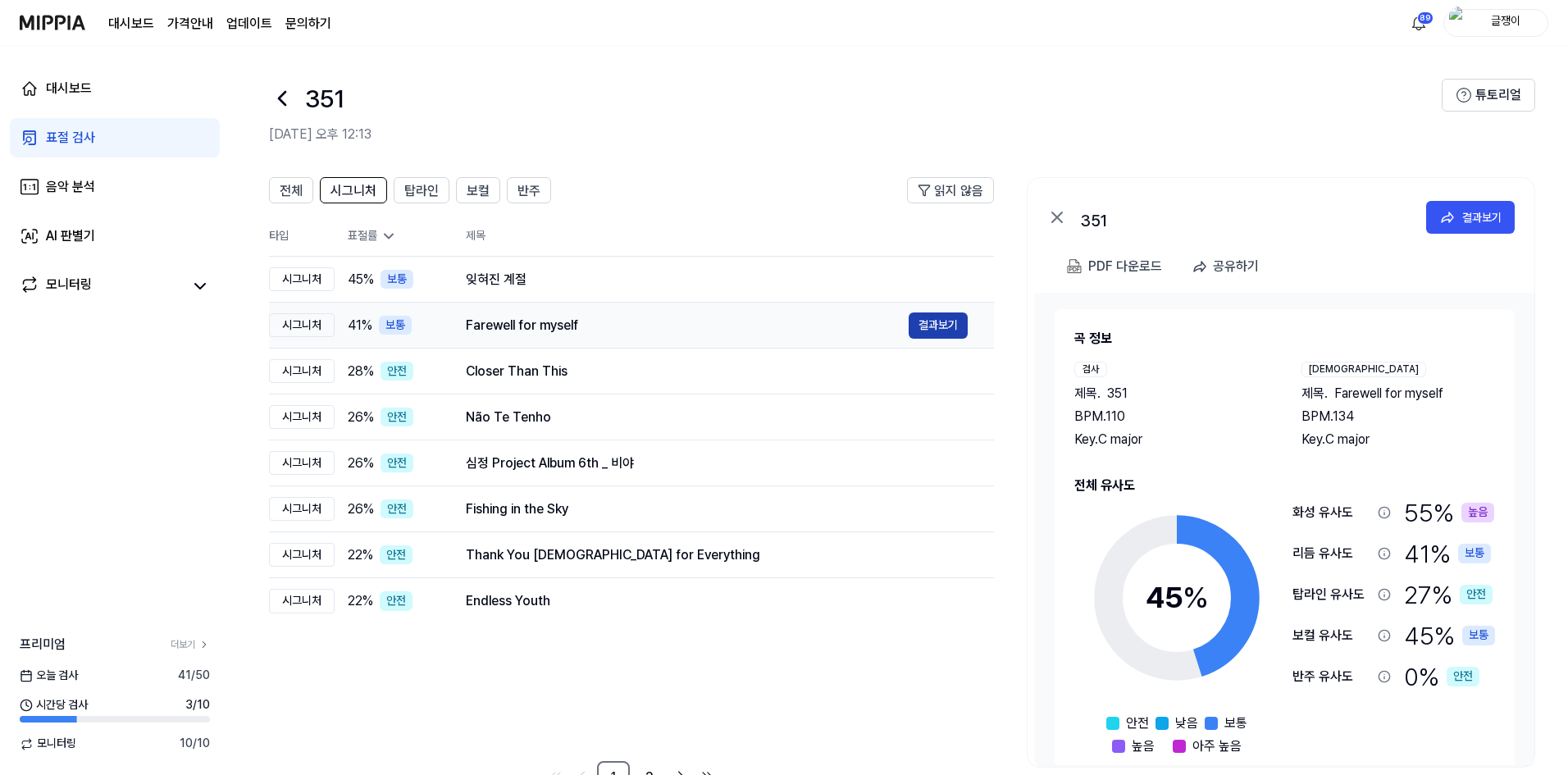
click at [945, 334] on button "결과보기" at bounding box center [937, 326] width 59 height 26
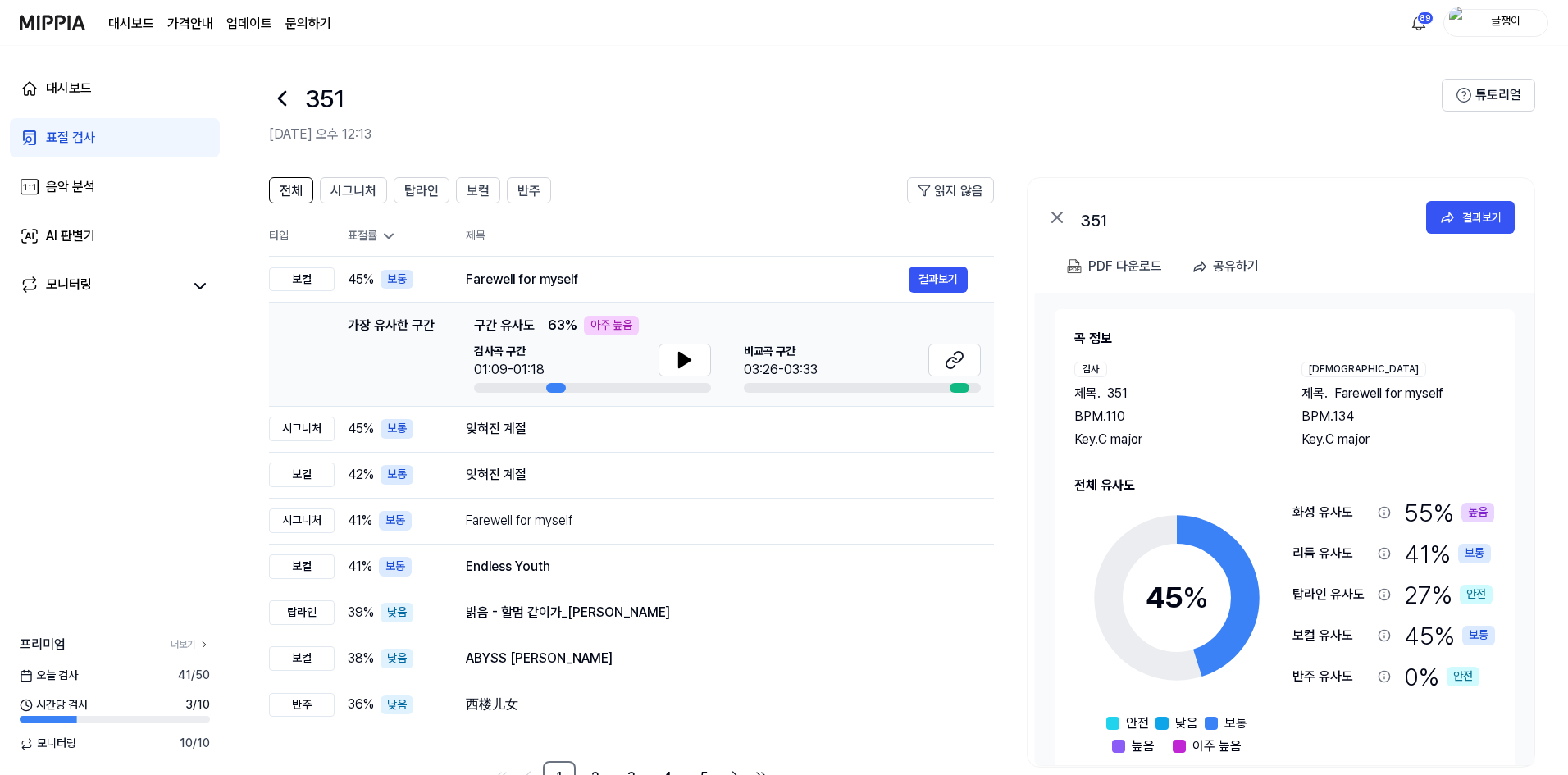
click at [64, 130] on div "표절 검사" at bounding box center [70, 137] width 49 height 20
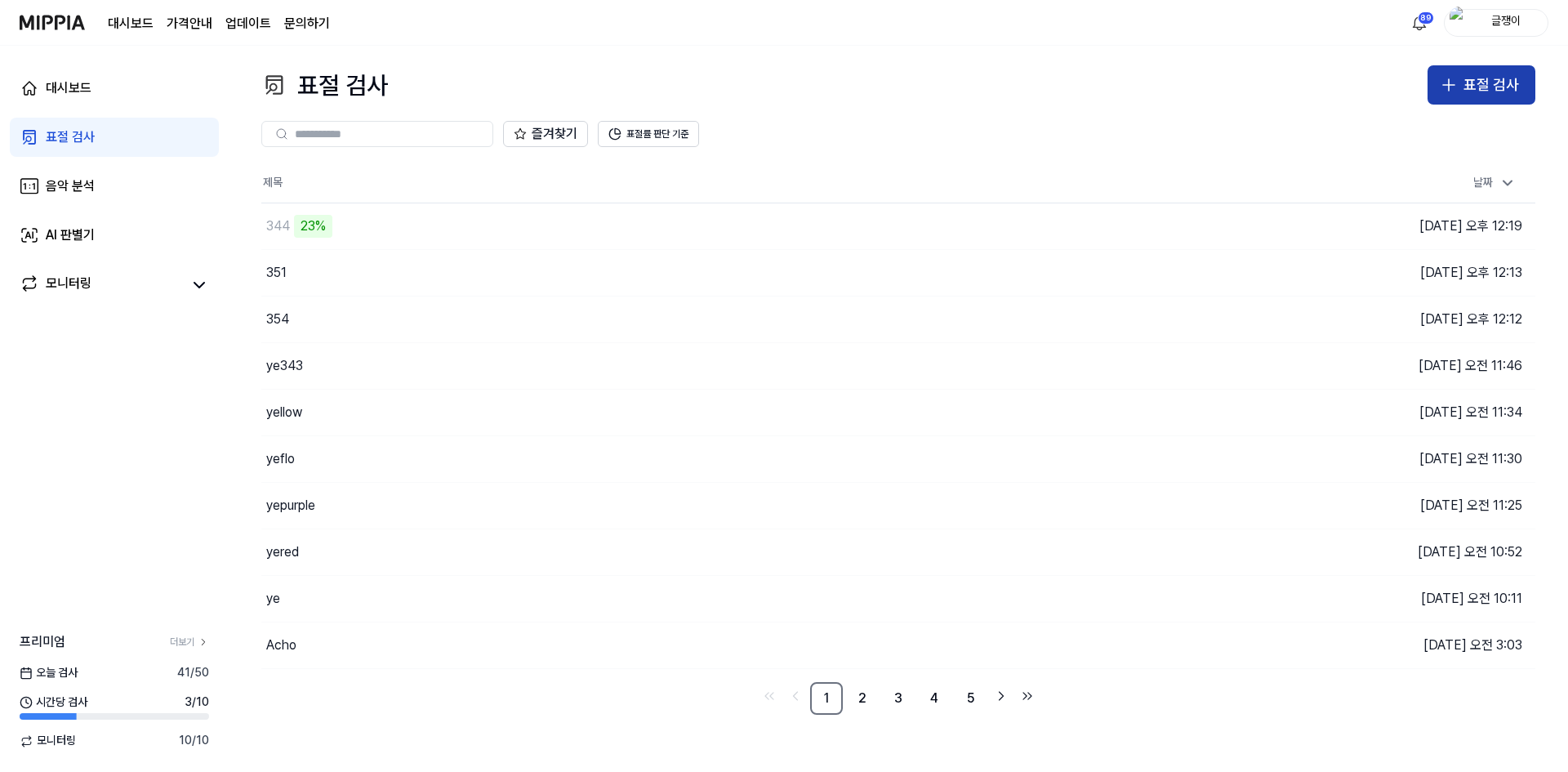
click at [1450, 91] on icon "button" at bounding box center [1448, 84] width 20 height 20
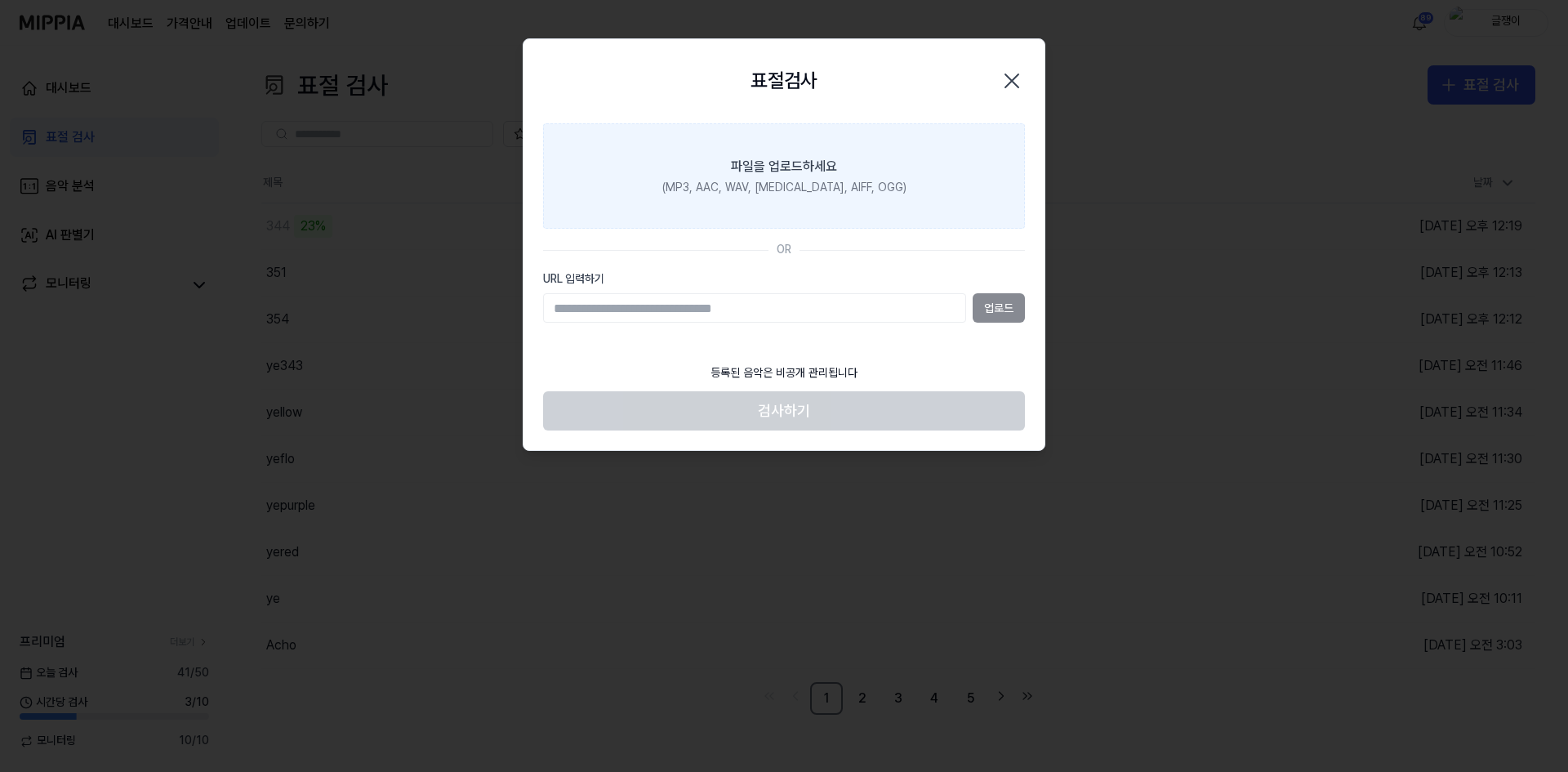
click at [762, 186] on div "(MP3, AAC, WAV, FLAC, AIFF, OGG)" at bounding box center [784, 187] width 244 height 16
click at [0, 0] on input "파일을 업로드하세요 (MP3, AAC, WAV, FLAC, AIFF, OGG)" at bounding box center [0, 0] width 0 height 0
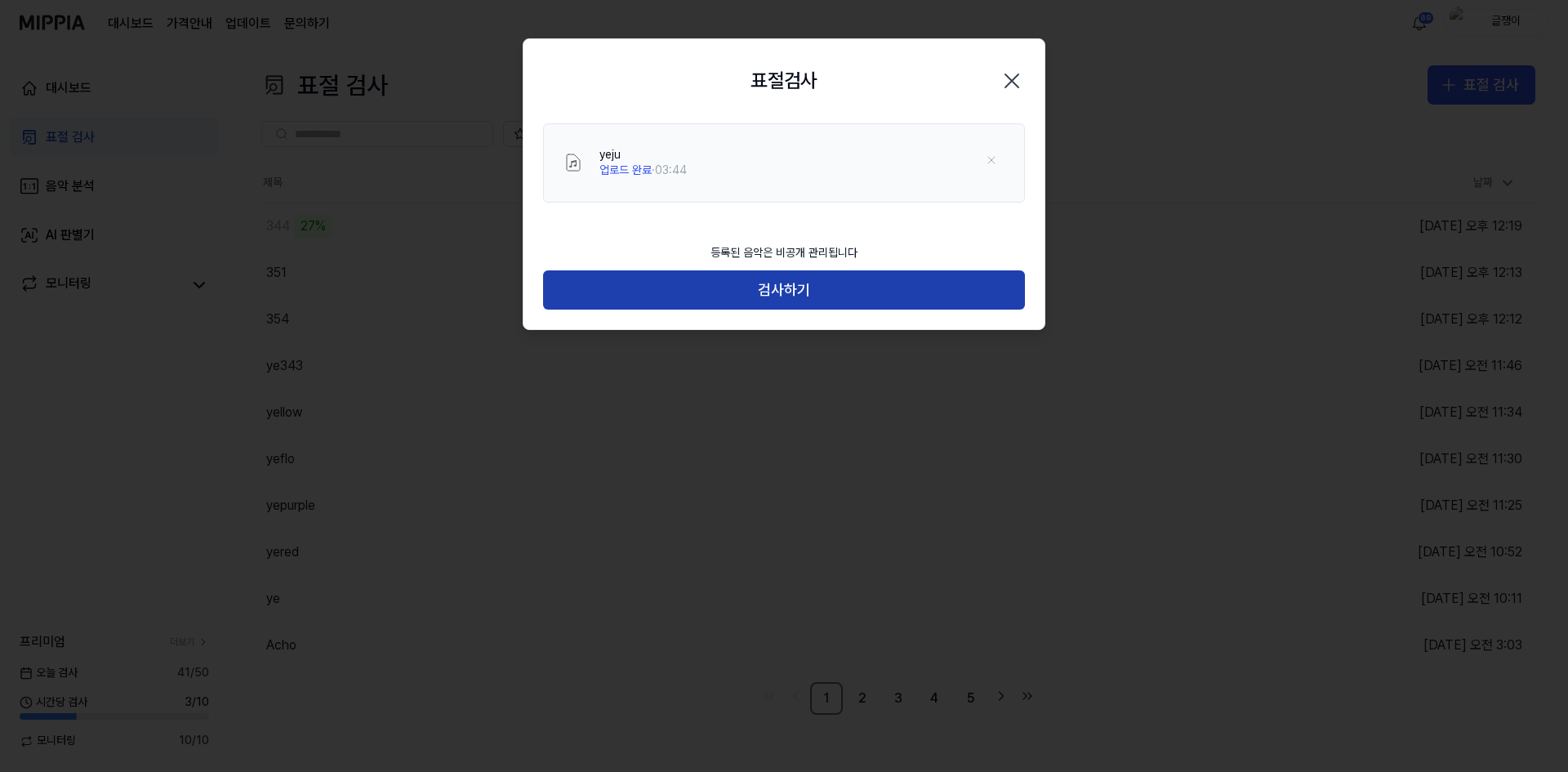
click at [792, 293] on button "검사하기" at bounding box center [784, 290] width 482 height 39
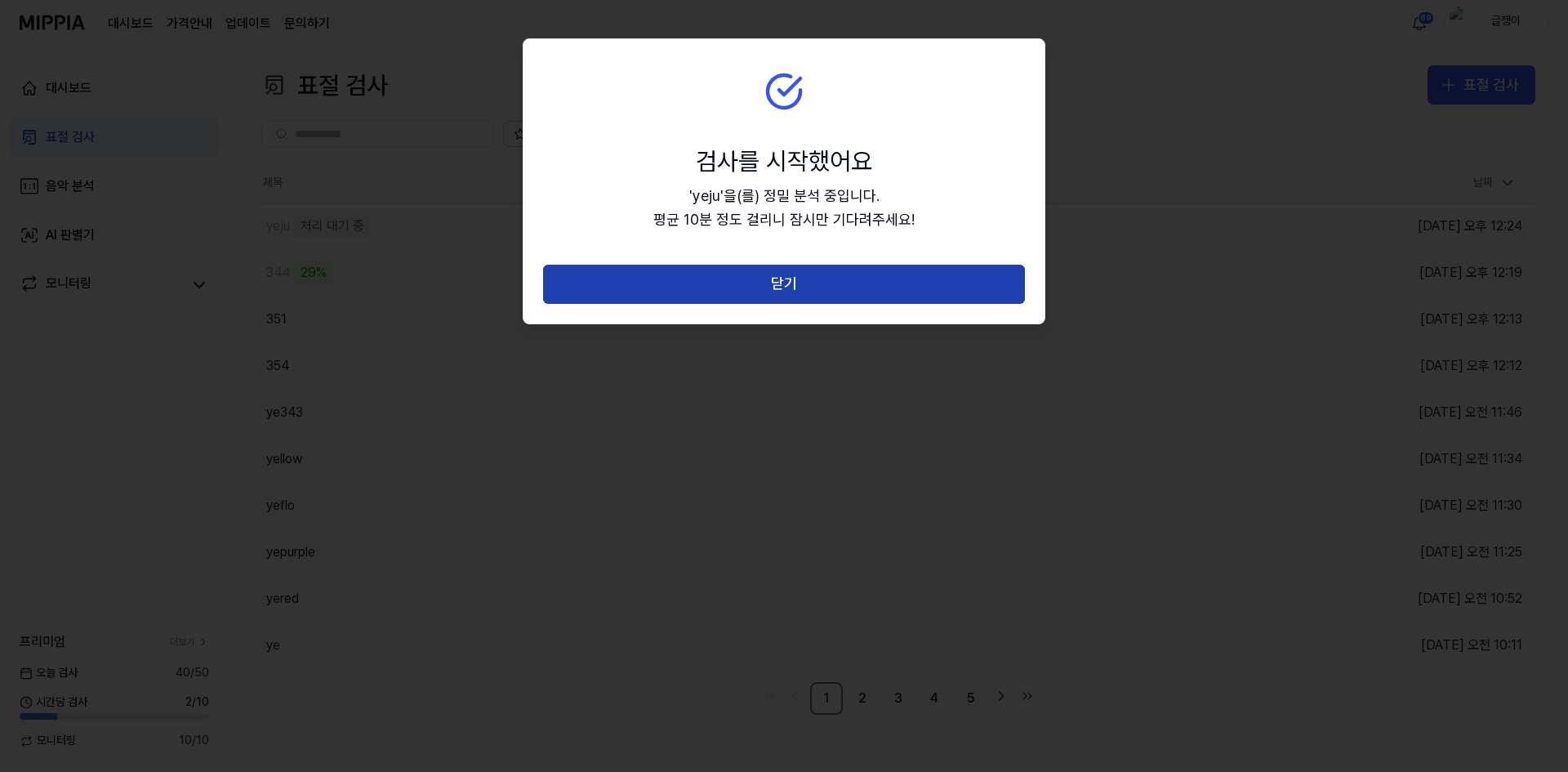
click at [801, 284] on button "닫기" at bounding box center [784, 284] width 482 height 39
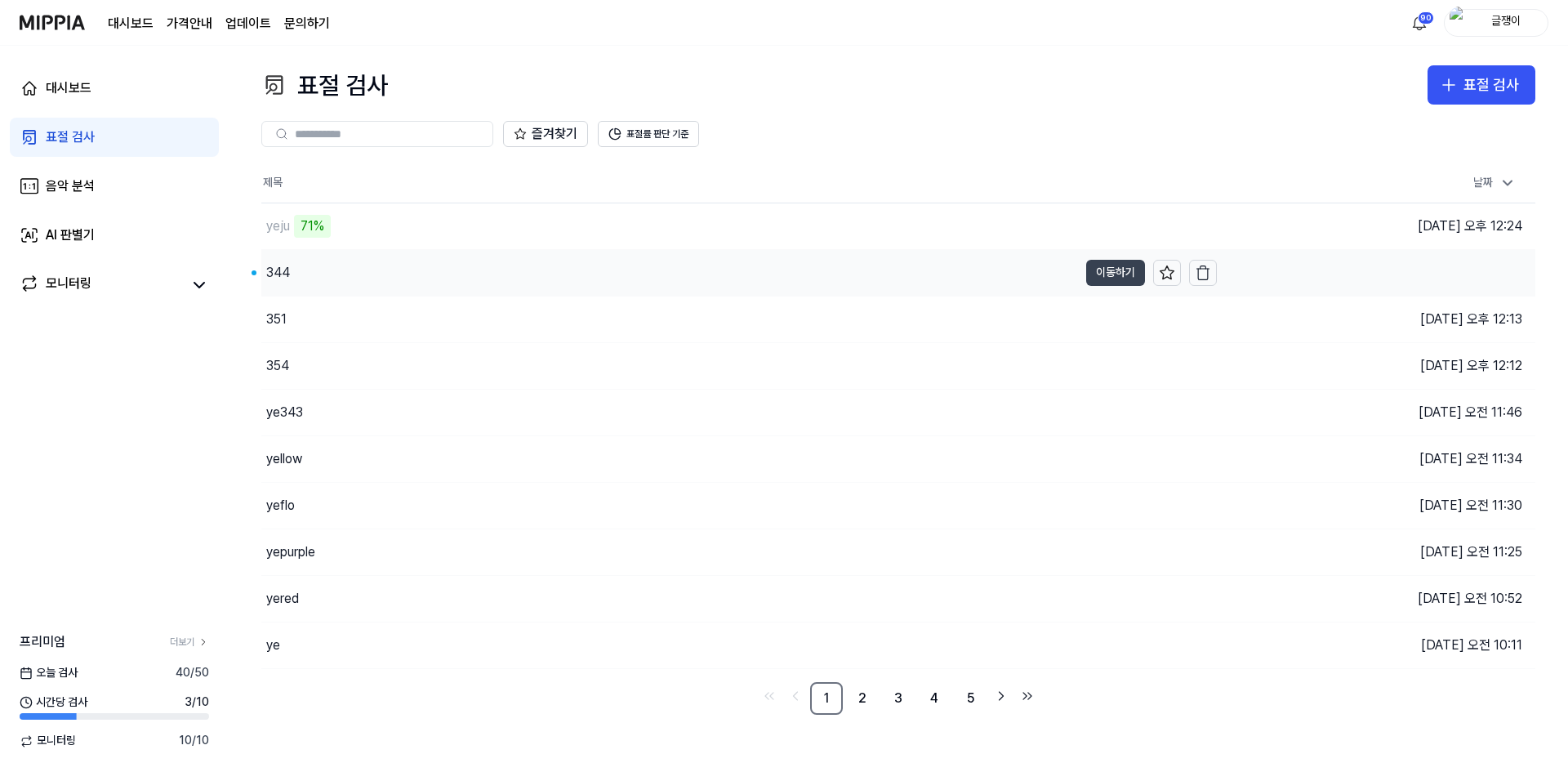
click at [1100, 272] on button "이동하기" at bounding box center [1115, 273] width 59 height 26
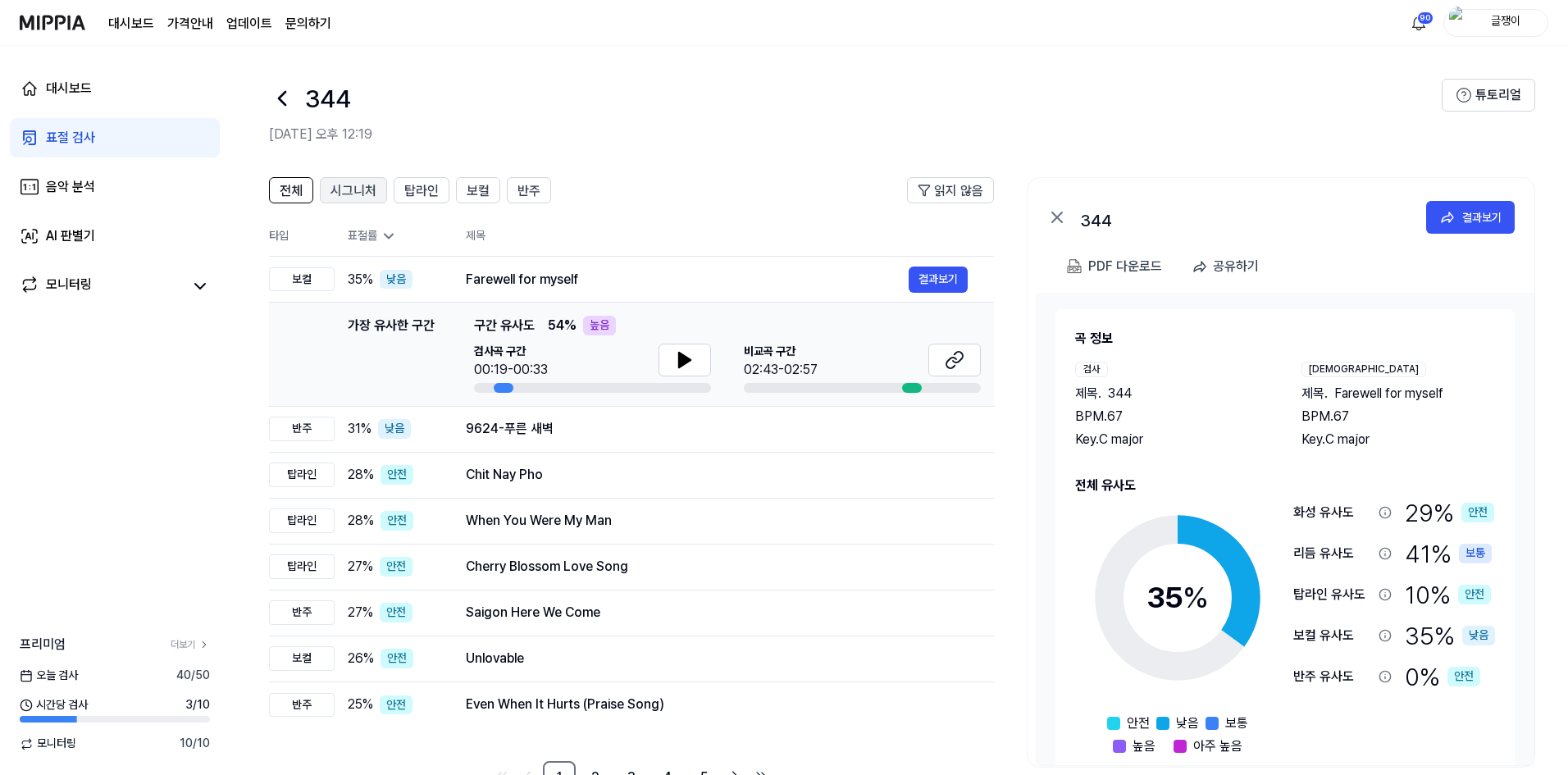
click at [345, 194] on span "시그니처" at bounding box center [353, 190] width 46 height 20
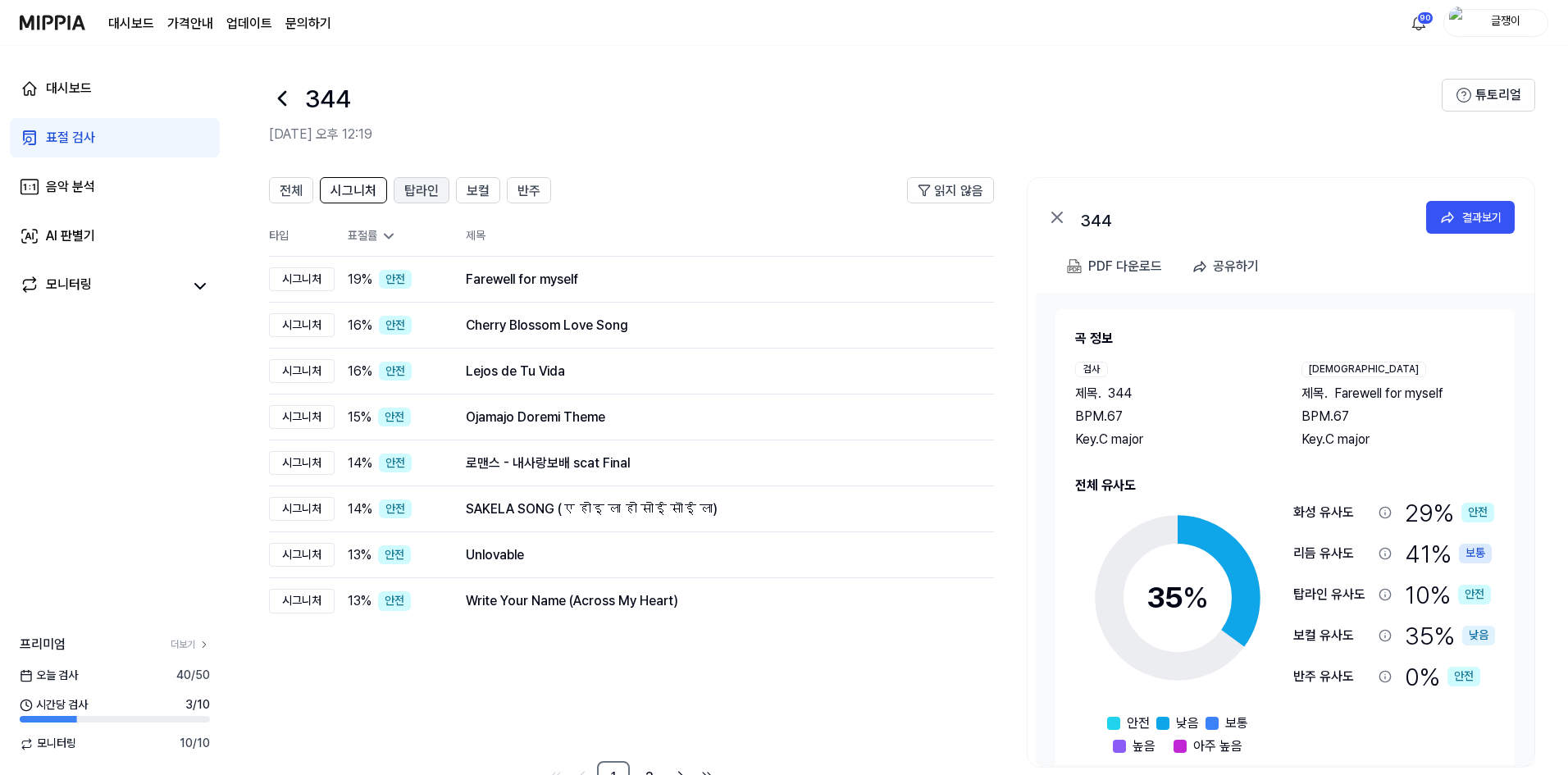
click at [414, 197] on span "탑라인" at bounding box center [421, 190] width 35 height 20
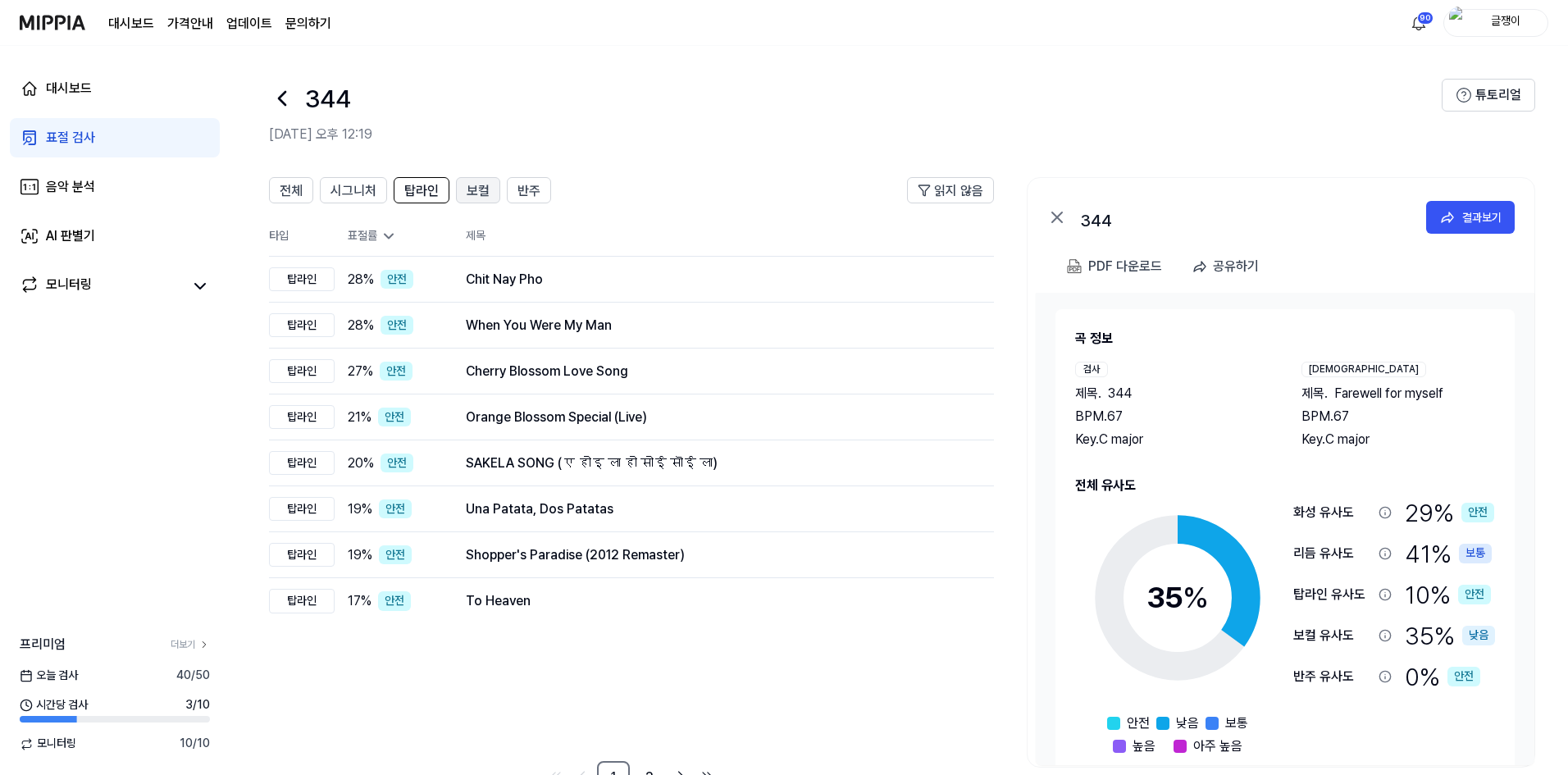
click at [477, 191] on span "보컬" at bounding box center [478, 190] width 23 height 20
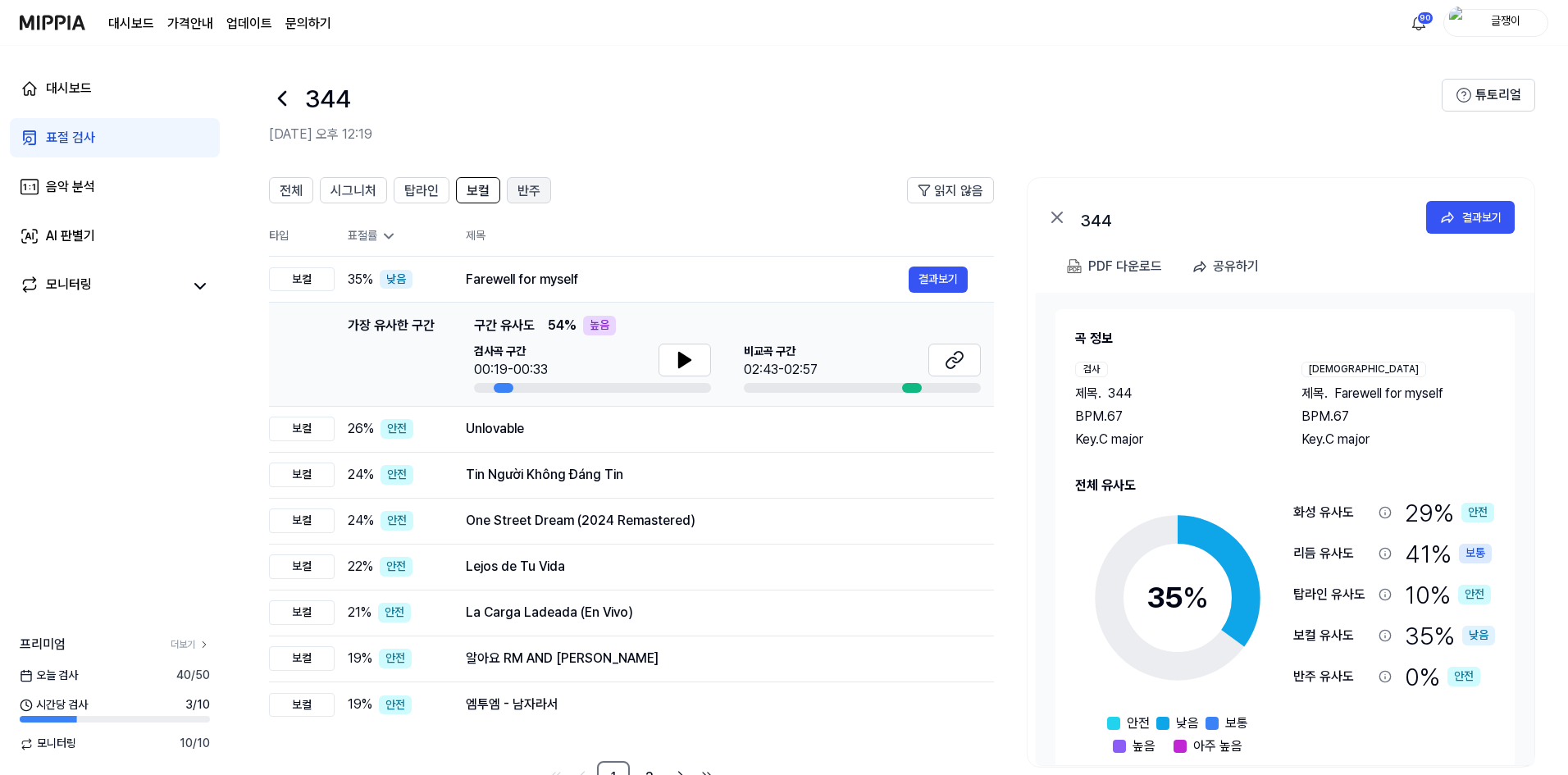
click at [529, 191] on span "반주" at bounding box center [528, 190] width 23 height 20
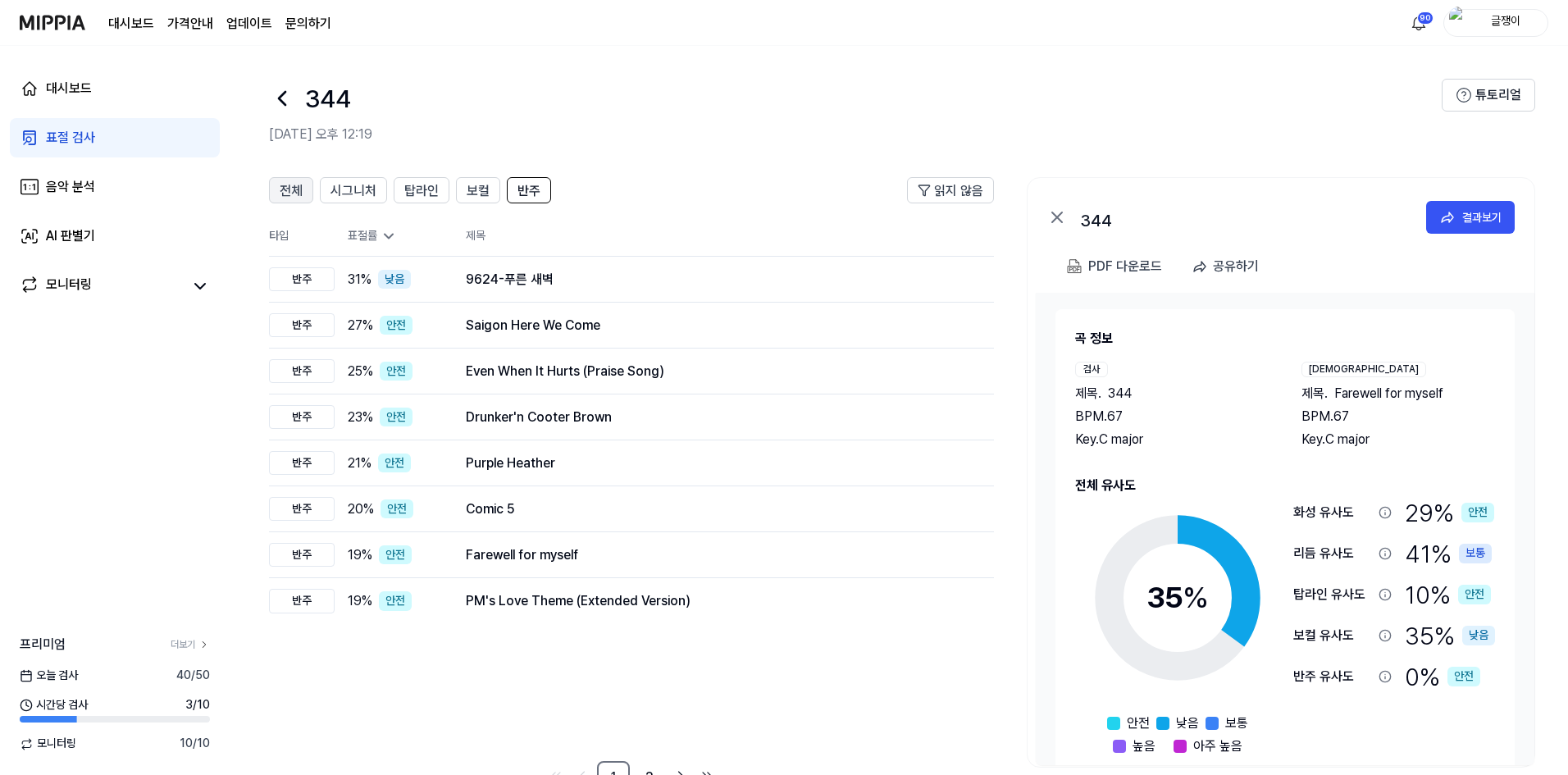
click at [282, 192] on span "전체" at bounding box center [291, 190] width 23 height 20
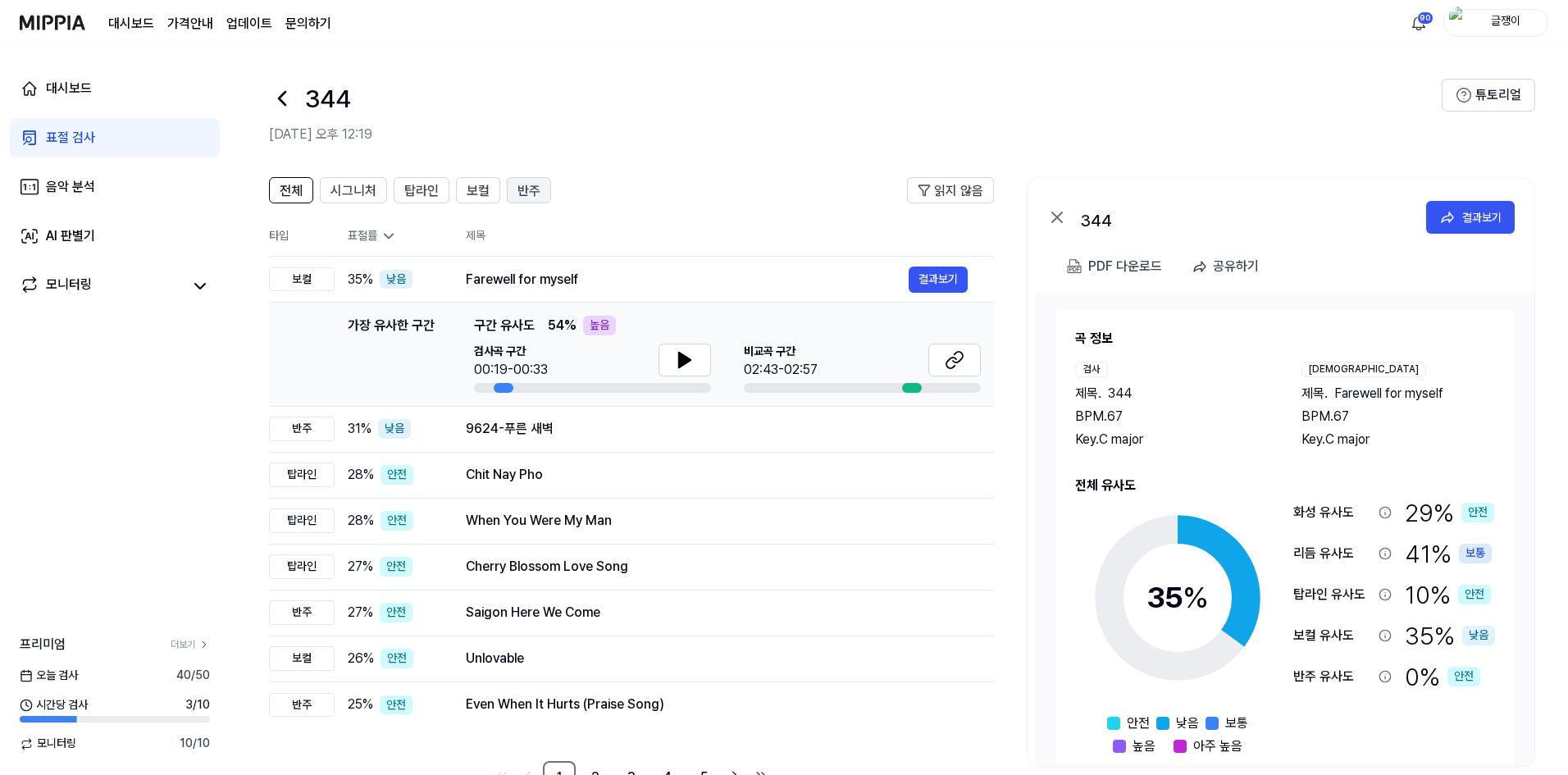
click at [524, 190] on span "반주" at bounding box center [528, 190] width 23 height 20
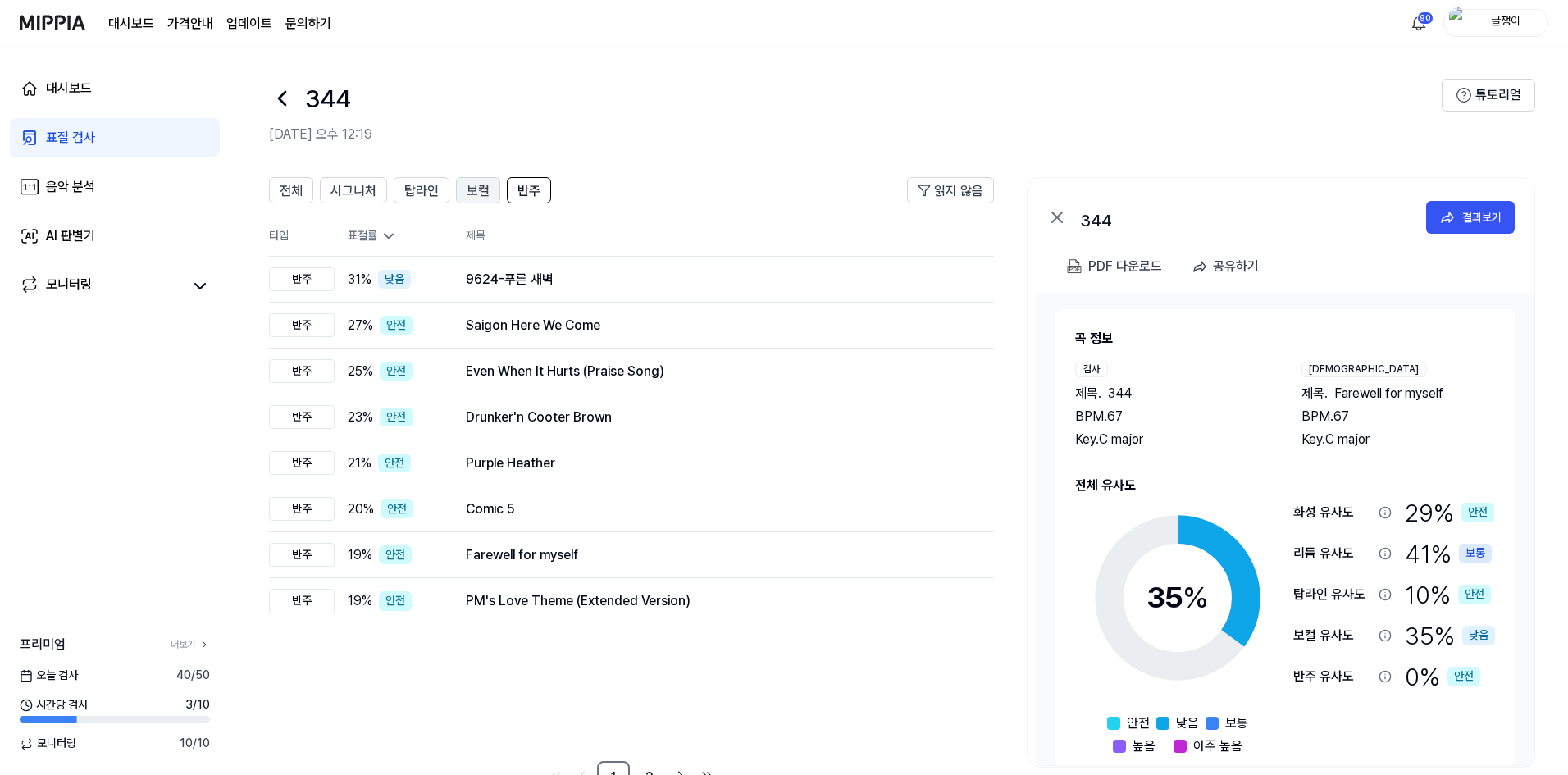
click at [466, 191] on span "보컬" at bounding box center [478, 190] width 23 height 20
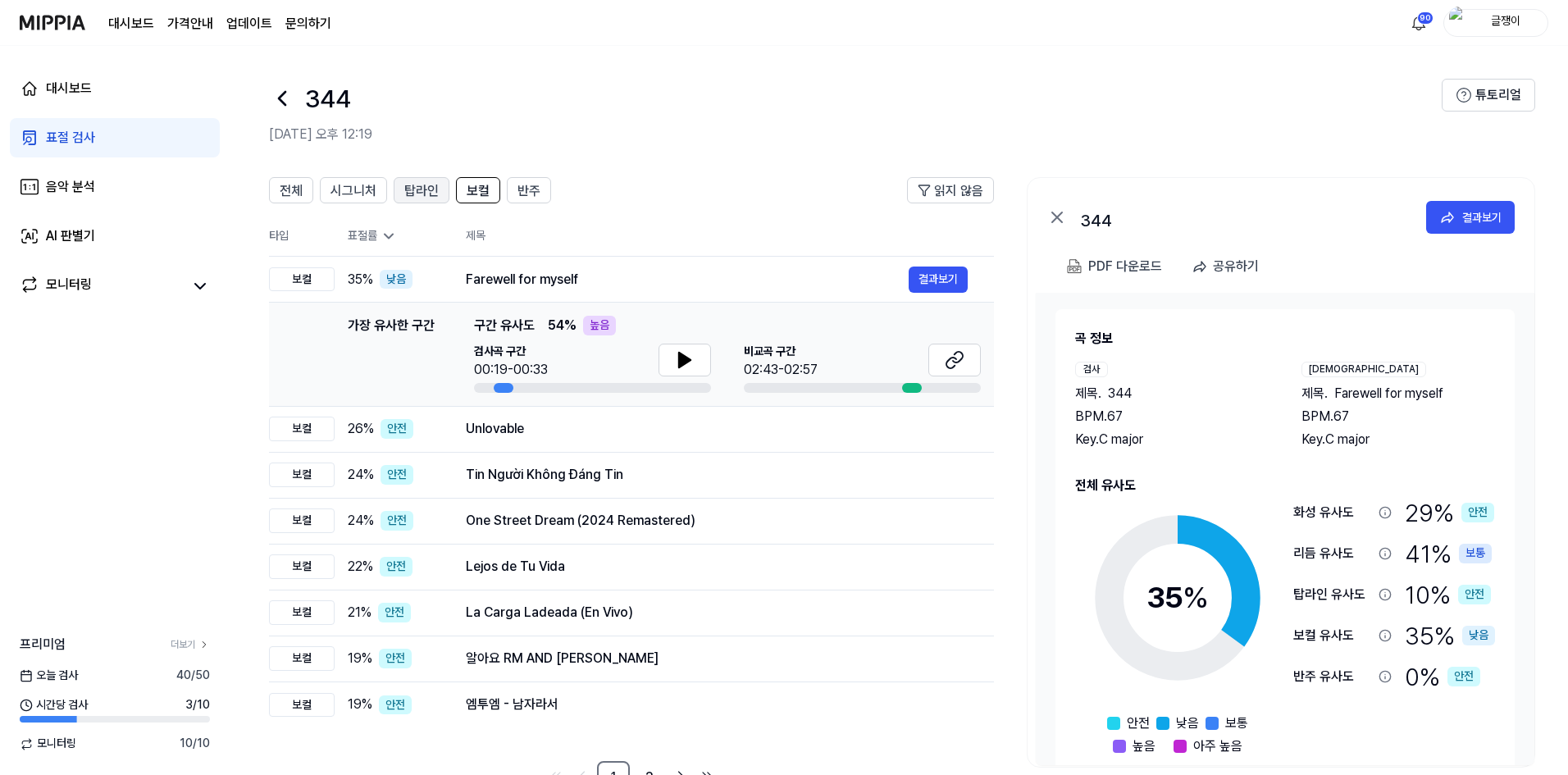
click at [416, 192] on span "탑라인" at bounding box center [421, 190] width 35 height 20
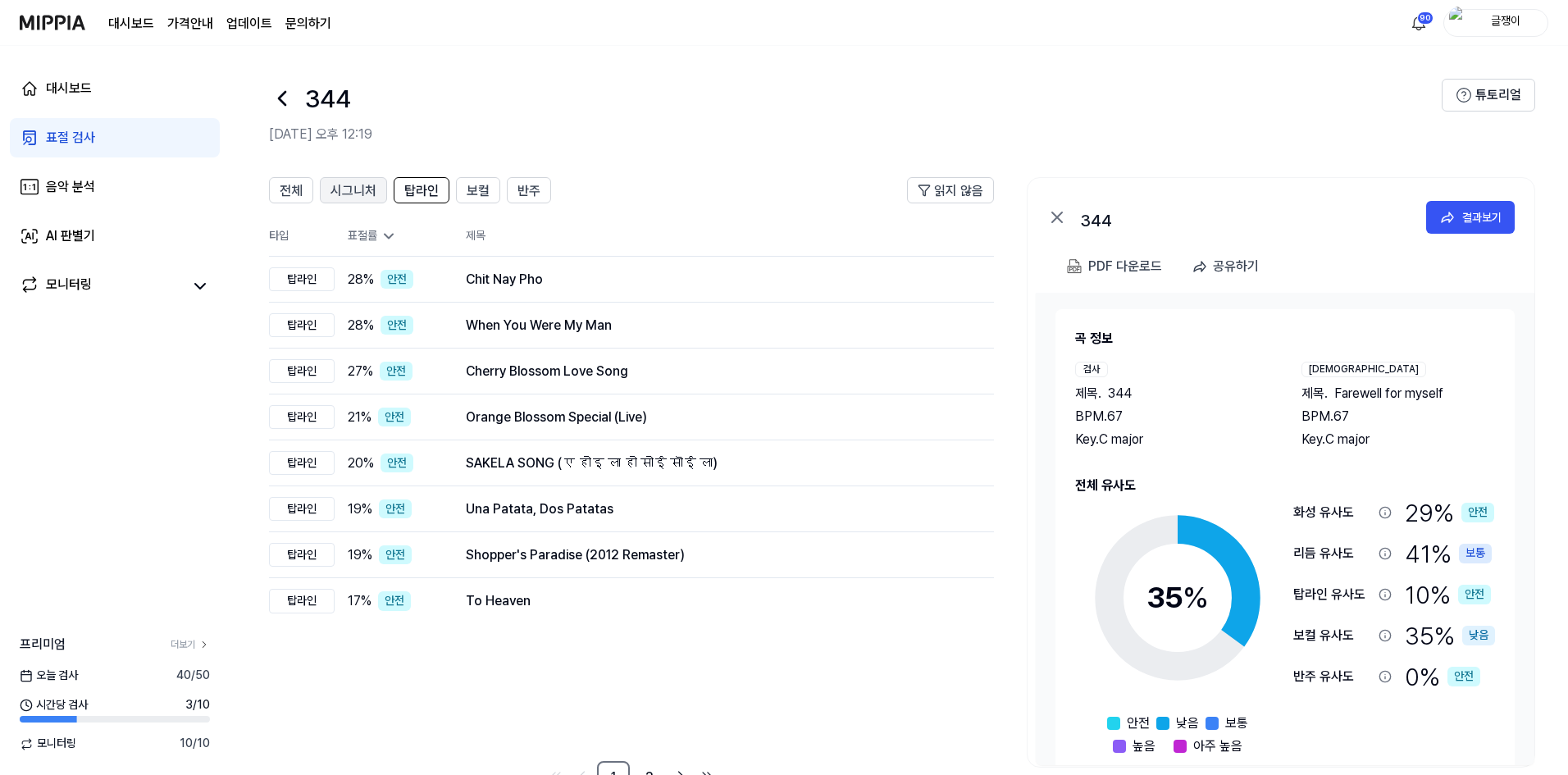
click at [348, 190] on span "시그니처" at bounding box center [353, 190] width 46 height 20
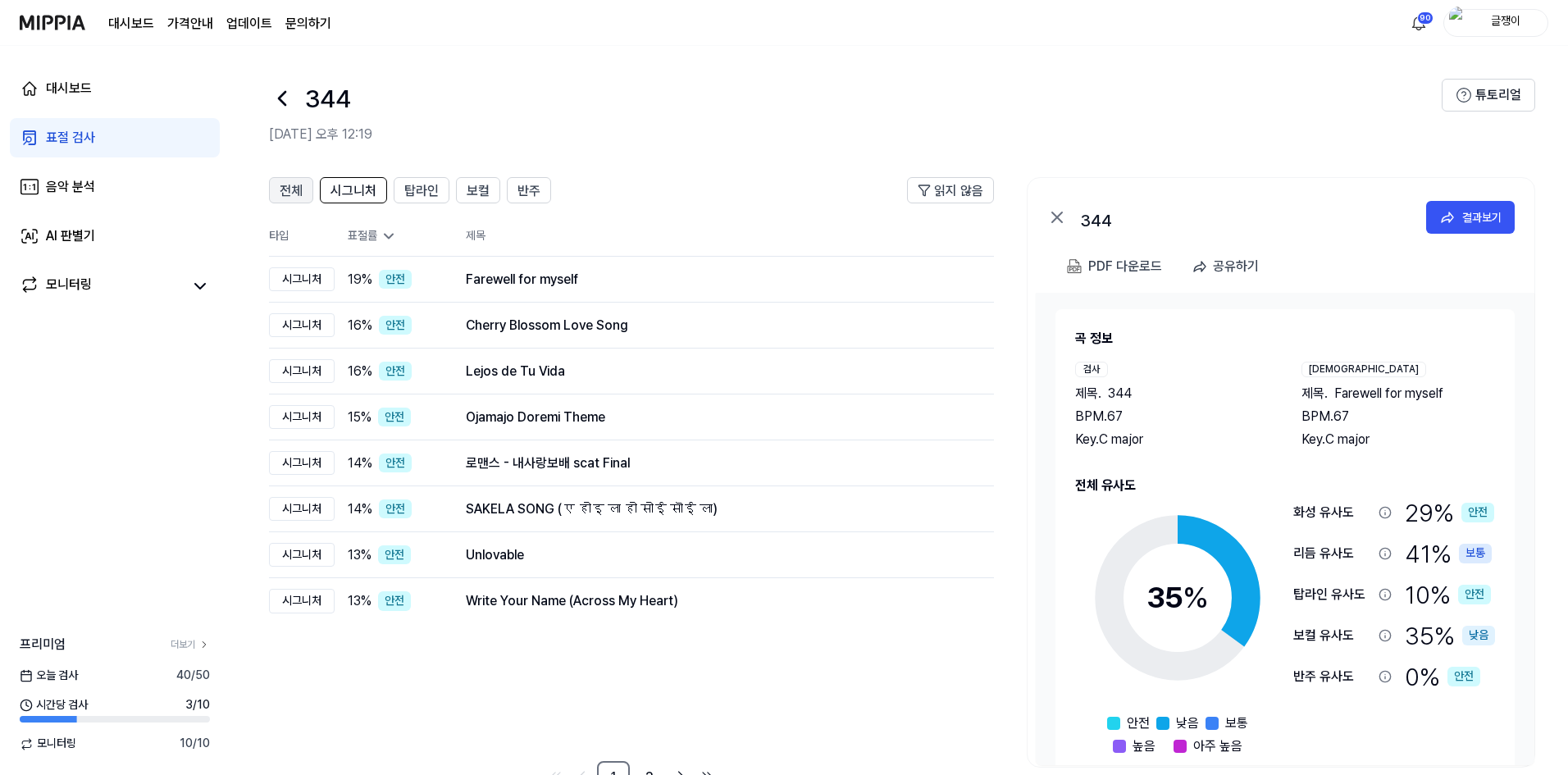
click at [295, 191] on span "전체" at bounding box center [291, 190] width 23 height 20
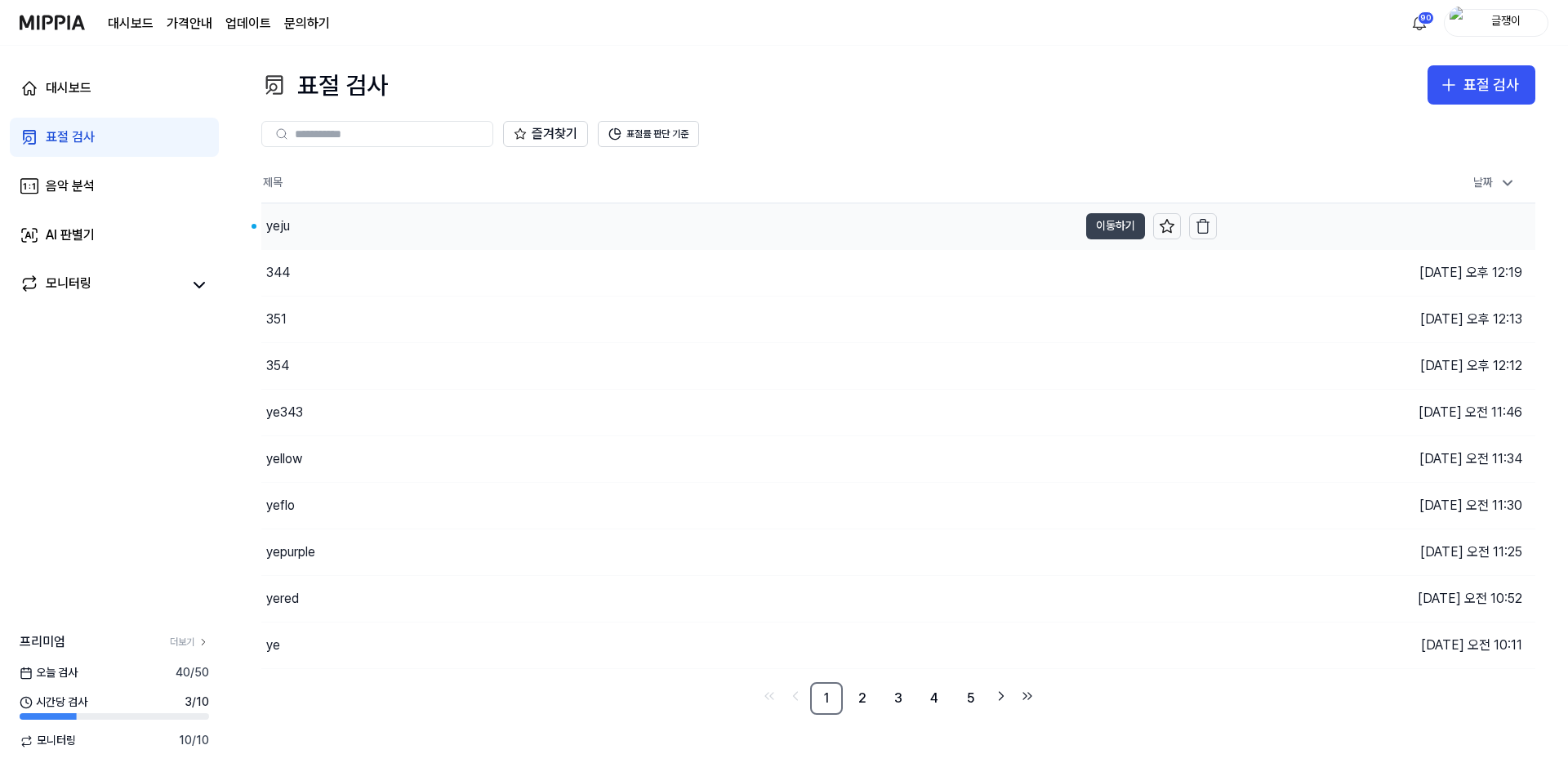
click at [1105, 220] on button "이동하기" at bounding box center [1115, 226] width 59 height 26
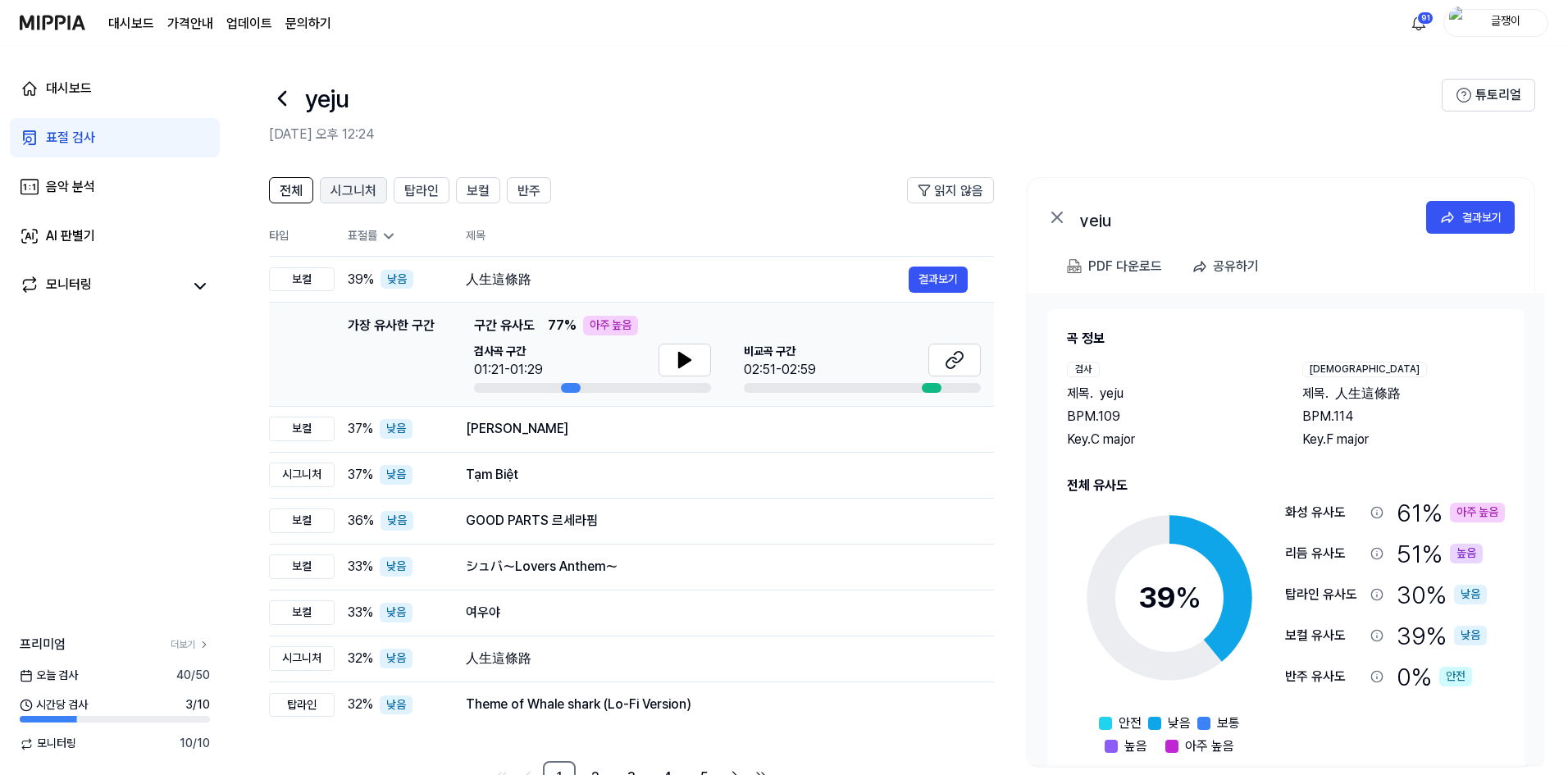
click at [346, 188] on span "시그니처" at bounding box center [353, 190] width 46 height 20
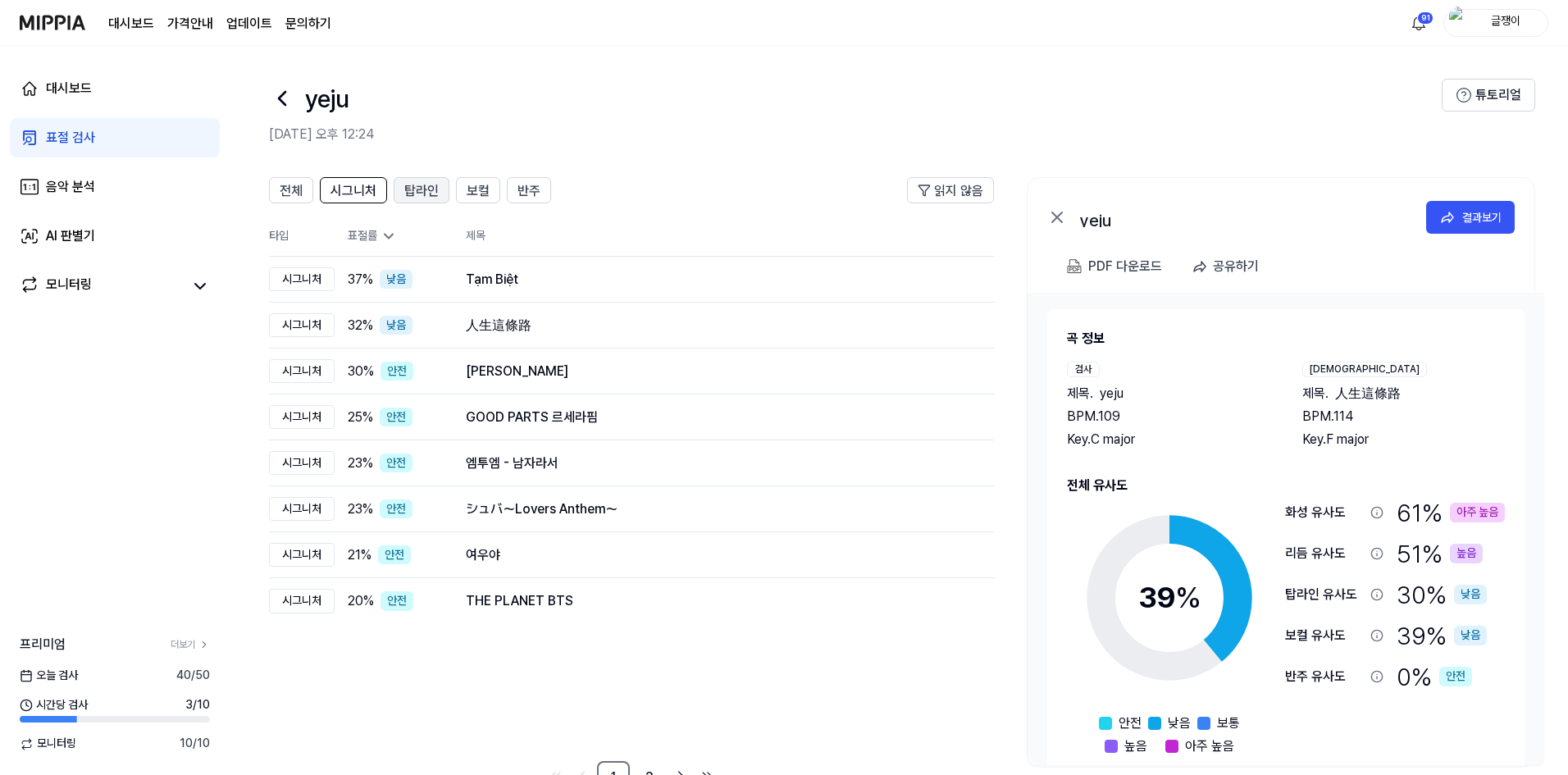
click at [420, 190] on span "탑라인" at bounding box center [421, 190] width 35 height 20
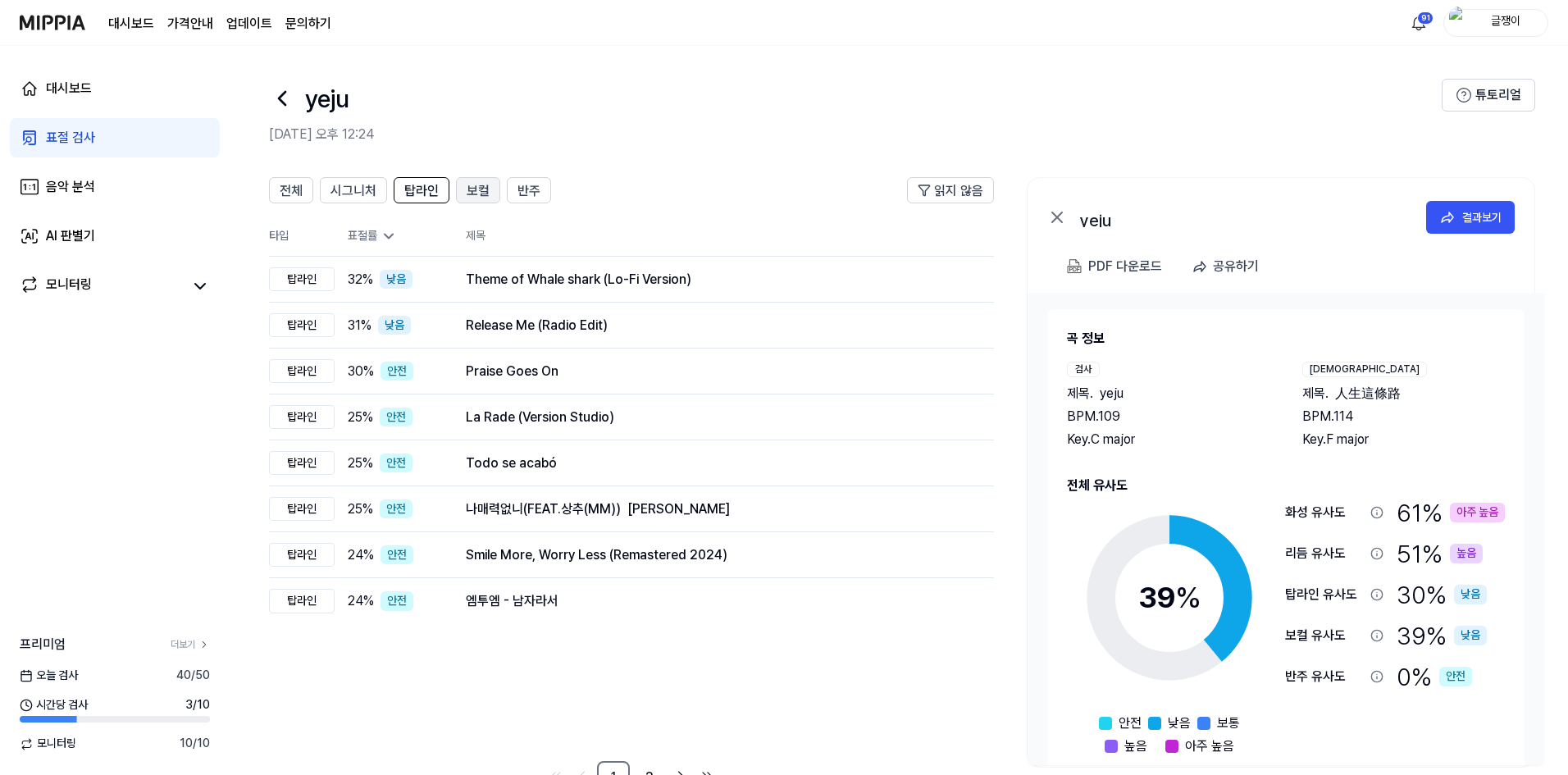
click at [480, 192] on span "보컬" at bounding box center [478, 190] width 23 height 20
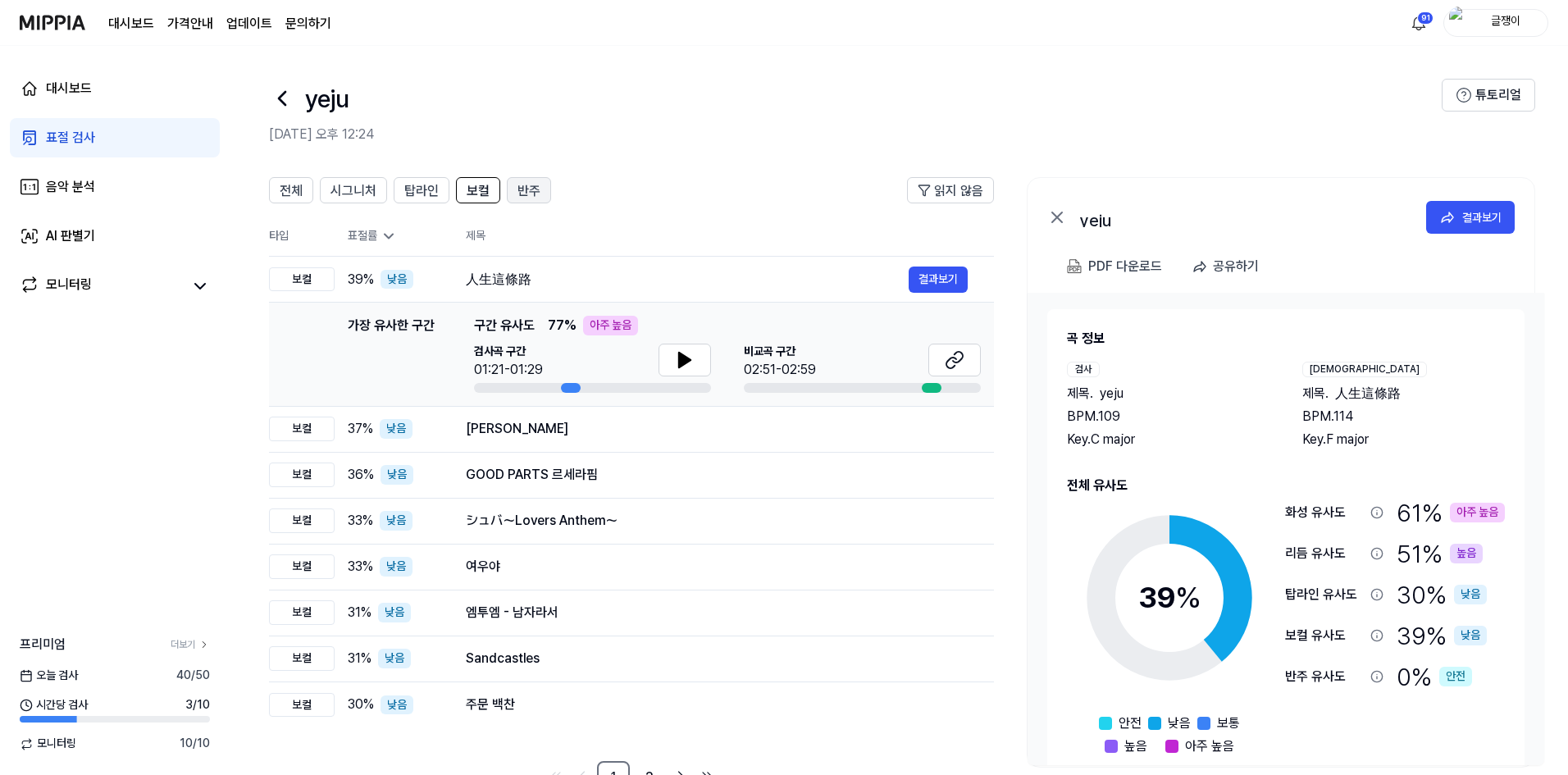
click at [536, 190] on span "반주" at bounding box center [528, 190] width 23 height 20
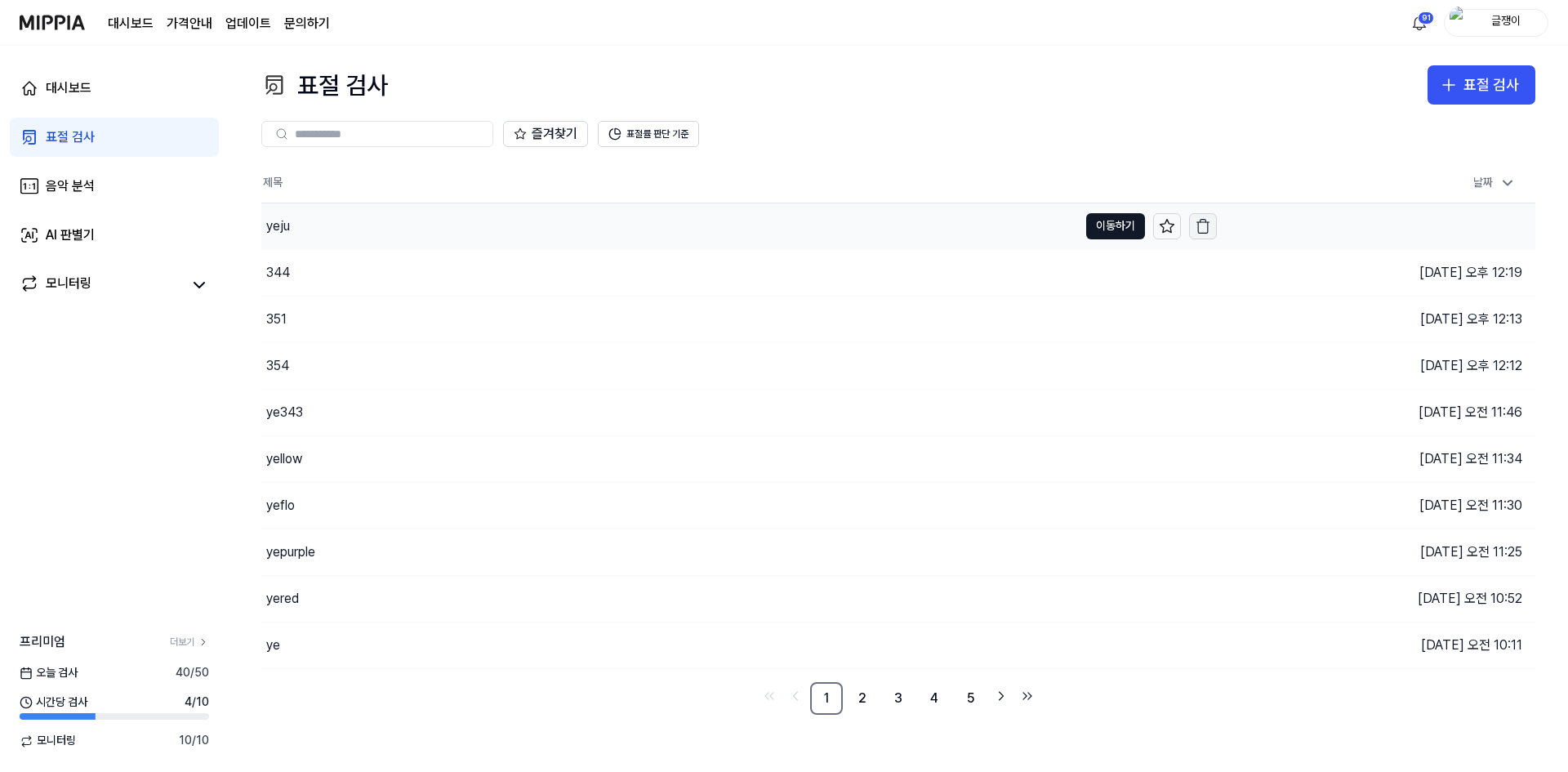
click at [1200, 223] on icon "button" at bounding box center [1202, 225] width 16 height 16
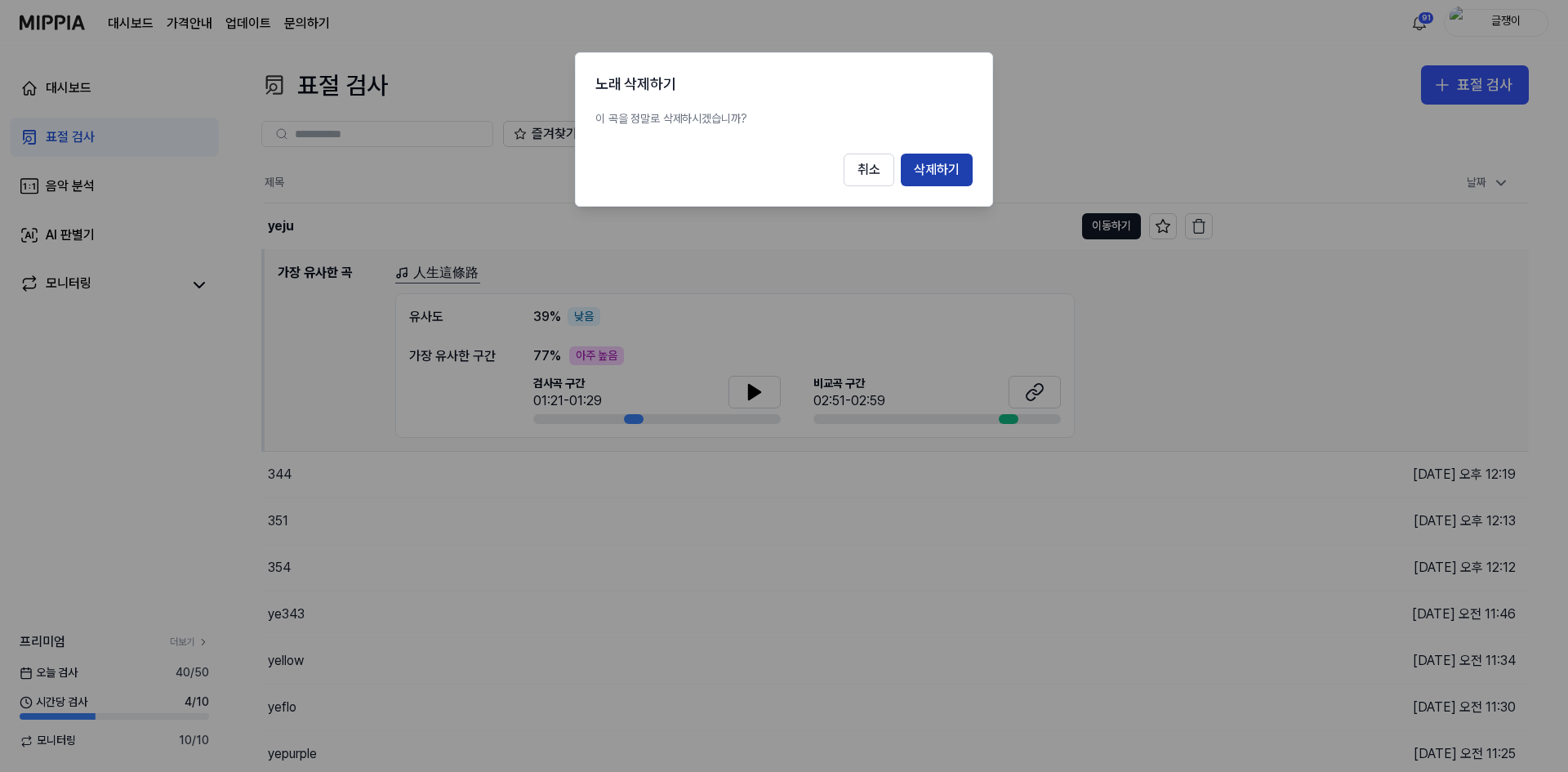
click at [913, 171] on button "삭제하기" at bounding box center [936, 169] width 72 height 33
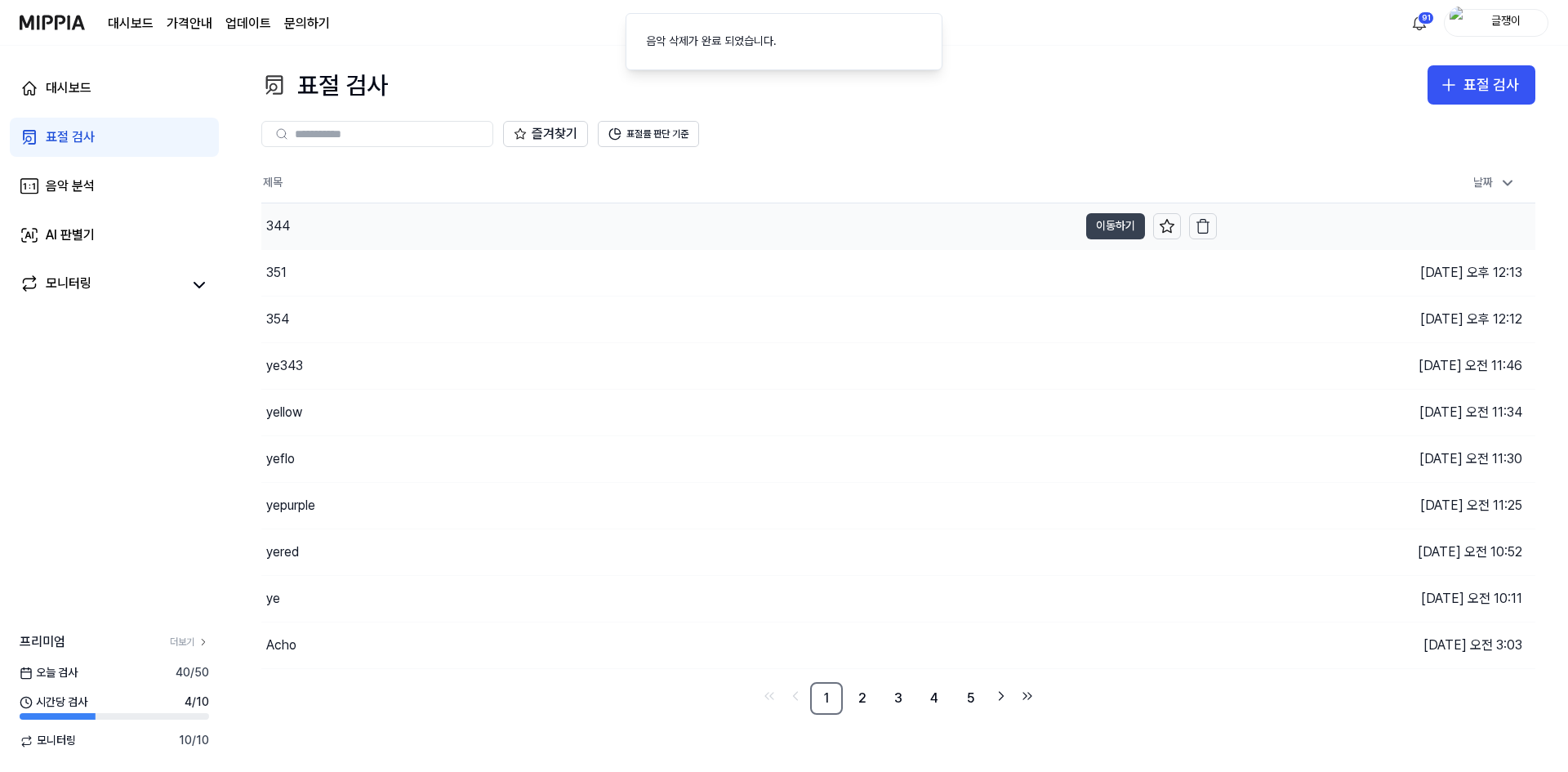
click at [1098, 223] on button "이동하기" at bounding box center [1115, 226] width 59 height 26
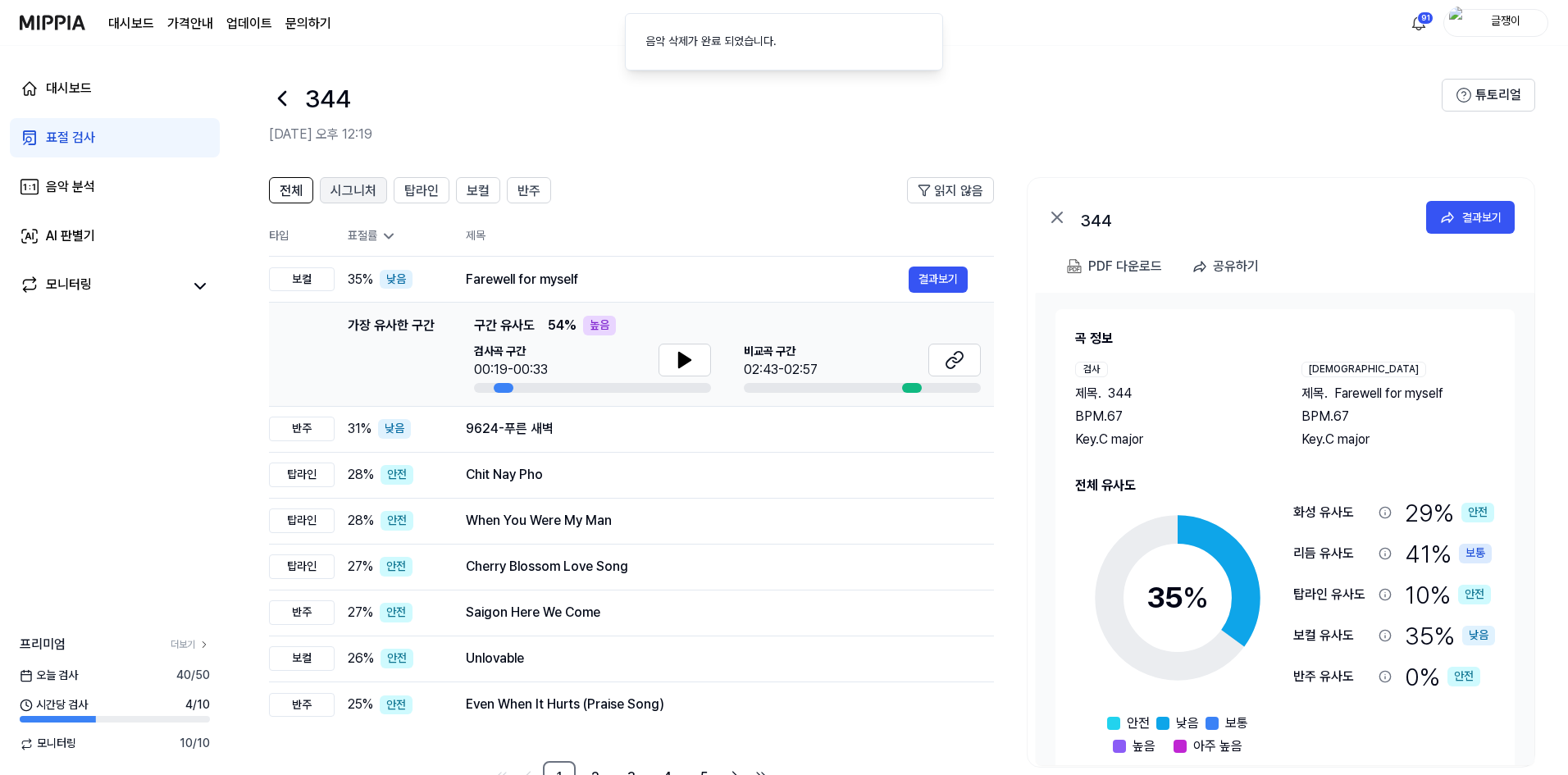
click at [345, 185] on span "시그니처" at bounding box center [353, 190] width 46 height 20
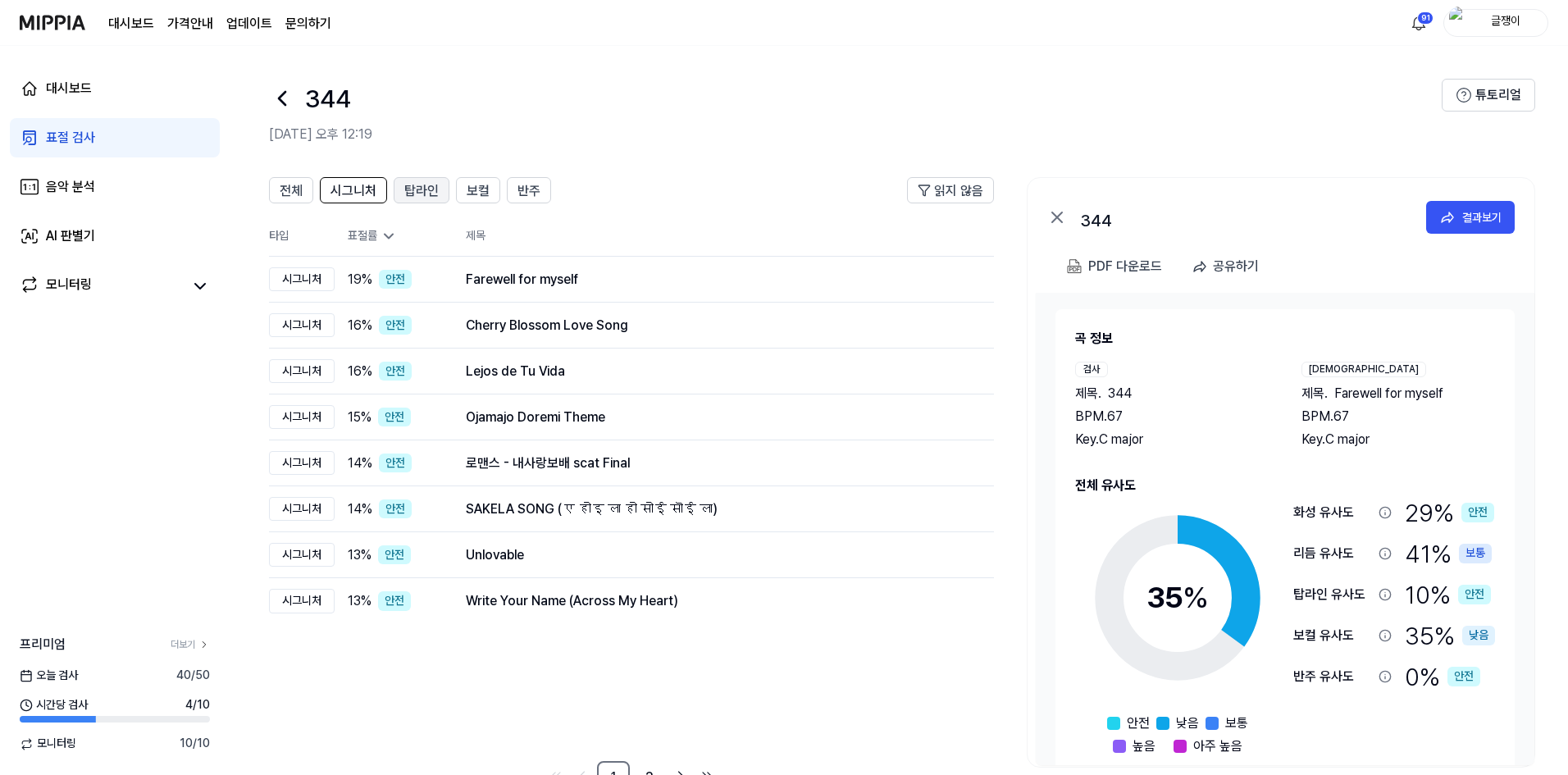
click at [419, 194] on span "탑라인" at bounding box center [421, 190] width 35 height 20
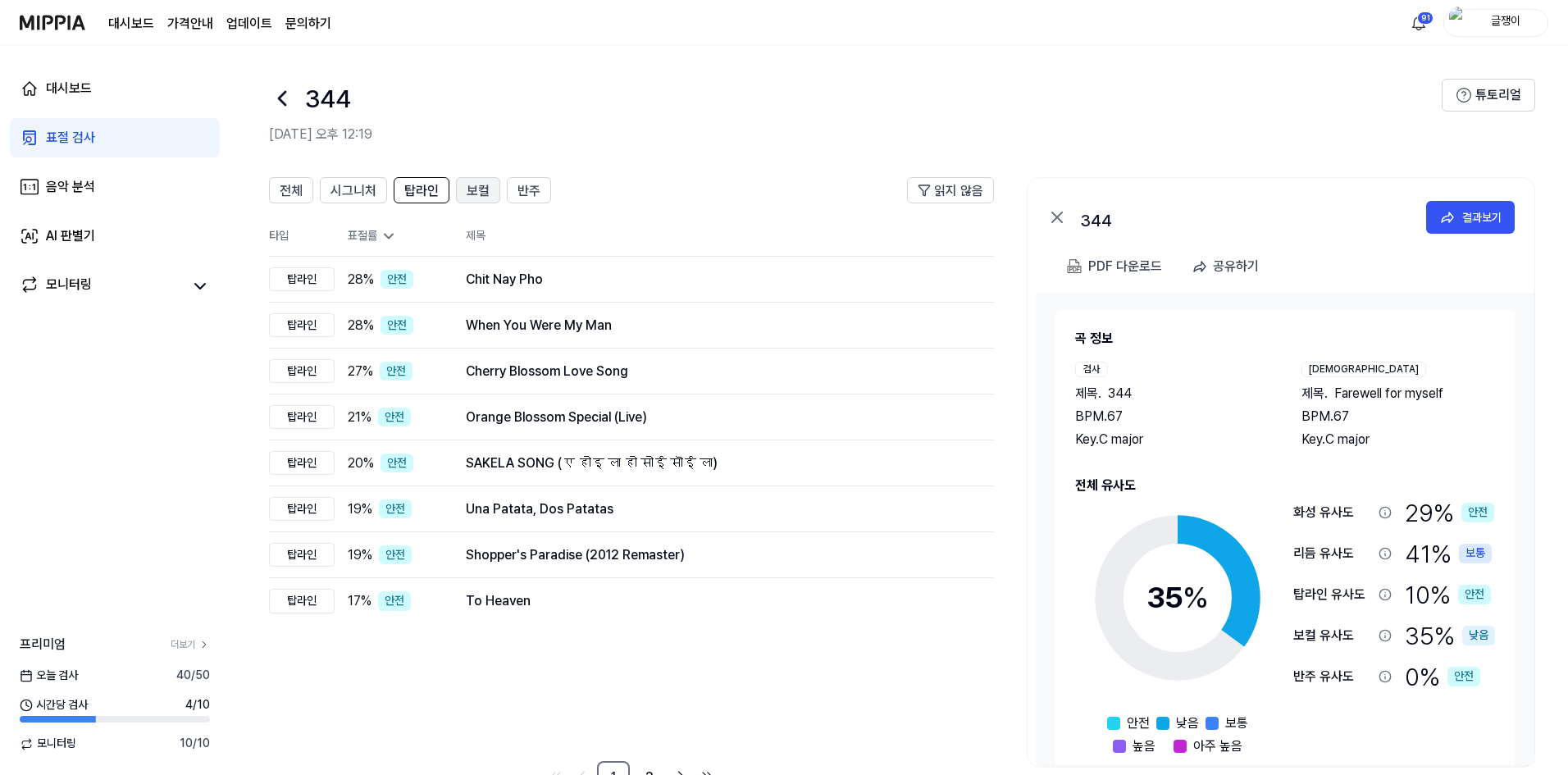
click at [479, 195] on span "보컬" at bounding box center [478, 190] width 23 height 20
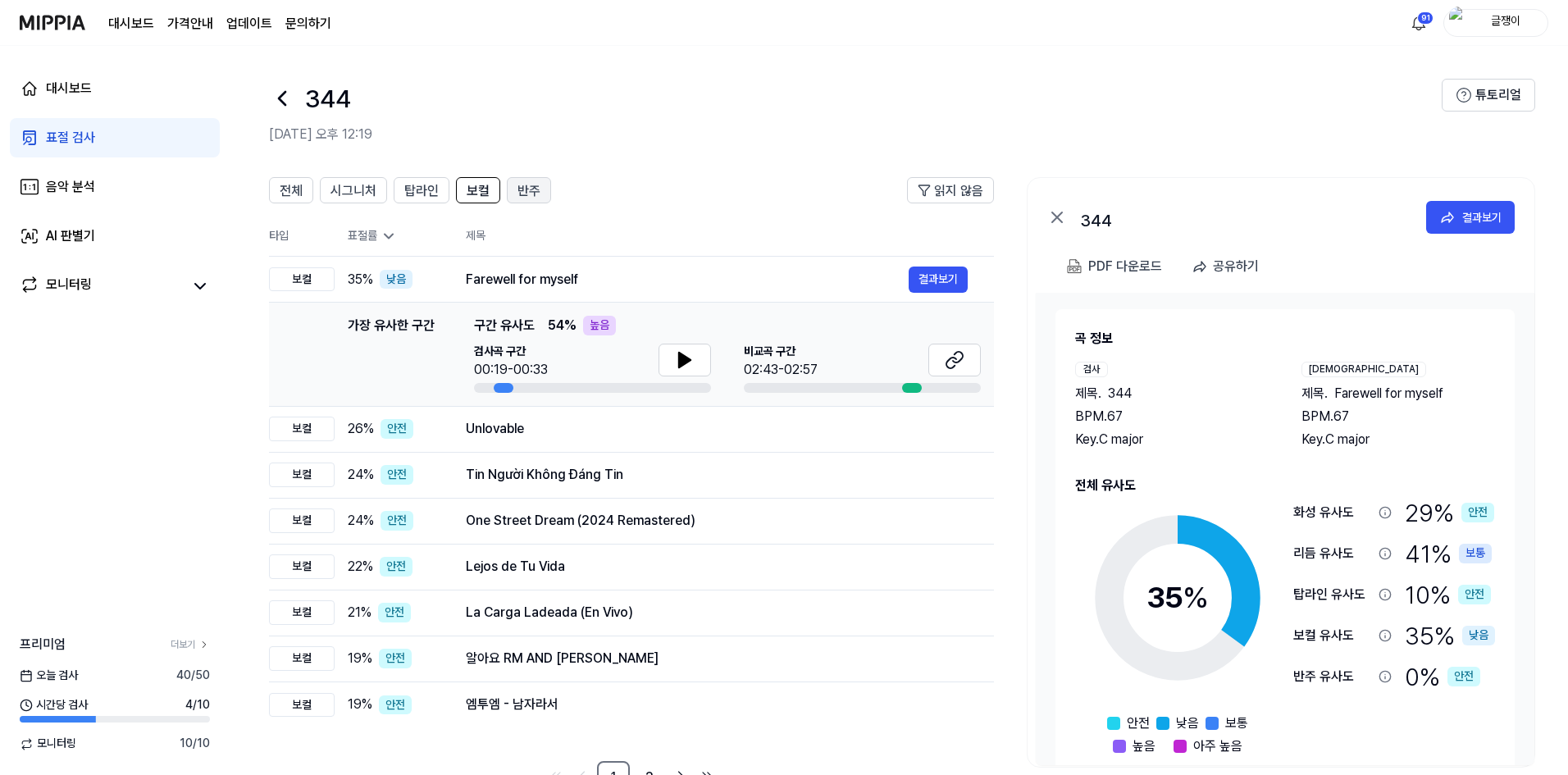
click at [523, 198] on span "반주" at bounding box center [528, 190] width 23 height 20
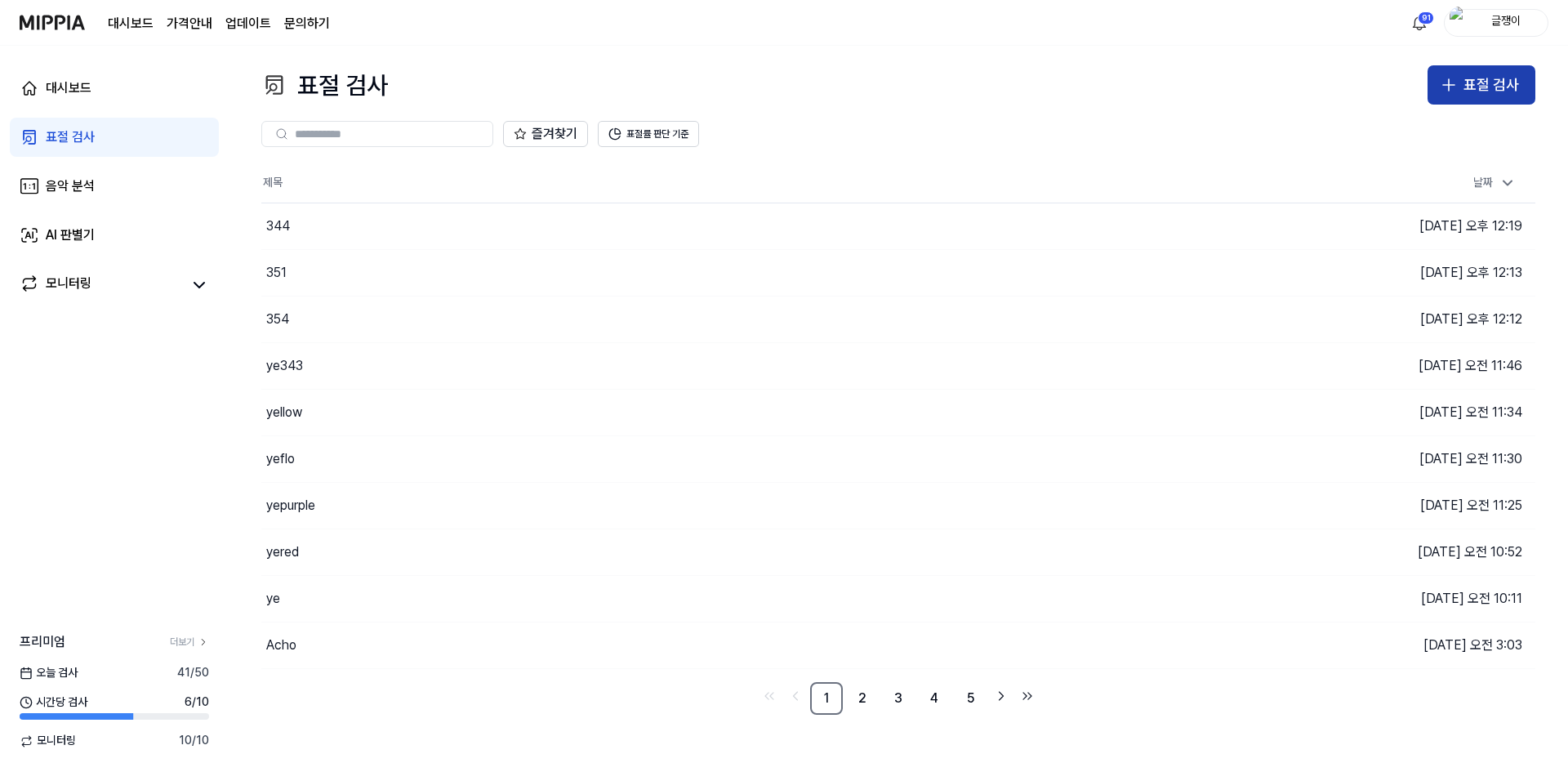
click at [1457, 85] on icon "button" at bounding box center [1448, 84] width 20 height 20
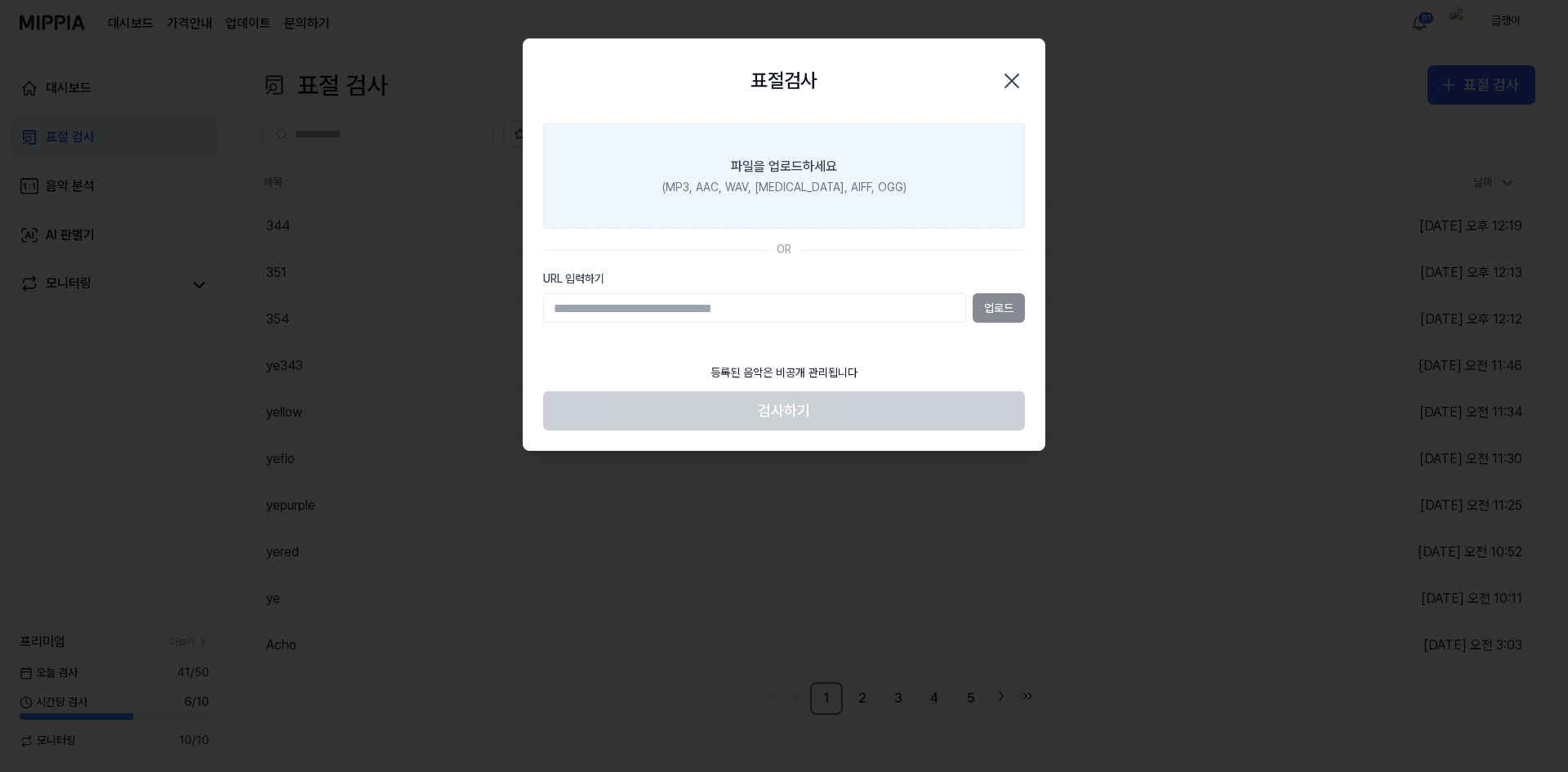
click at [808, 164] on div "파일을 업로드하세요" at bounding box center [784, 166] width 107 height 20
click at [0, 0] on input "파일을 업로드하세요 (MP3, AAC, WAV, FLAC, AIFF, OGG)" at bounding box center [0, 0] width 0 height 0
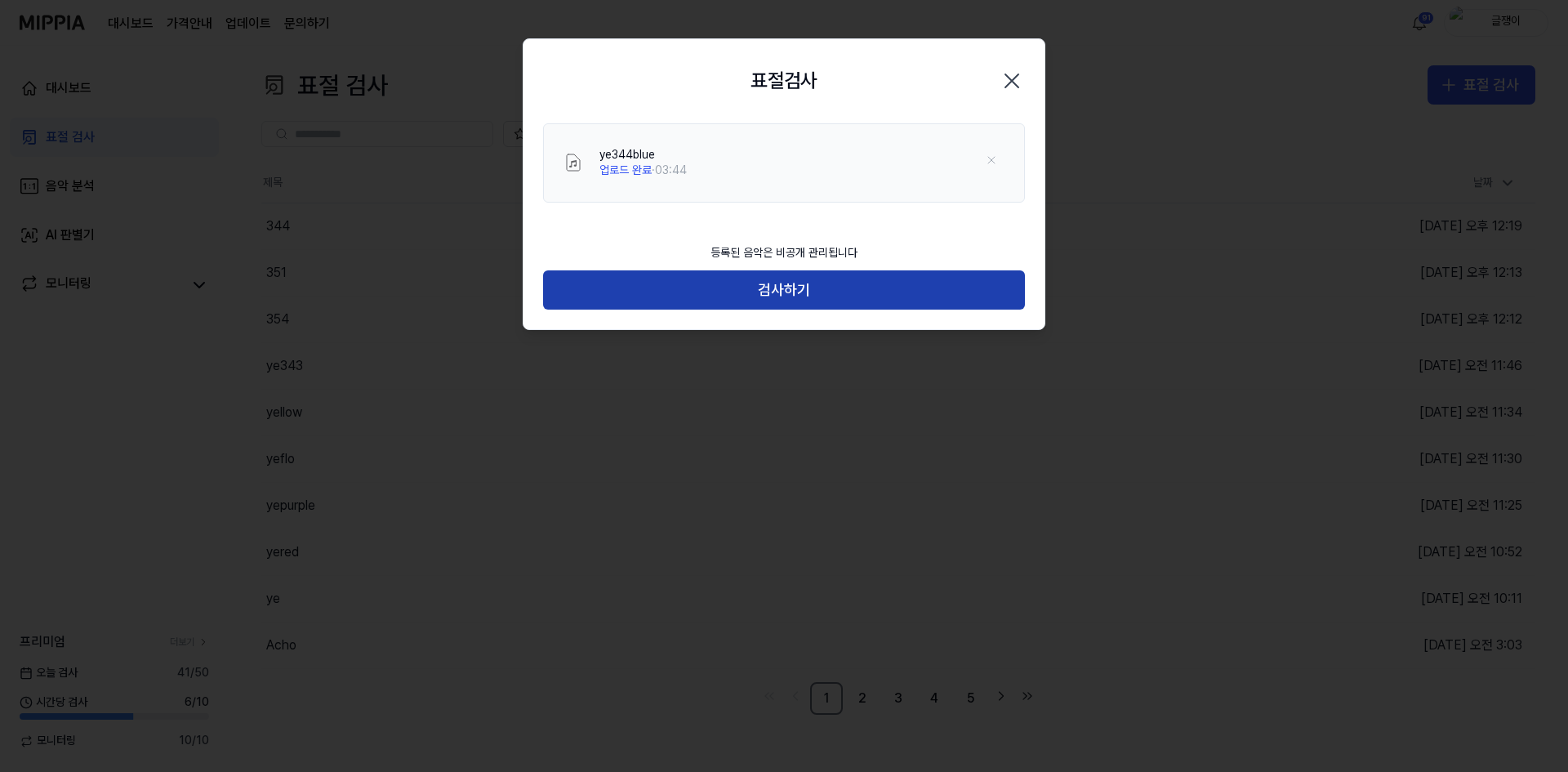
click at [805, 287] on button "검사하기" at bounding box center [784, 290] width 482 height 39
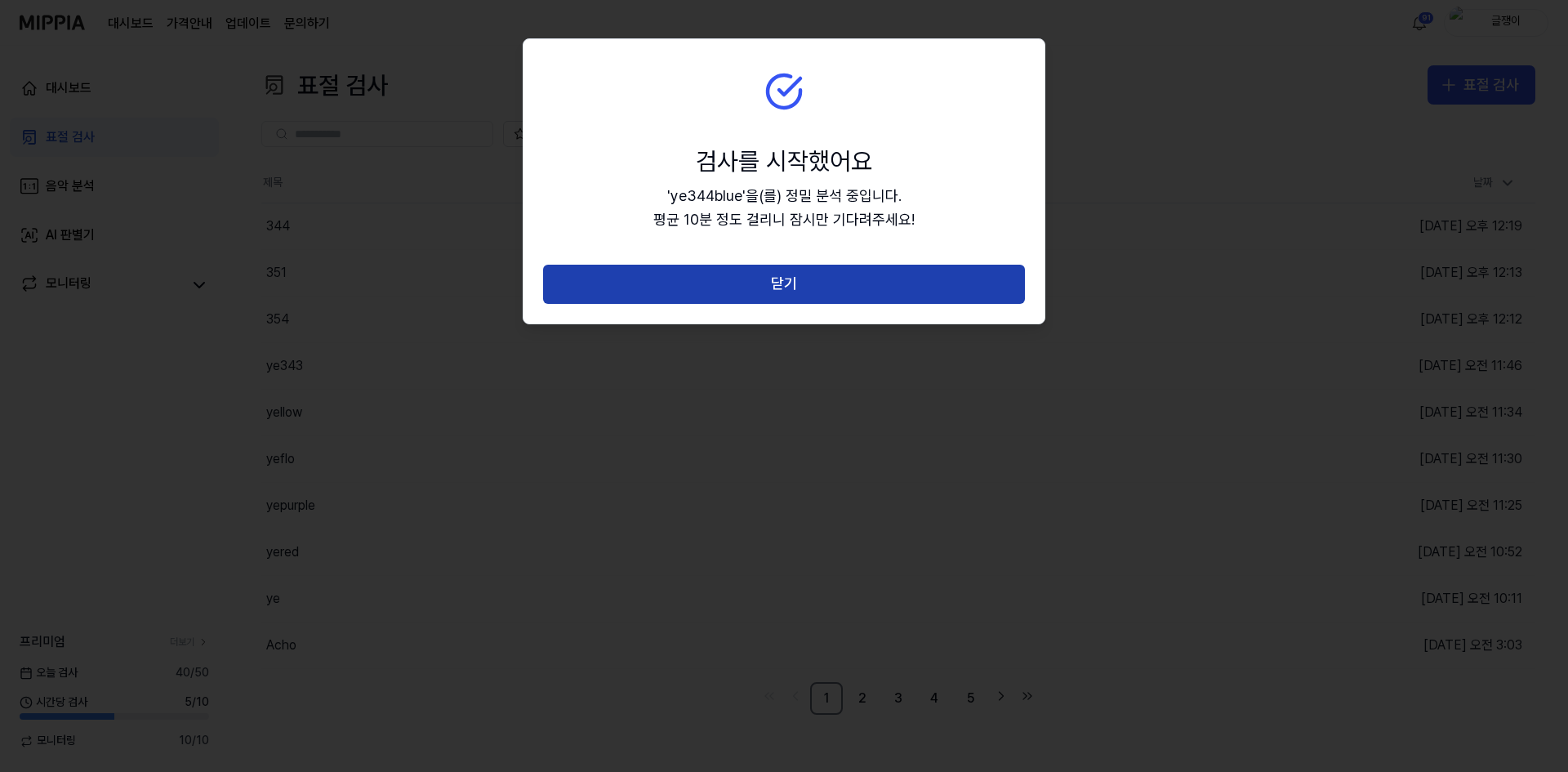
click at [805, 280] on button "닫기" at bounding box center [784, 284] width 482 height 39
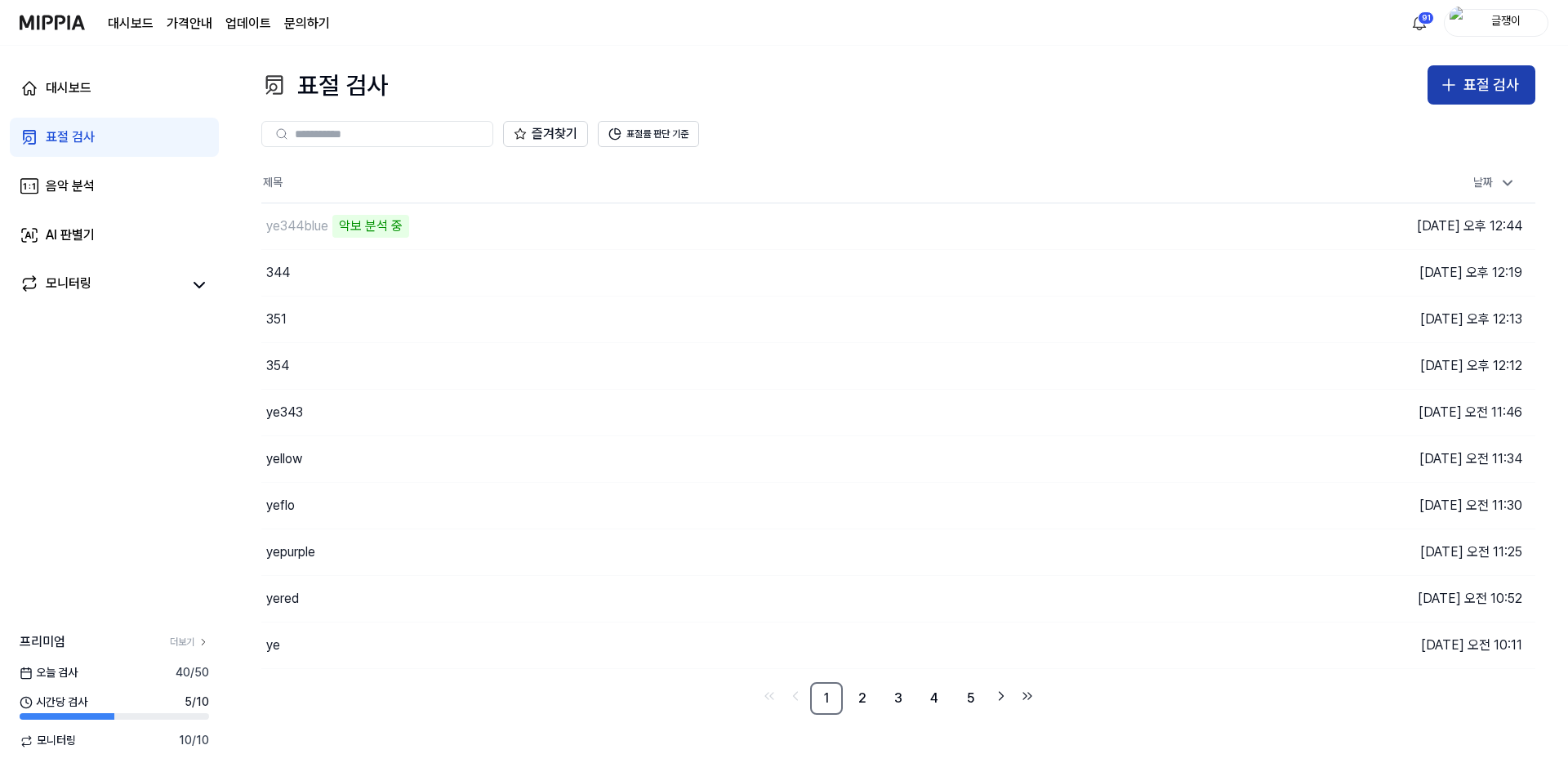
click at [1454, 94] on button "표절 검사" at bounding box center [1480, 85] width 107 height 39
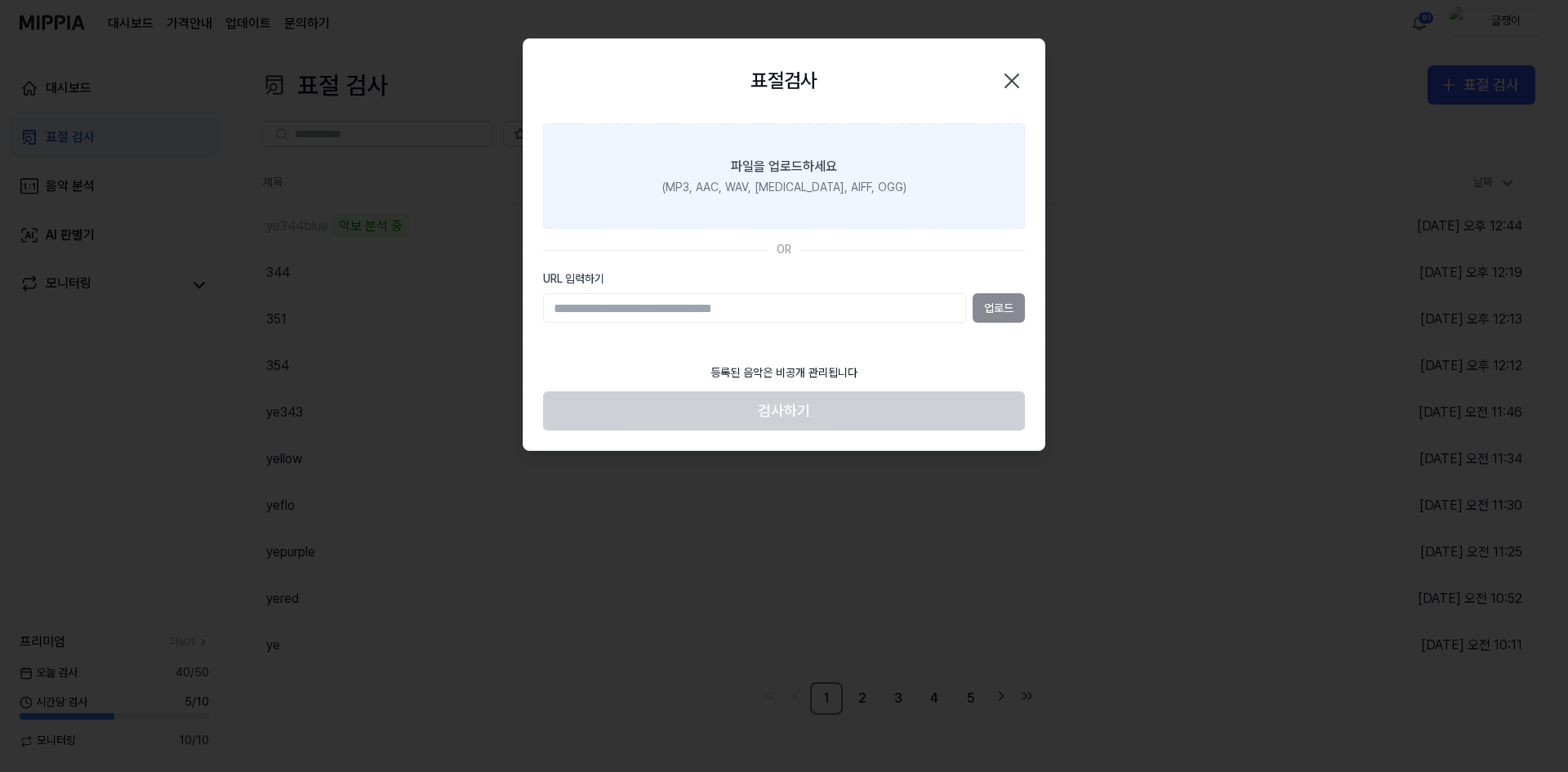
click at [866, 171] on label "파일을 업로드하세요 (MP3, AAC, WAV, FLAC, AIFF, OGG)" at bounding box center [784, 177] width 482 height 107
click at [0, 0] on input "파일을 업로드하세요 (MP3, AAC, WAV, FLAC, AIFF, OGG)" at bounding box center [0, 0] width 0 height 0
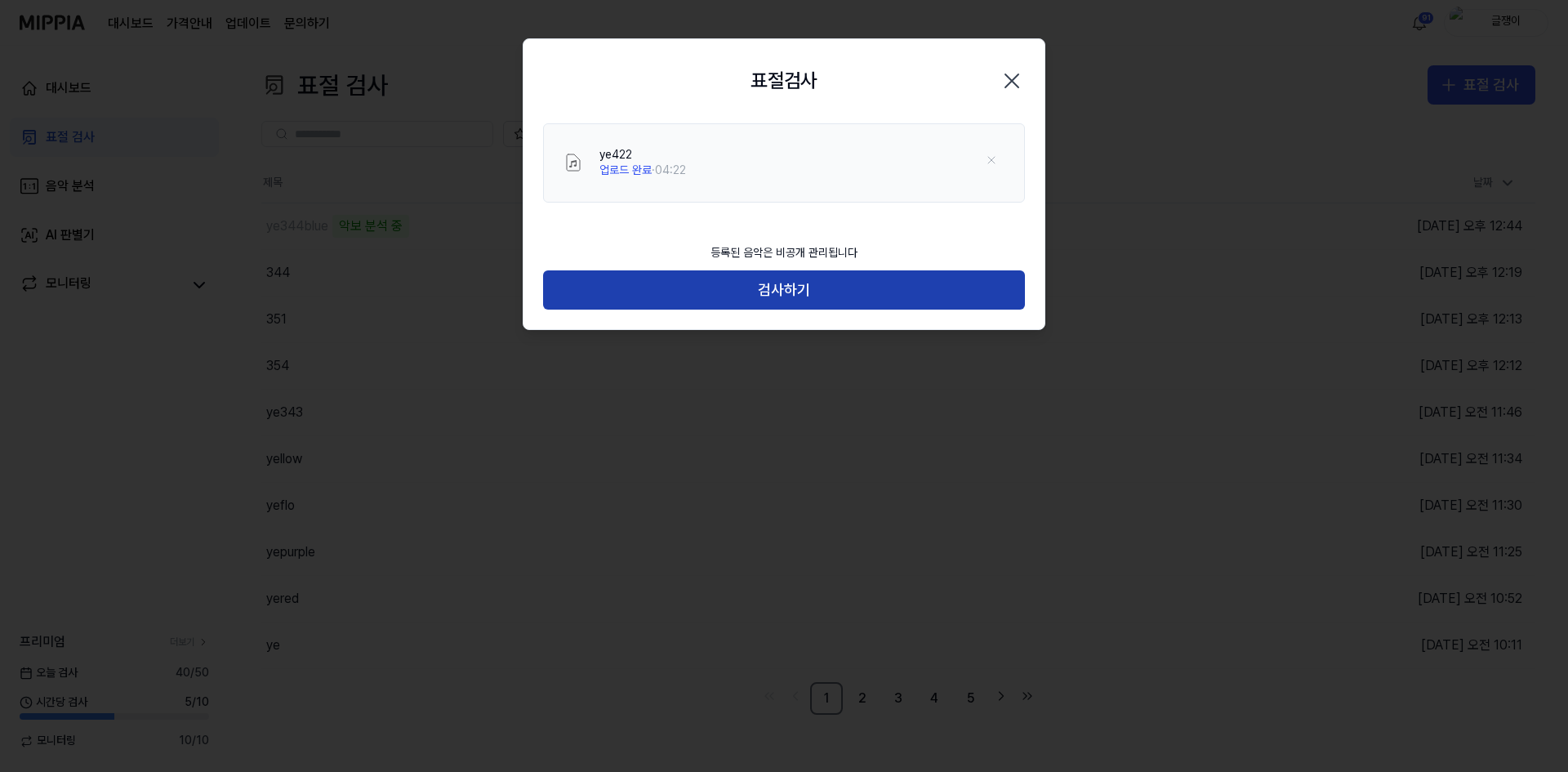
click at [786, 292] on button "검사하기" at bounding box center [784, 290] width 482 height 39
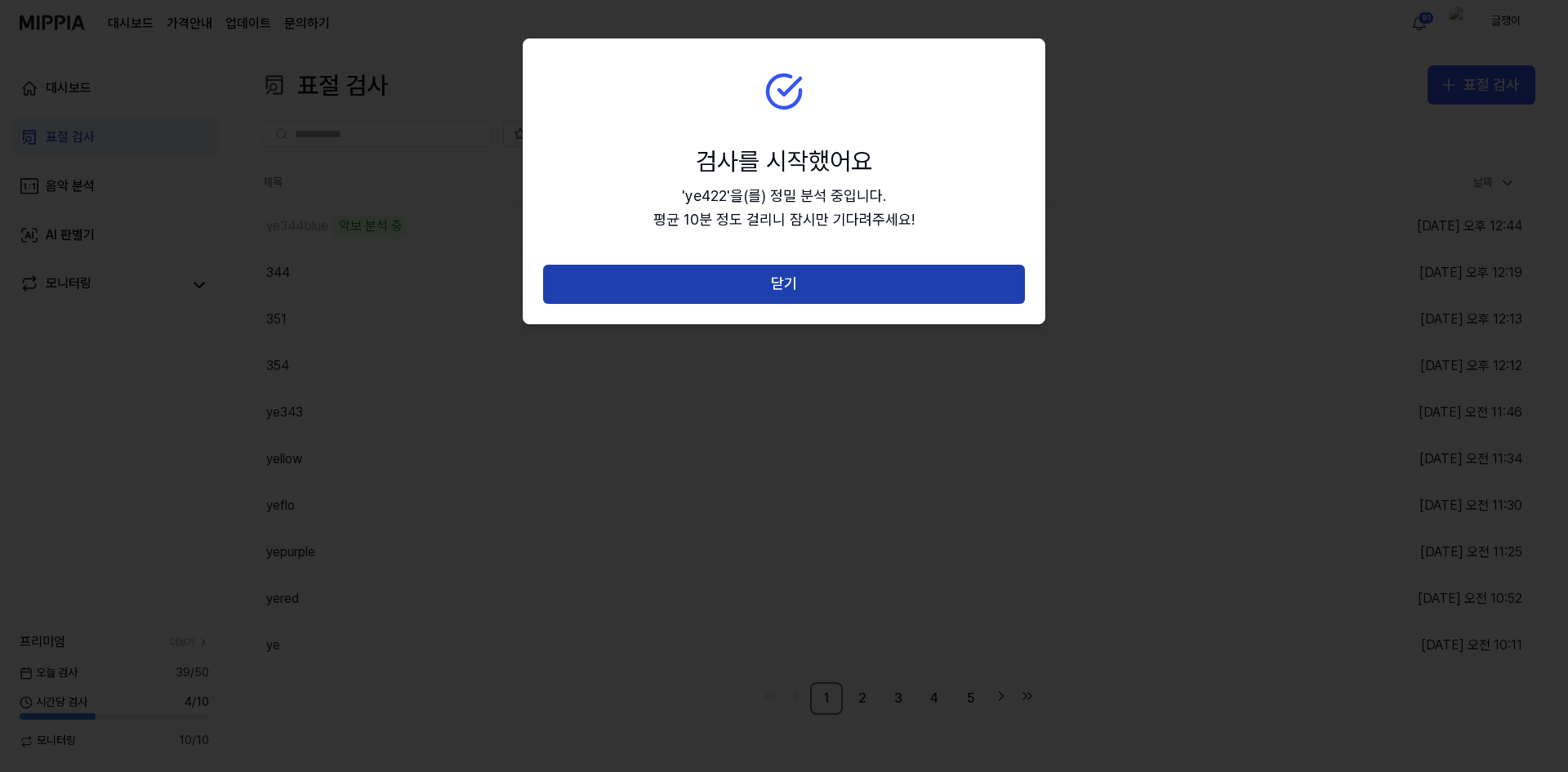
click at [809, 277] on button "닫기" at bounding box center [784, 284] width 482 height 39
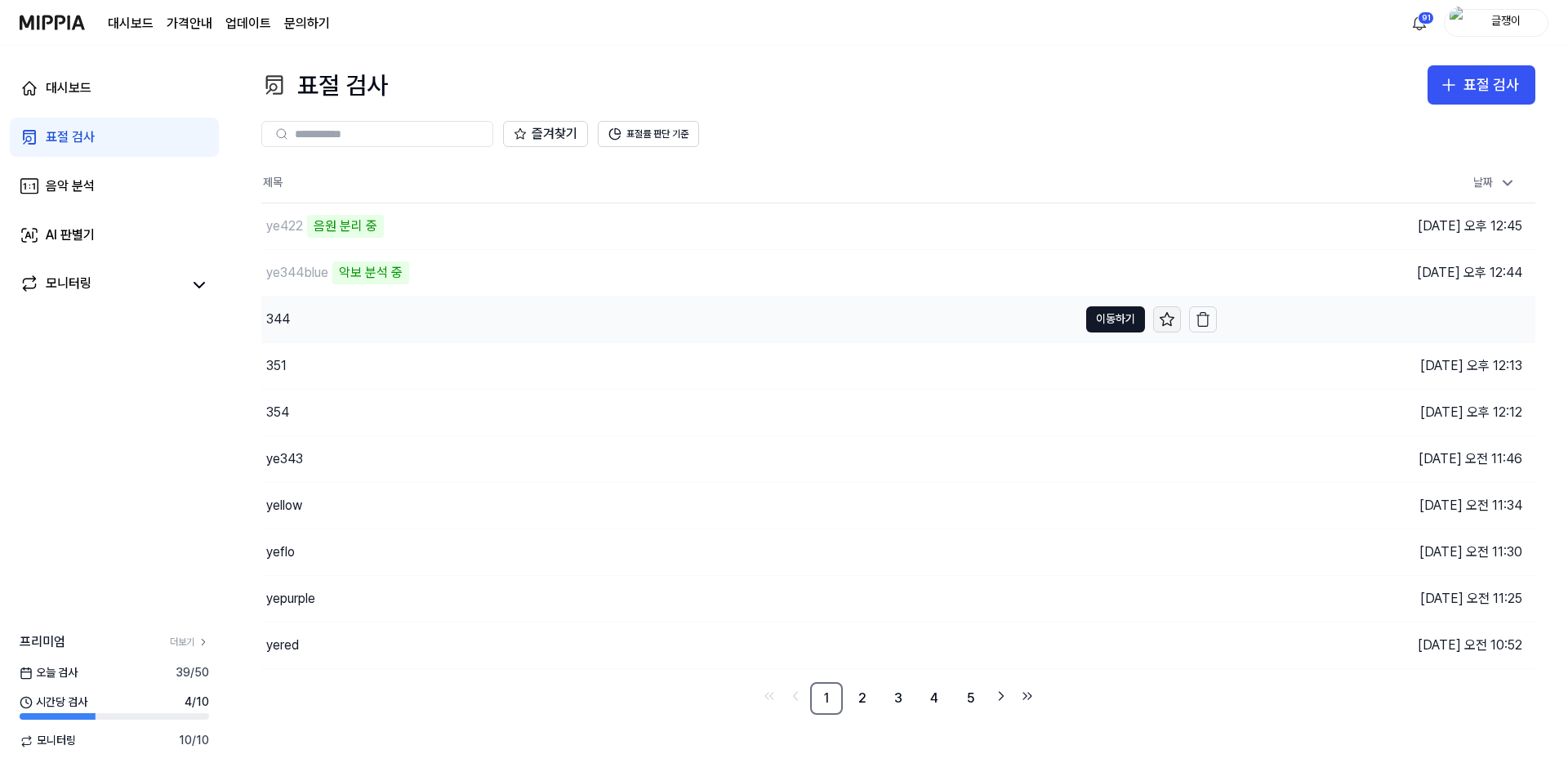
click at [1164, 319] on icon at bounding box center [1166, 319] width 16 height 16
click at [1202, 370] on icon "button" at bounding box center [1202, 365] width 16 height 16
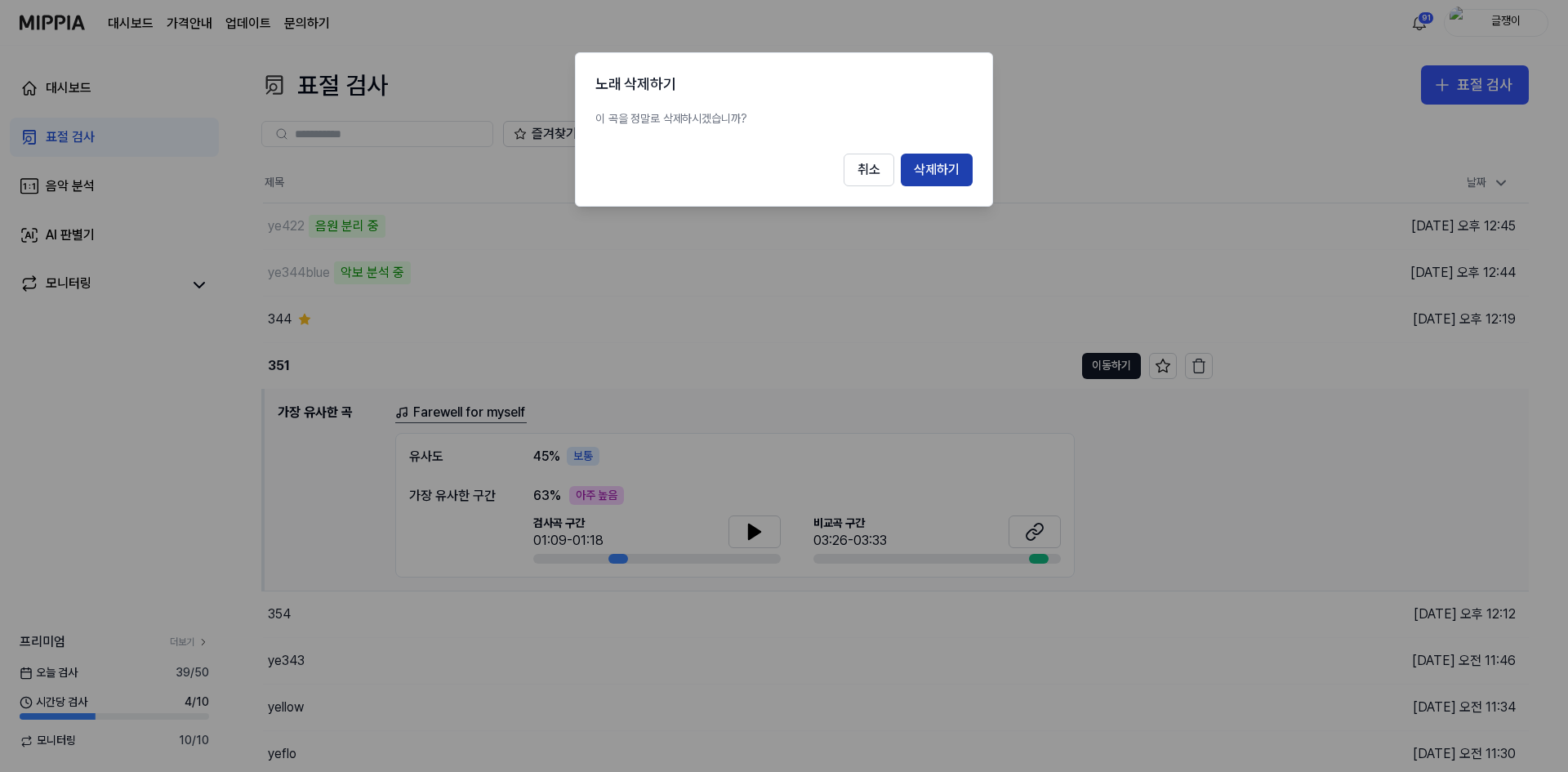
click at [932, 159] on button "삭제하기" at bounding box center [936, 169] width 72 height 33
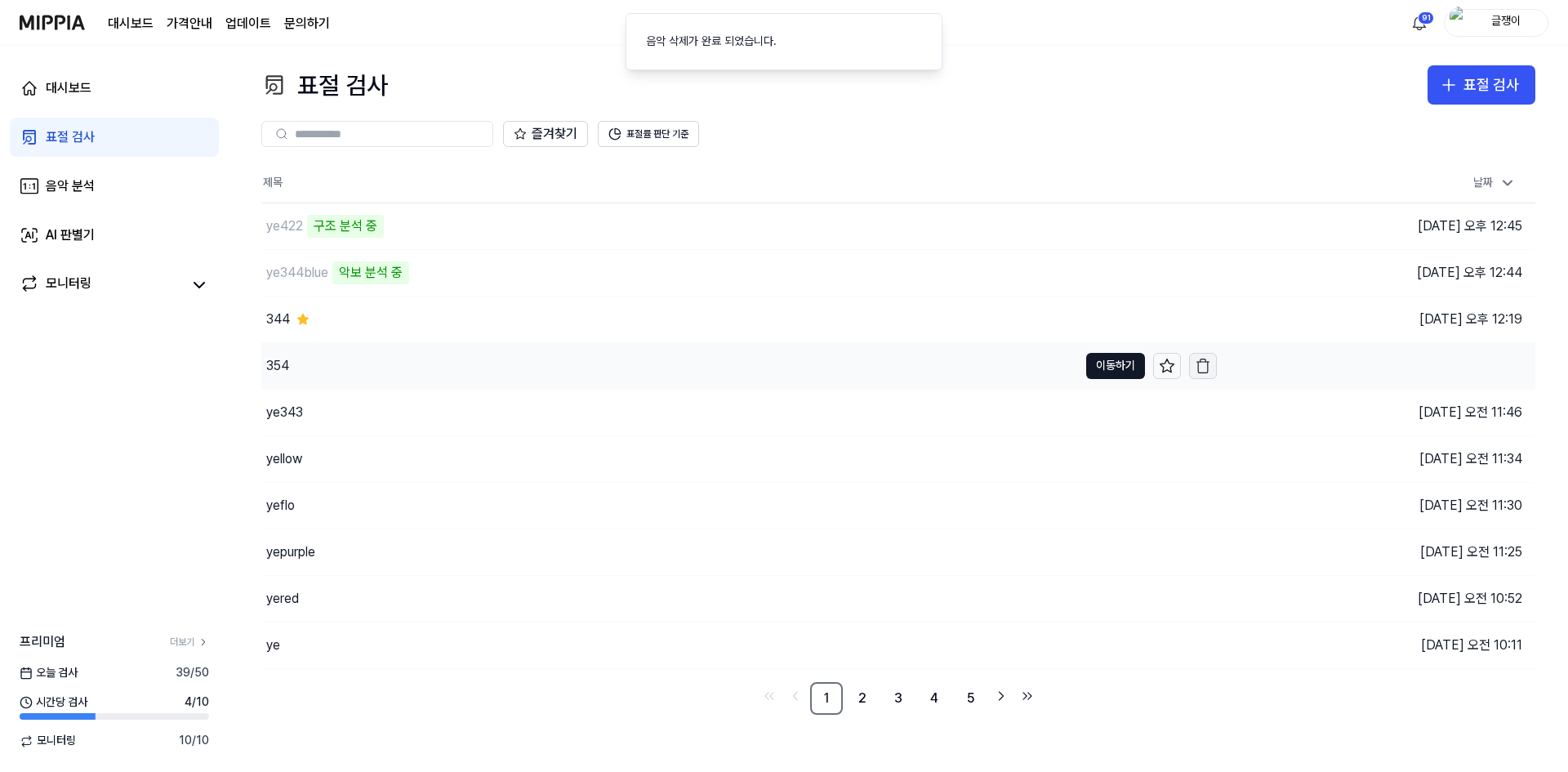
click at [1199, 376] on button "button" at bounding box center [1203, 365] width 28 height 26
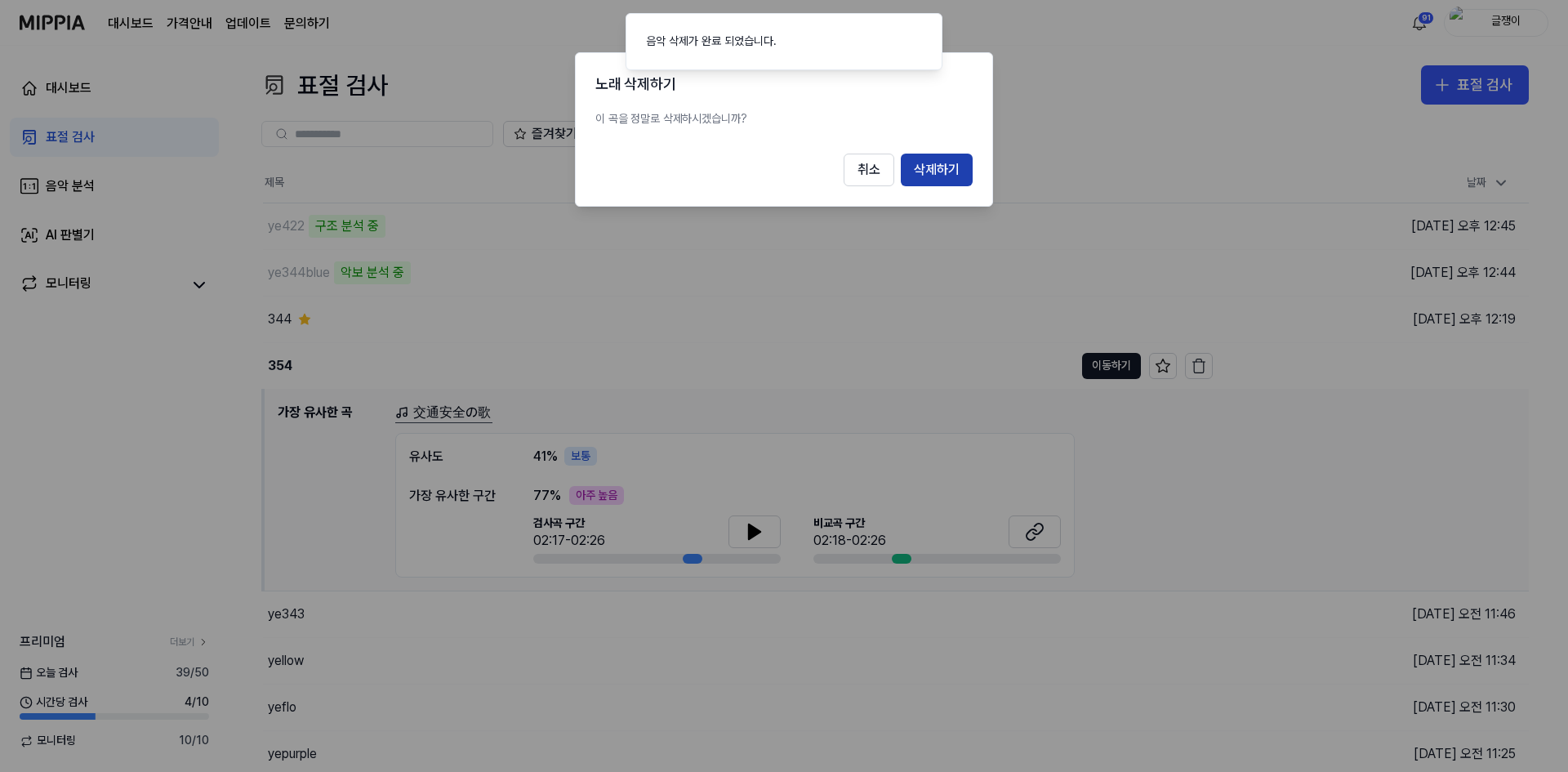
click at [940, 177] on button "삭제하기" at bounding box center [936, 169] width 72 height 33
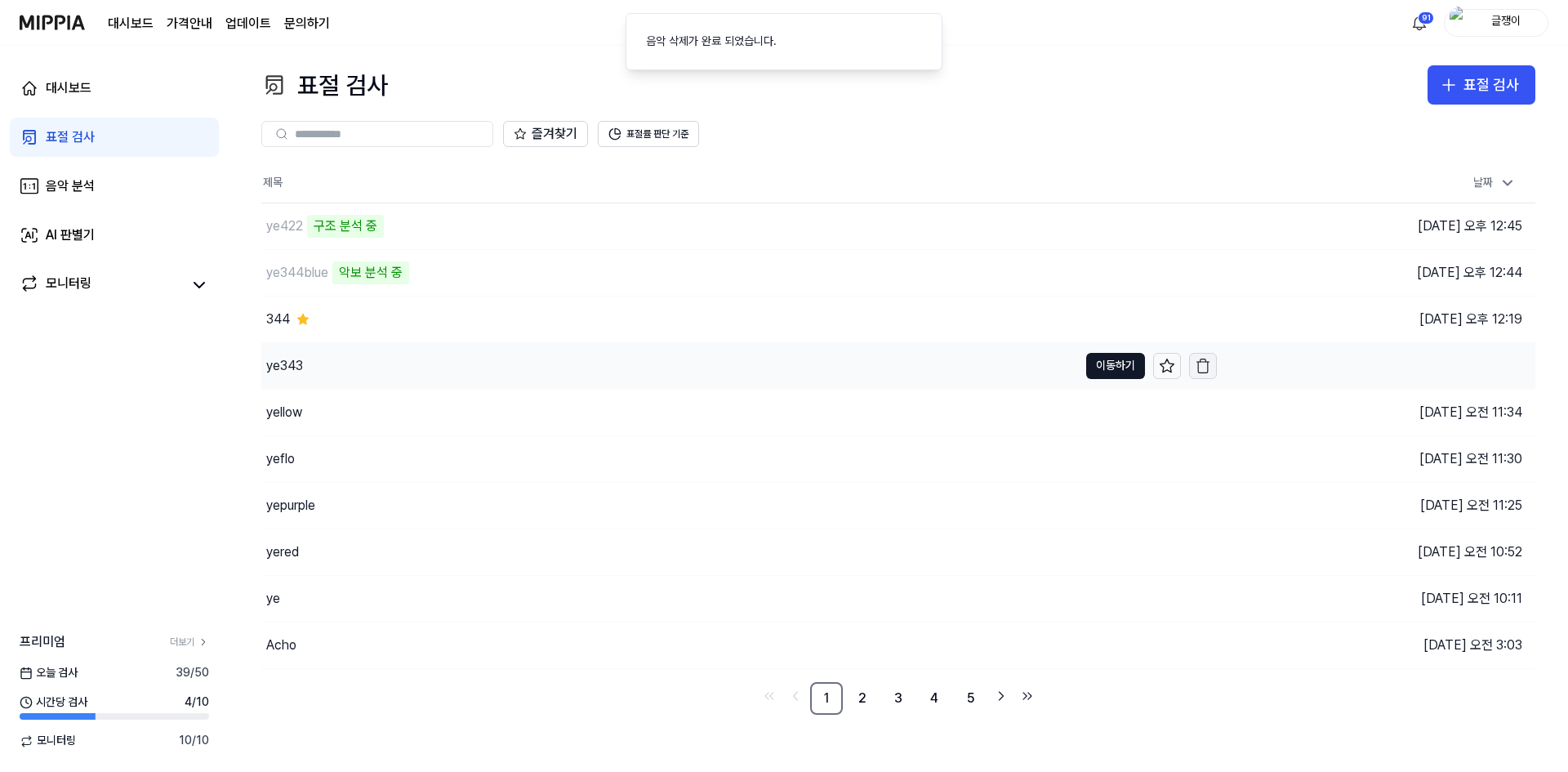
click at [1202, 370] on icon "button" at bounding box center [1202, 365] width 16 height 16
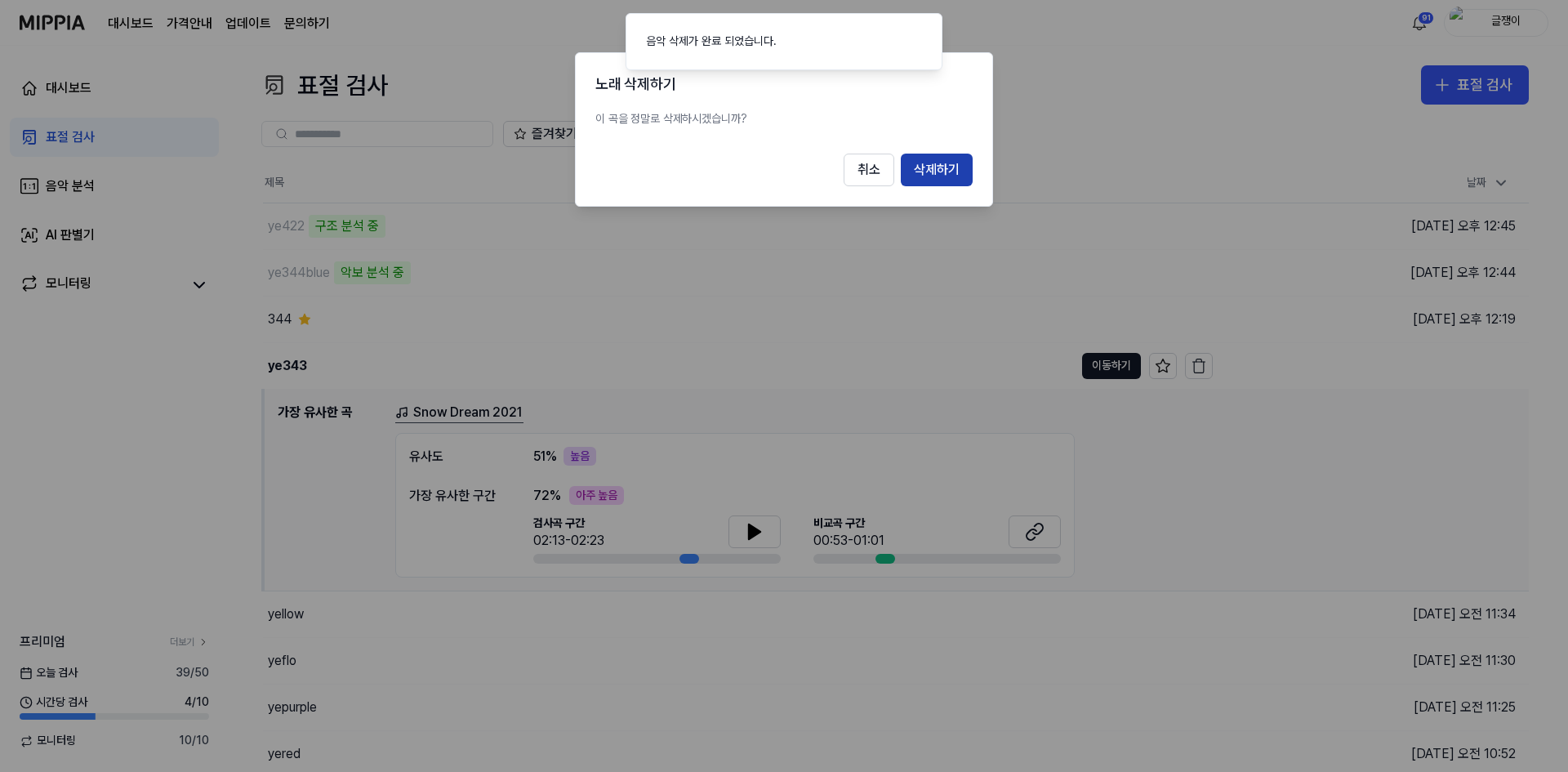
click at [945, 169] on button "삭제하기" at bounding box center [936, 169] width 72 height 33
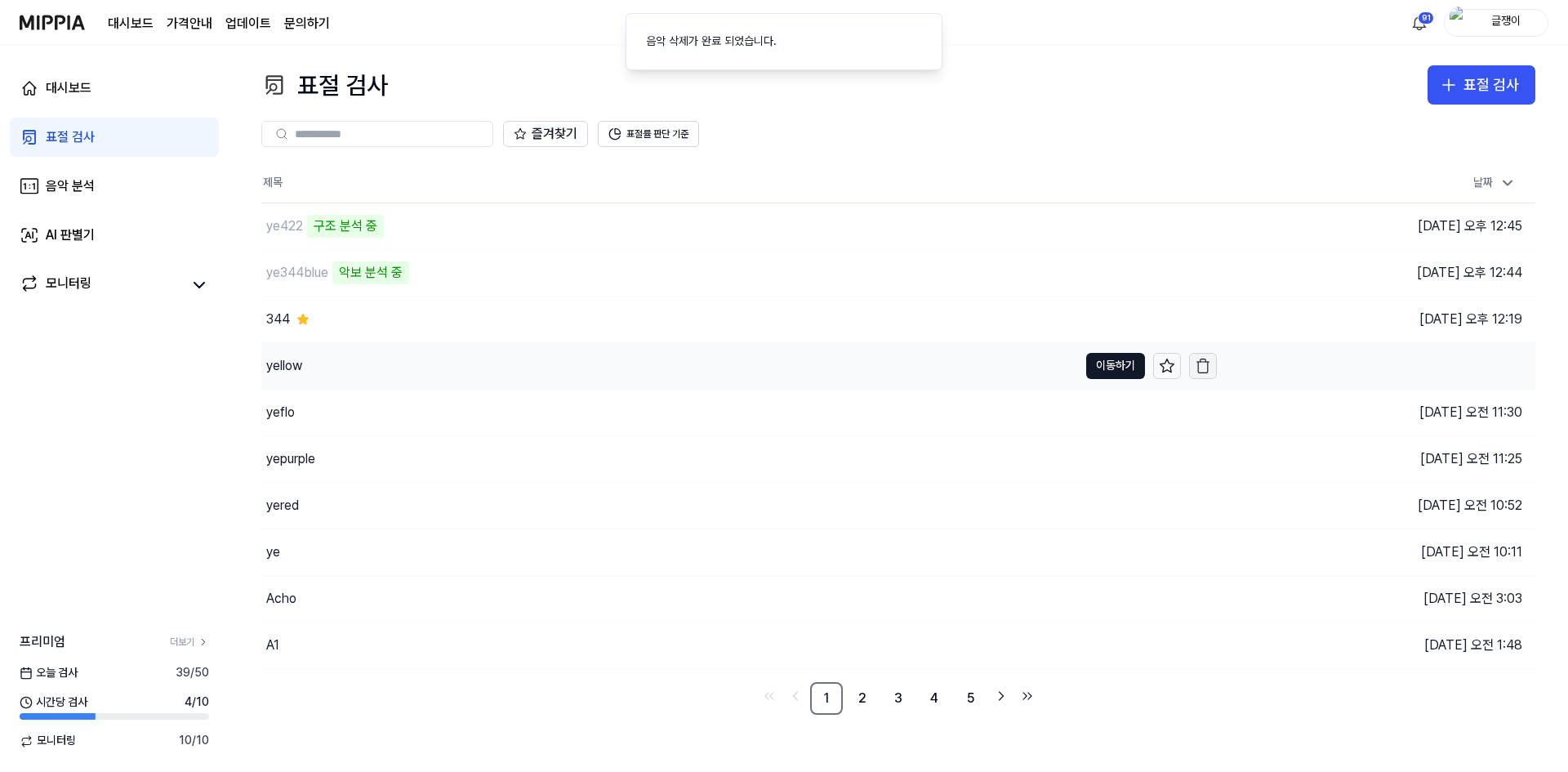
click at [1201, 369] on icon "button" at bounding box center [1202, 365] width 16 height 16
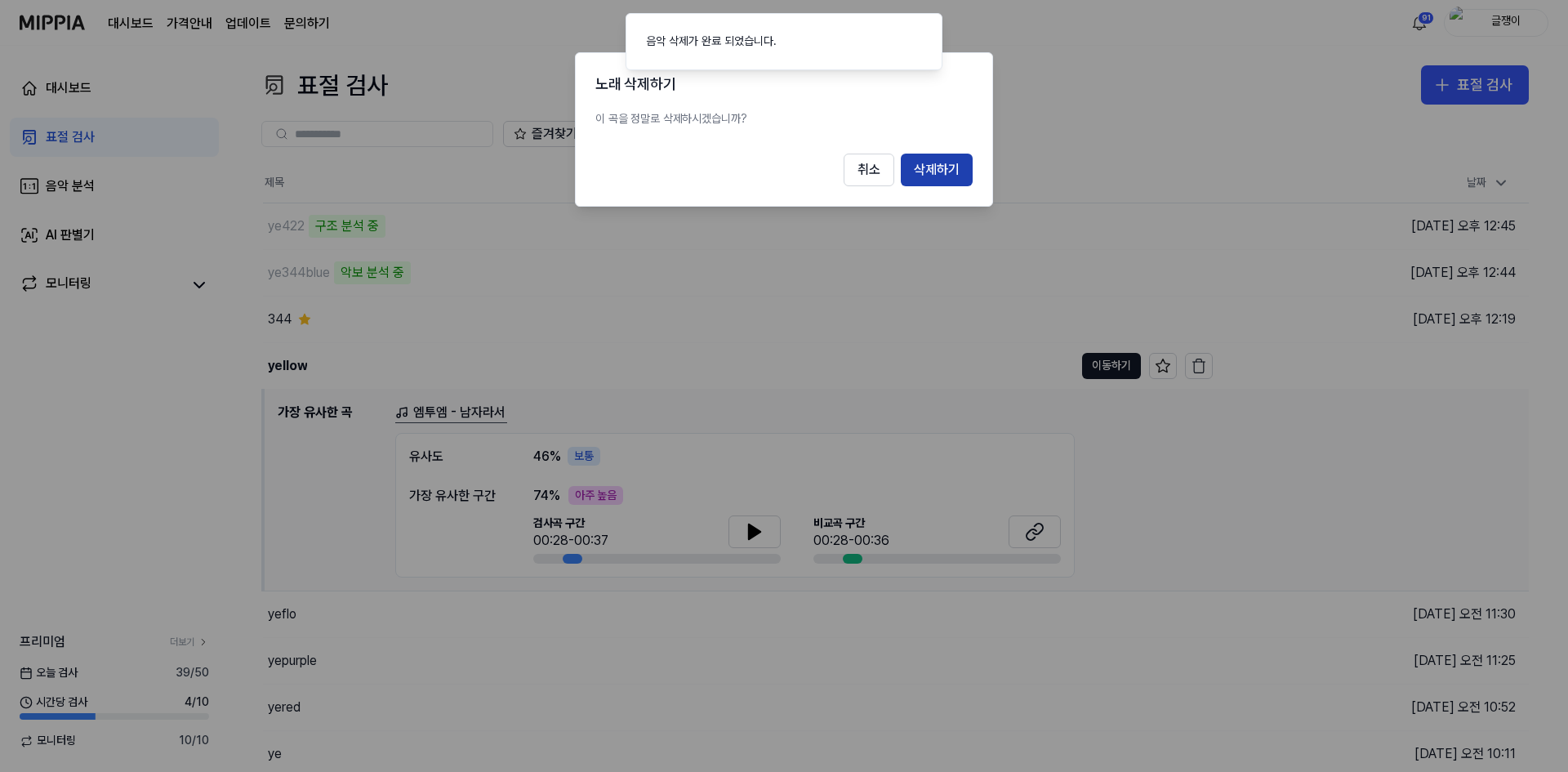
click at [936, 169] on button "삭제하기" at bounding box center [936, 169] width 72 height 33
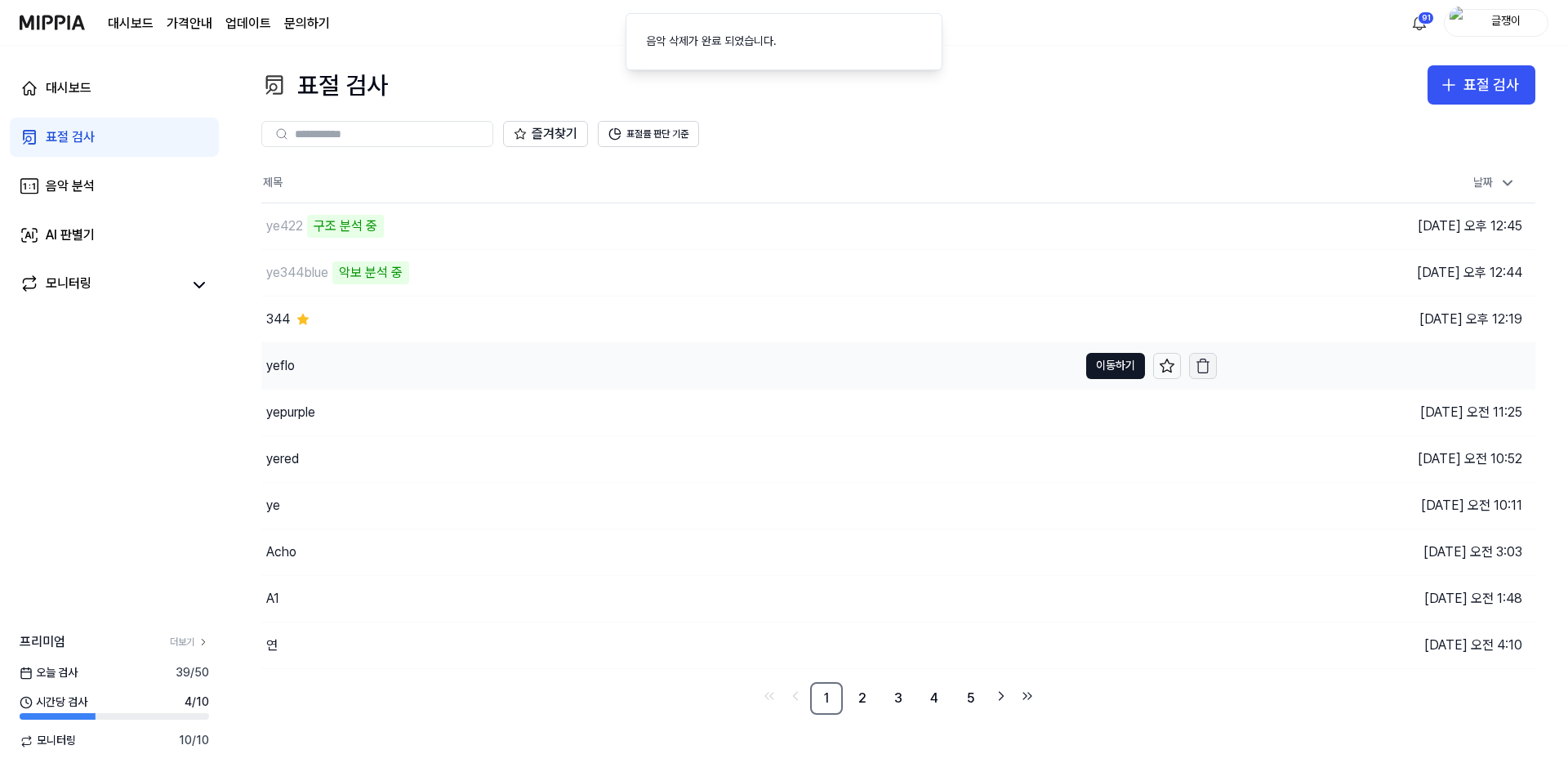
click at [1202, 373] on icon "button" at bounding box center [1202, 365] width 16 height 16
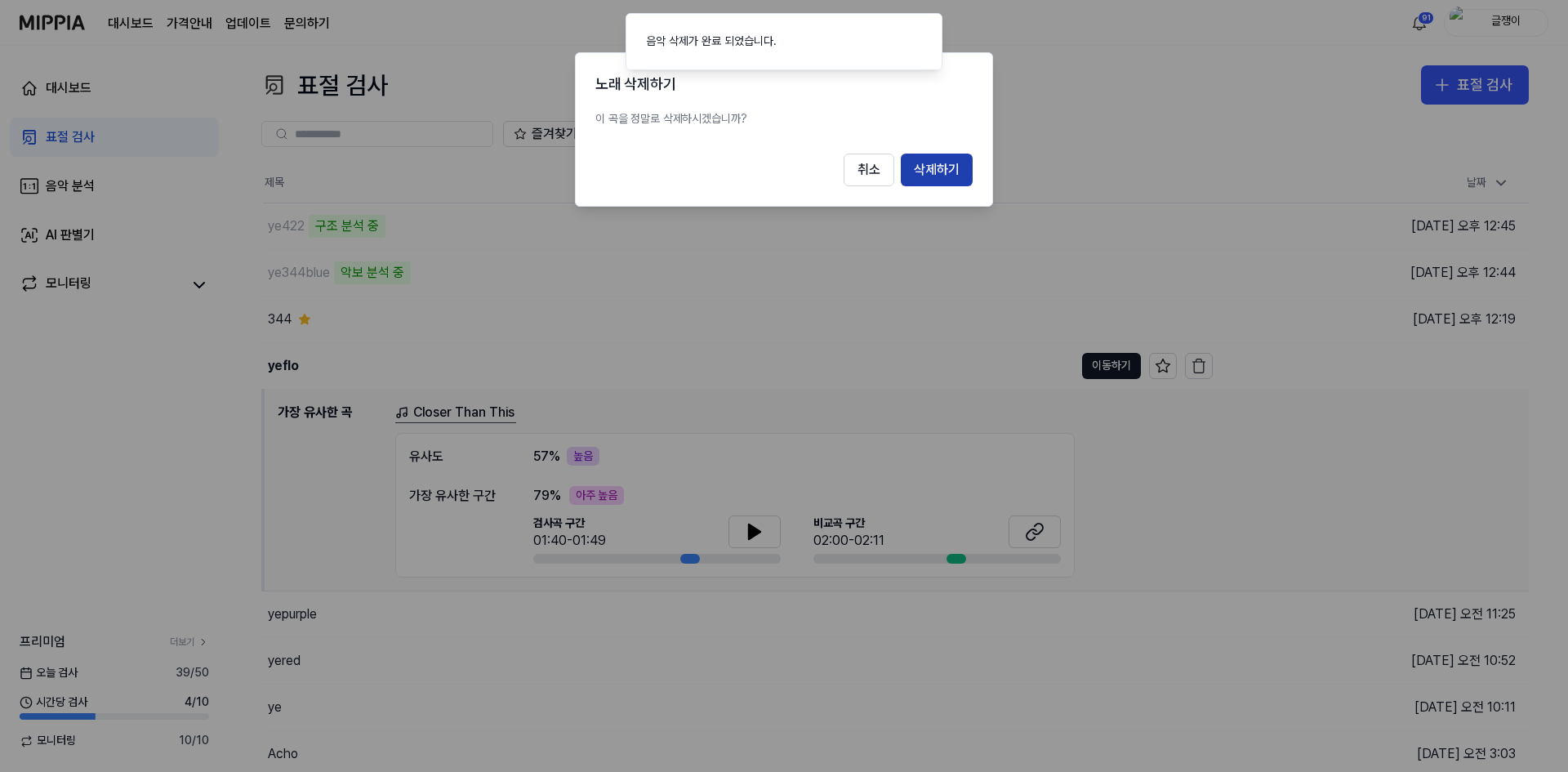
click at [916, 164] on button "삭제하기" at bounding box center [936, 169] width 72 height 33
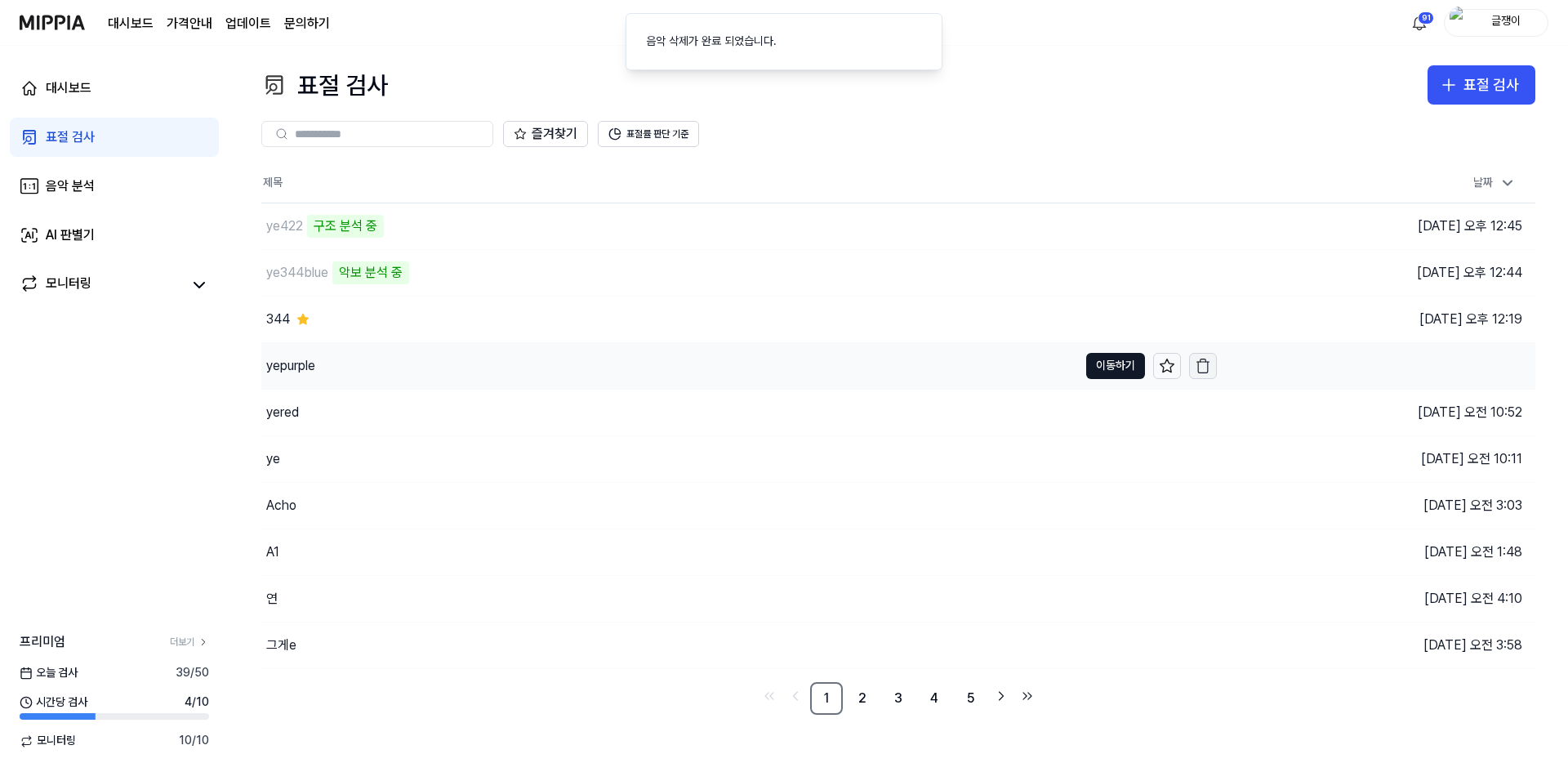
click at [1204, 370] on icon "button" at bounding box center [1202, 365] width 16 height 16
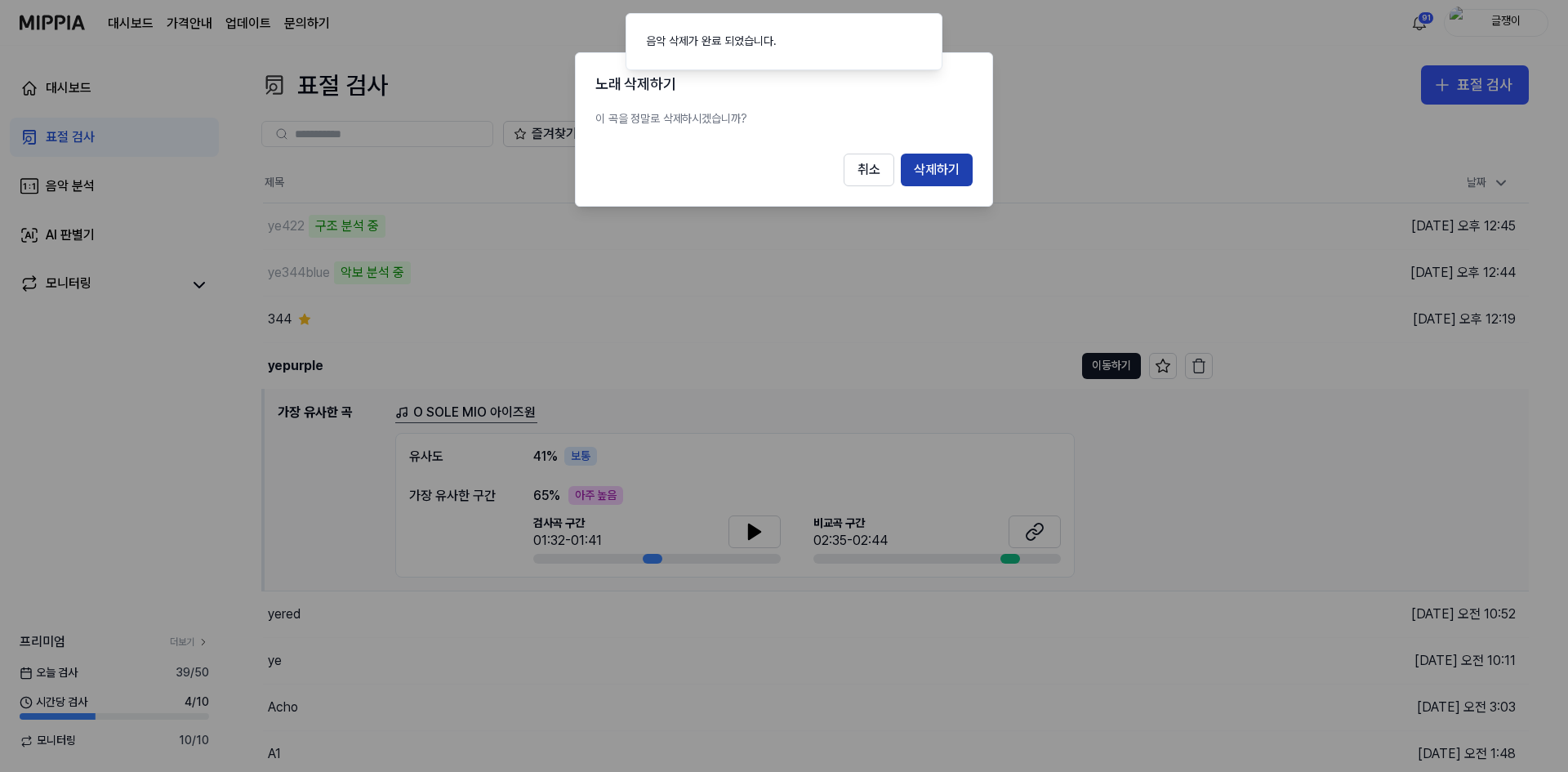
click at [928, 164] on button "삭제하기" at bounding box center [936, 169] width 72 height 33
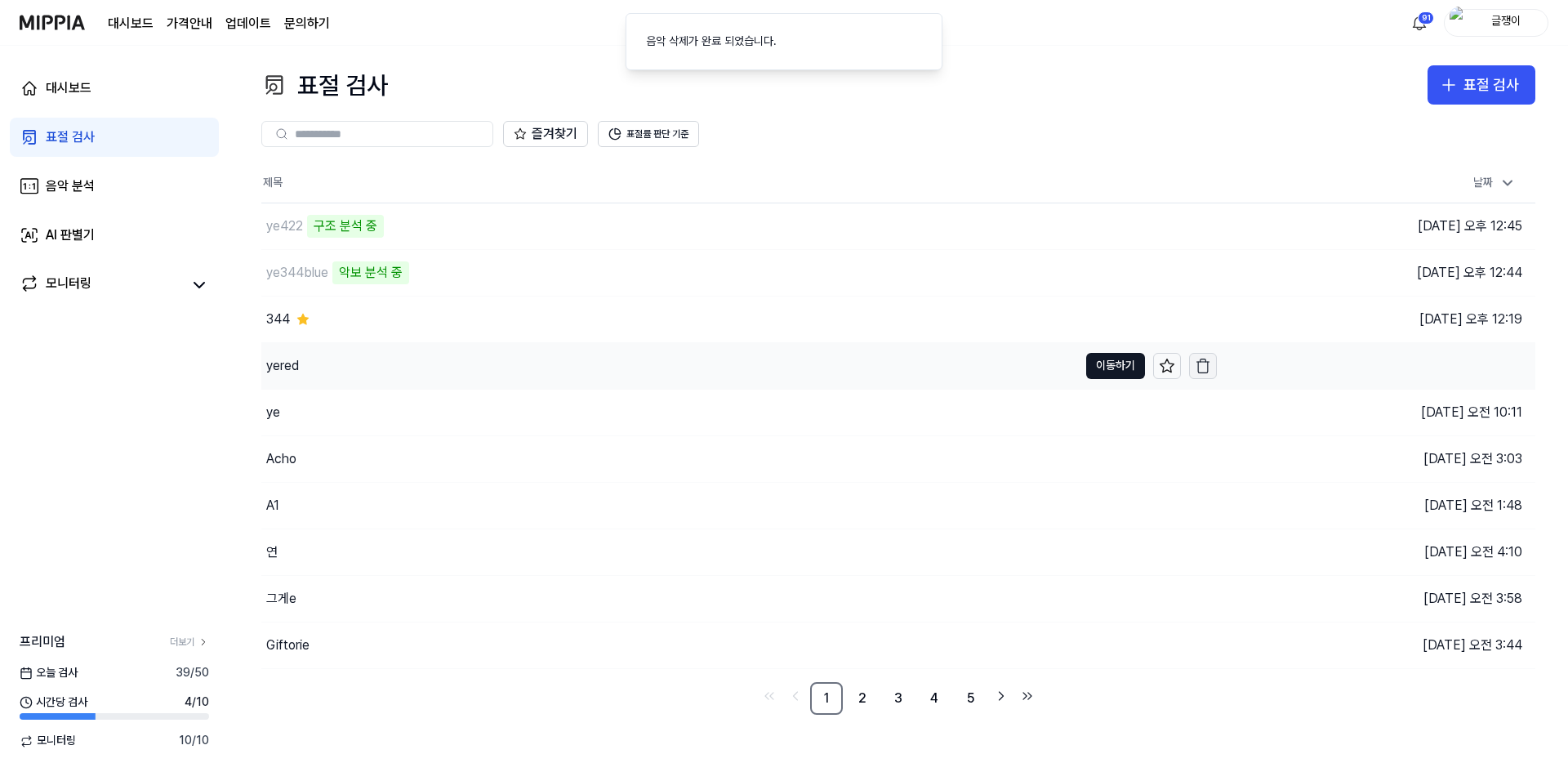
click at [1196, 366] on icon "button" at bounding box center [1202, 365] width 16 height 16
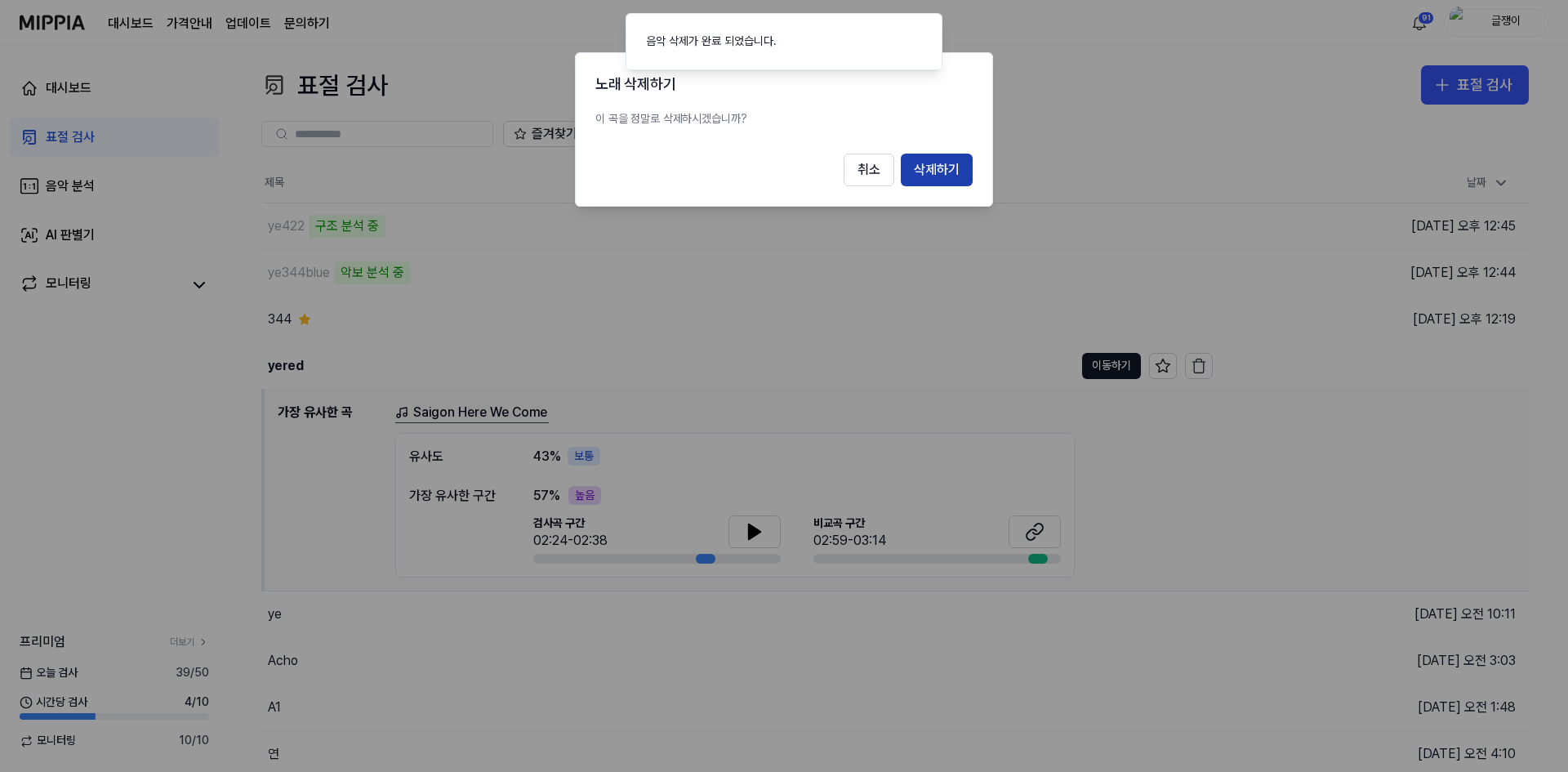
click at [928, 172] on button "삭제하기" at bounding box center [936, 169] width 72 height 33
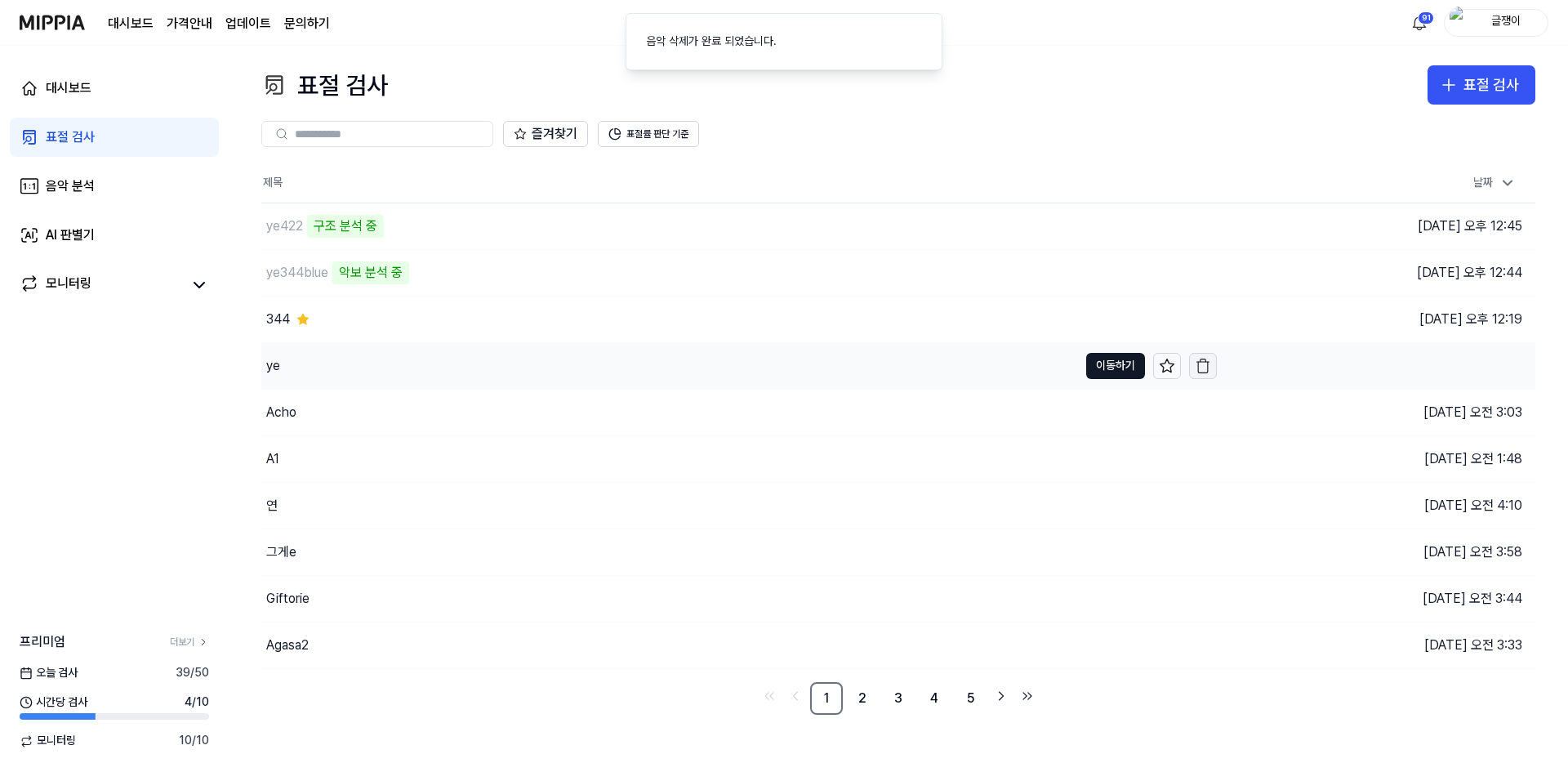
click at [1204, 369] on icon "button" at bounding box center [1202, 365] width 16 height 16
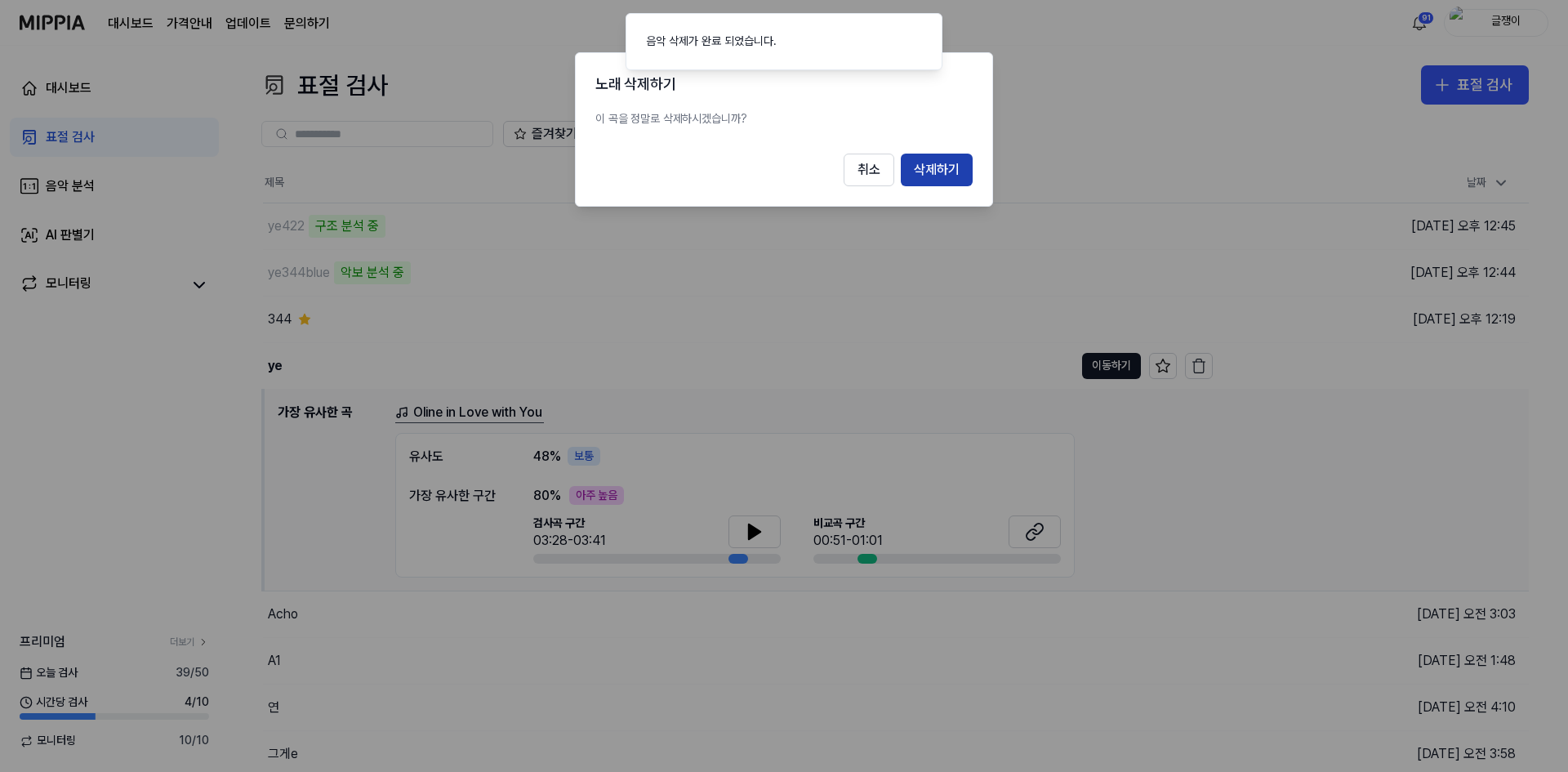
click at [951, 171] on button "삭제하기" at bounding box center [936, 169] width 72 height 33
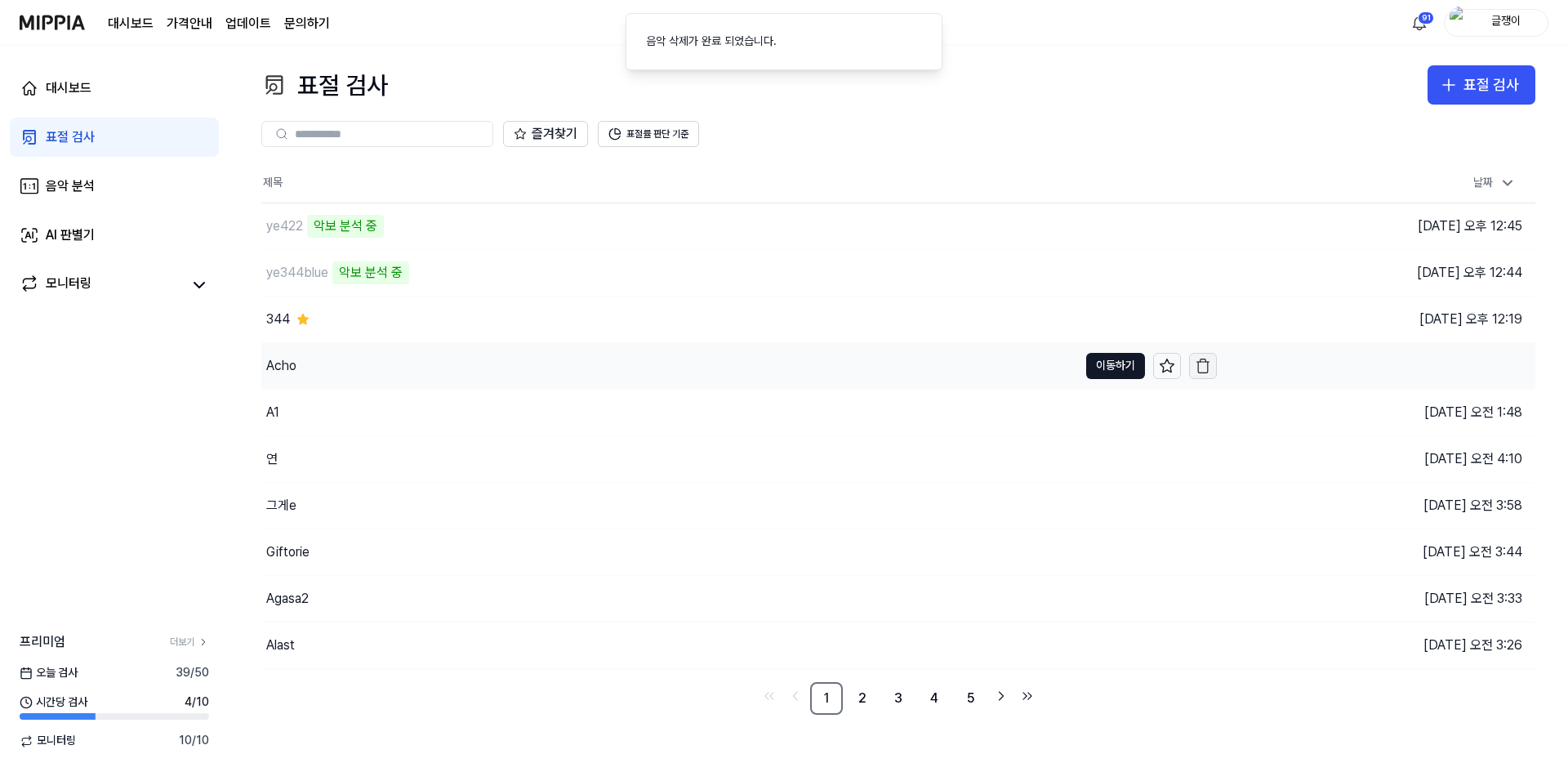
click at [1202, 368] on icon "button" at bounding box center [1202, 365] width 16 height 16
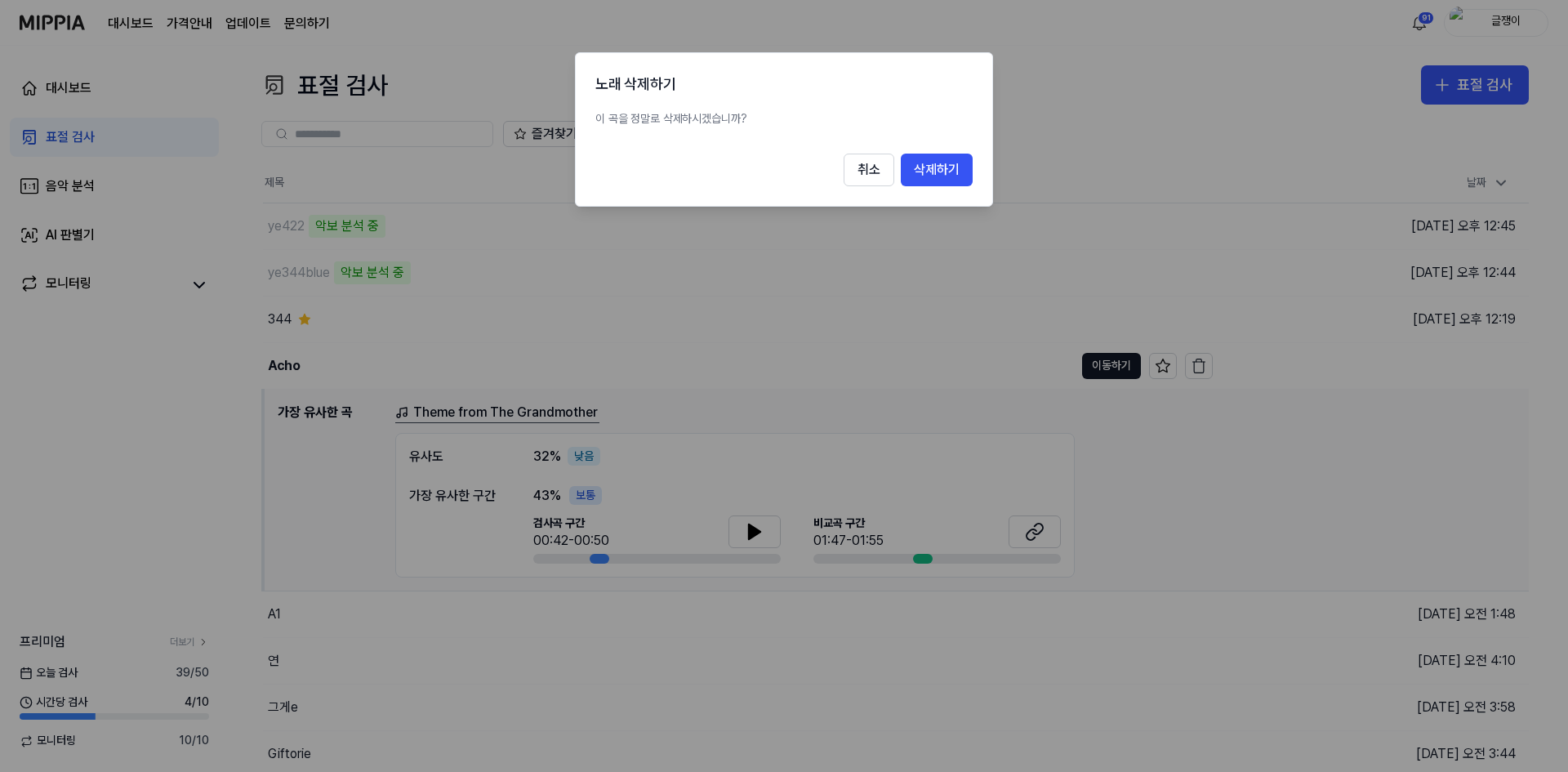
click at [891, 289] on div at bounding box center [784, 386] width 1568 height 772
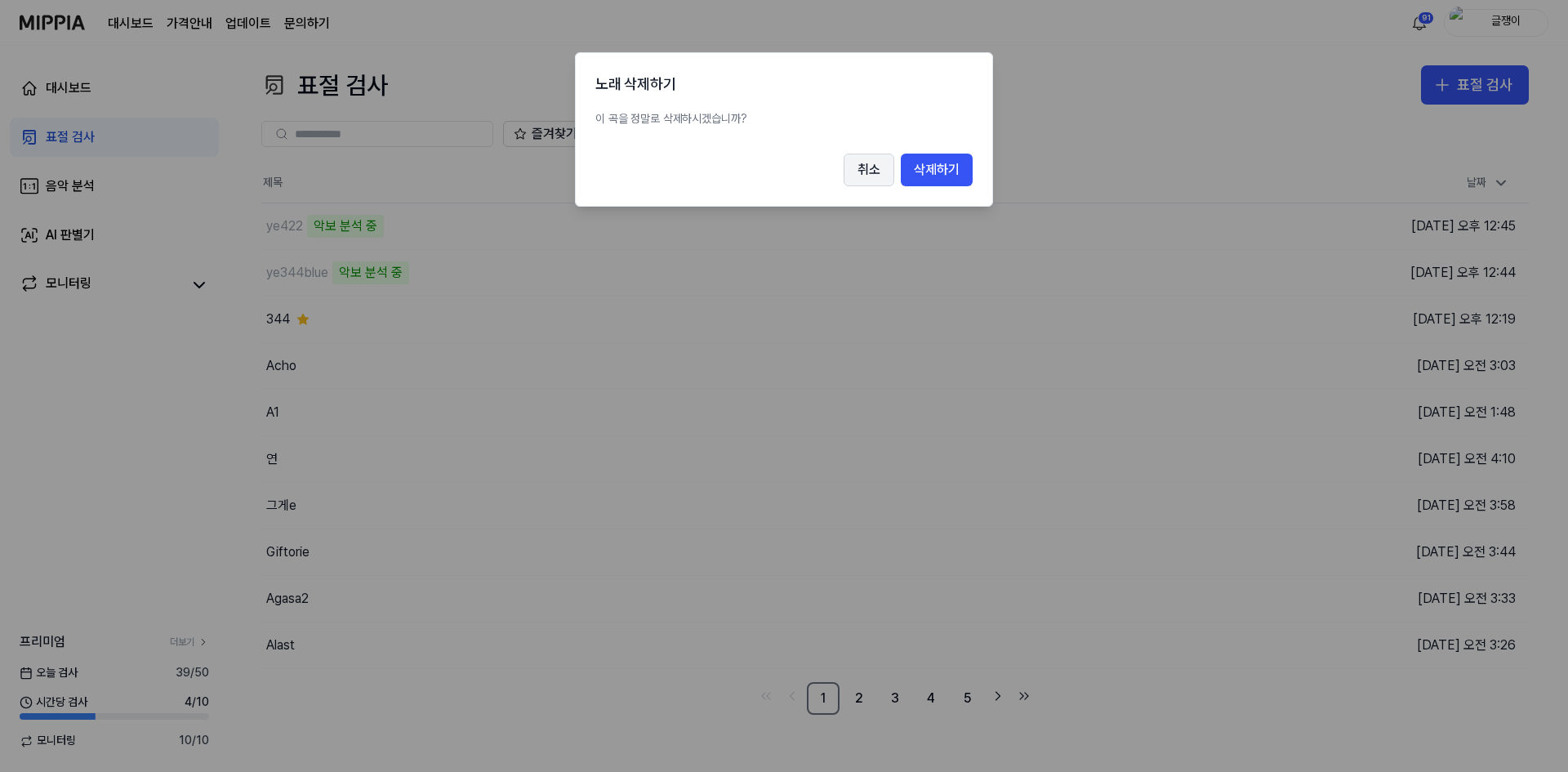
click at [870, 167] on button "취소" at bounding box center [869, 169] width 50 height 33
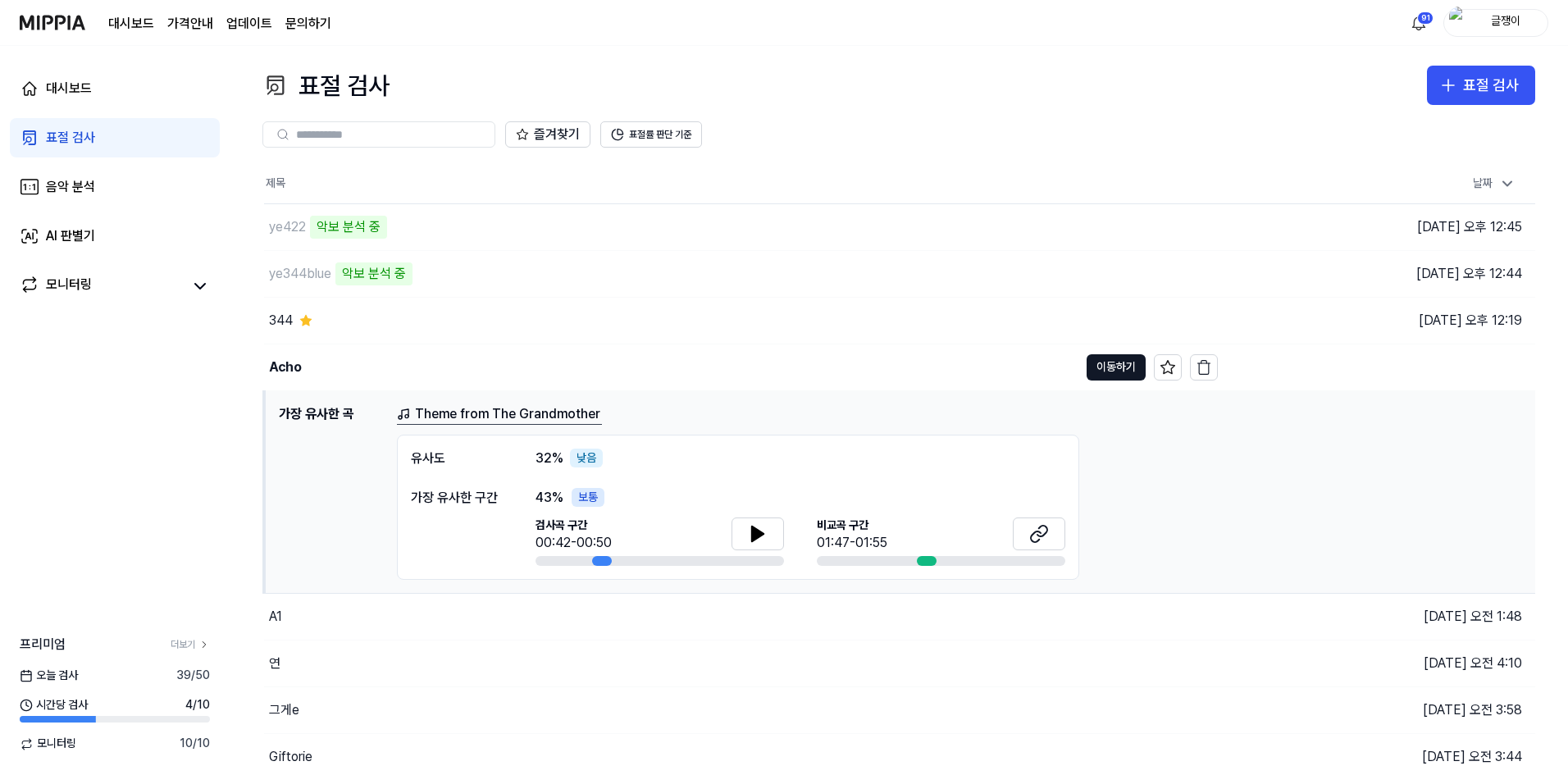
click at [99, 389] on div "대시보드 표절 검사 음악 분석 AI 판별기 모니터링 프리미엄 더보기 오늘 검사 39 / 50 시간당 검사 4 / 10 모니터링 10 / 10" at bounding box center [114, 410] width 230 height 729
click at [1101, 618] on button "이동하기" at bounding box center [1116, 616] width 59 height 26
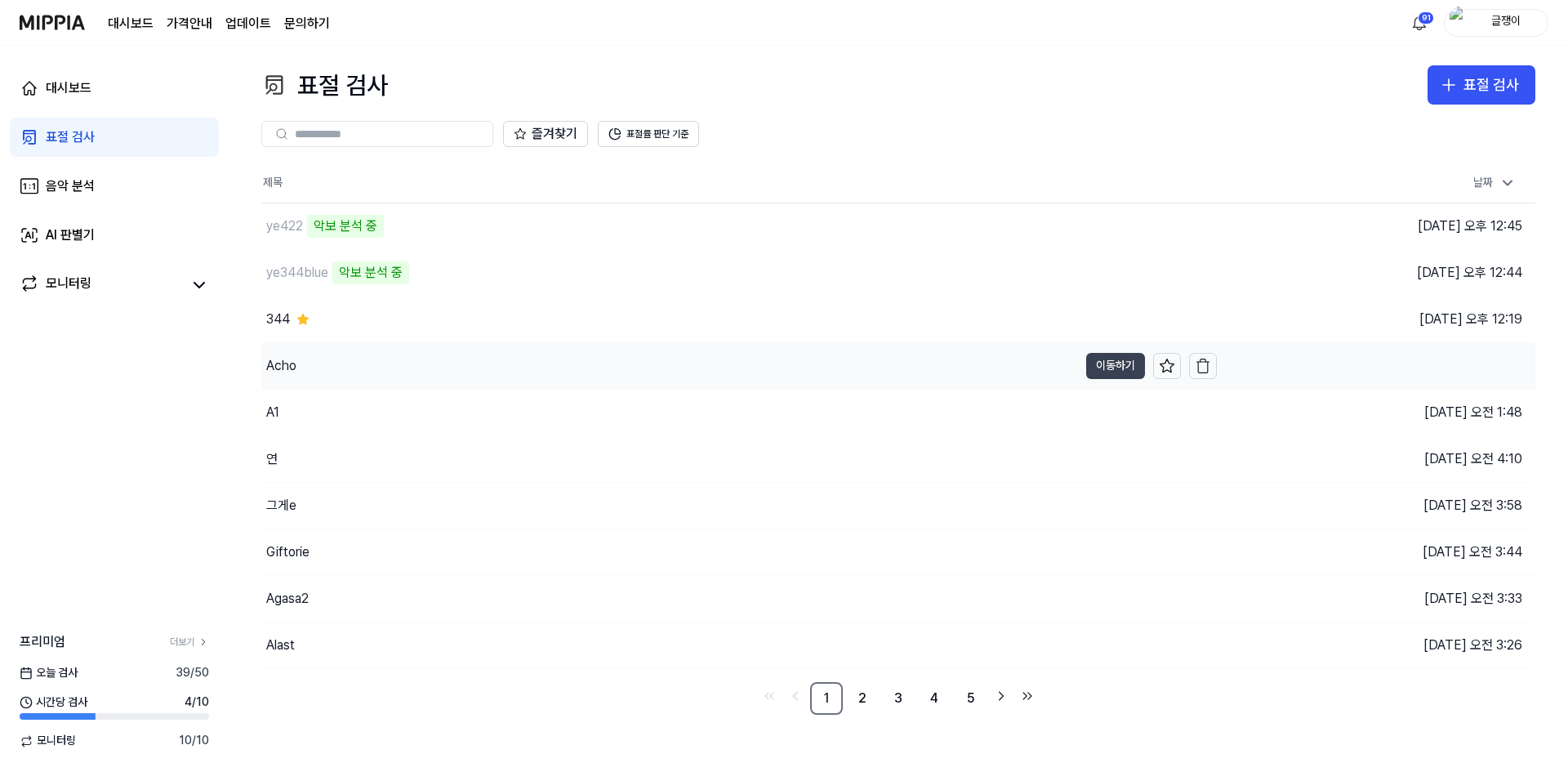
click at [1103, 361] on button "이동하기" at bounding box center [1115, 365] width 59 height 26
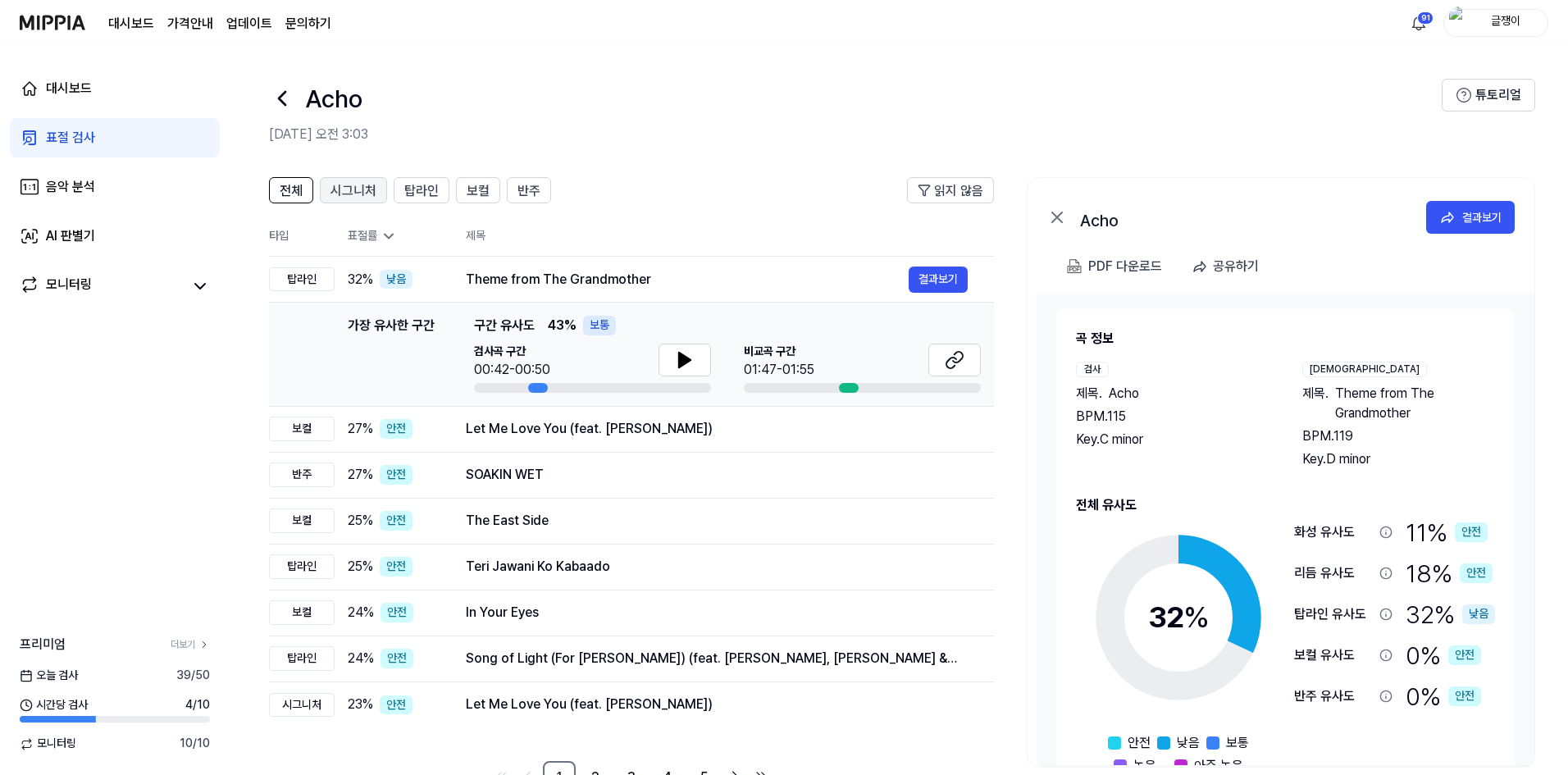
click at [353, 179] on div "시그니처" at bounding box center [353, 190] width 46 height 22
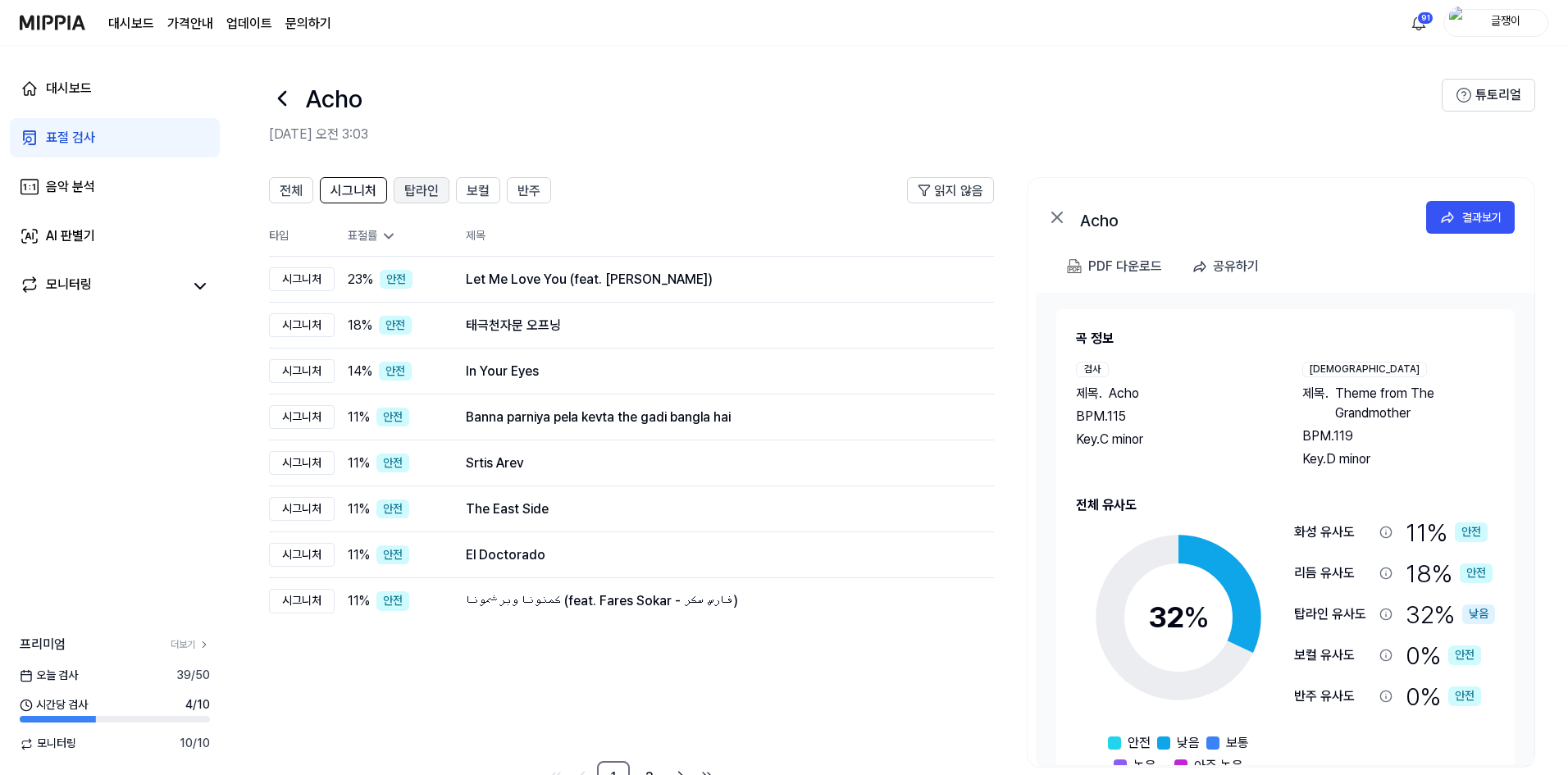
click at [412, 187] on span "탑라인" at bounding box center [421, 190] width 35 height 20
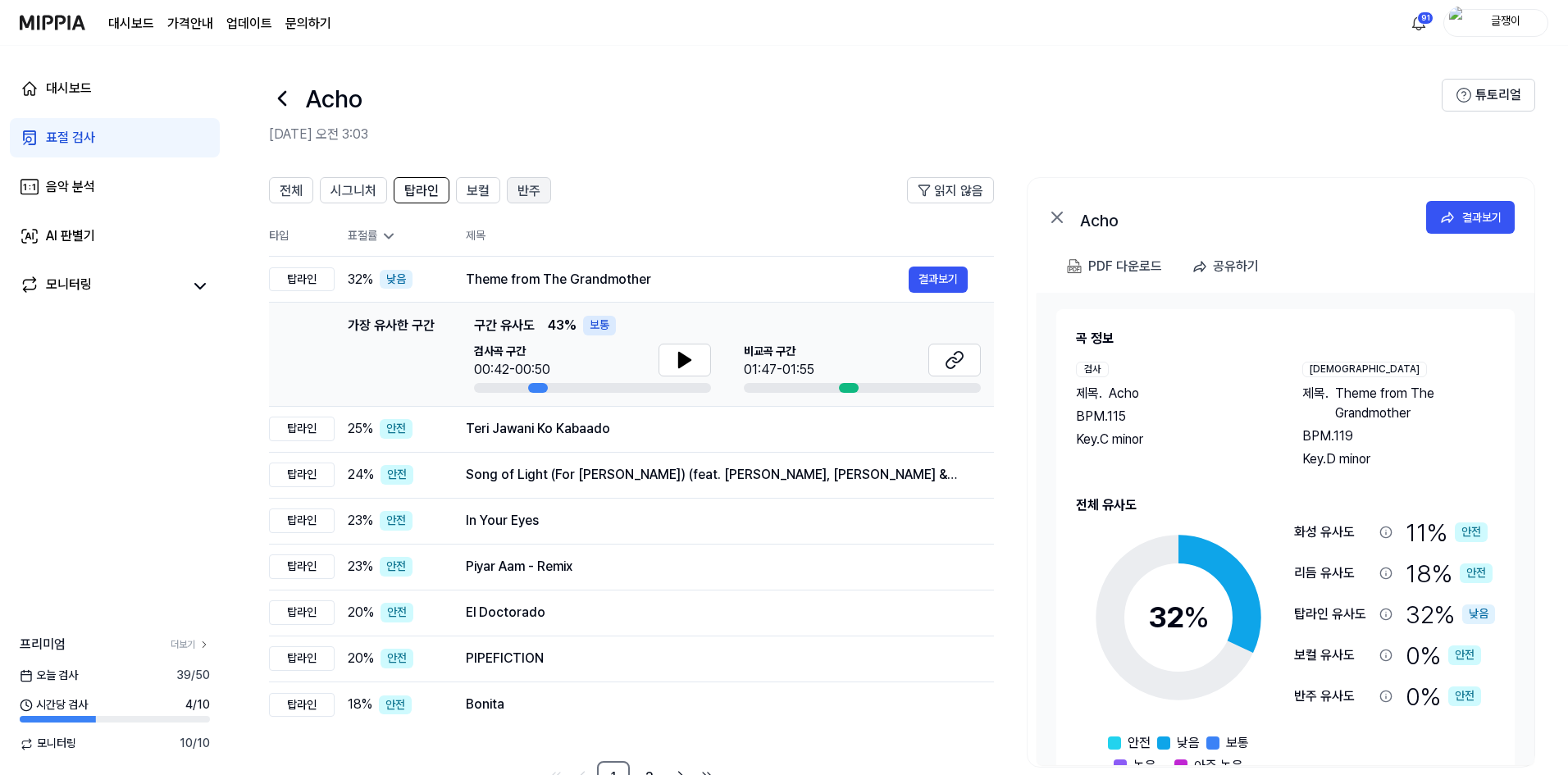
drag, startPoint x: 474, startPoint y: 191, endPoint x: 525, endPoint y: 198, distance: 51.5
click at [475, 191] on span "보컬" at bounding box center [478, 190] width 23 height 20
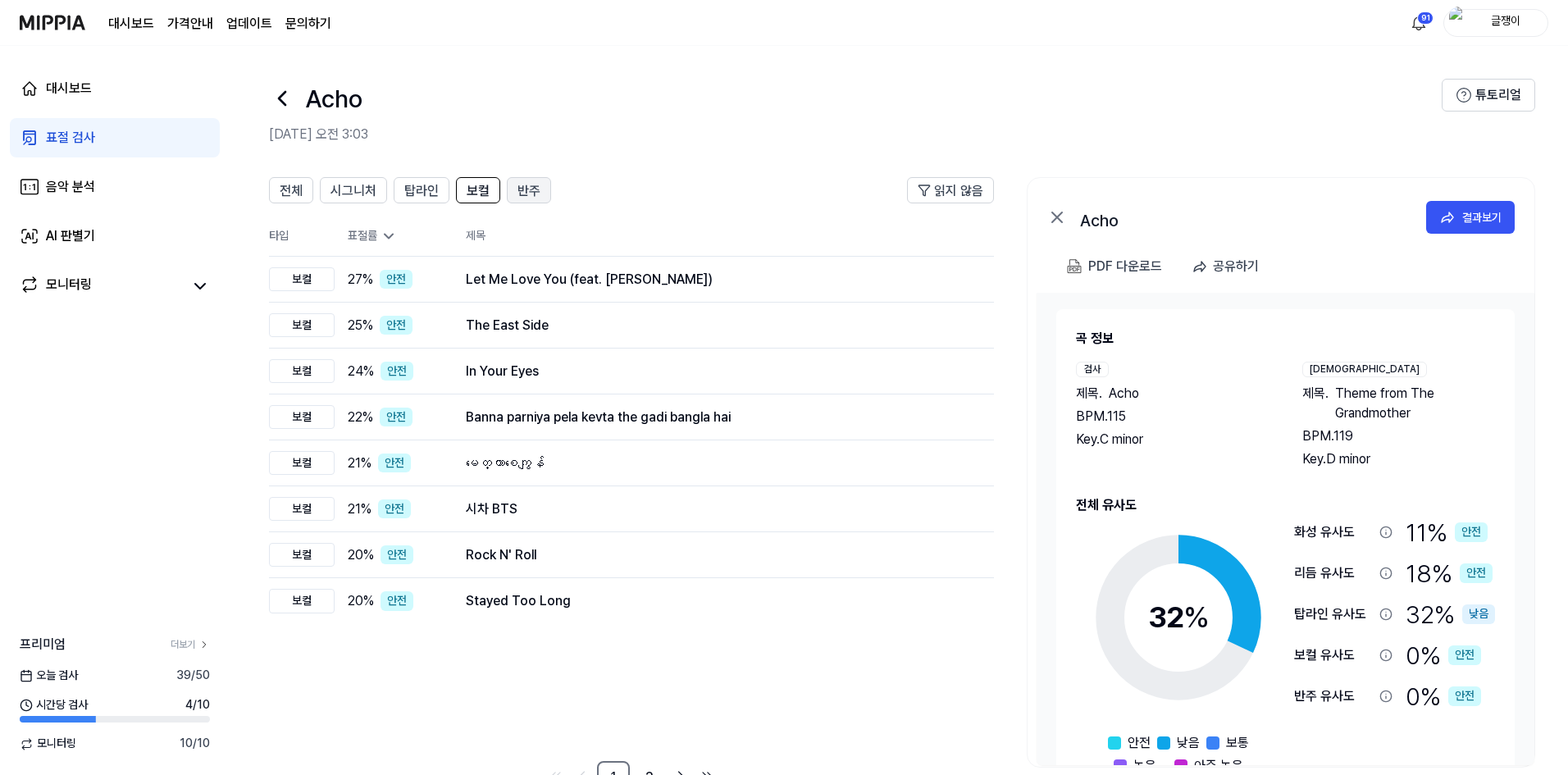
click at [538, 197] on span "반주" at bounding box center [528, 190] width 23 height 20
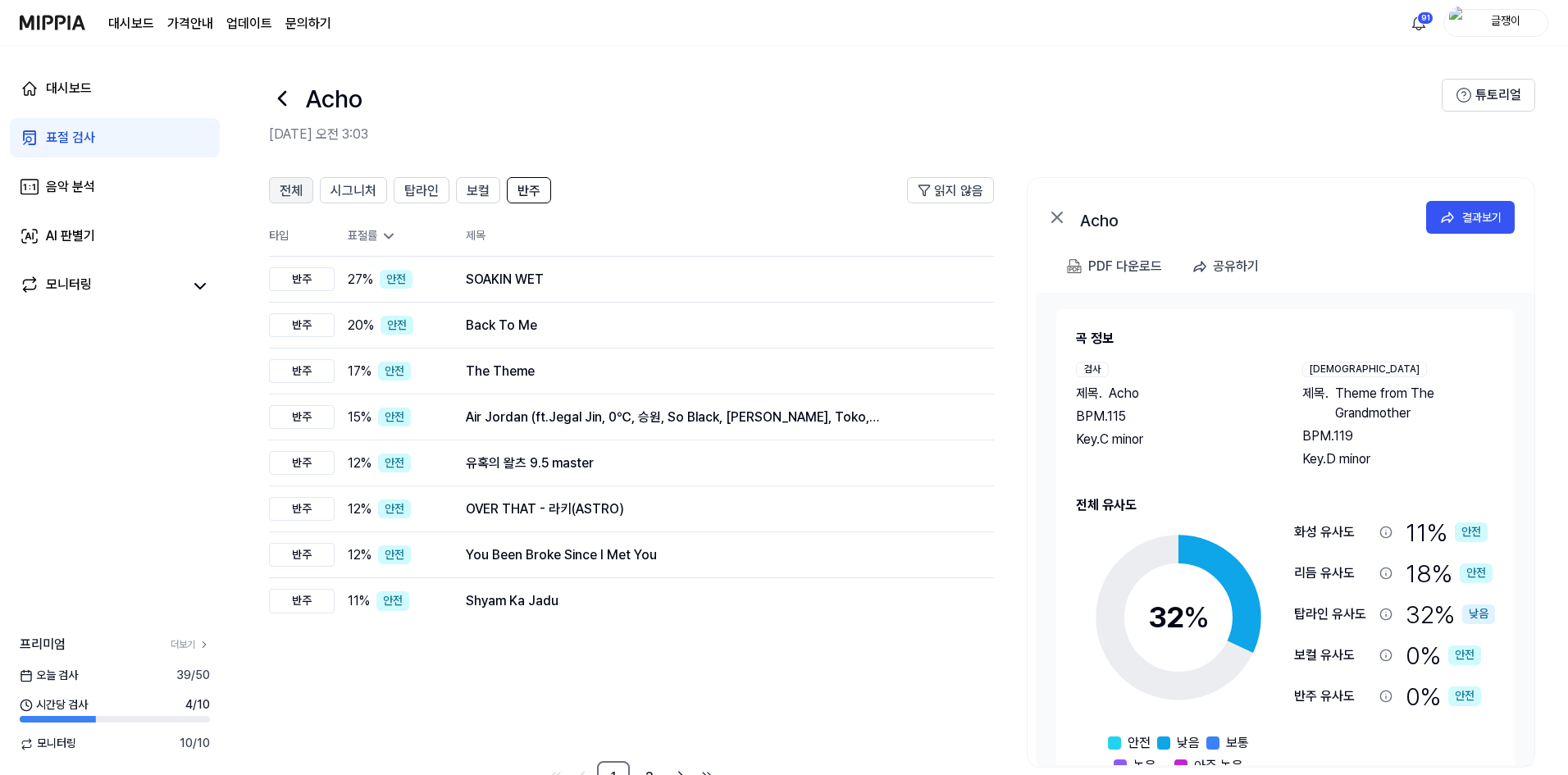
click at [284, 189] on span "전체" at bounding box center [291, 190] width 23 height 20
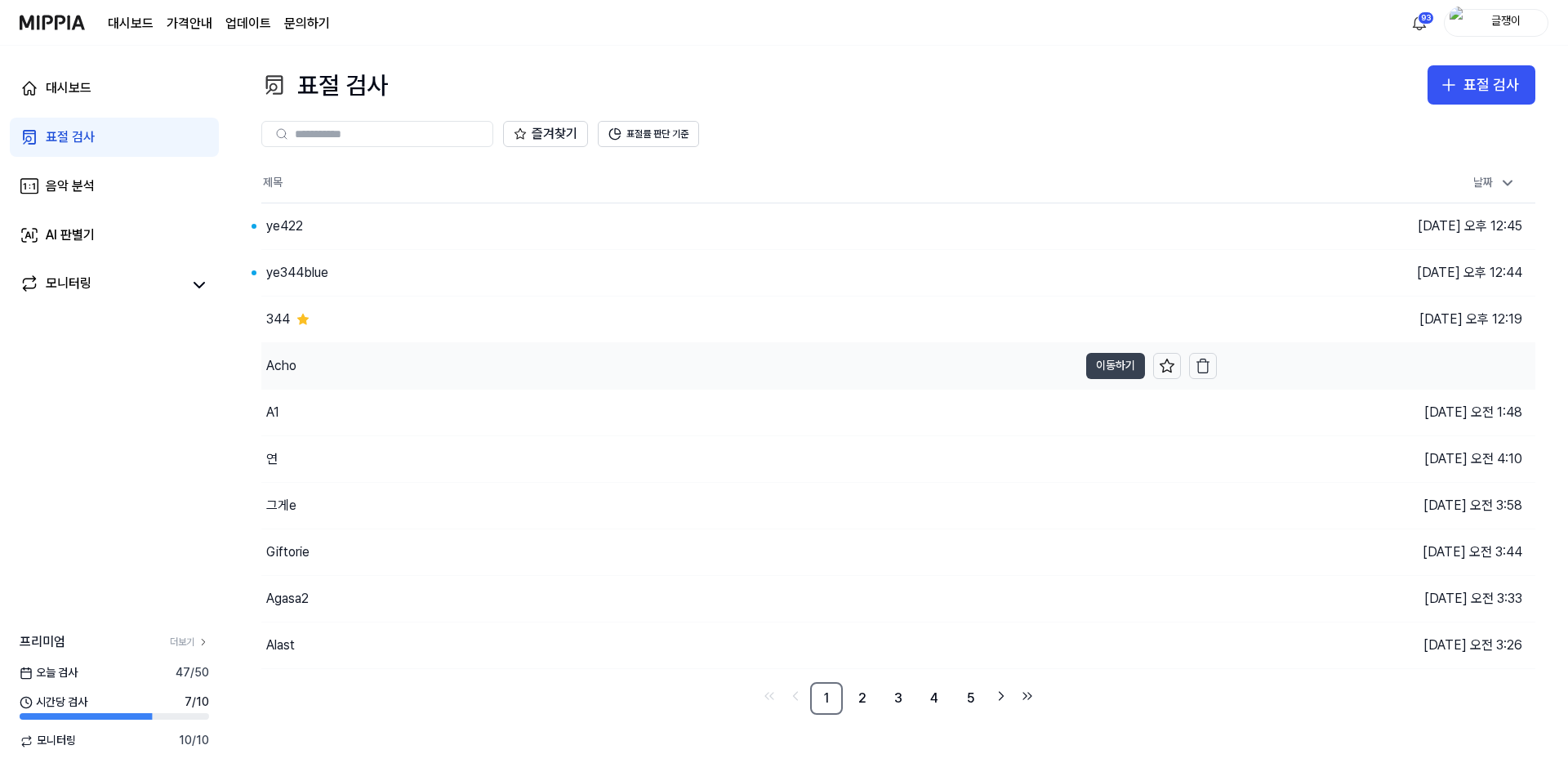
click at [1103, 355] on button "이동하기" at bounding box center [1115, 365] width 59 height 26
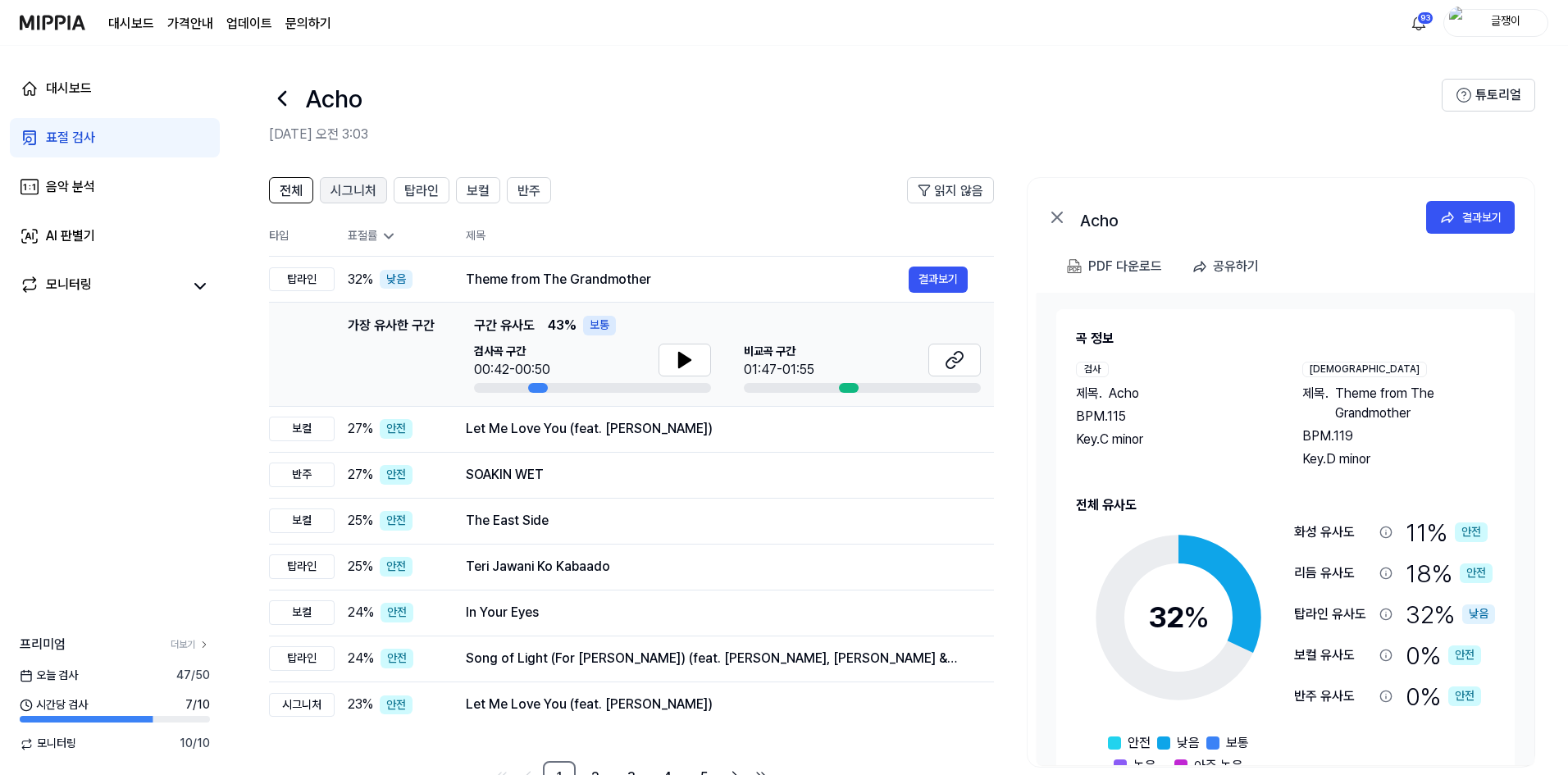
click at [359, 194] on span "시그니처" at bounding box center [353, 190] width 46 height 20
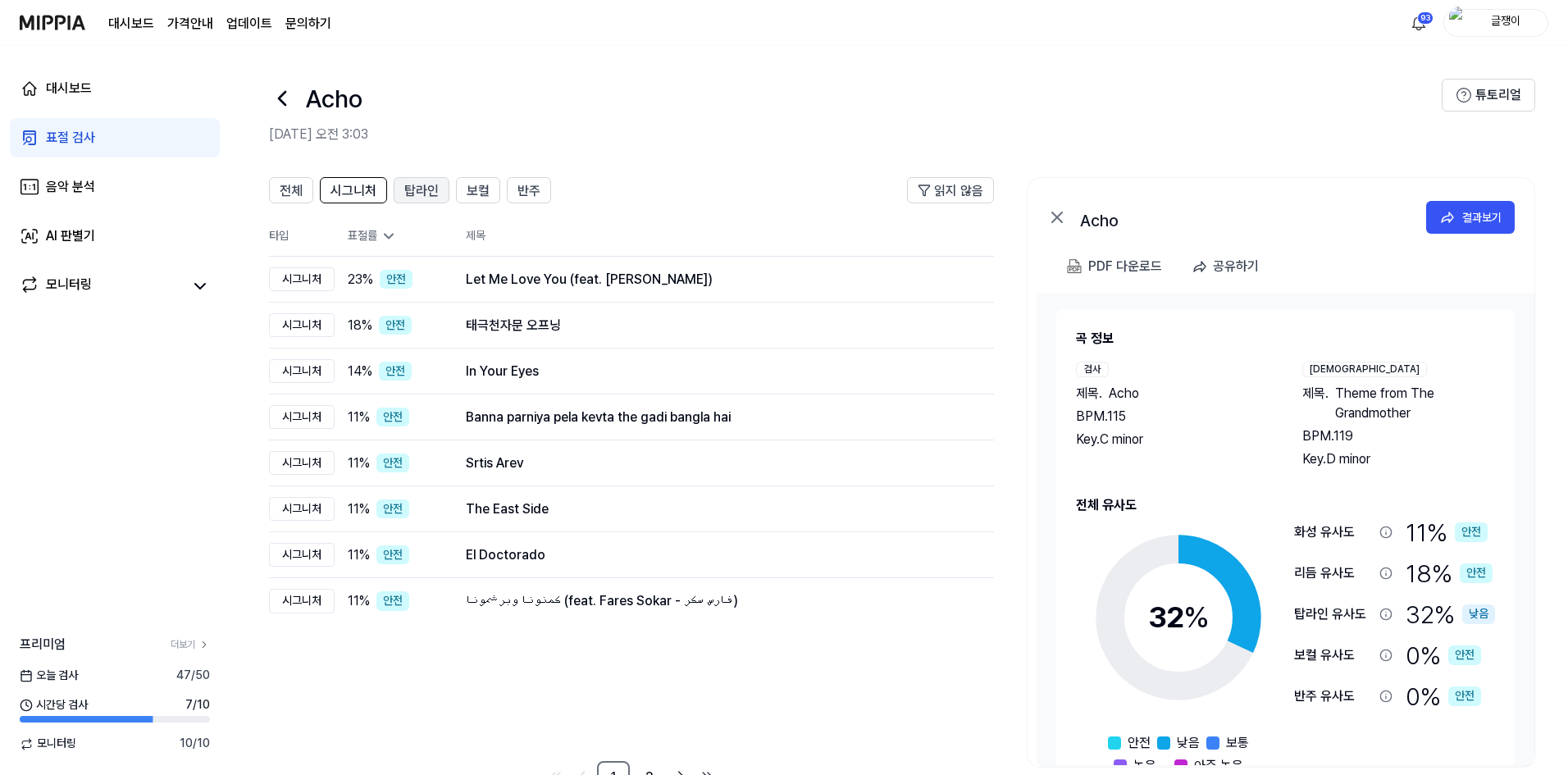
click at [418, 190] on span "탑라인" at bounding box center [421, 190] width 35 height 20
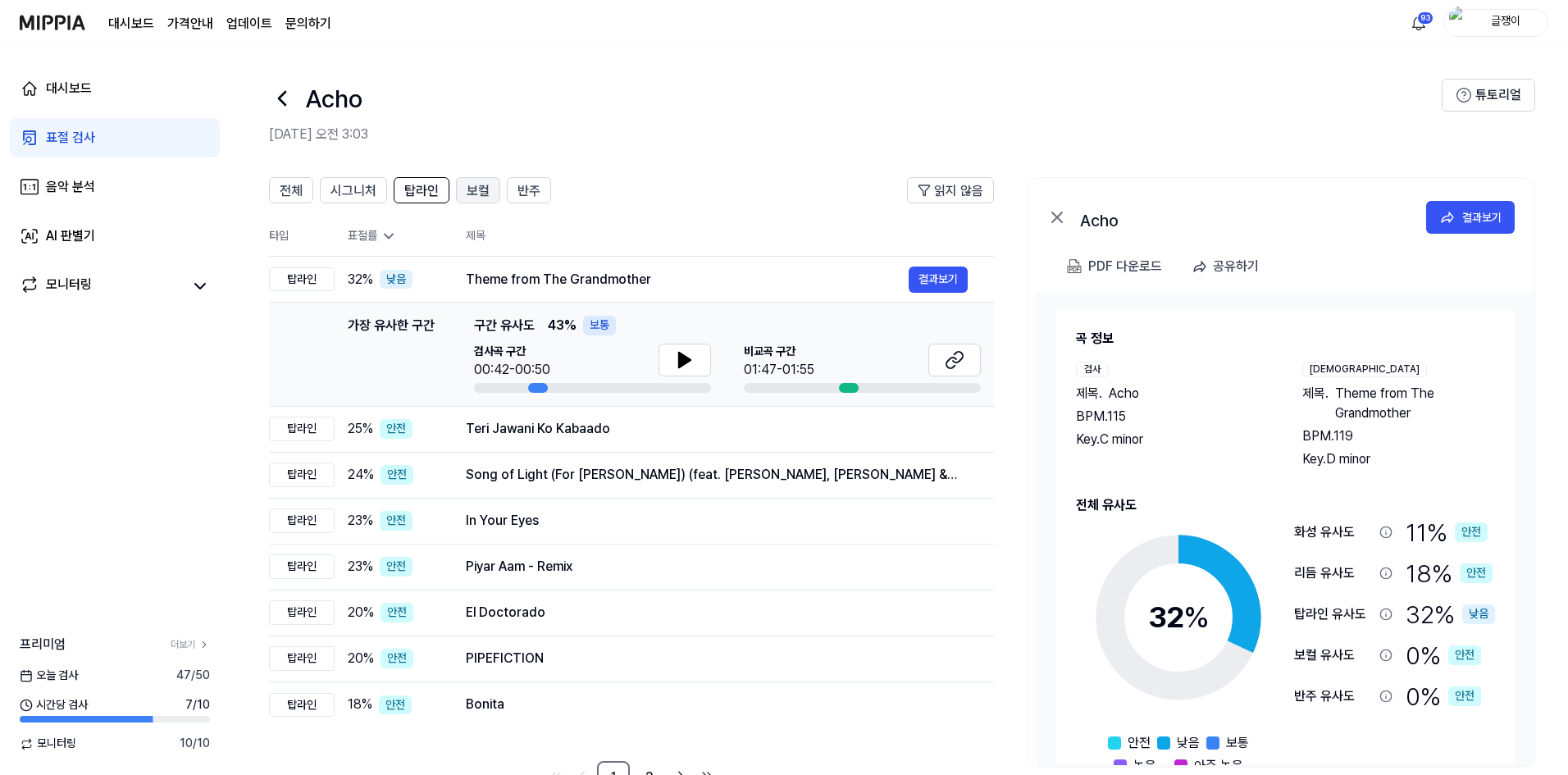
click at [473, 185] on span "보컬" at bounding box center [478, 190] width 23 height 20
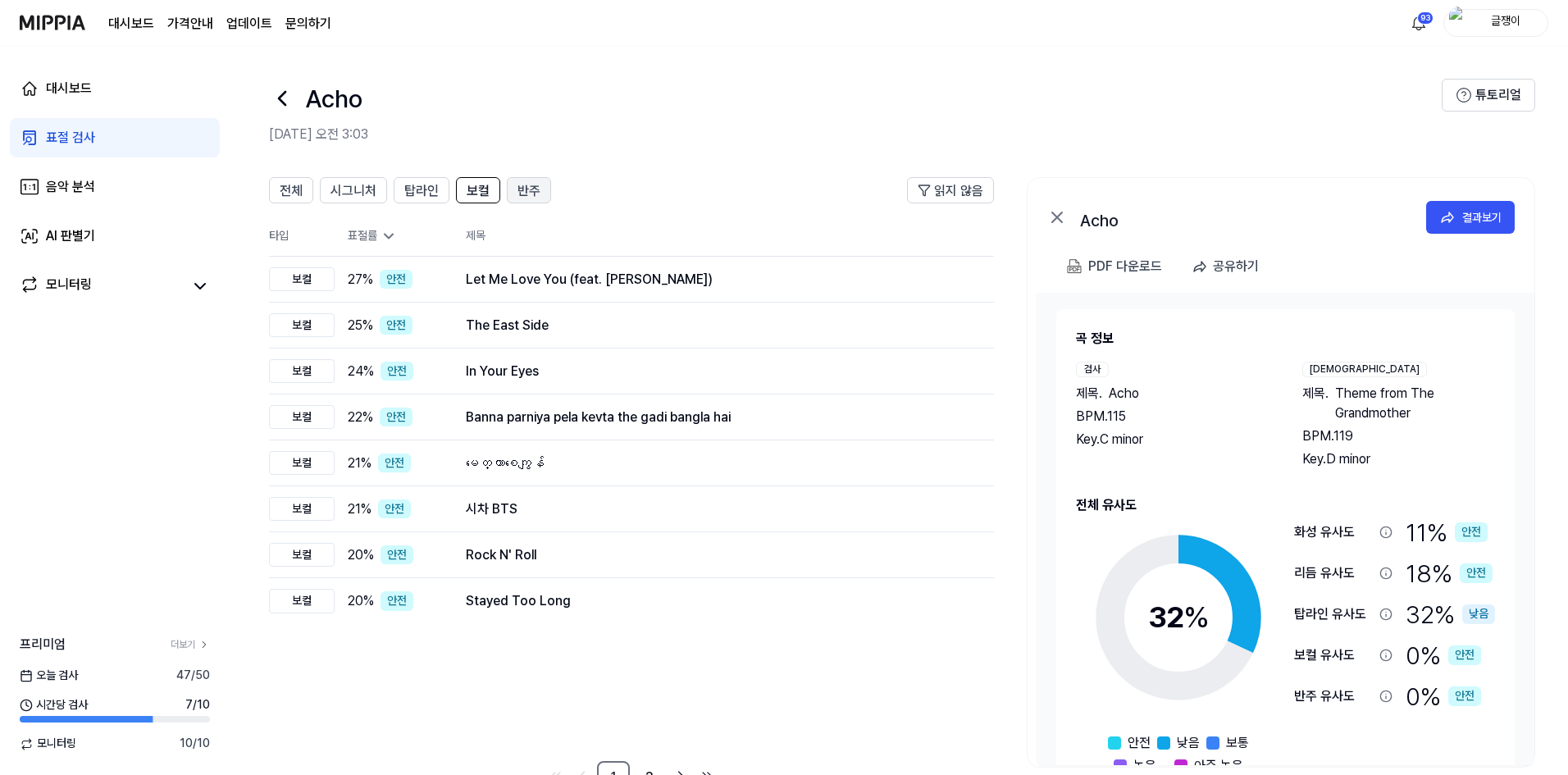
click at [530, 179] on div "반주" at bounding box center [528, 190] width 23 height 22
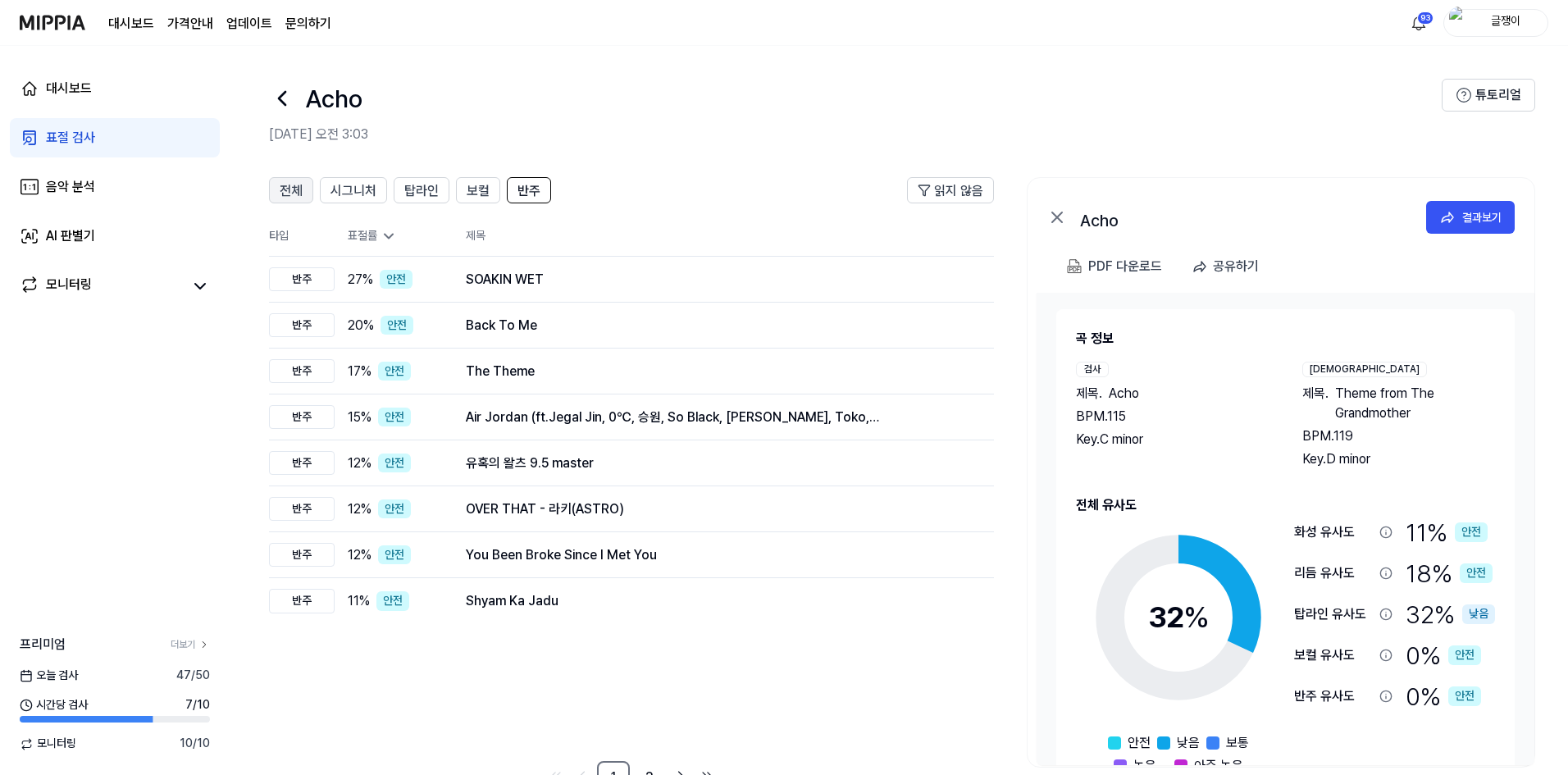
click at [287, 191] on span "전체" at bounding box center [291, 190] width 23 height 20
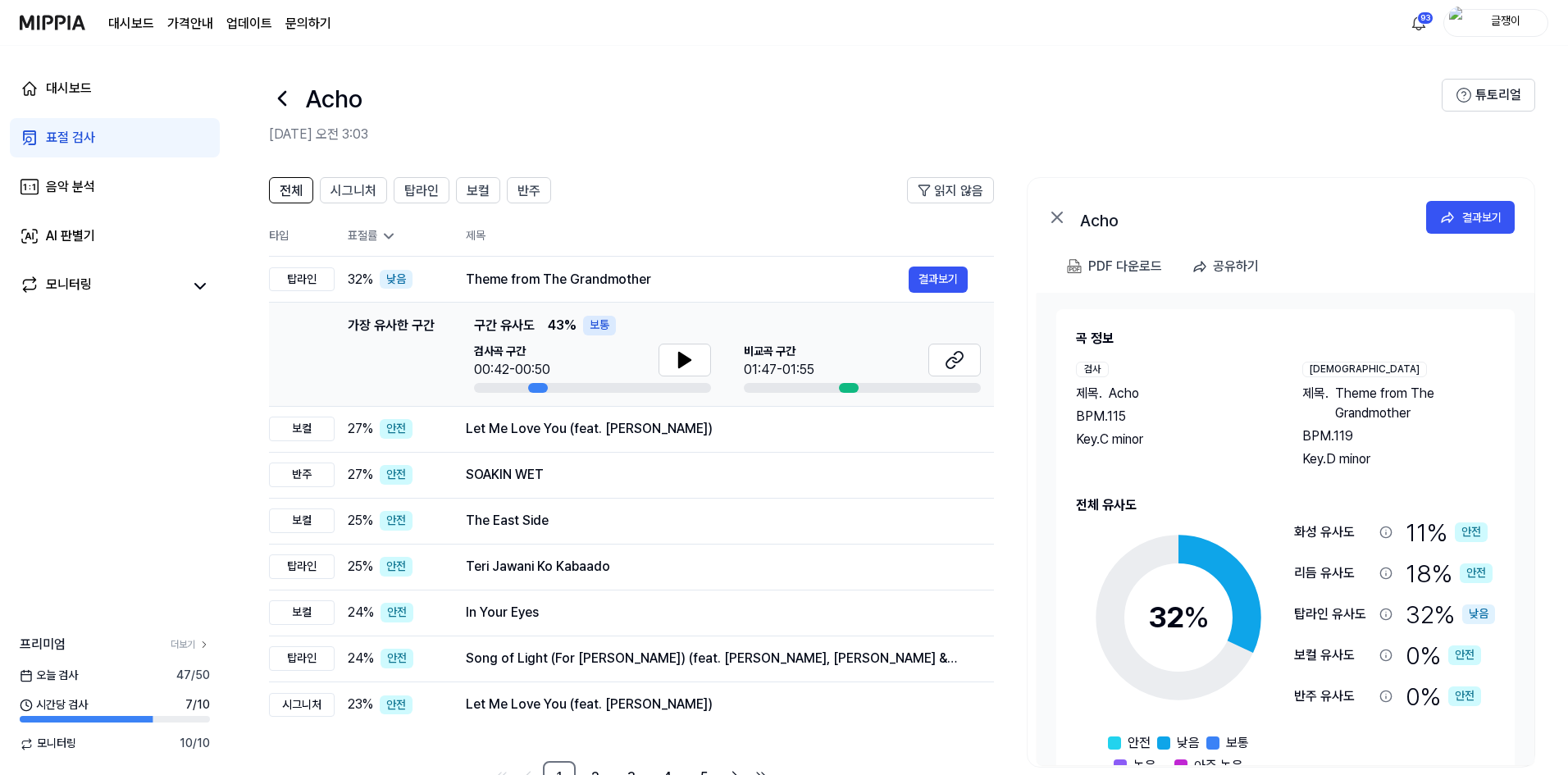
click at [74, 135] on div "표절 검사" at bounding box center [70, 137] width 49 height 20
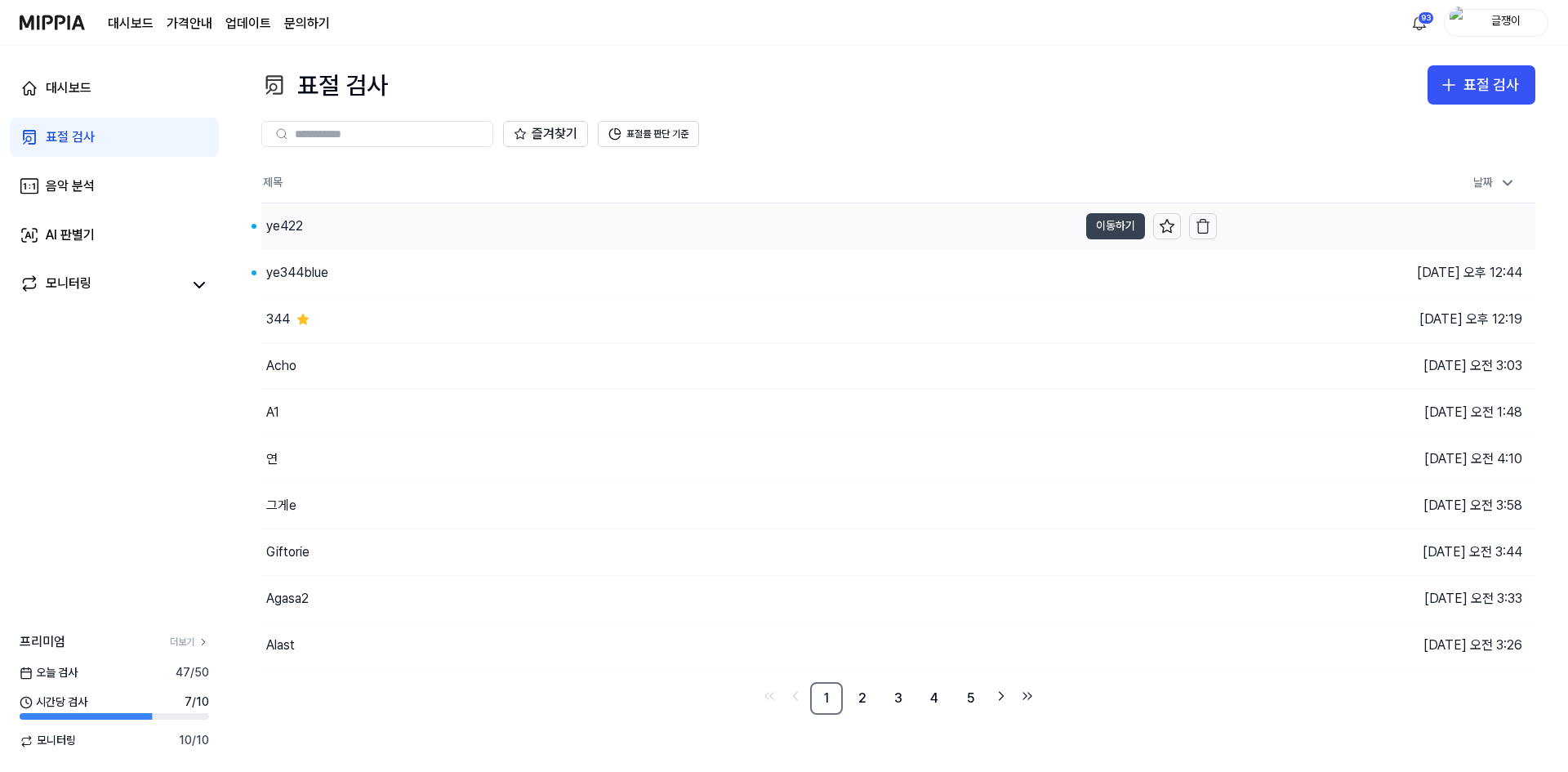
click at [1097, 222] on button "이동하기" at bounding box center [1115, 226] width 59 height 26
click at [1108, 274] on button "이동하기" at bounding box center [1115, 273] width 59 height 26
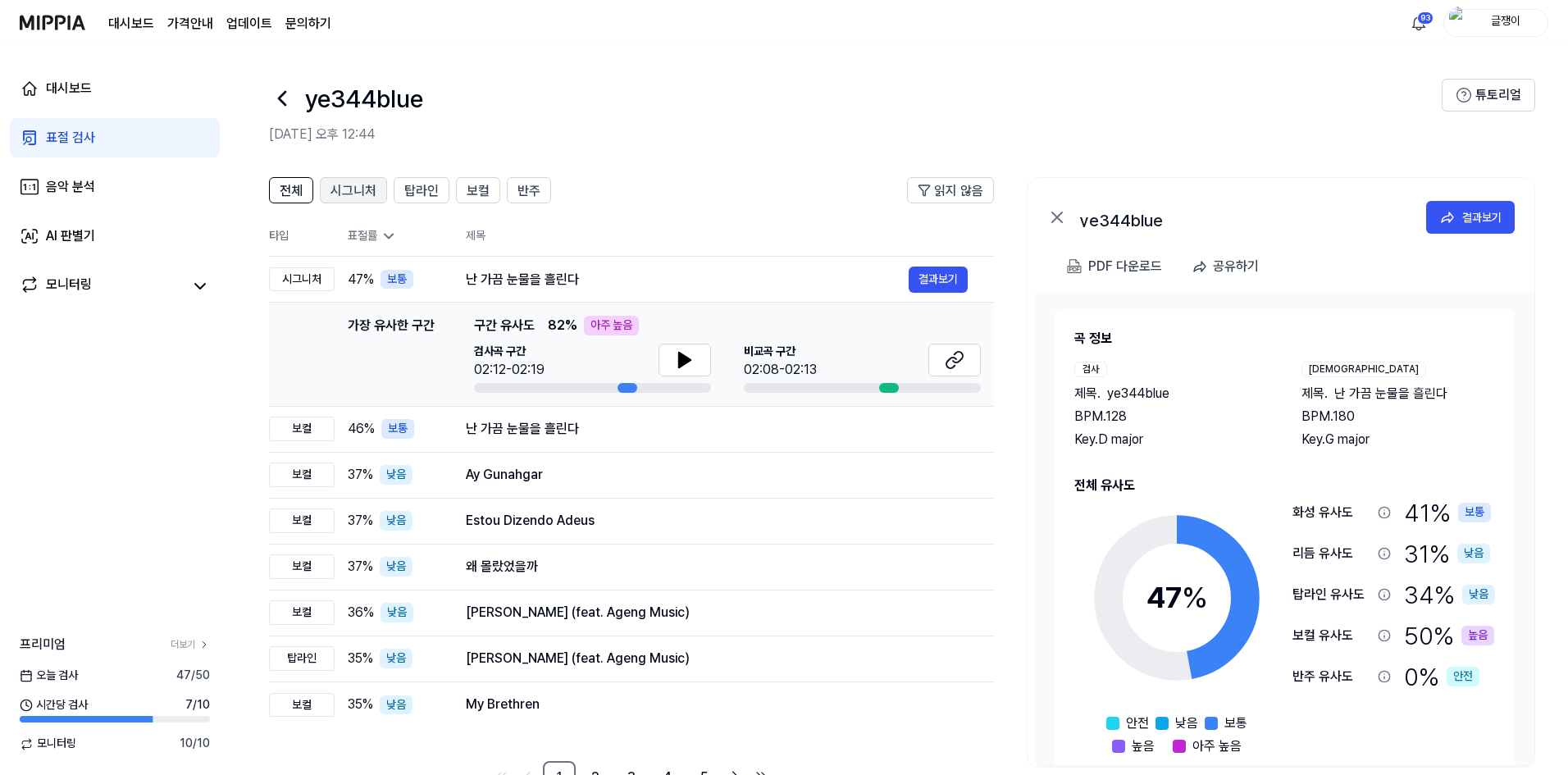
click at [360, 190] on span "시그니처" at bounding box center [353, 190] width 46 height 20
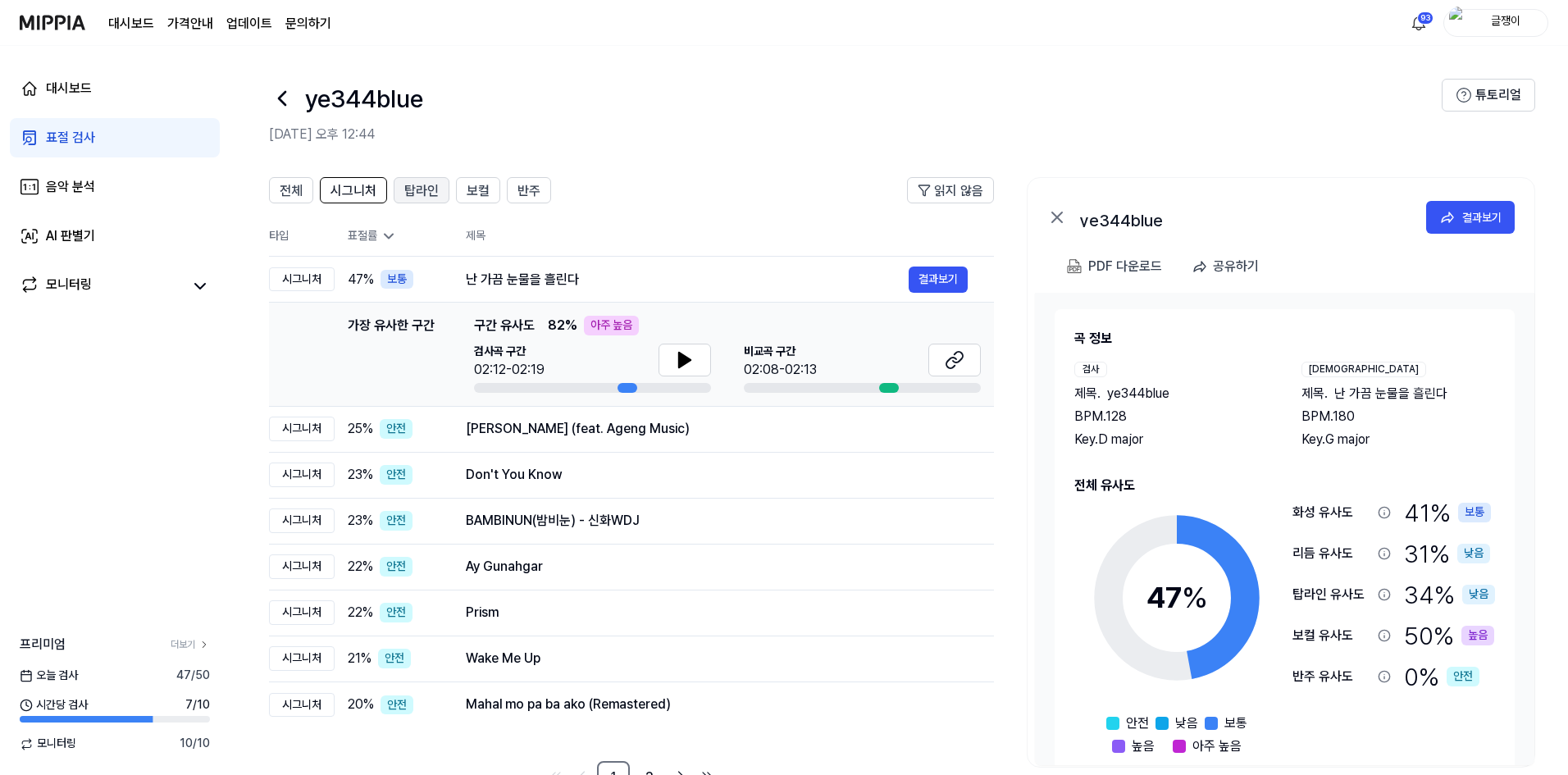
click at [419, 194] on span "탑라인" at bounding box center [421, 190] width 35 height 20
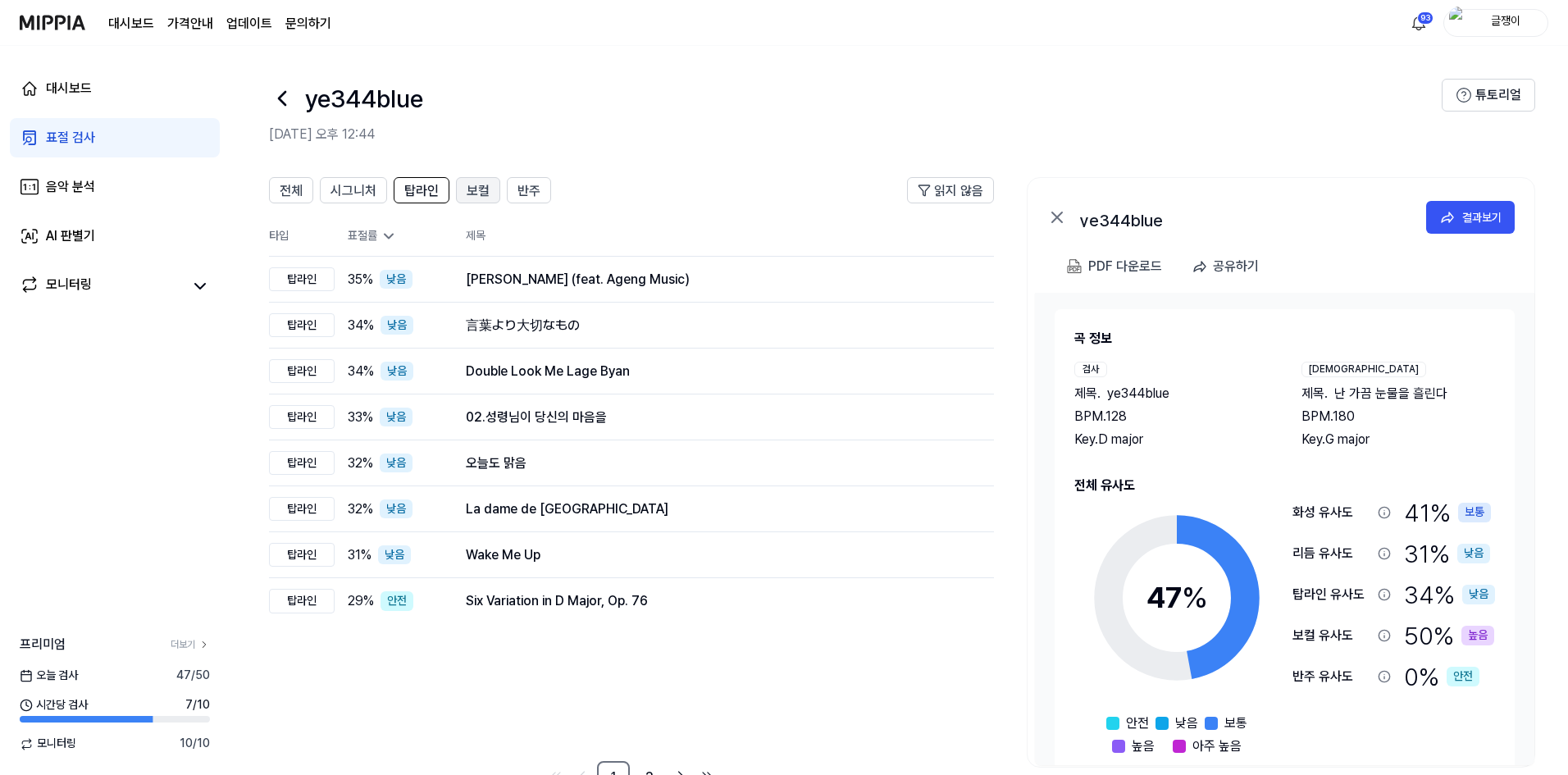
click at [471, 190] on span "보컬" at bounding box center [478, 190] width 23 height 20
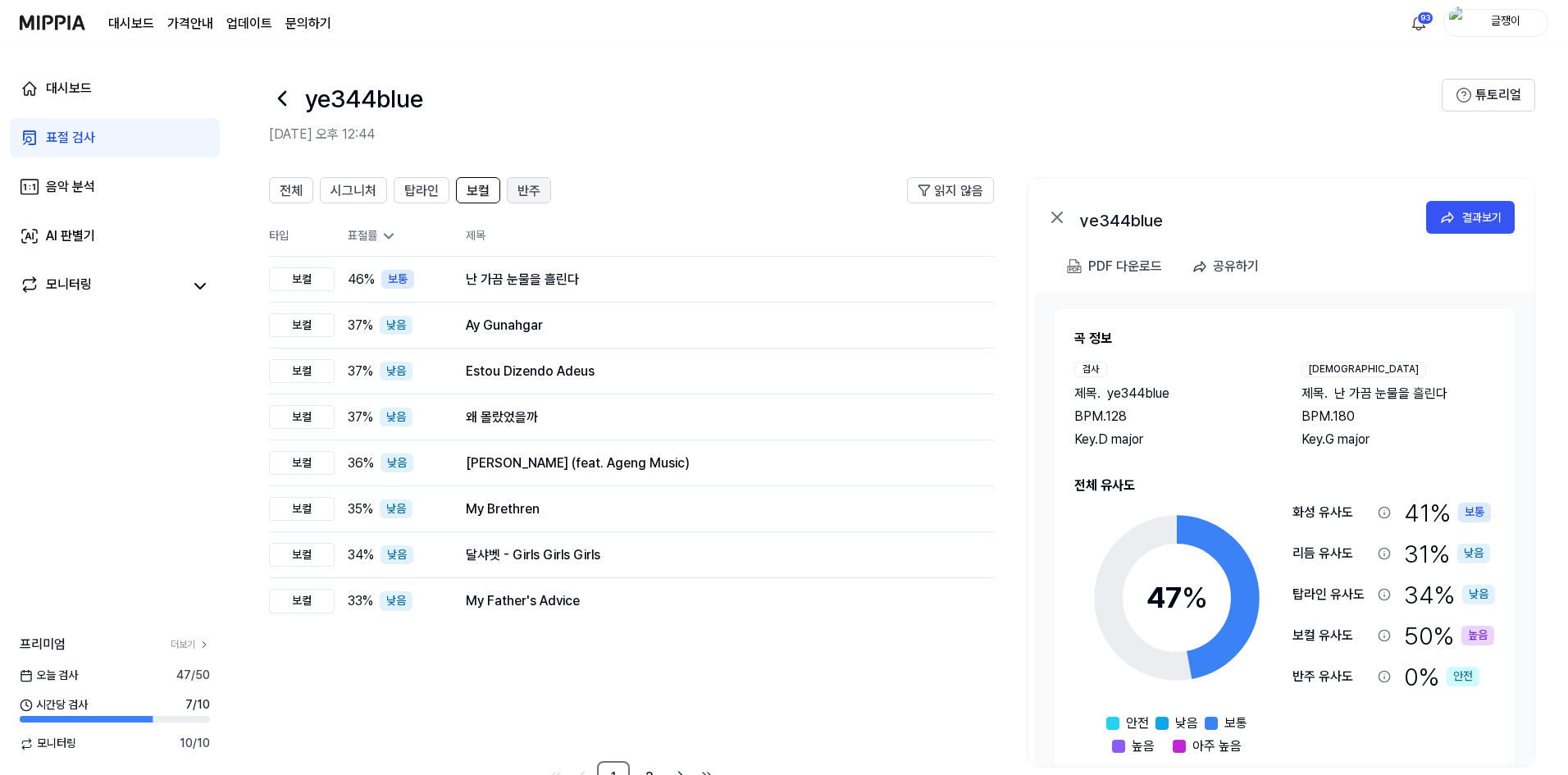
click at [535, 192] on span "반주" at bounding box center [528, 190] width 23 height 20
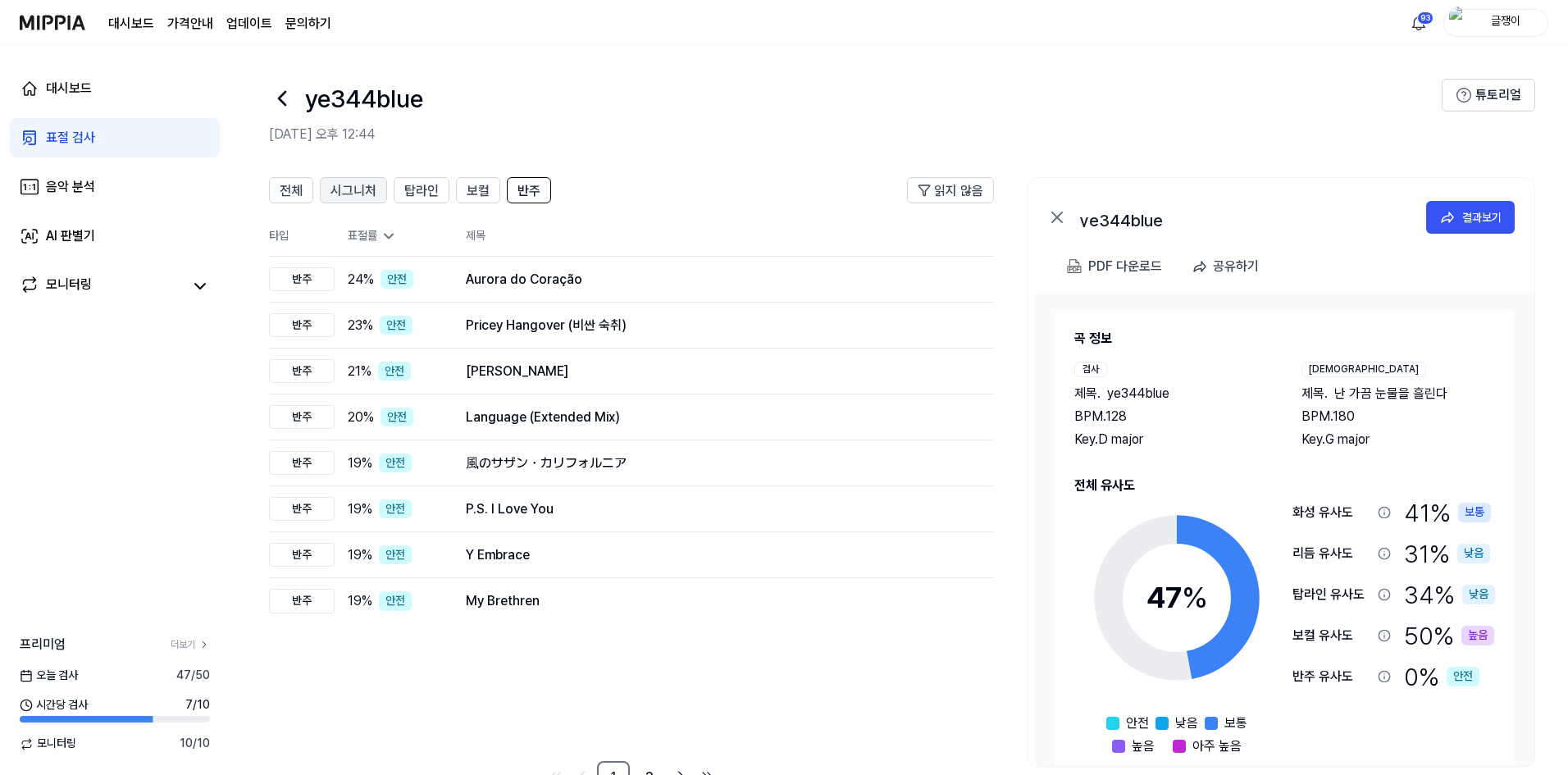
click at [354, 191] on span "시그니처" at bounding box center [353, 190] width 46 height 20
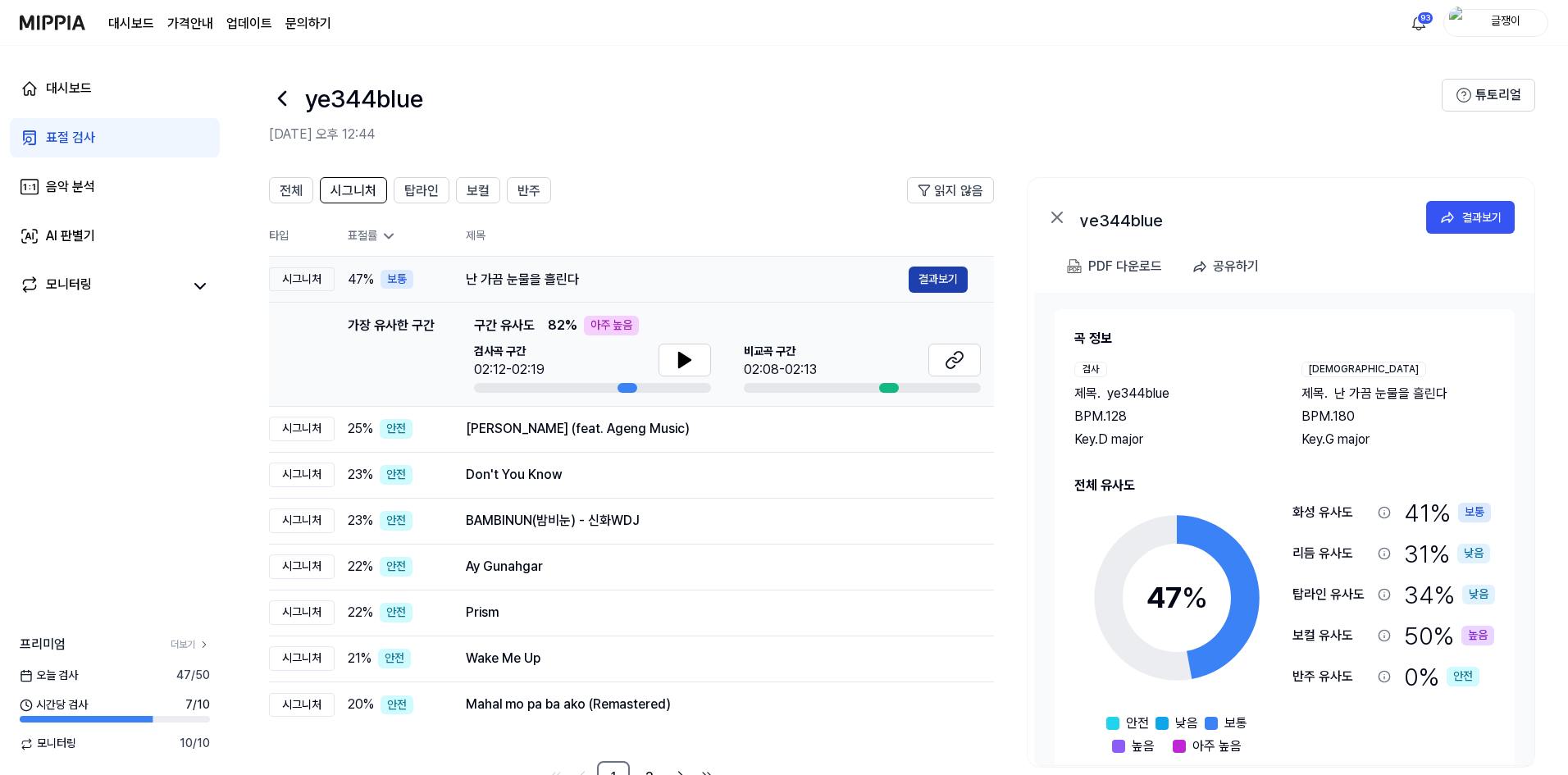
click at [921, 280] on button "결과보기" at bounding box center [937, 280] width 59 height 26
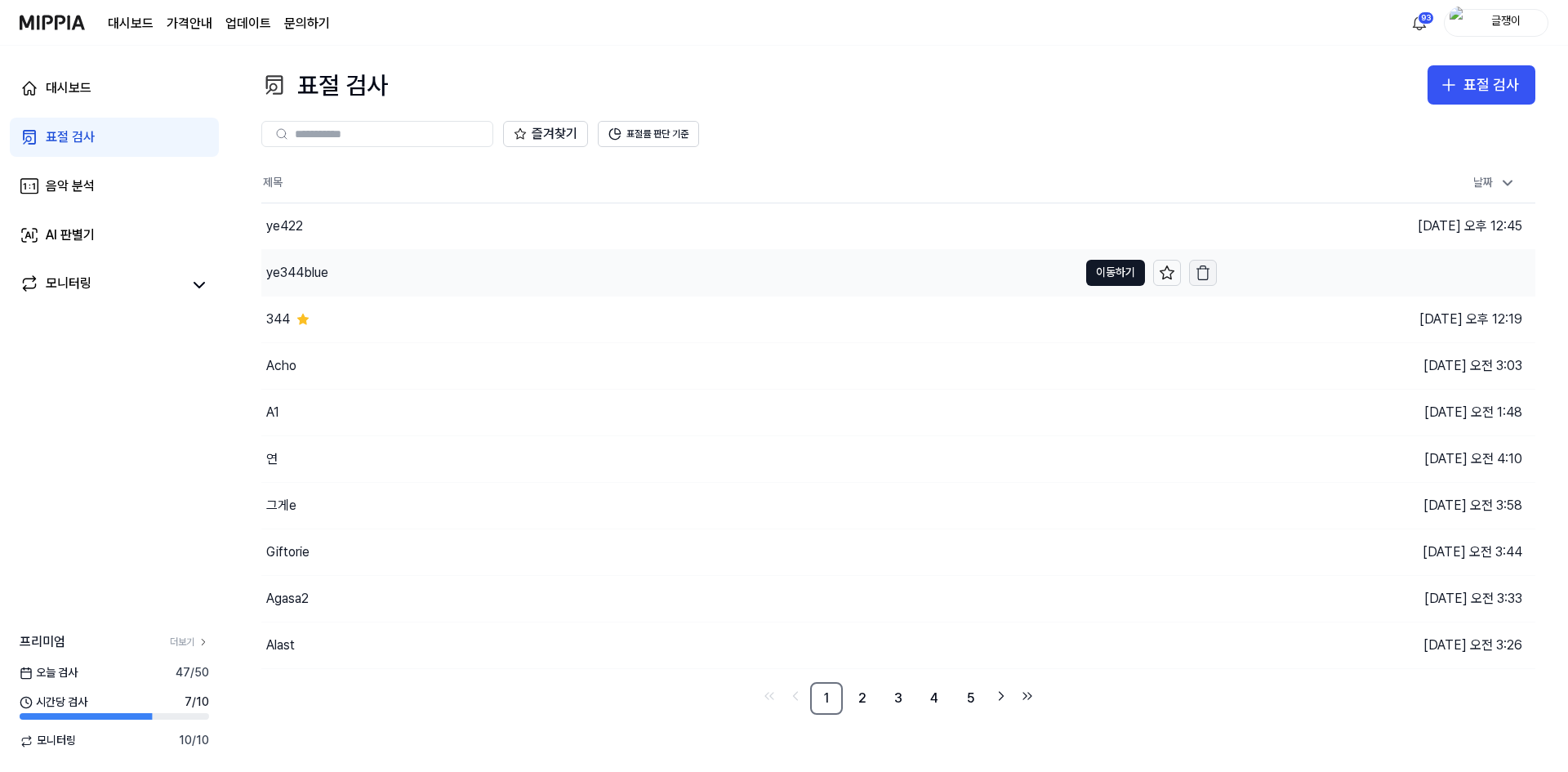
click at [1201, 269] on icon "button" at bounding box center [1202, 272] width 16 height 16
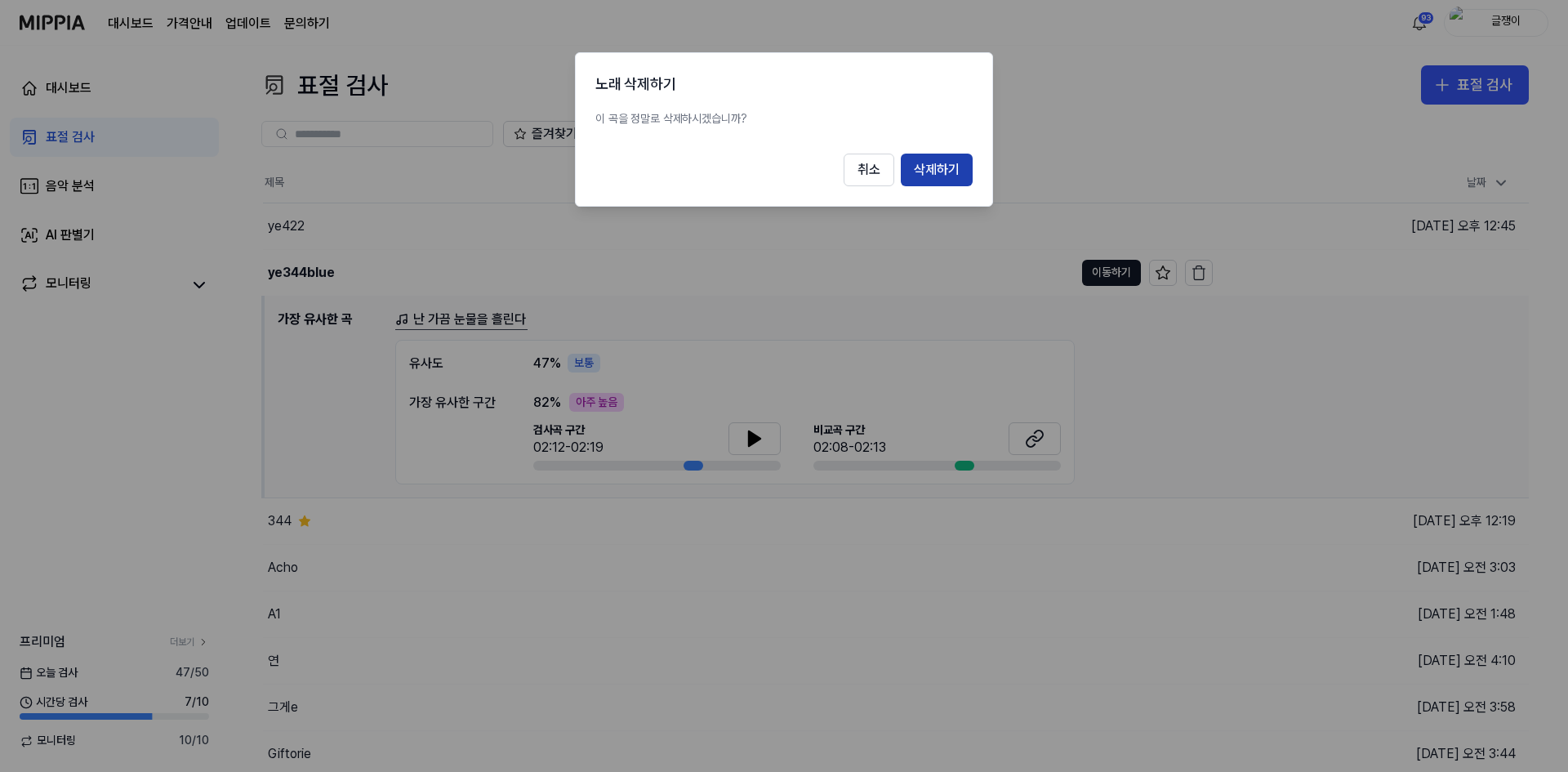
click at [941, 179] on button "삭제하기" at bounding box center [936, 169] width 72 height 33
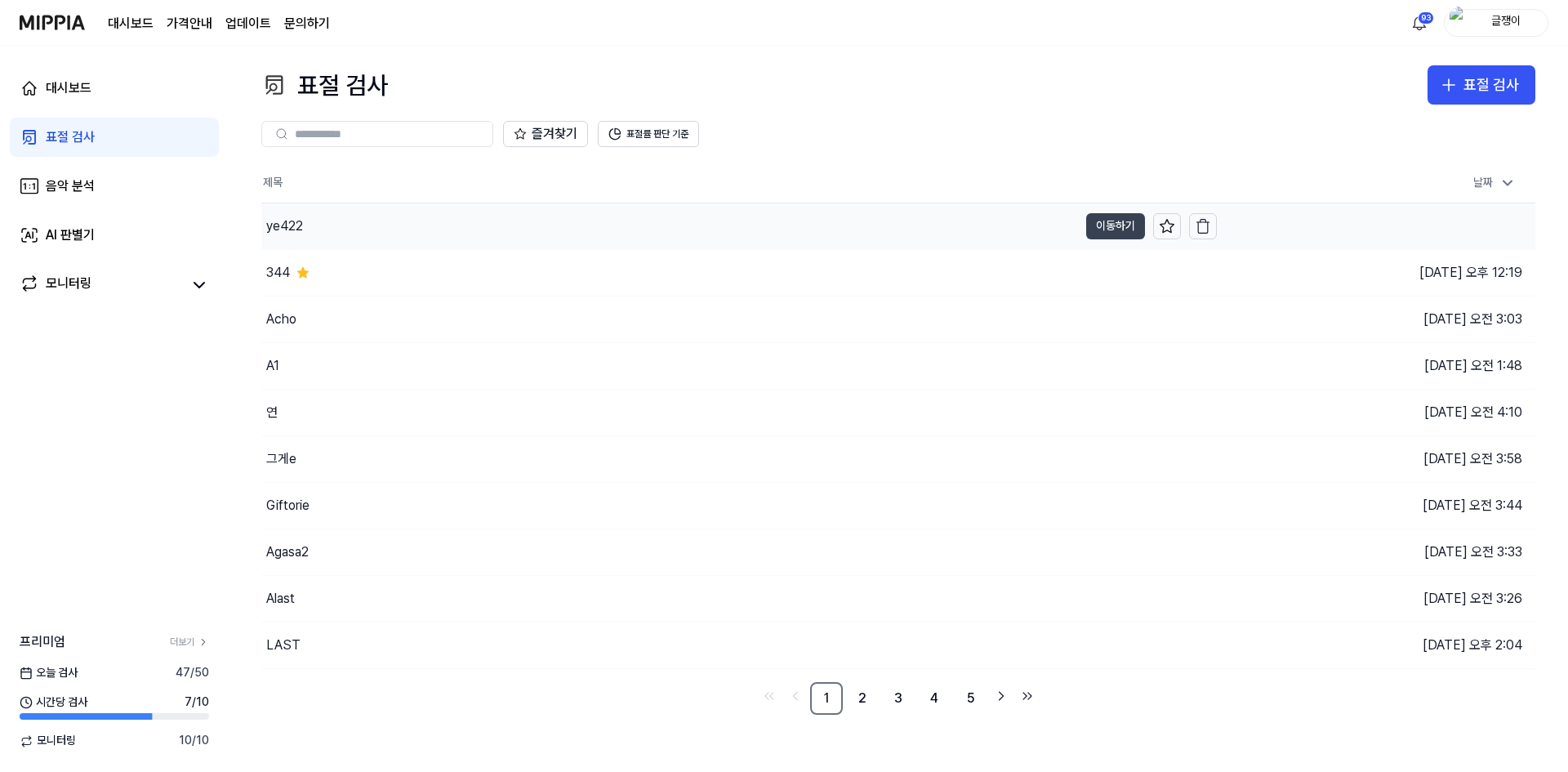
click at [1097, 217] on button "이동하기" at bounding box center [1115, 226] width 59 height 26
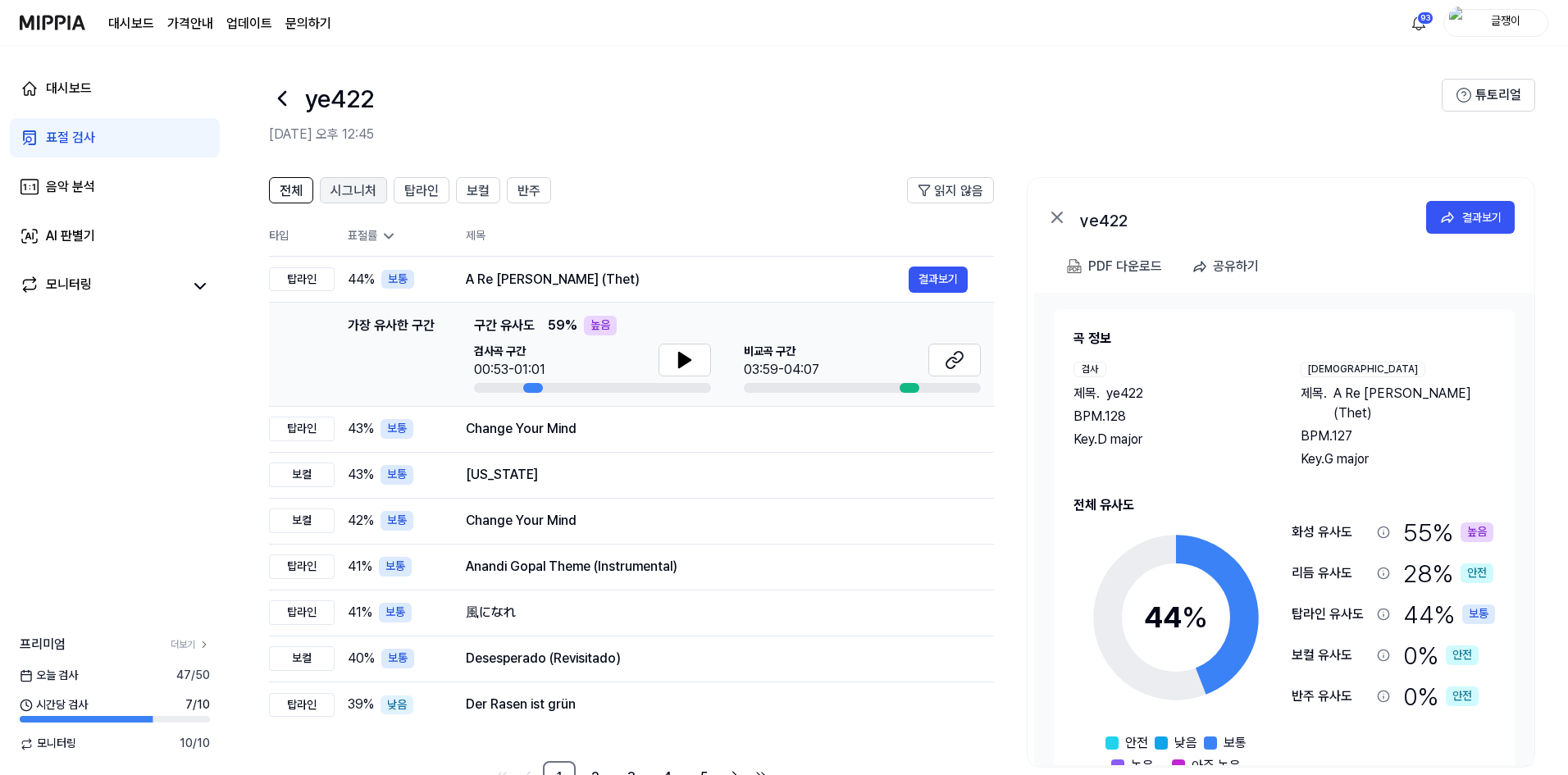
click at [347, 189] on span "시그니처" at bounding box center [353, 190] width 46 height 20
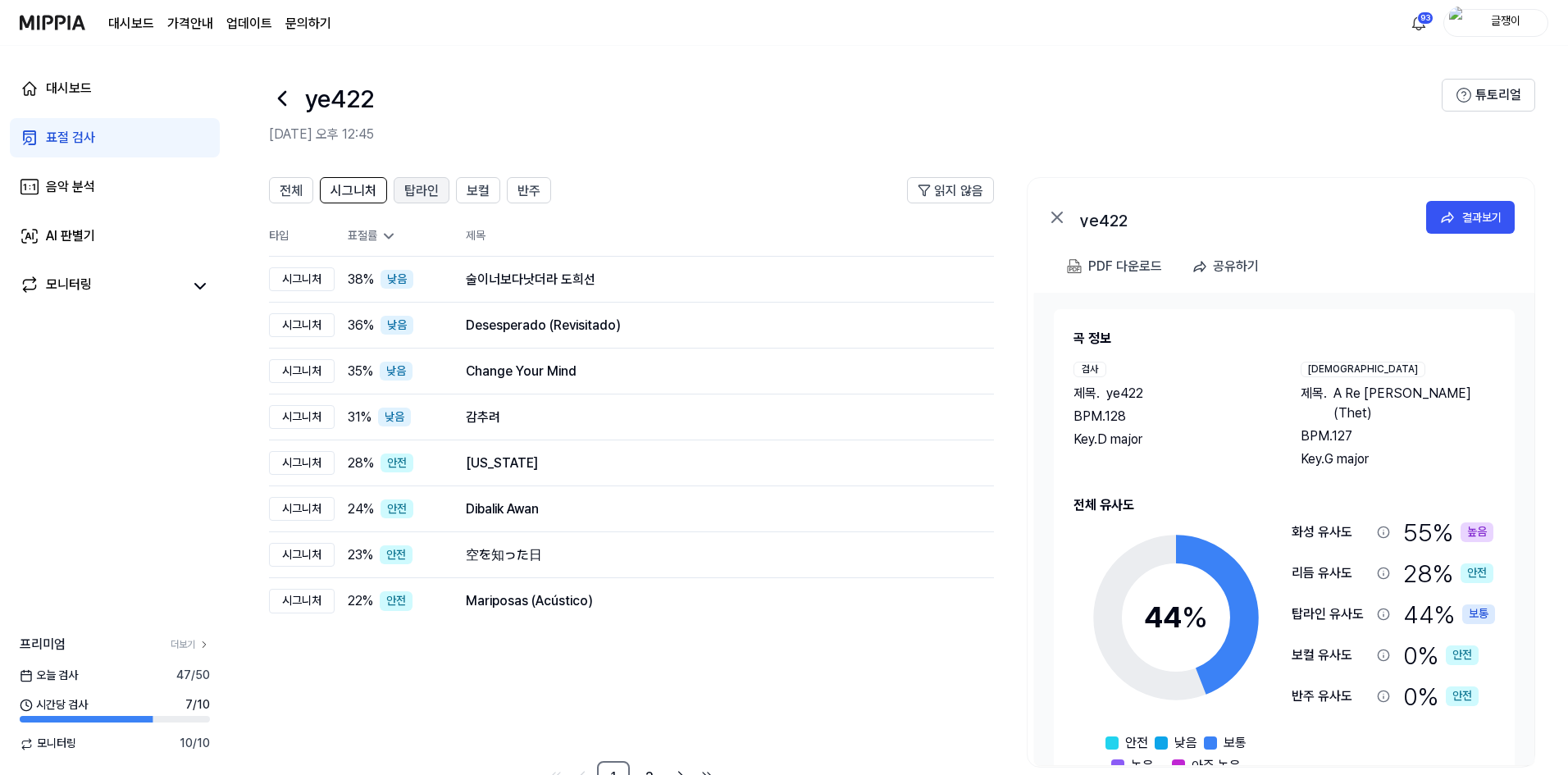
click at [415, 192] on span "탑라인" at bounding box center [421, 190] width 35 height 20
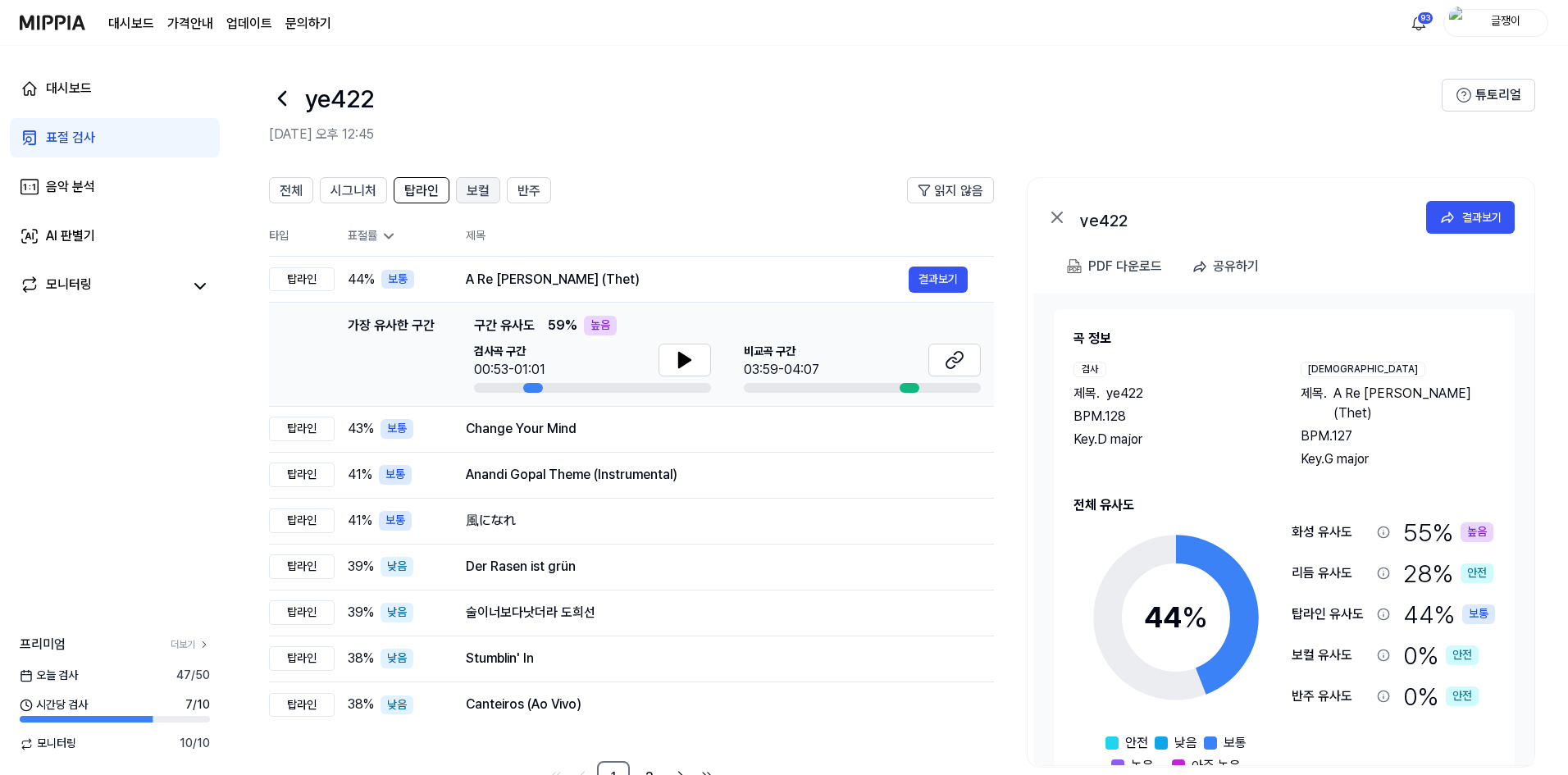
click at [470, 187] on span "보컬" at bounding box center [478, 190] width 23 height 20
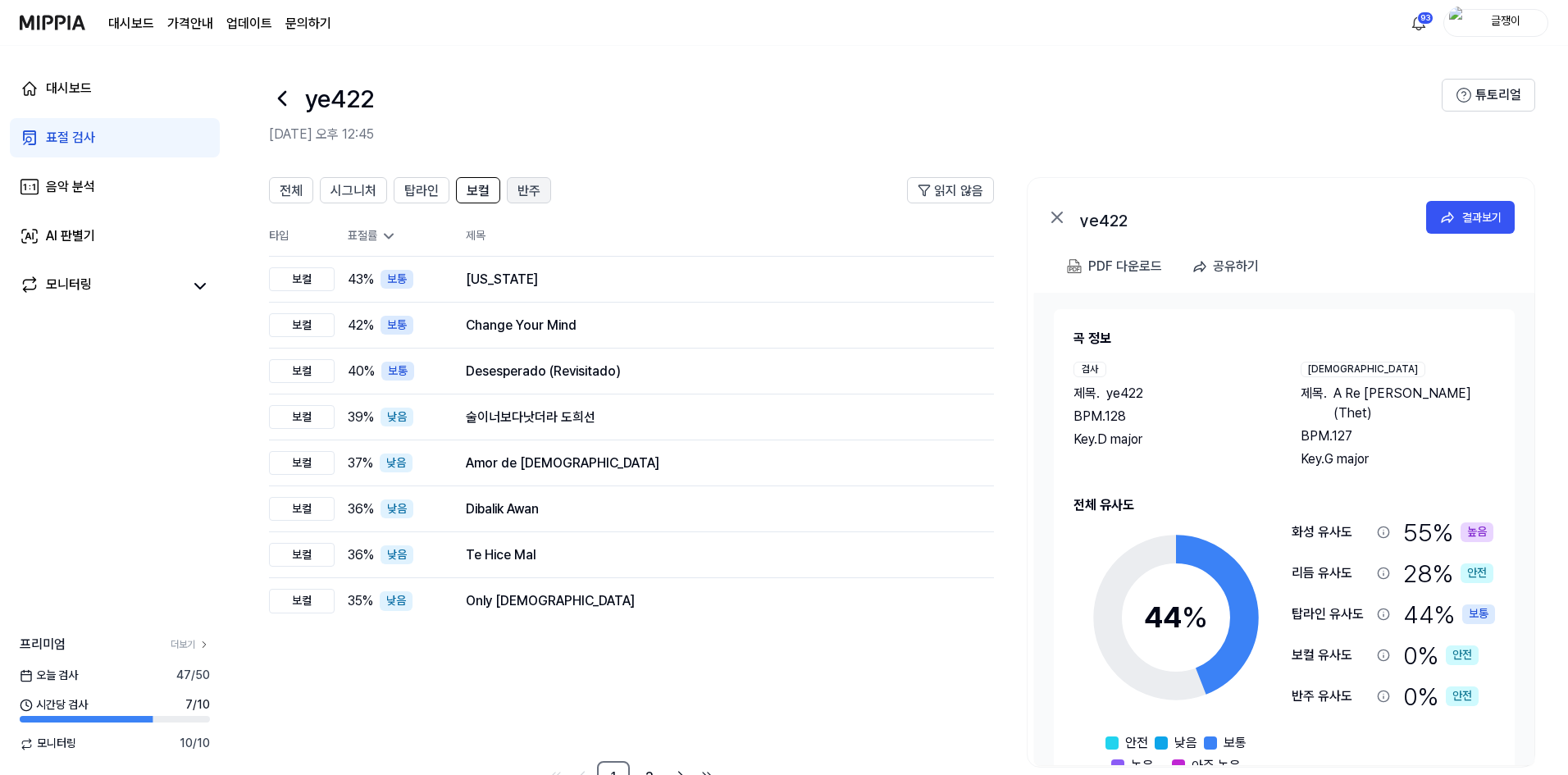
click at [523, 186] on span "반주" at bounding box center [528, 190] width 23 height 20
click at [466, 188] on span "보컬" at bounding box center [478, 190] width 23 height 20
click at [439, 187] on button "탑라인" at bounding box center [420, 190] width 55 height 26
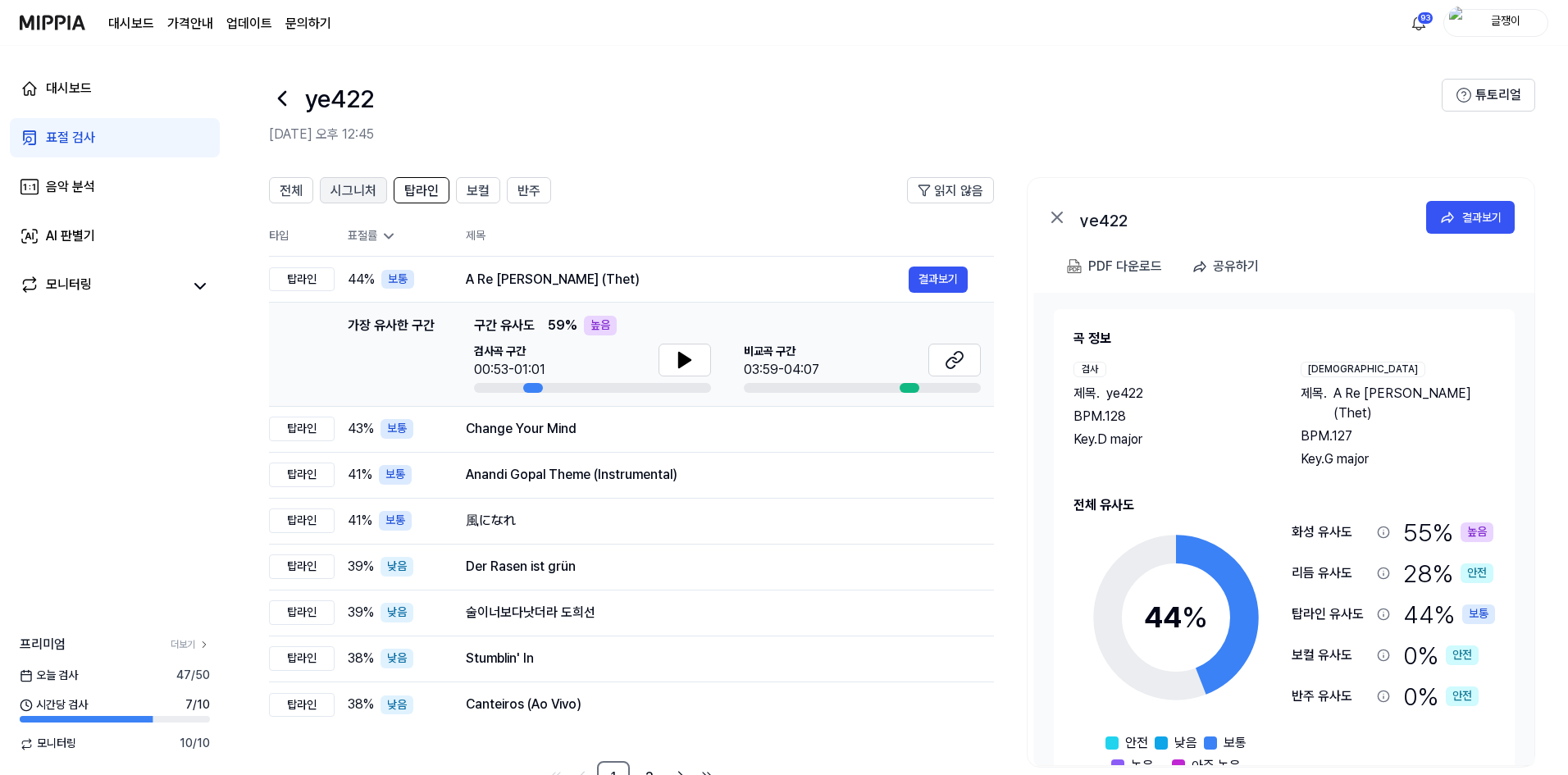
click at [354, 184] on span "시그니처" at bounding box center [353, 190] width 46 height 20
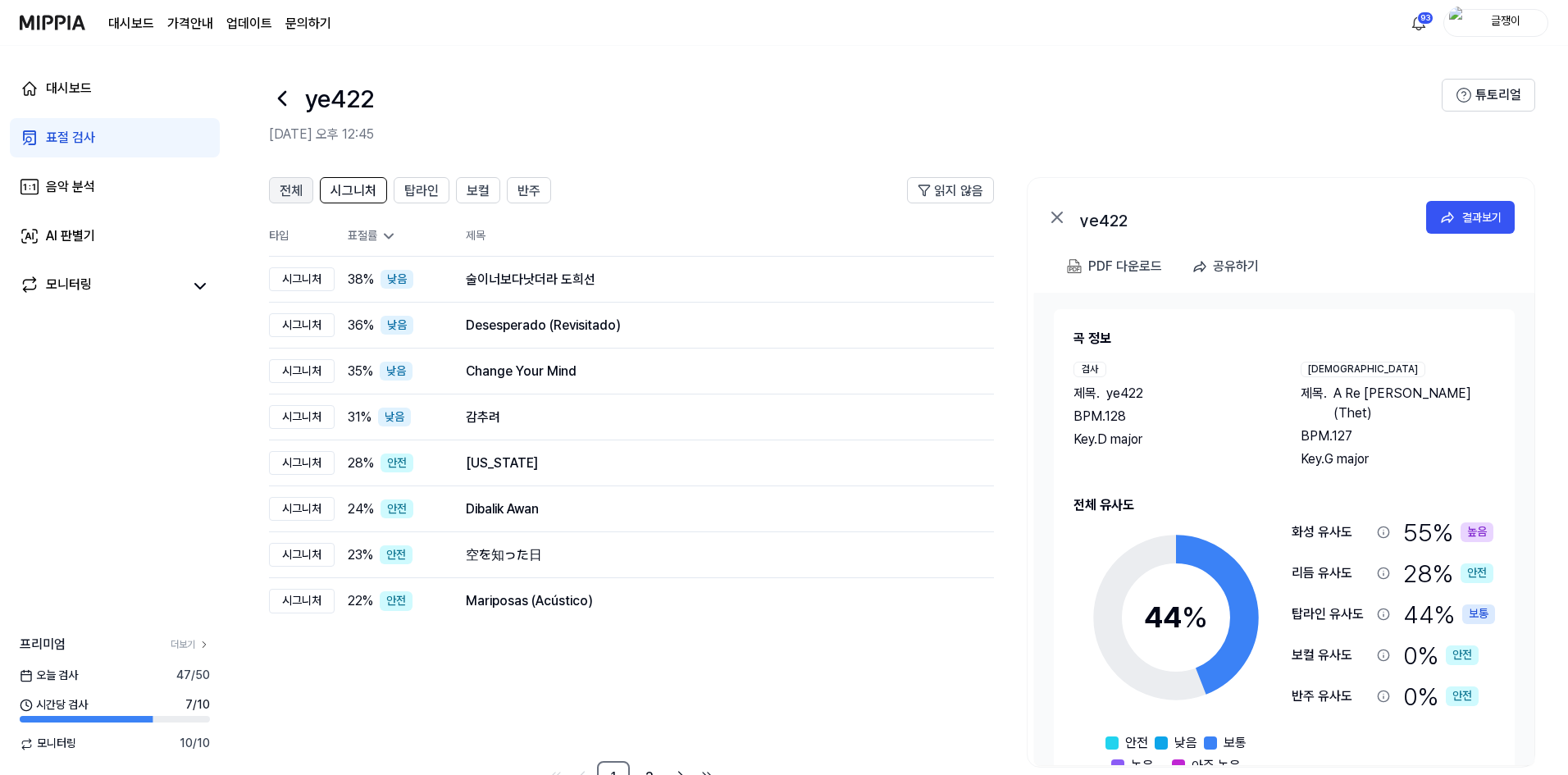
click at [303, 188] on button "전체" at bounding box center [291, 190] width 44 height 26
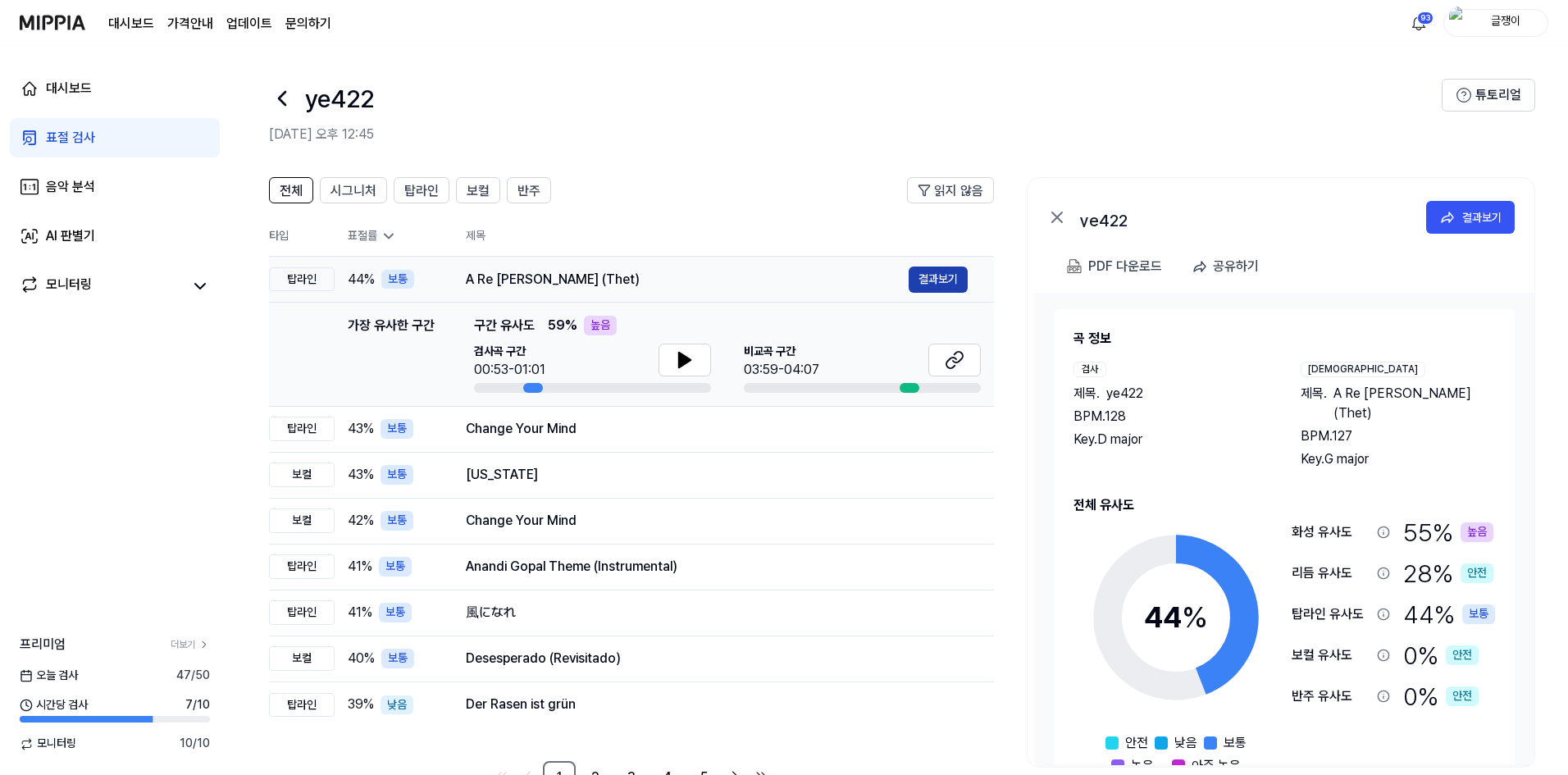
click at [939, 274] on button "결과보기" at bounding box center [937, 280] width 59 height 26
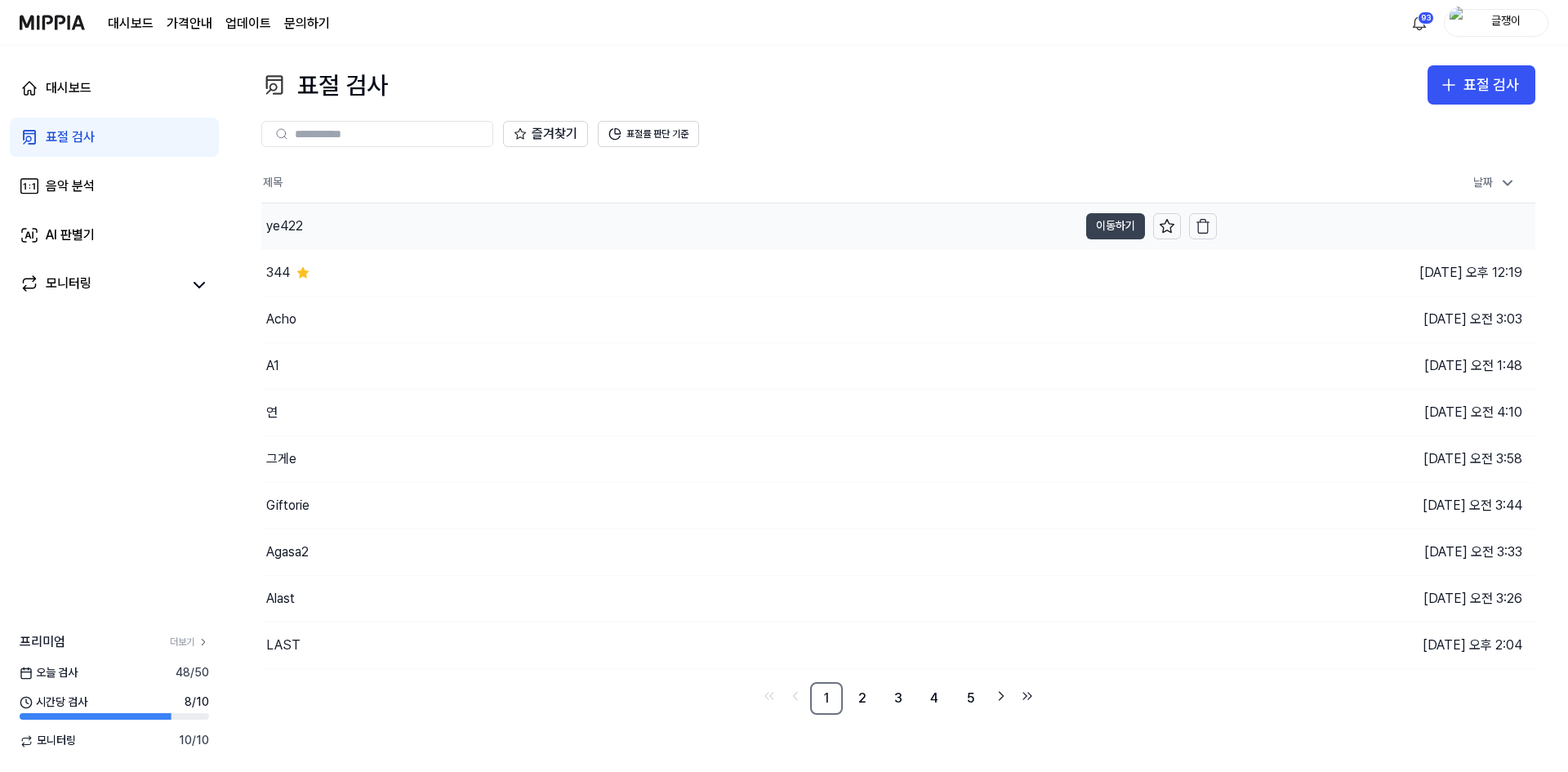
click at [1106, 220] on button "이동하기" at bounding box center [1115, 226] width 59 height 26
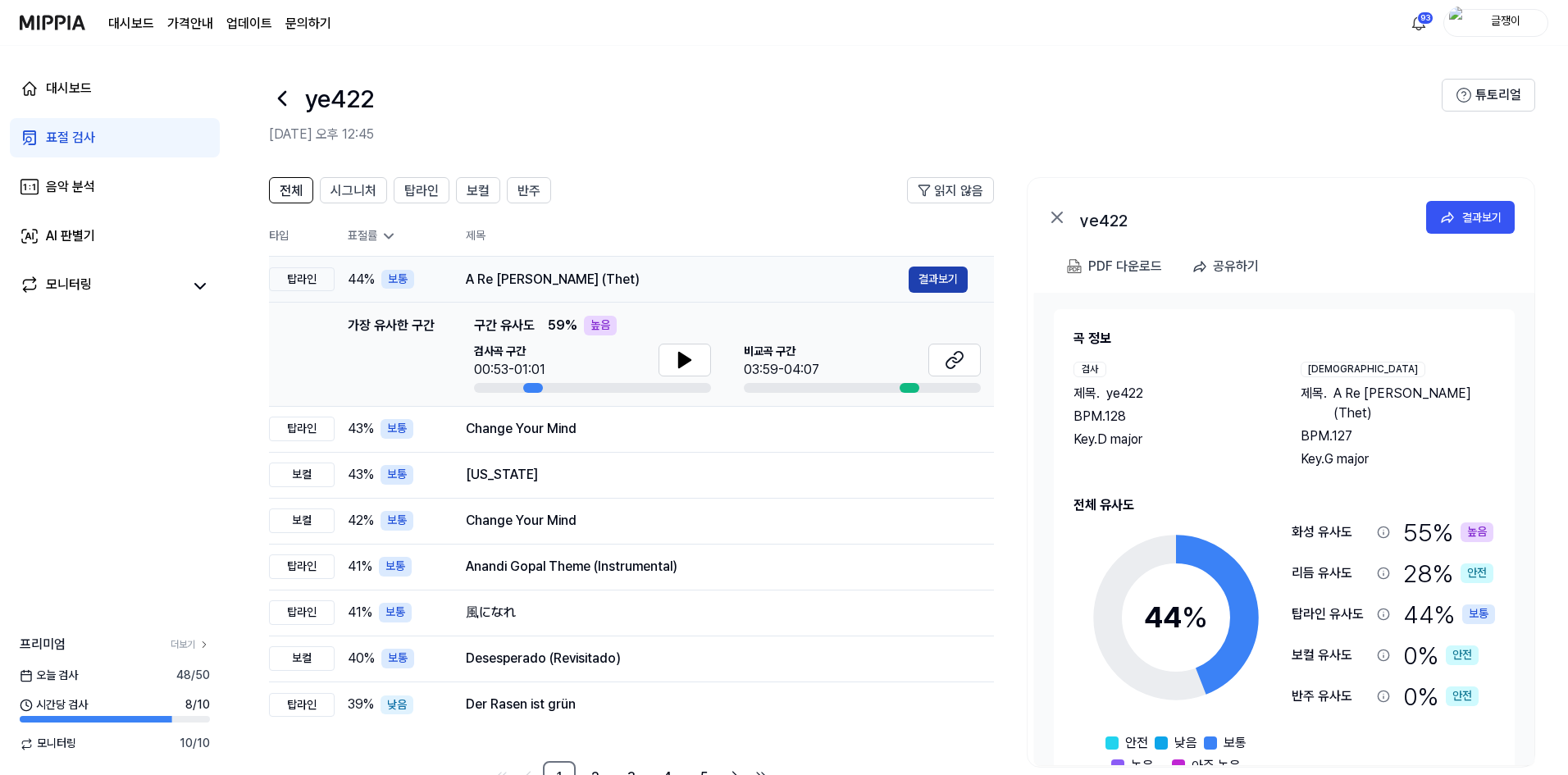
click at [922, 283] on button "결과보기" at bounding box center [937, 280] width 59 height 26
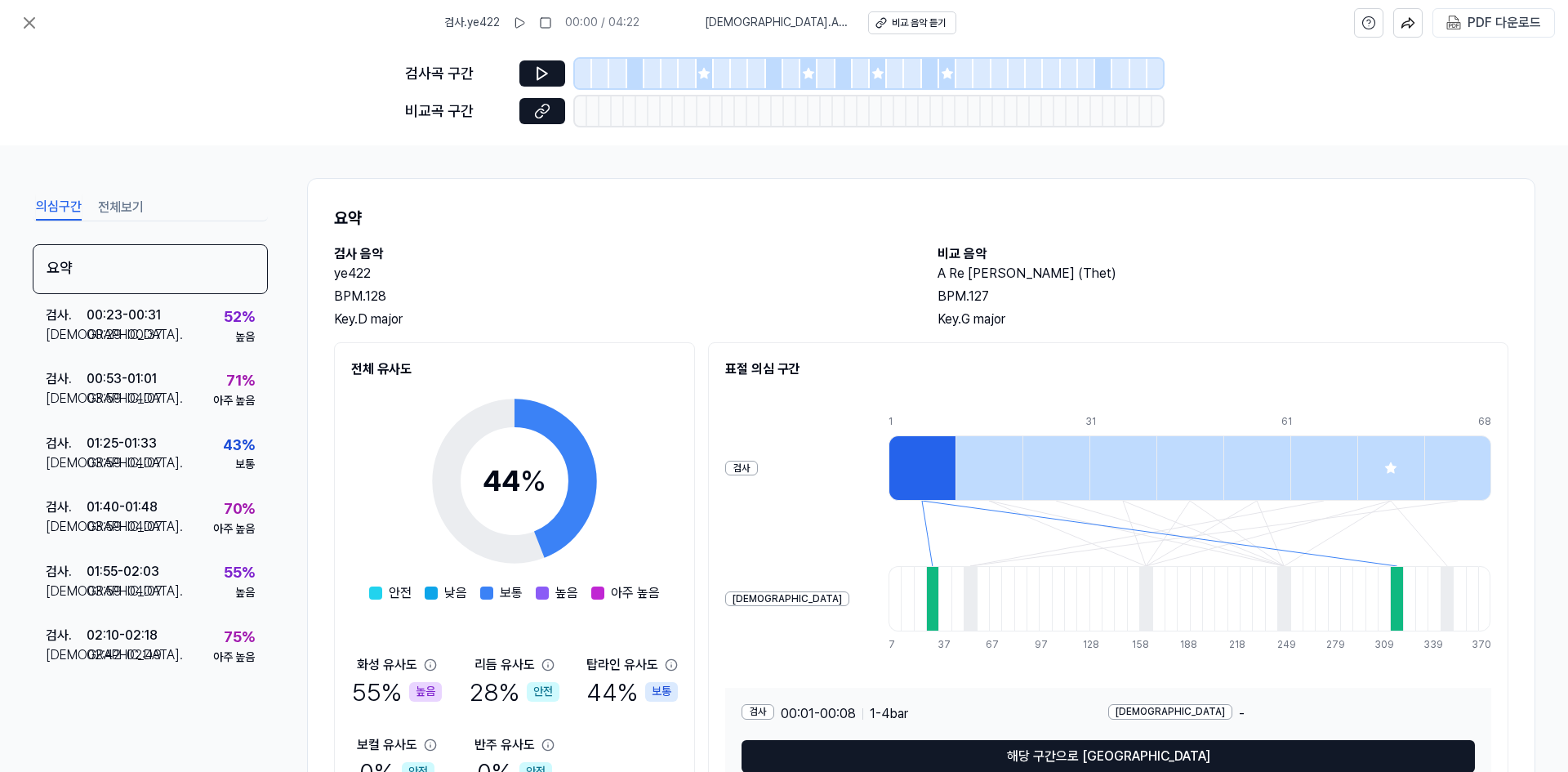
click at [134, 212] on button "전체보기" at bounding box center [121, 207] width 46 height 26
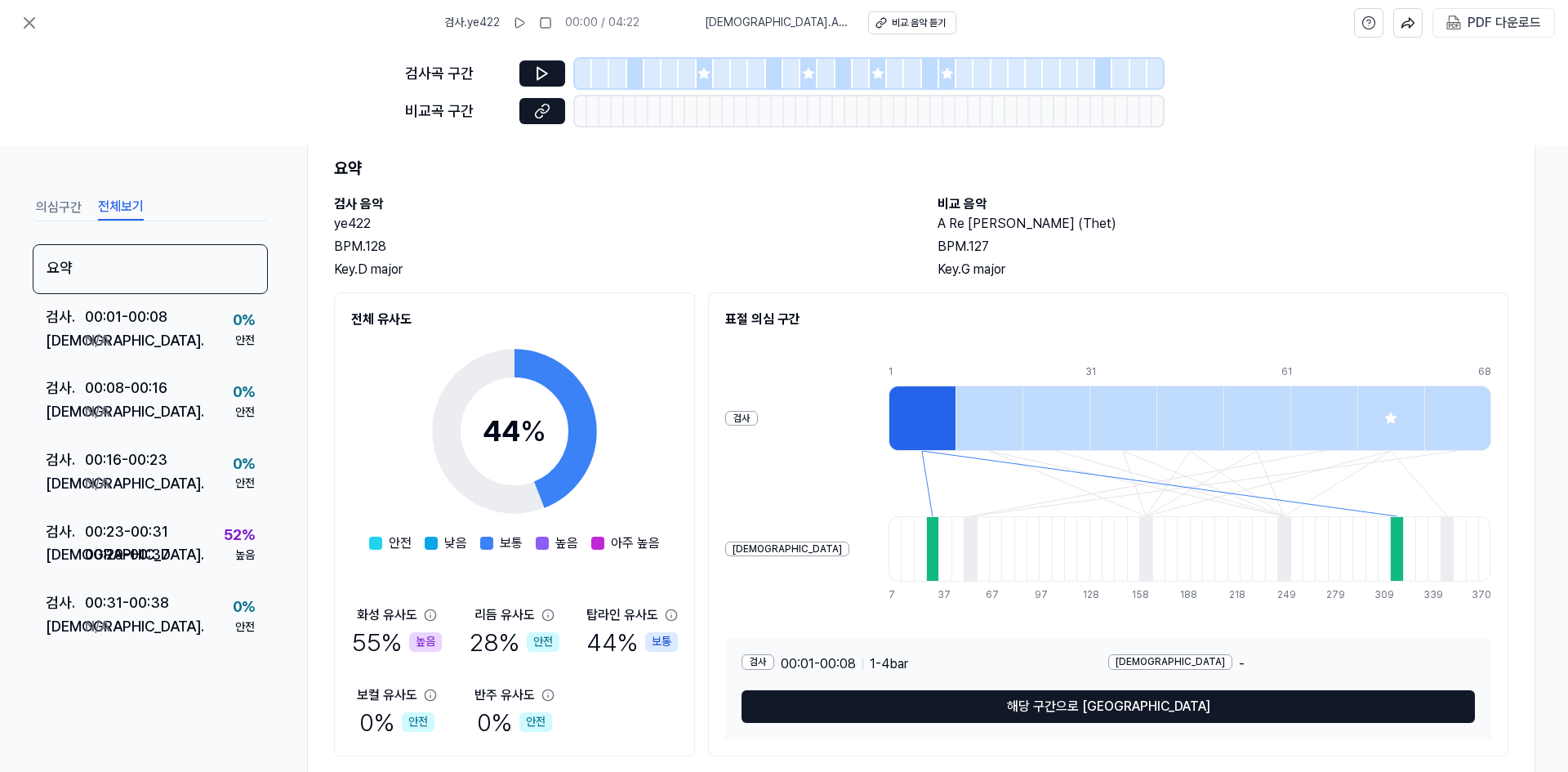
scroll to position [93, 0]
